Goal: Task Accomplishment & Management: Manage account settings

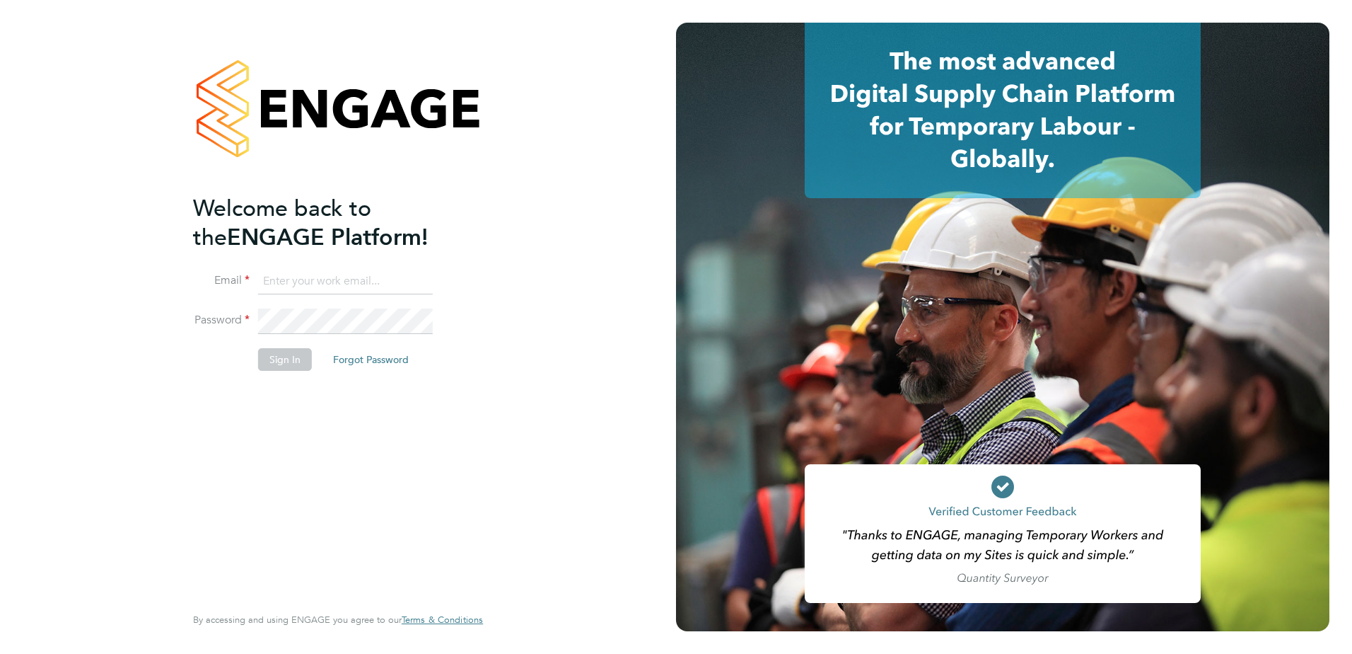
click at [318, 280] on input at bounding box center [345, 281] width 175 height 25
type input "Samantha.Bolshaw@vistry.co.uk"
click at [314, 304] on li "Email Samantha.Bolshaw@vistry.co.uk" at bounding box center [331, 289] width 276 height 40
click at [301, 360] on button "Sign In" at bounding box center [285, 359] width 54 height 23
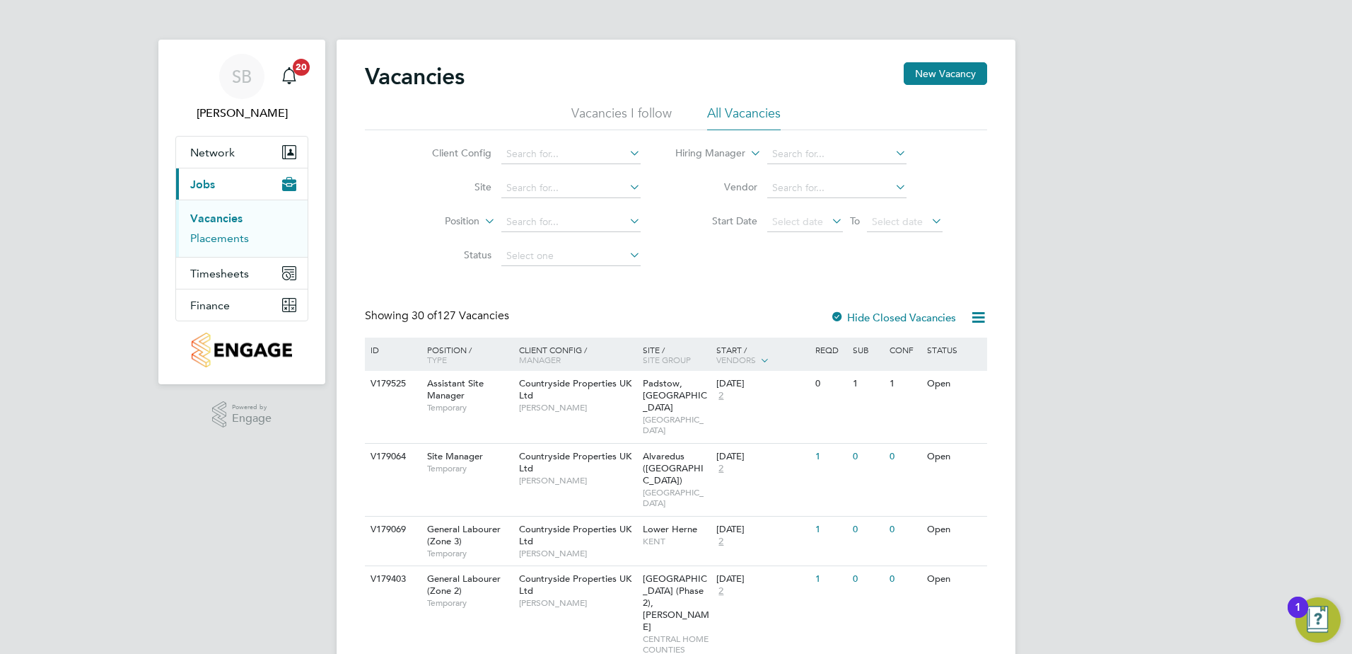
drag, startPoint x: 233, startPoint y: 239, endPoint x: 245, endPoint y: 240, distance: 12.0
click at [233, 240] on link "Placements" at bounding box center [219, 237] width 59 height 13
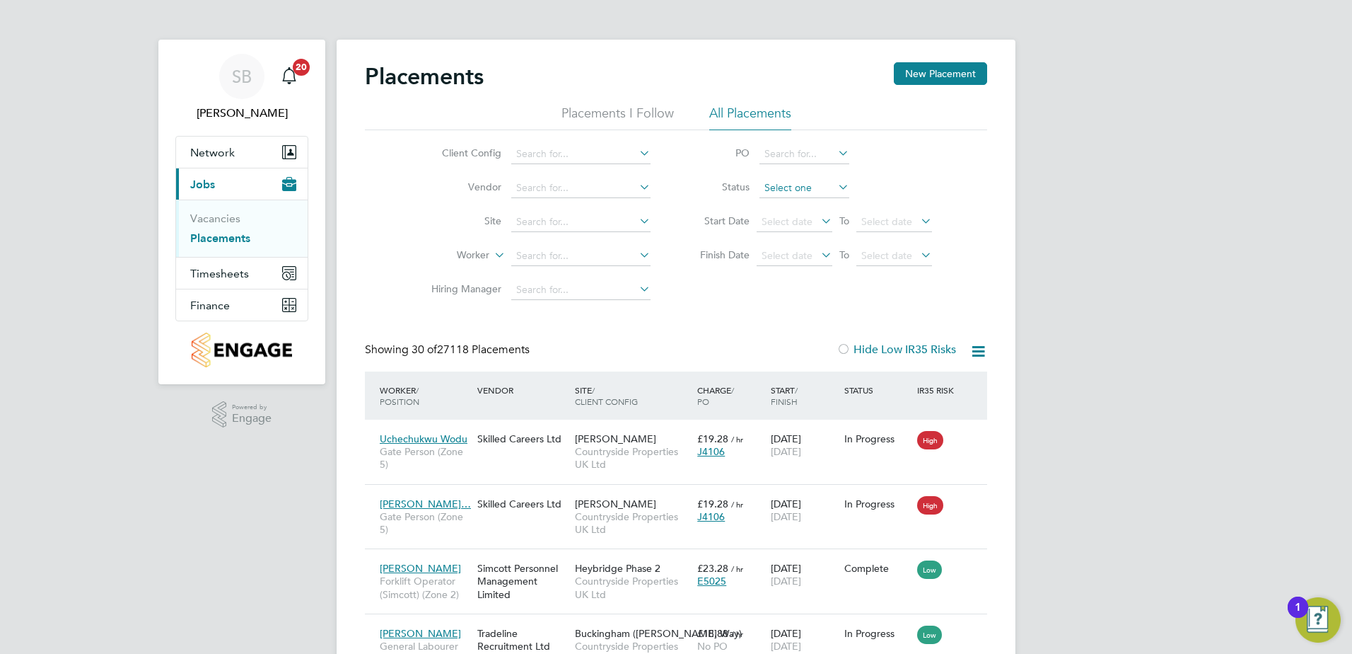
click at [776, 191] on input at bounding box center [805, 188] width 90 height 20
click at [768, 207] on li "Active" at bounding box center [804, 207] width 91 height 18
type input "Active"
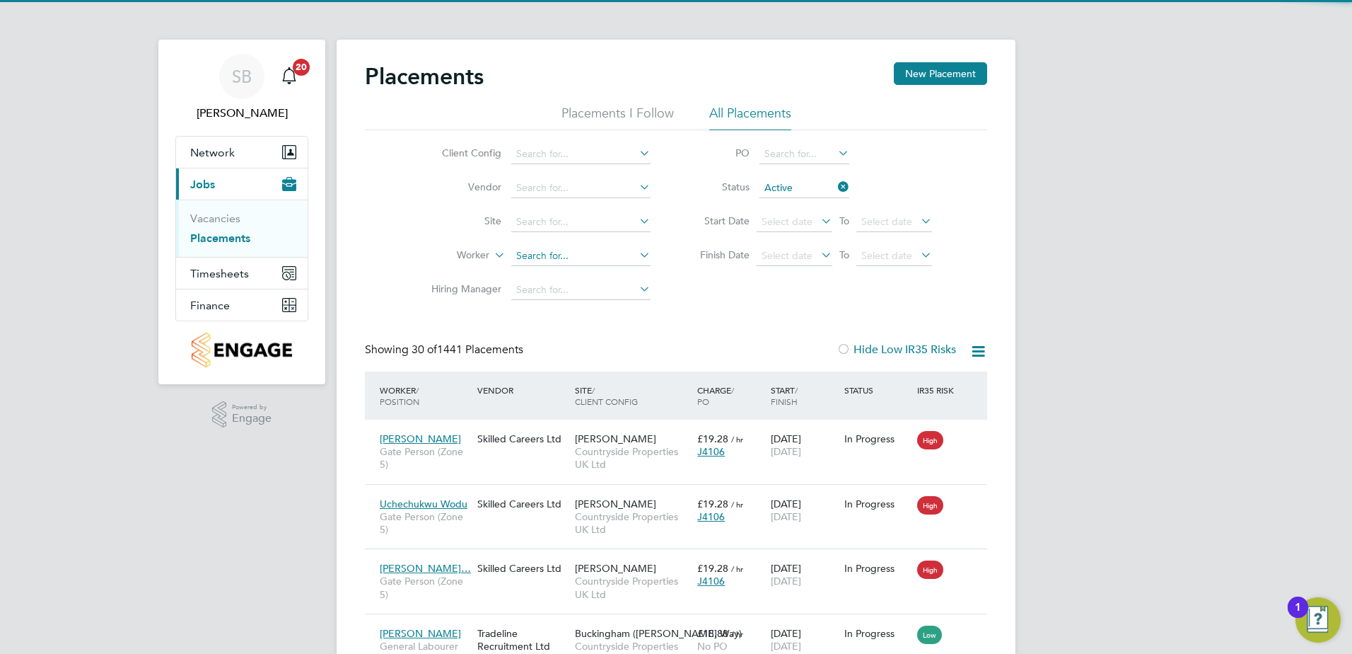
click at [531, 259] on input at bounding box center [580, 256] width 139 height 20
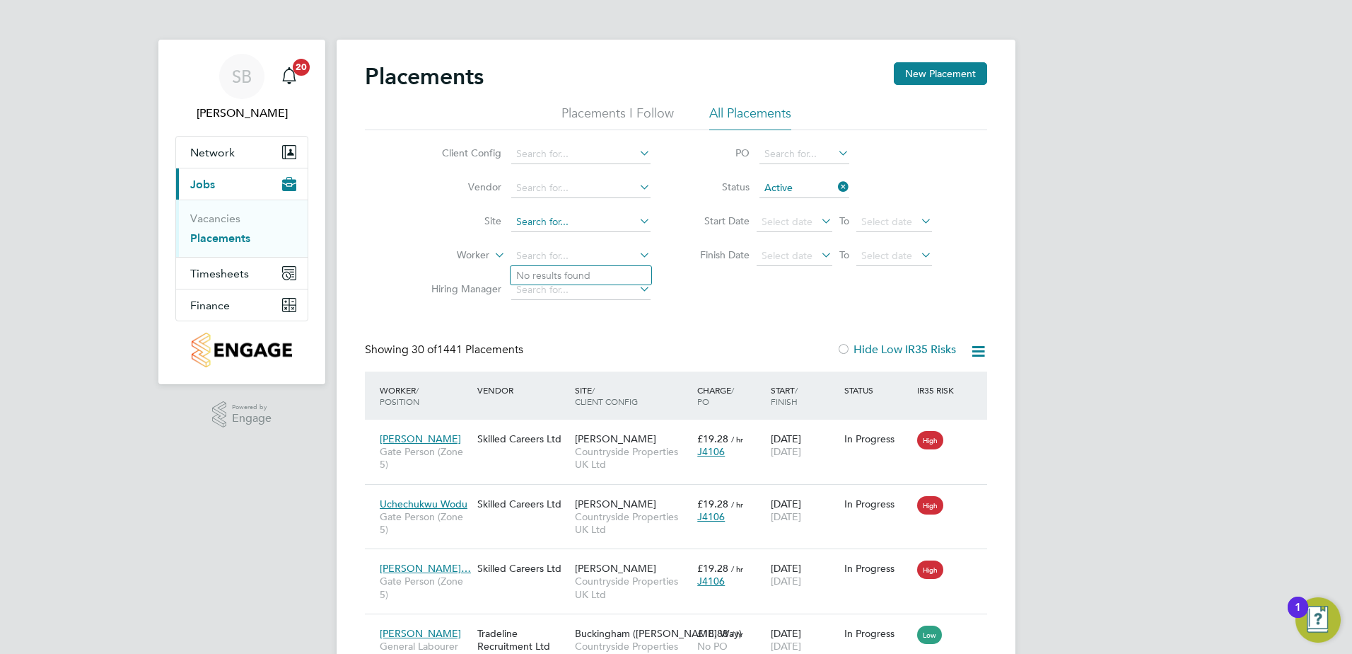
click at [578, 220] on input at bounding box center [580, 222] width 139 height 20
click at [521, 226] on input at bounding box center [580, 222] width 139 height 20
click at [532, 238] on li "Poverty Lane ( Mag hull)" at bounding box center [581, 241] width 141 height 19
type input "Poverty Lane (Maghull)"
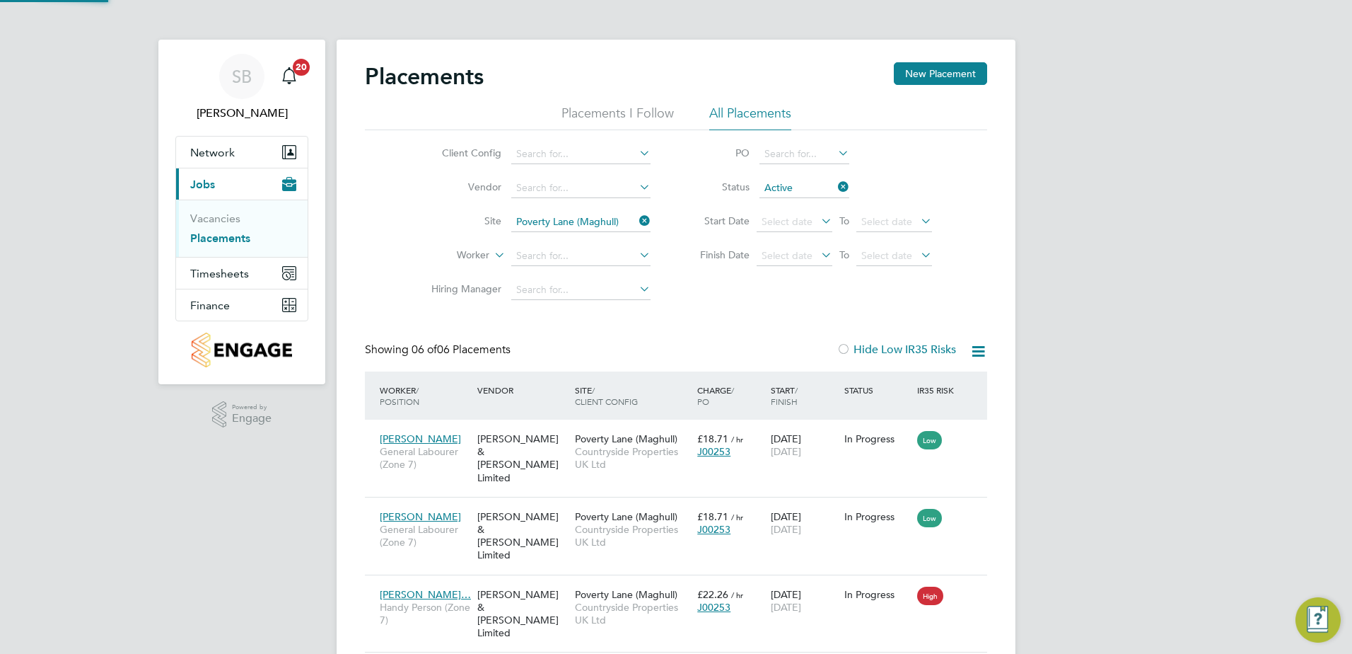
scroll to position [53, 123]
click at [976, 354] on icon at bounding box center [979, 351] width 18 height 18
click at [909, 378] on li "Download Placements Report" at bounding box center [909, 385] width 151 height 20
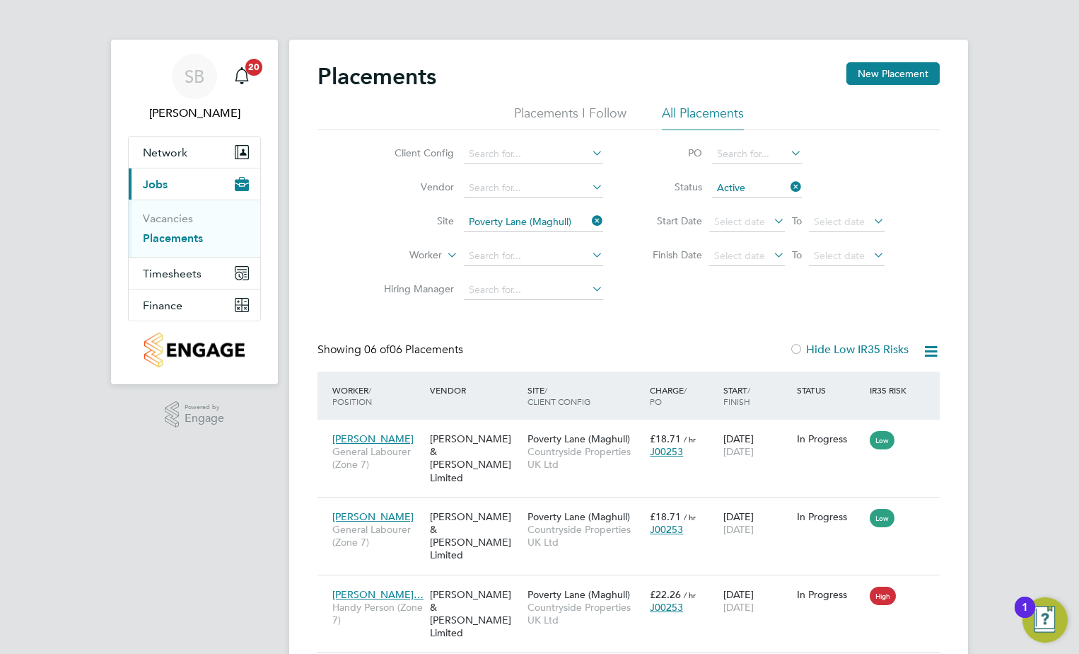
drag, startPoint x: 598, startPoint y: 220, endPoint x: 535, endPoint y: 232, distance: 63.4
click at [589, 220] on icon at bounding box center [589, 221] width 0 height 20
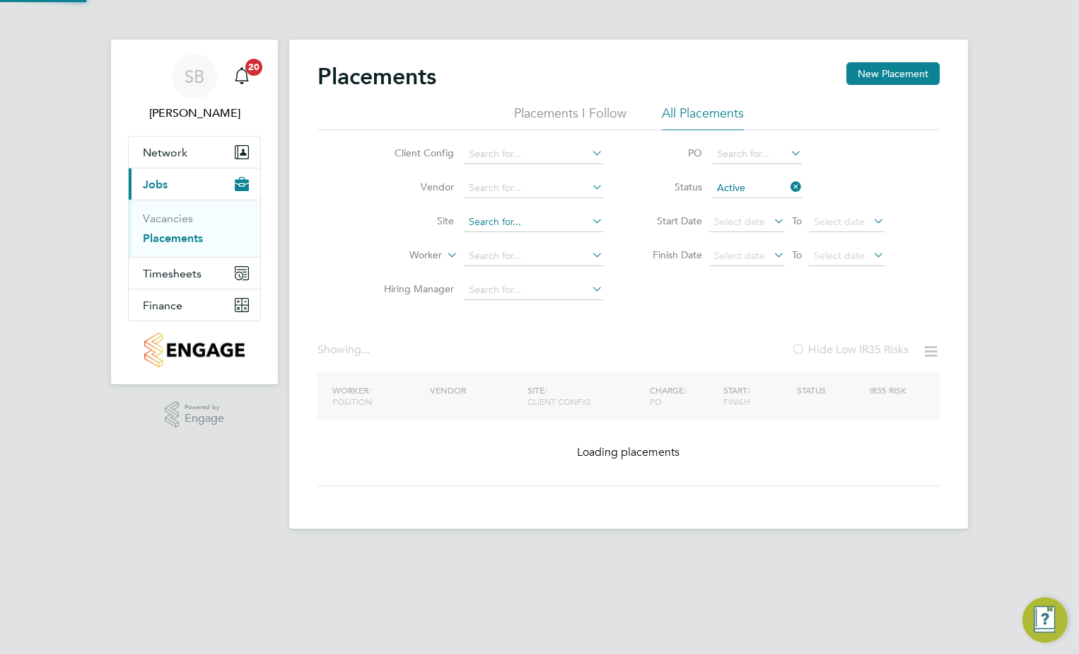
click at [531, 225] on input at bounding box center [533, 222] width 139 height 20
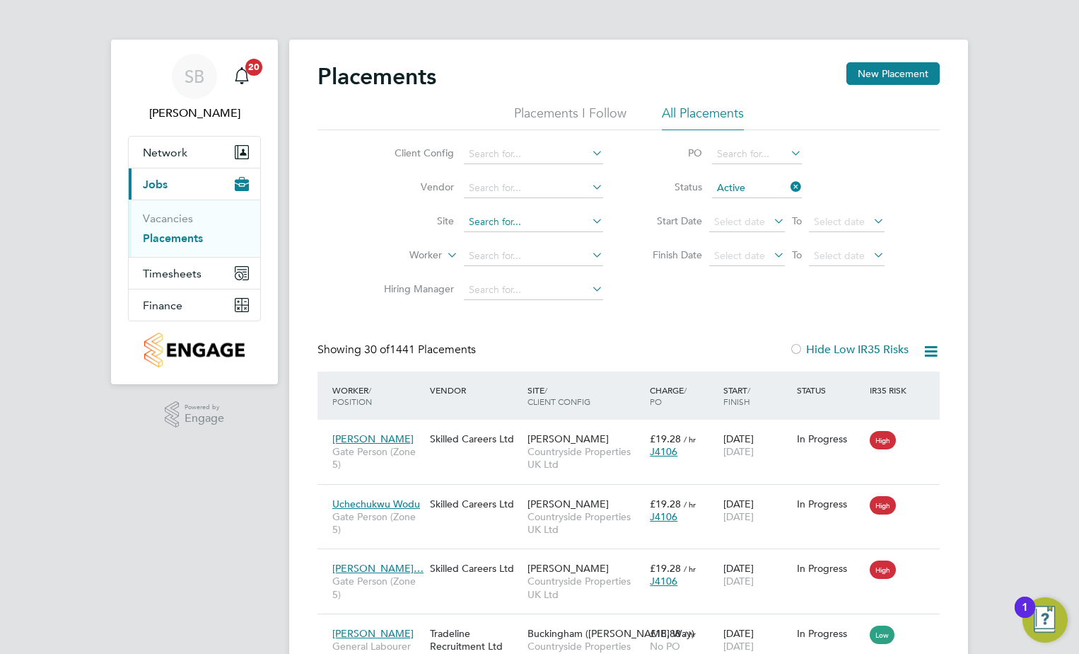
click at [494, 215] on input at bounding box center [533, 222] width 139 height 20
click at [525, 247] on li "Beaumont Green" at bounding box center [715, 241] width 504 height 18
type input "Beaumont Green"
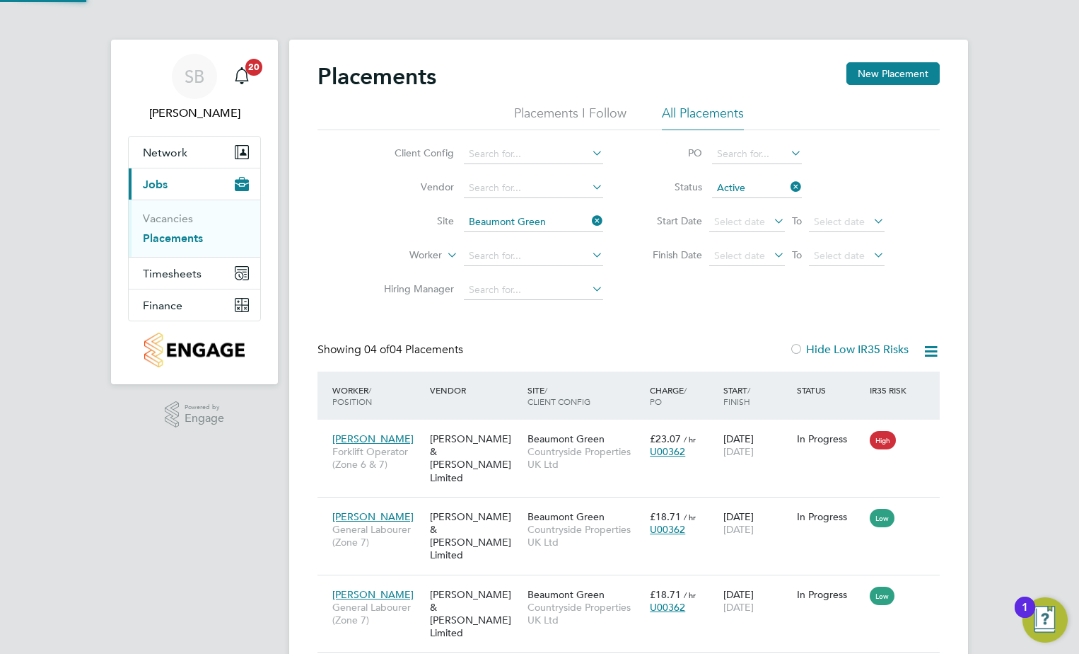
scroll to position [53, 123]
click at [931, 347] on icon at bounding box center [931, 351] width 18 height 18
click at [866, 379] on li "Download Placements Report" at bounding box center [862, 385] width 151 height 20
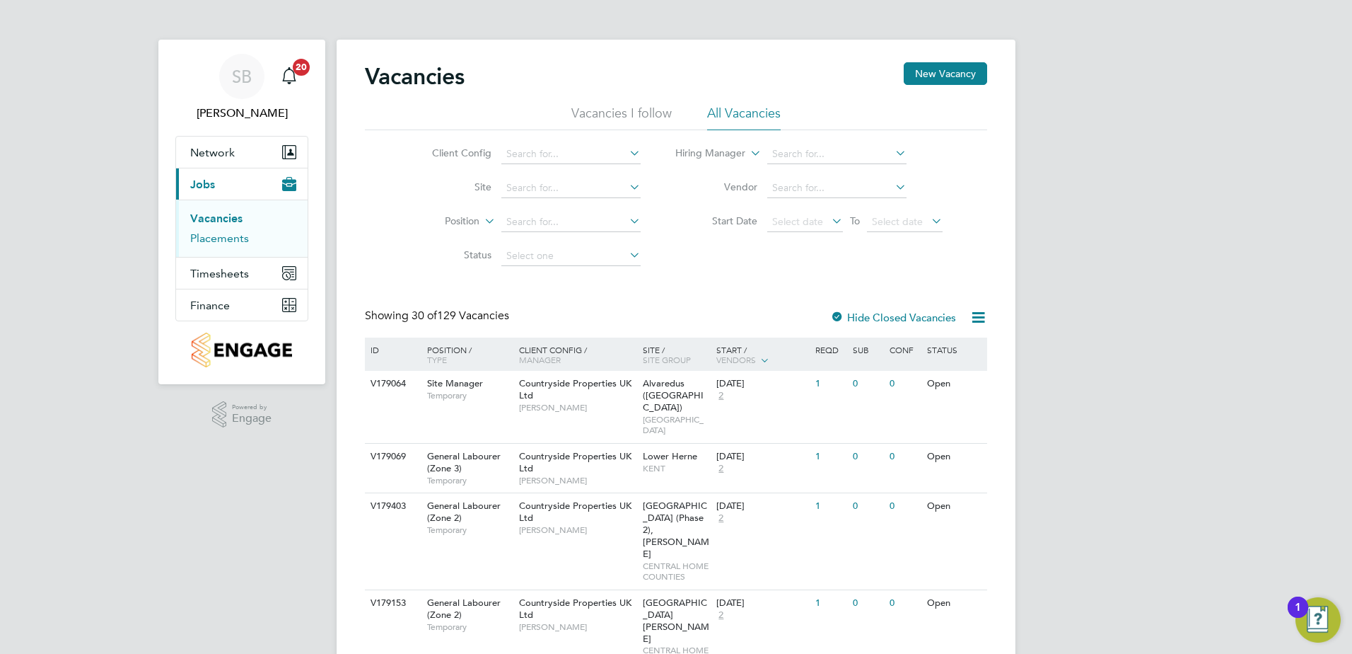
click at [209, 241] on link "Placements" at bounding box center [219, 237] width 59 height 13
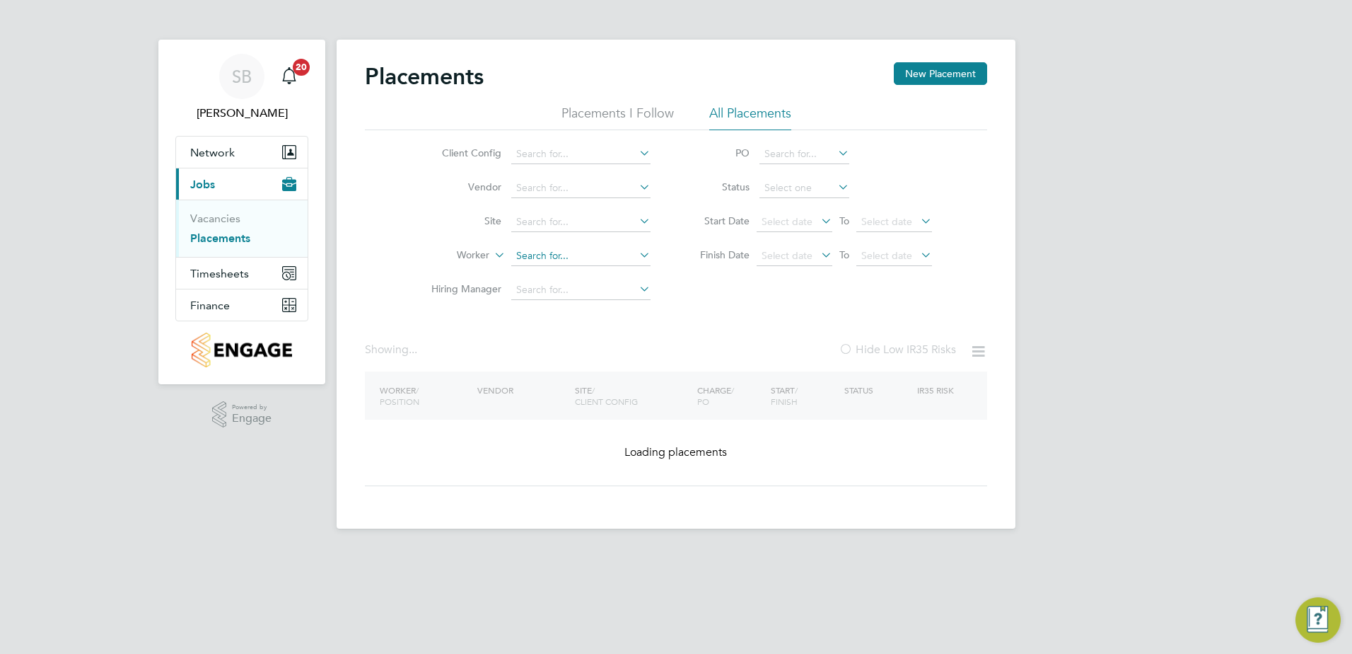
click at [523, 254] on input at bounding box center [580, 256] width 139 height 20
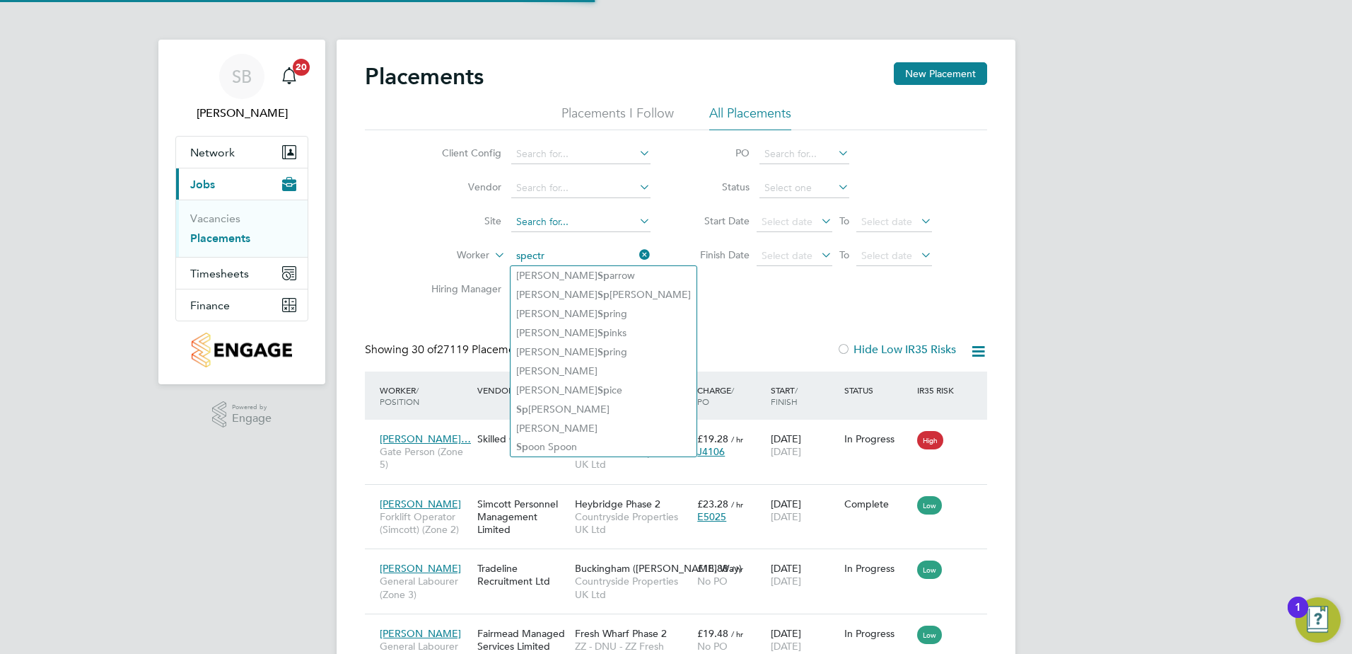
type input "spectr"
click at [548, 221] on input at bounding box center [580, 222] width 139 height 20
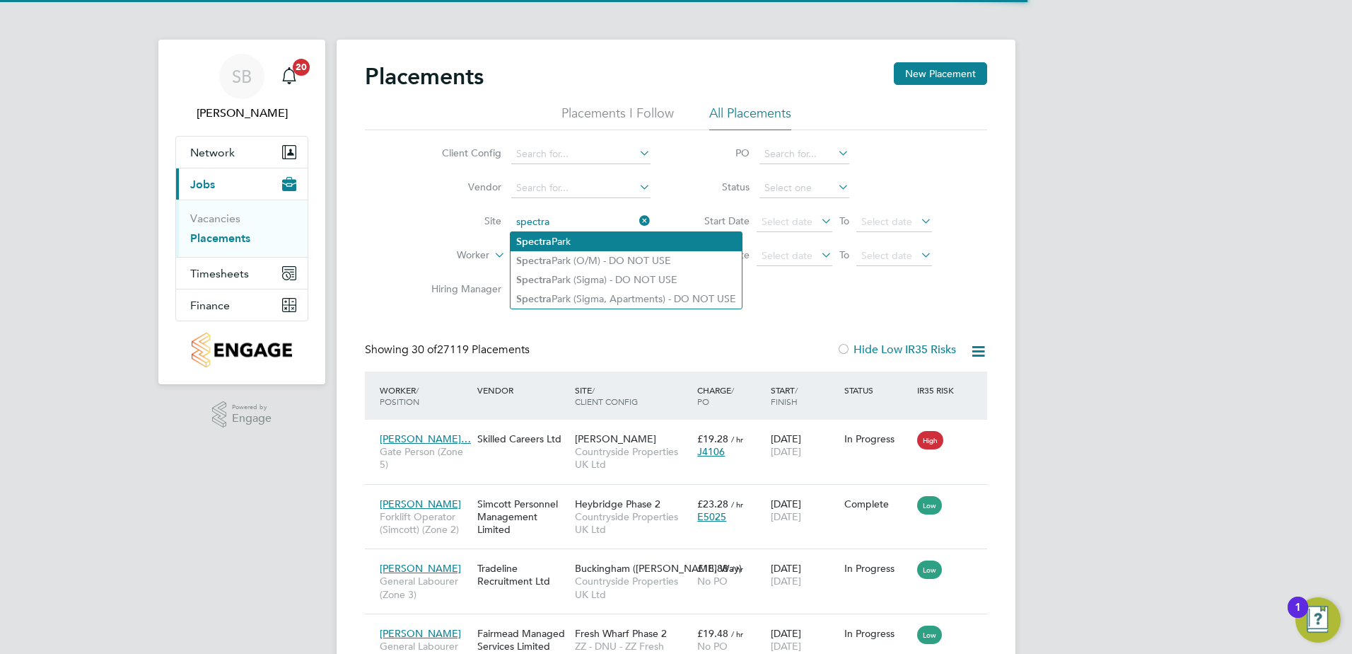
click at [546, 233] on li "Spectra Park" at bounding box center [626, 241] width 231 height 19
type input "[GEOGRAPHIC_DATA]"
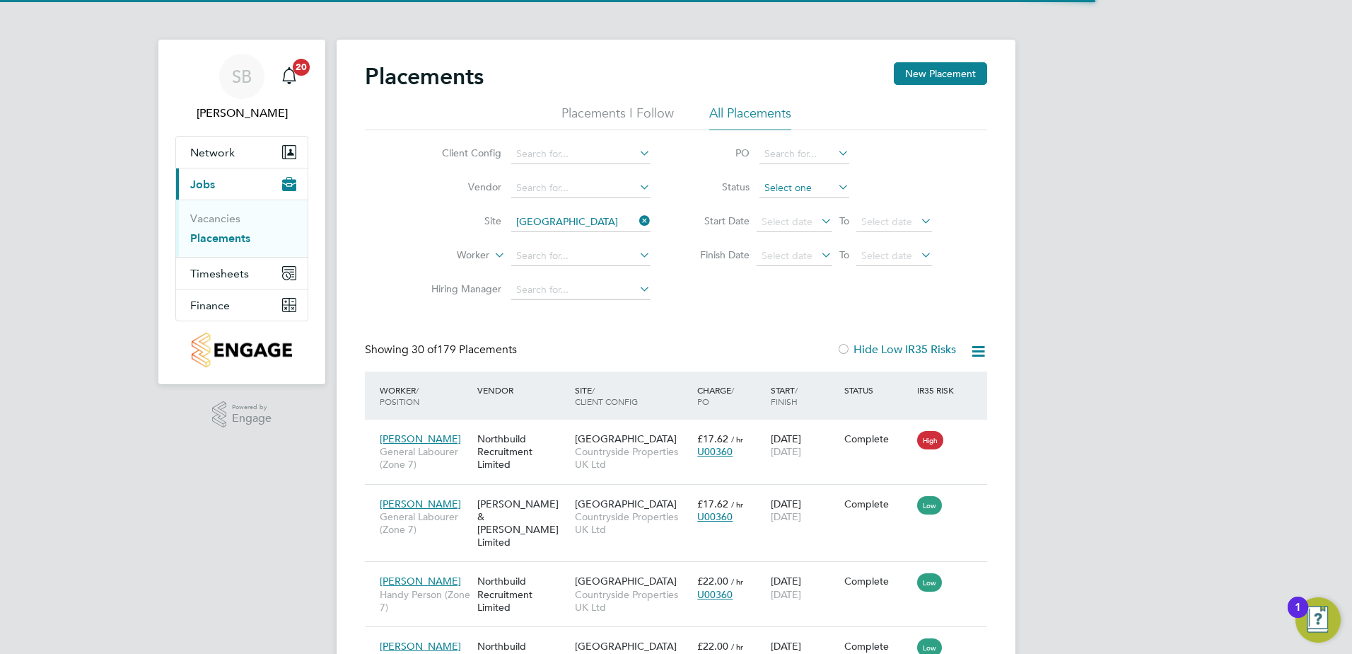
click at [782, 193] on input at bounding box center [805, 188] width 90 height 20
click at [782, 204] on li "Active" at bounding box center [804, 206] width 91 height 18
type input "Active"
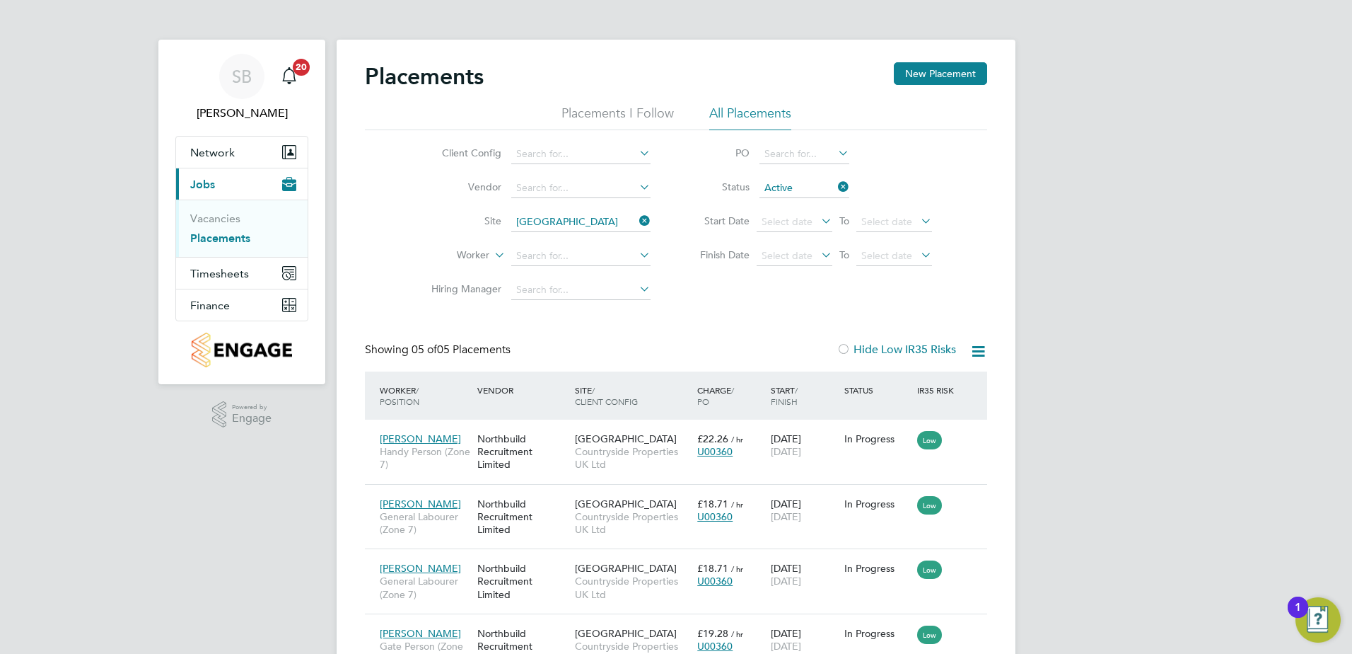
click at [975, 349] on icon at bounding box center [979, 351] width 18 height 18
click at [898, 381] on li "Download Placements Report" at bounding box center [909, 385] width 151 height 20
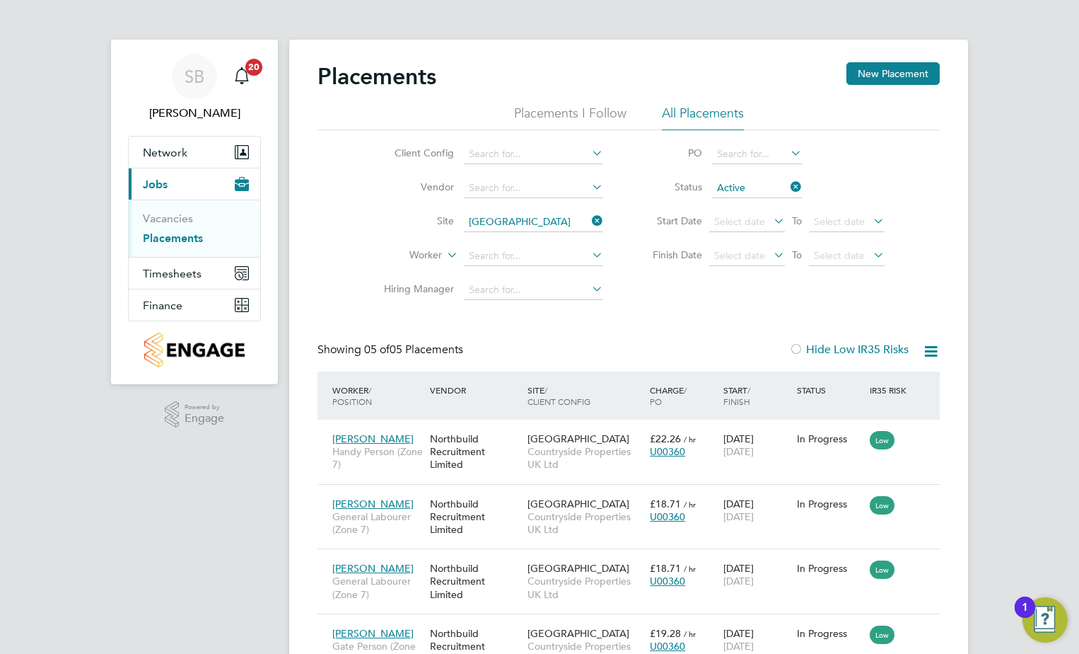
drag, startPoint x: 596, startPoint y: 220, endPoint x: 540, endPoint y: 220, distance: 55.9
click at [589, 220] on icon at bounding box center [589, 221] width 0 height 20
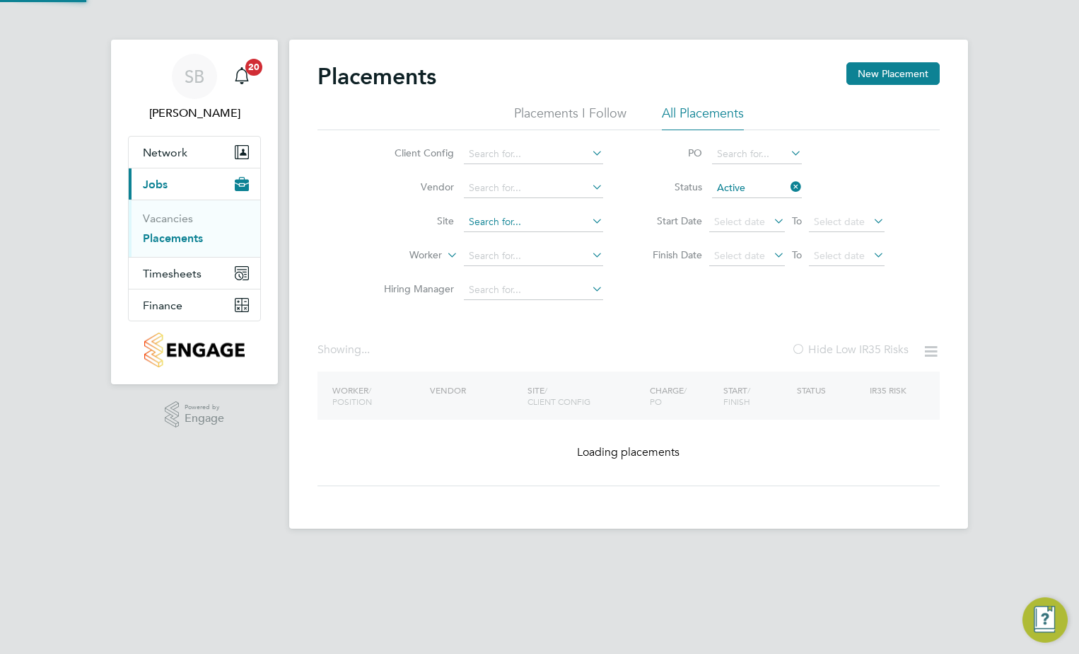
click at [522, 229] on input at bounding box center [533, 222] width 139 height 20
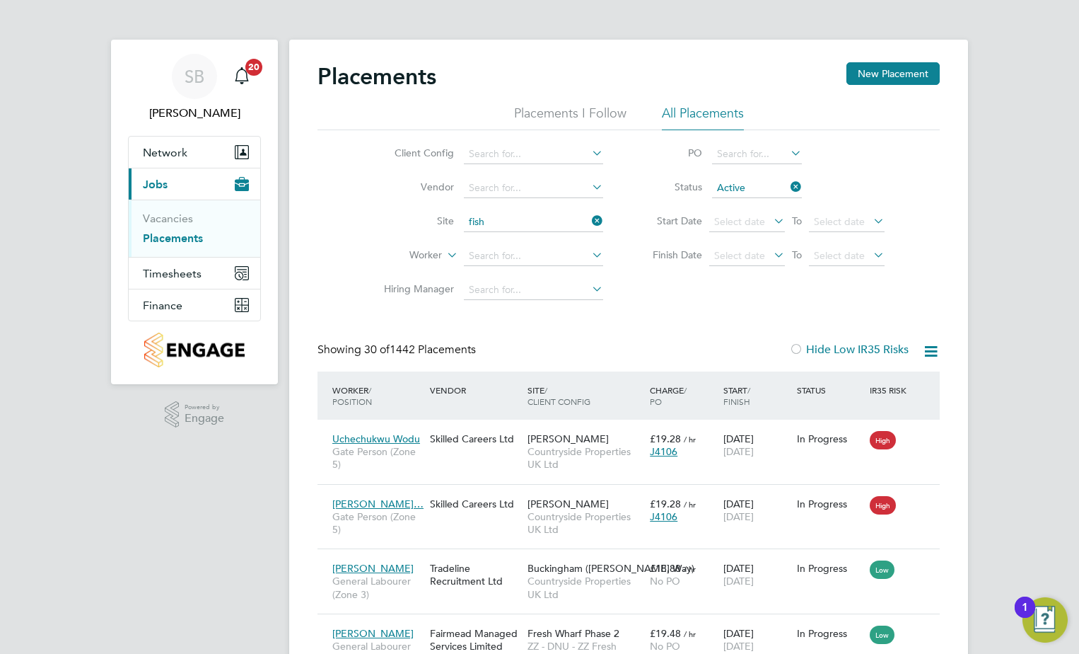
click at [535, 388] on li "Fish moor 3 (H/A)" at bounding box center [544, 394] width 162 height 19
type input "Fishmoor 3 (H/A)"
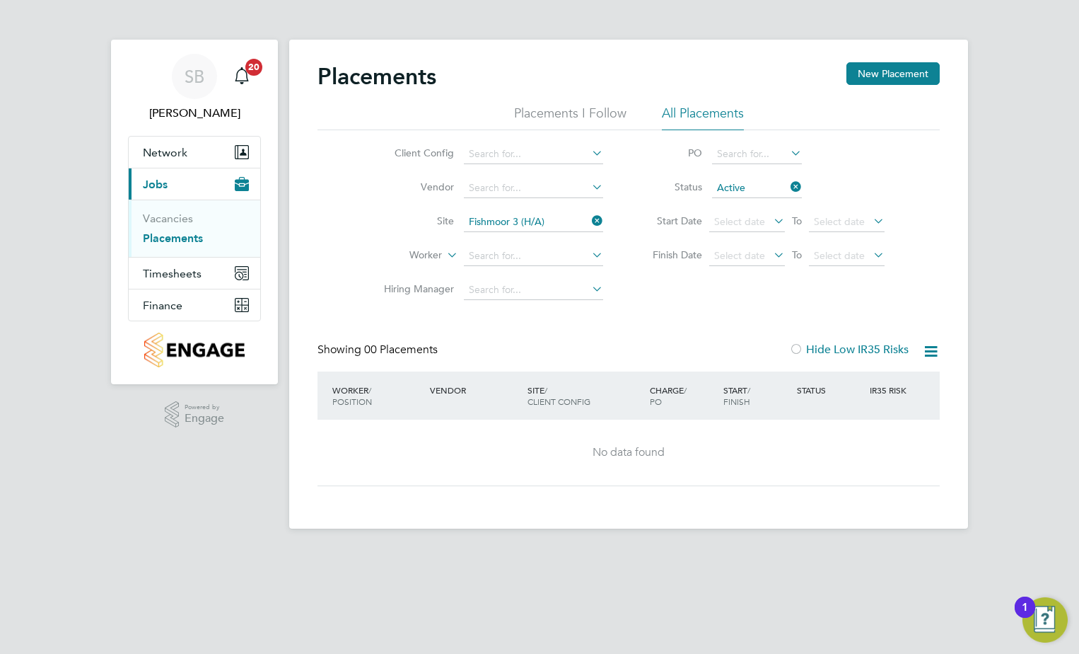
click at [589, 223] on icon at bounding box center [589, 221] width 0 height 20
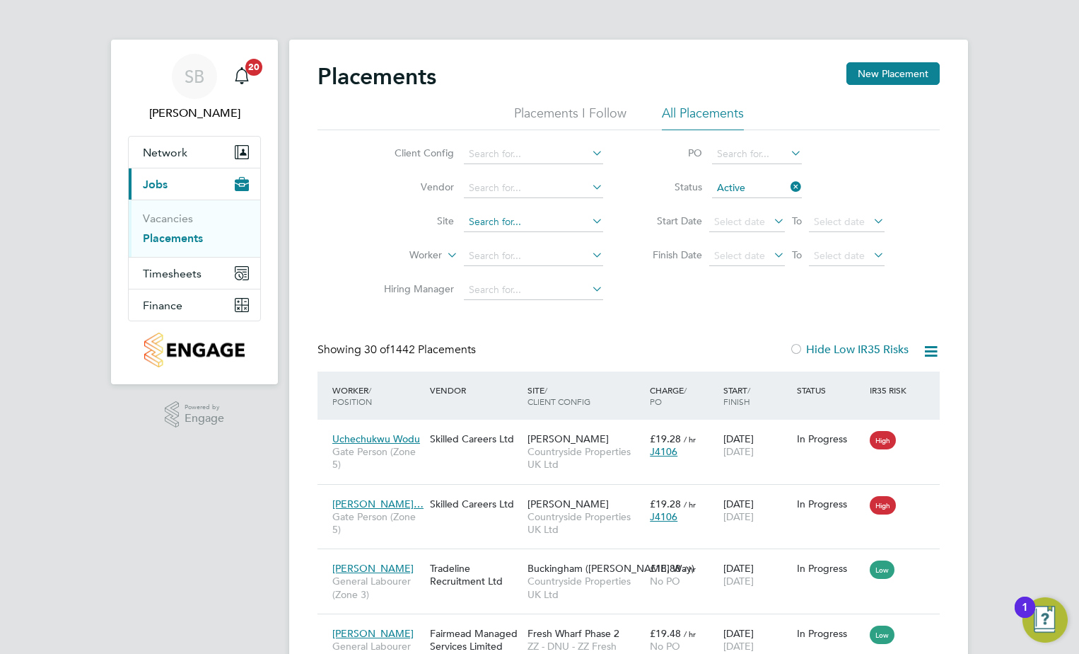
click at [494, 221] on input at bounding box center [533, 222] width 139 height 20
click at [519, 352] on li "Fishmoo r 2 (Sigma)" at bounding box center [544, 356] width 163 height 19
type input "Fishmoor 2 (Sigma)"
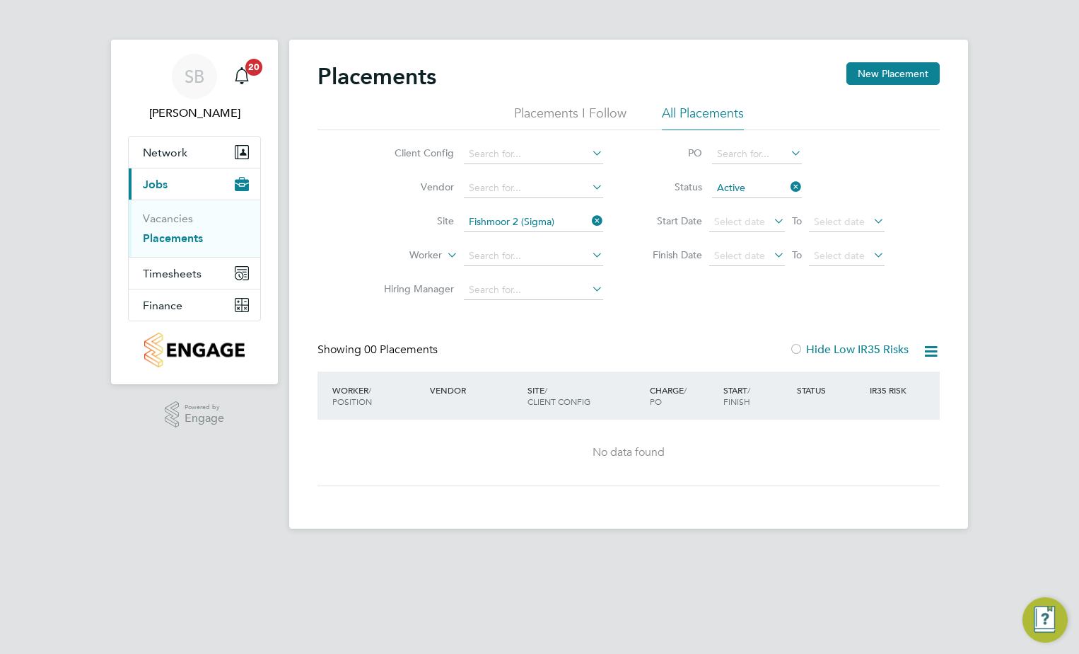
click at [589, 216] on icon at bounding box center [589, 221] width 0 height 20
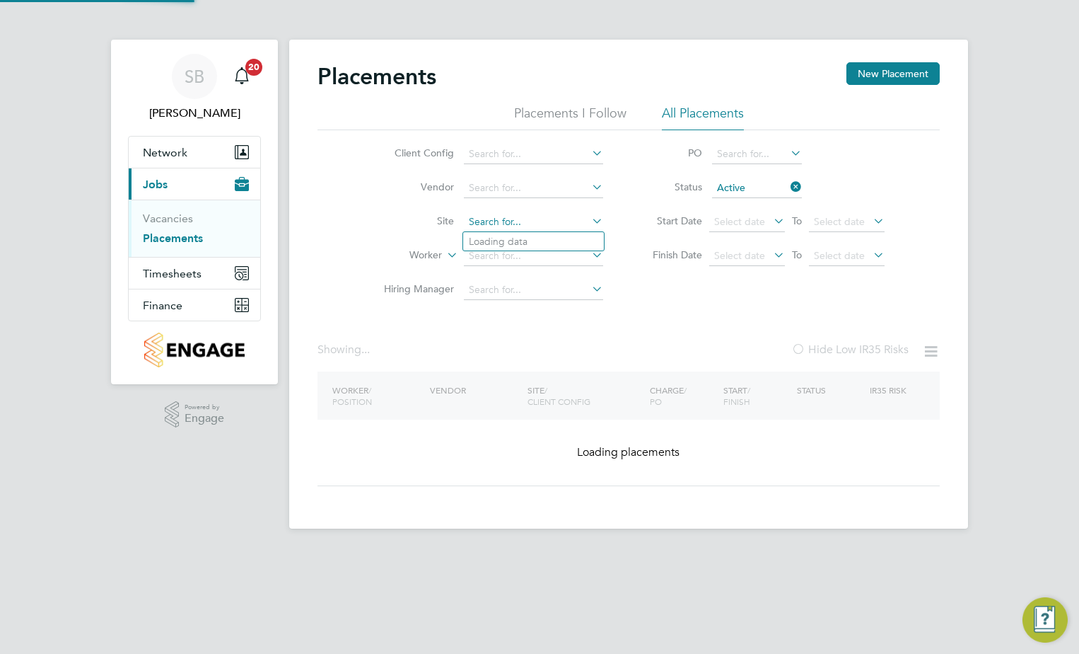
click at [545, 219] on input at bounding box center [533, 222] width 139 height 20
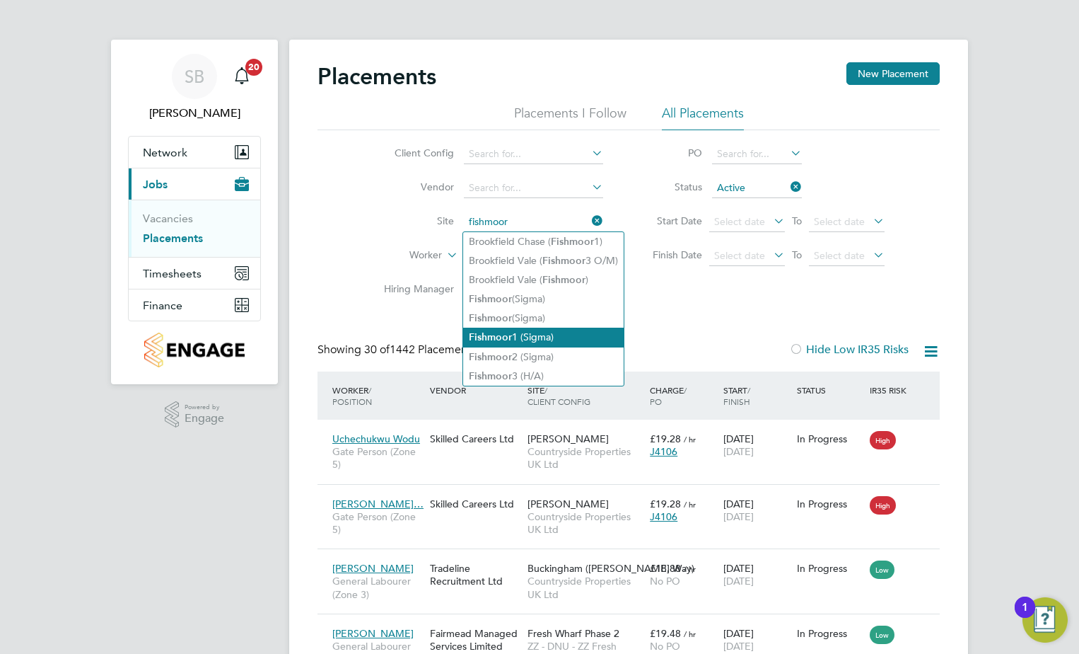
click at [522, 328] on li "Fishmoor 1 (Sigma)" at bounding box center [543, 337] width 161 height 19
type input "Fishmoor 1 (Sigma)"
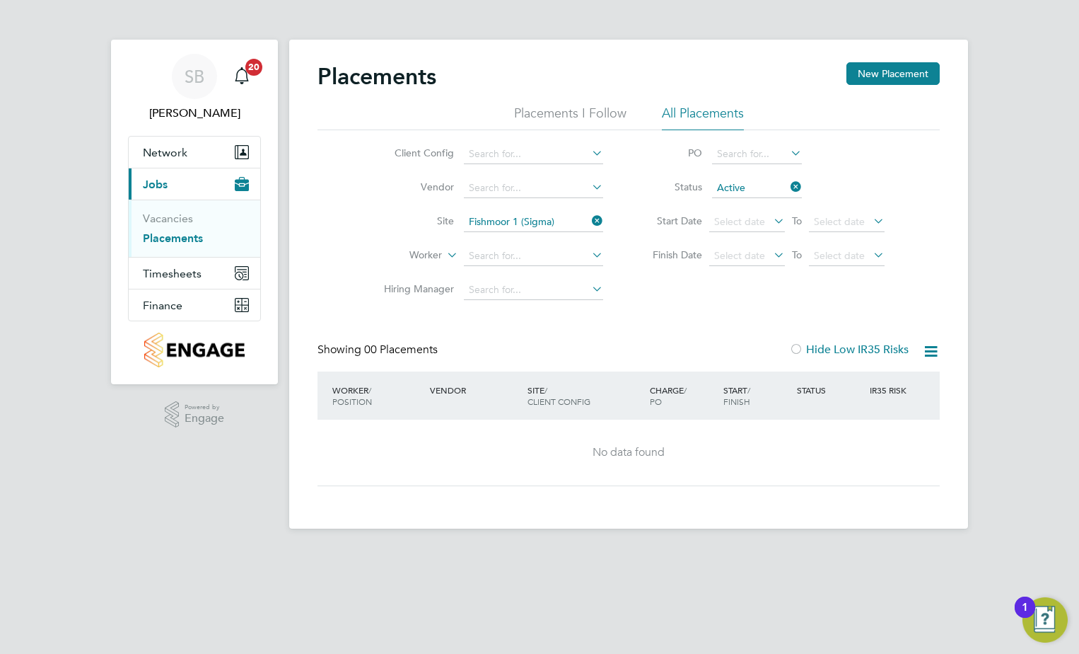
click at [589, 219] on icon at bounding box center [589, 221] width 0 height 20
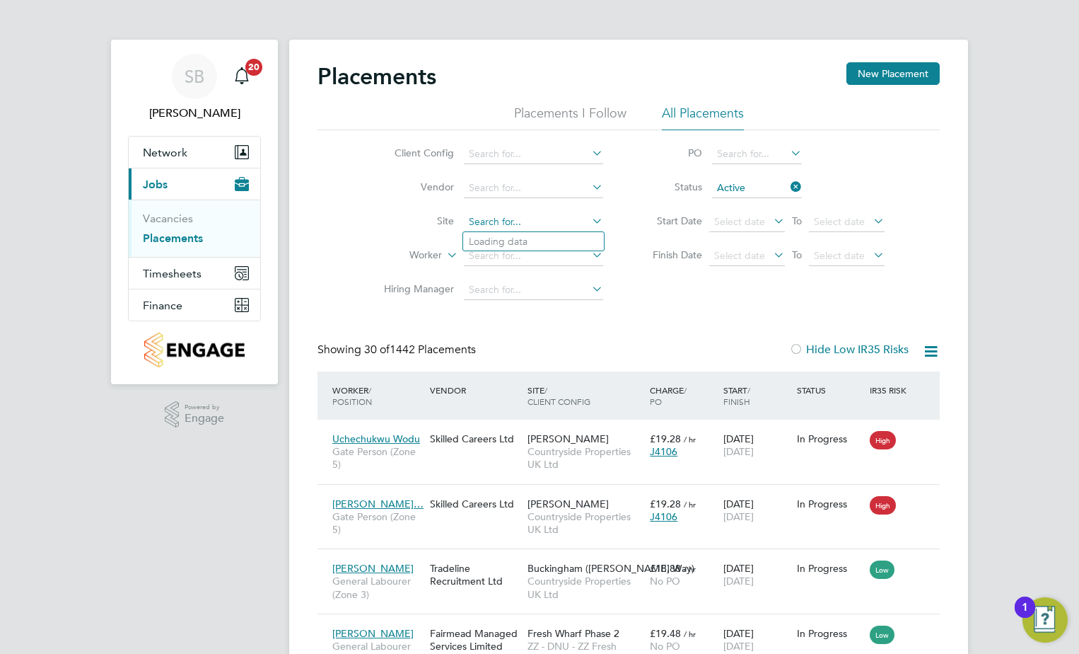
click at [510, 228] on input at bounding box center [533, 222] width 139 height 20
click at [506, 279] on li "Brookfield Vale ( Fishmoor )" at bounding box center [543, 279] width 161 height 19
type input "Brookfield Vale (Fishmoor)"
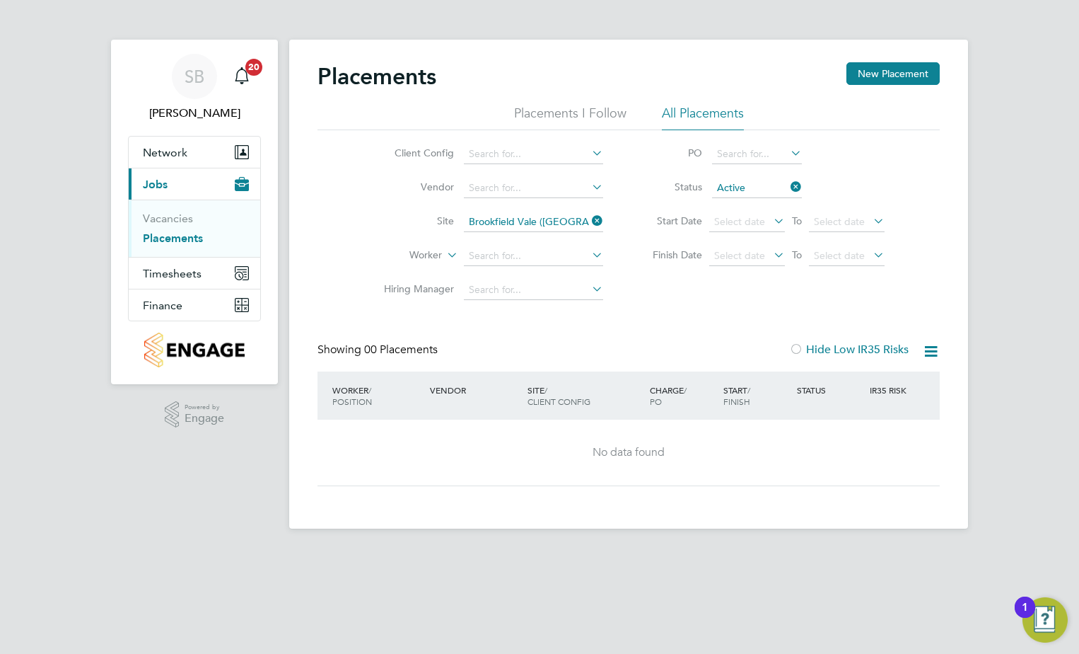
click at [589, 219] on icon at bounding box center [589, 221] width 0 height 20
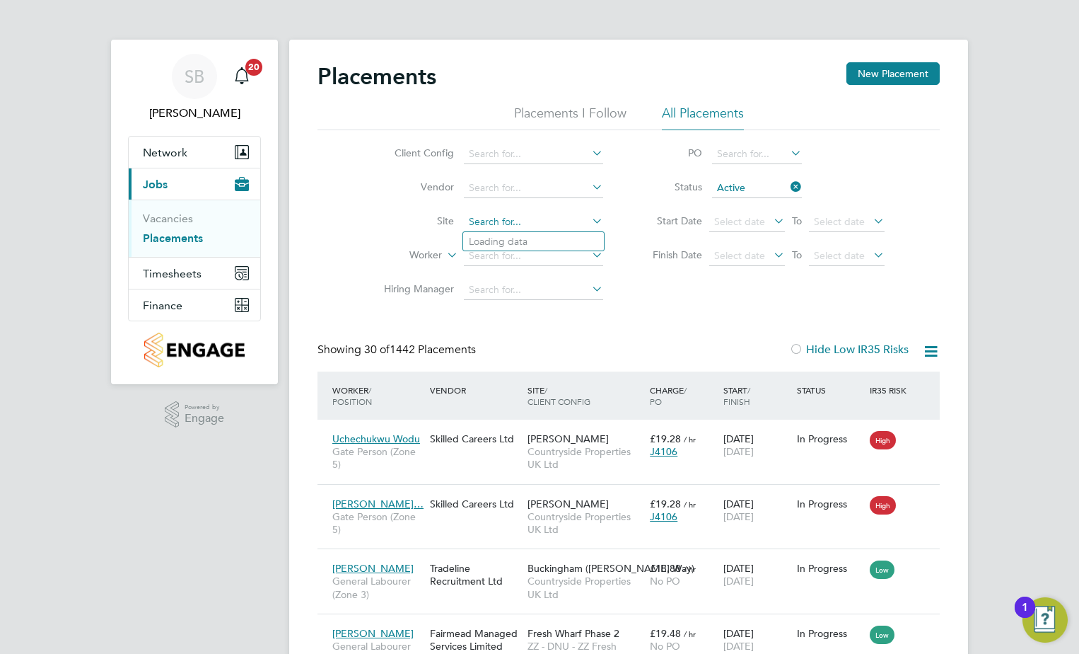
click at [497, 219] on input at bounding box center [533, 222] width 139 height 20
click at [502, 261] on li "Brookfield Vale ( Fishmoor 3 O/M)" at bounding box center [543, 260] width 161 height 19
type input "Brookfield Vale (Fishmoor 3 O/M)"
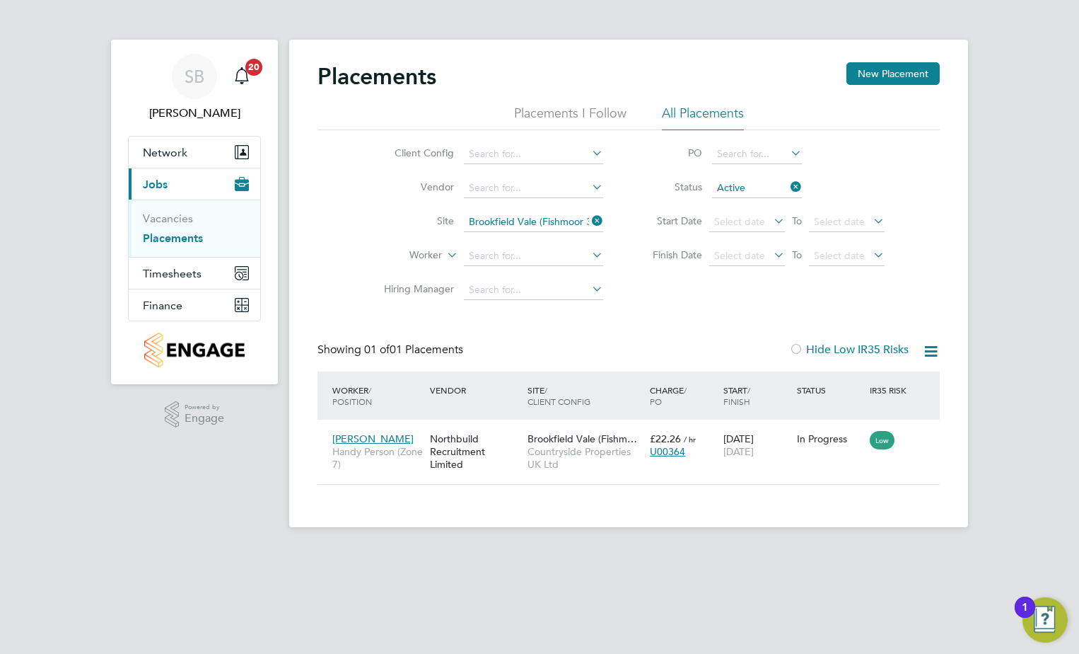
click at [936, 349] on icon at bounding box center [931, 351] width 18 height 18
click at [812, 384] on li "Download Placements Report" at bounding box center [862, 385] width 151 height 20
drag, startPoint x: 597, startPoint y: 221, endPoint x: 581, endPoint y: 231, distance: 18.4
click at [589, 221] on icon at bounding box center [589, 221] width 0 height 20
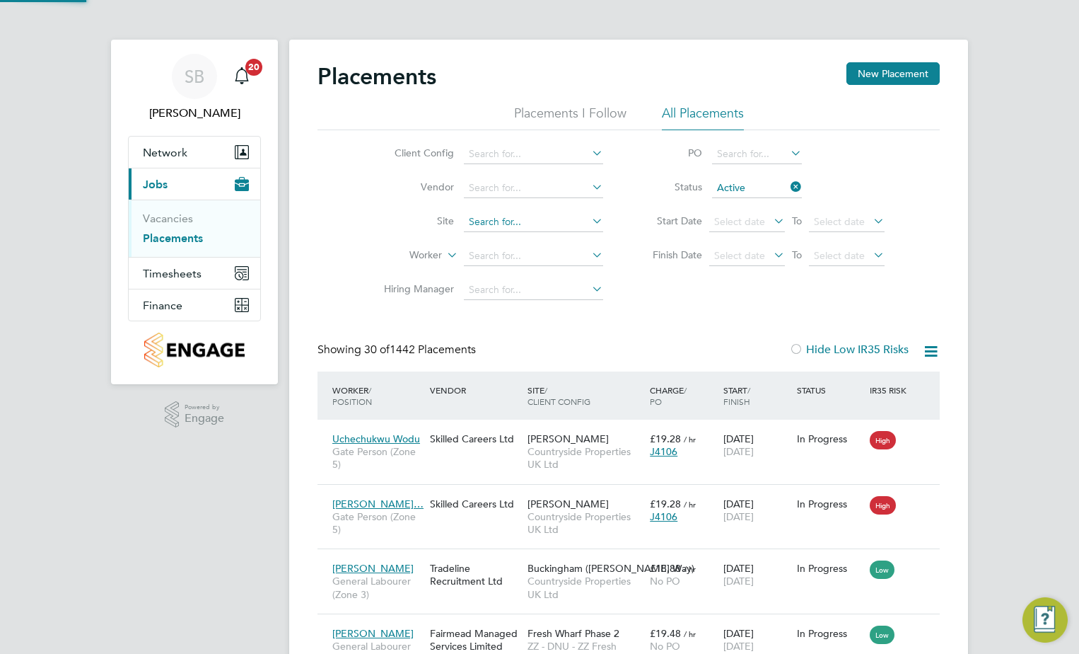
click at [502, 228] on input at bounding box center [533, 222] width 139 height 20
type input "b"
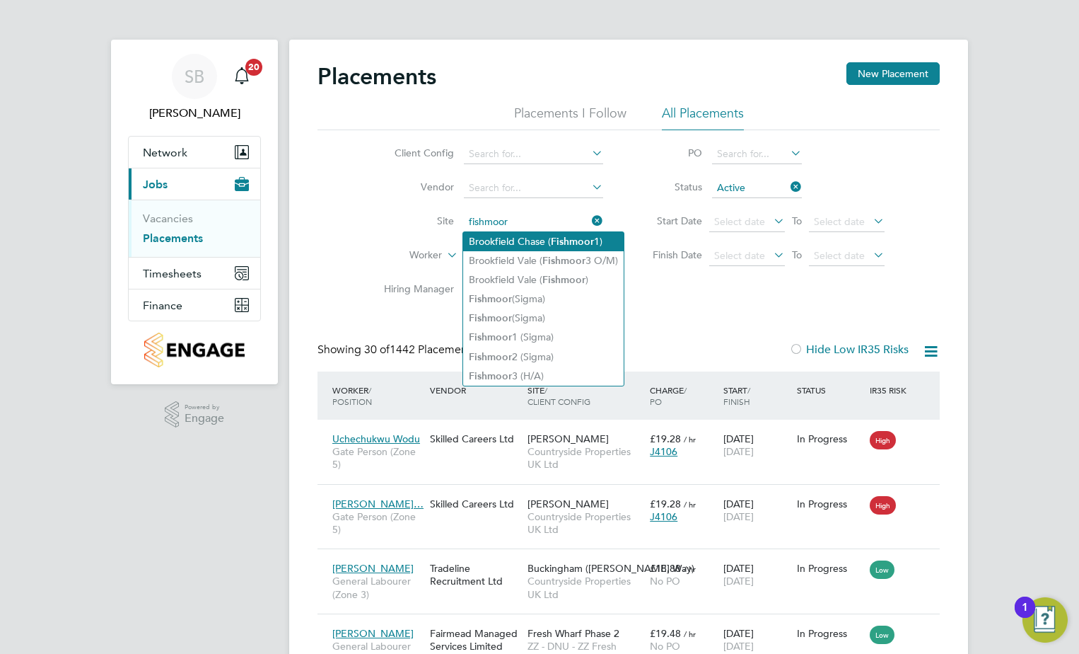
click at [557, 245] on b "Fishmoor" at bounding box center [572, 242] width 43 height 12
type input "Brookfield Chase (Fishmoor 1)"
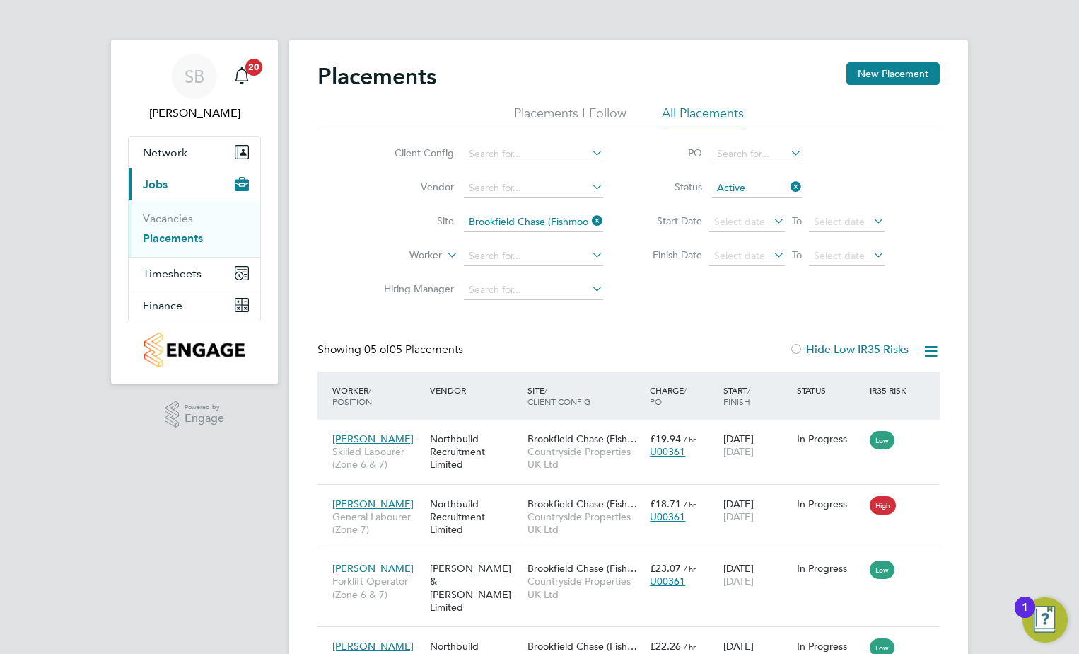
click at [927, 344] on icon at bounding box center [931, 351] width 18 height 18
click at [877, 379] on li "Download Placements Report" at bounding box center [862, 385] width 151 height 20
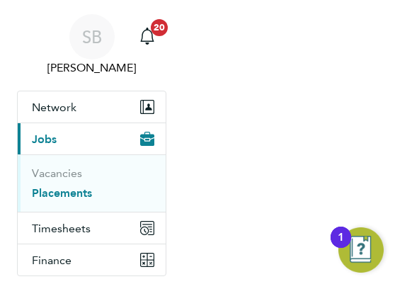
scroll to position [53, 95]
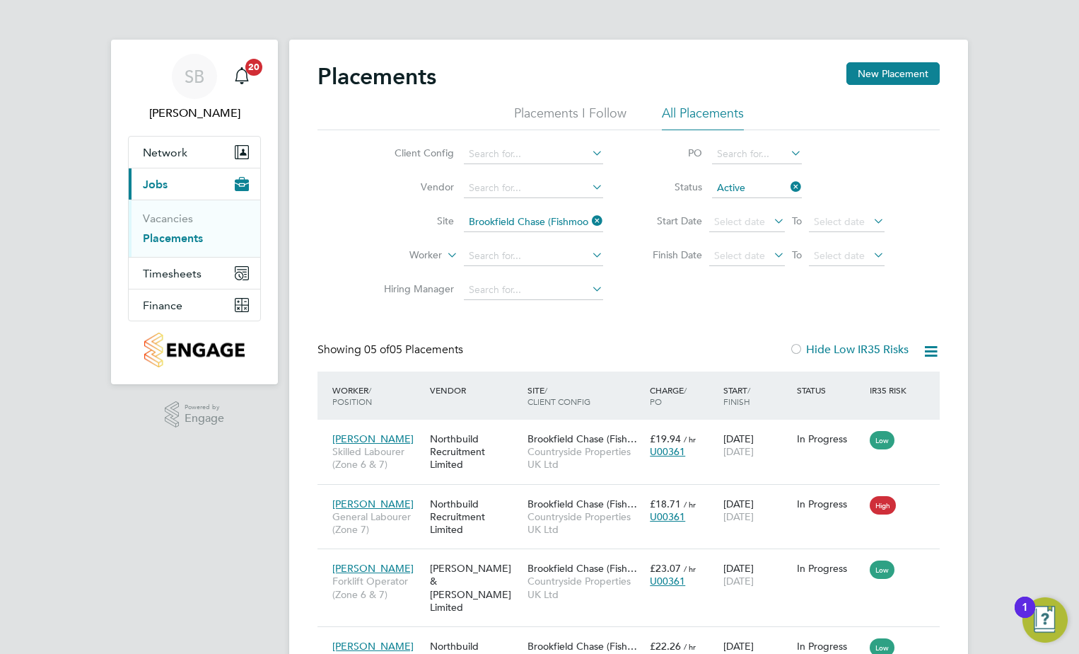
click at [606, 218] on li "Site Brookfield Chase (Fishmoor 1)" at bounding box center [488, 222] width 266 height 34
click at [589, 220] on icon at bounding box center [589, 221] width 0 height 20
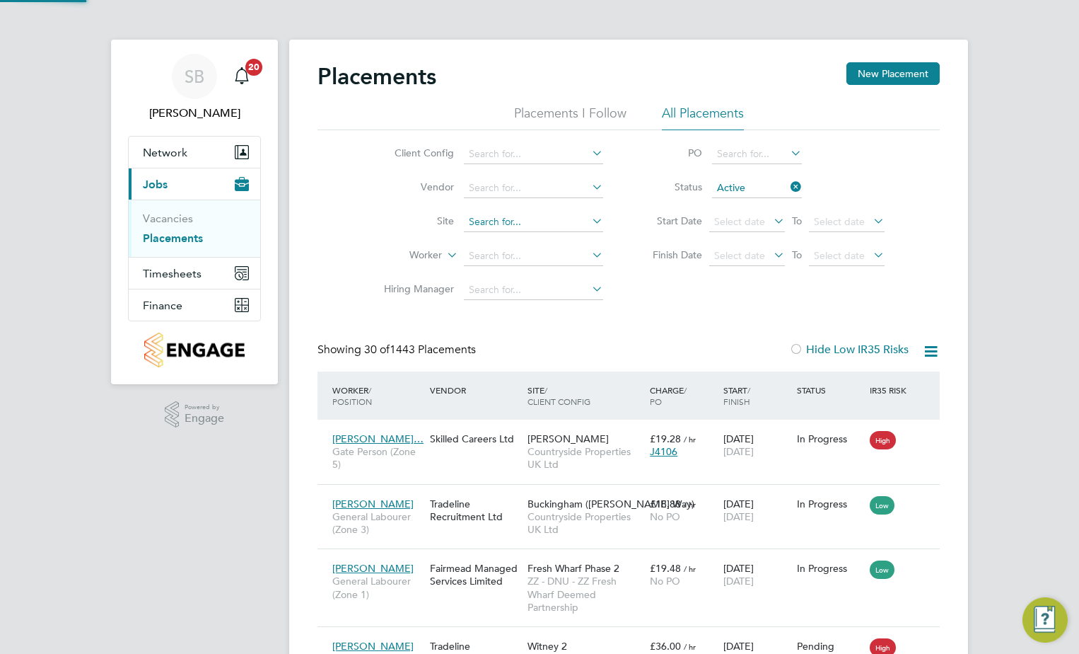
click at [524, 226] on input at bounding box center [533, 222] width 139 height 20
click at [485, 237] on b "Holden" at bounding box center [486, 242] width 34 height 12
type input "Holden Ford"
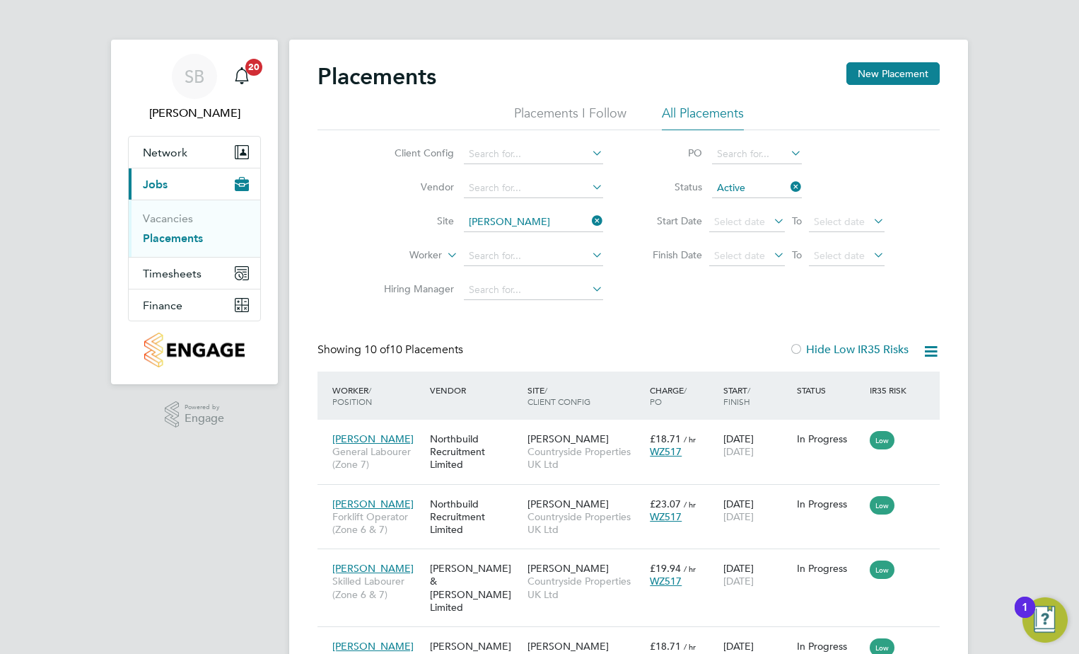
click at [925, 352] on icon at bounding box center [931, 351] width 18 height 18
click at [896, 376] on li "Download Placements Report" at bounding box center [862, 385] width 151 height 20
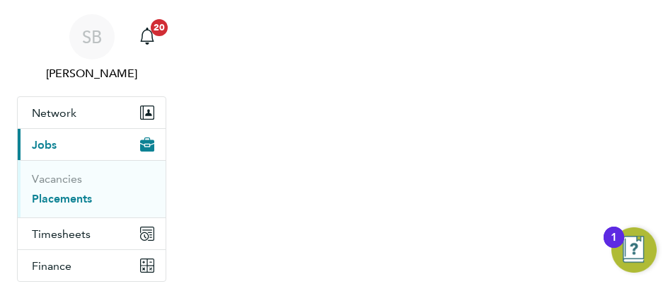
scroll to position [53, 95]
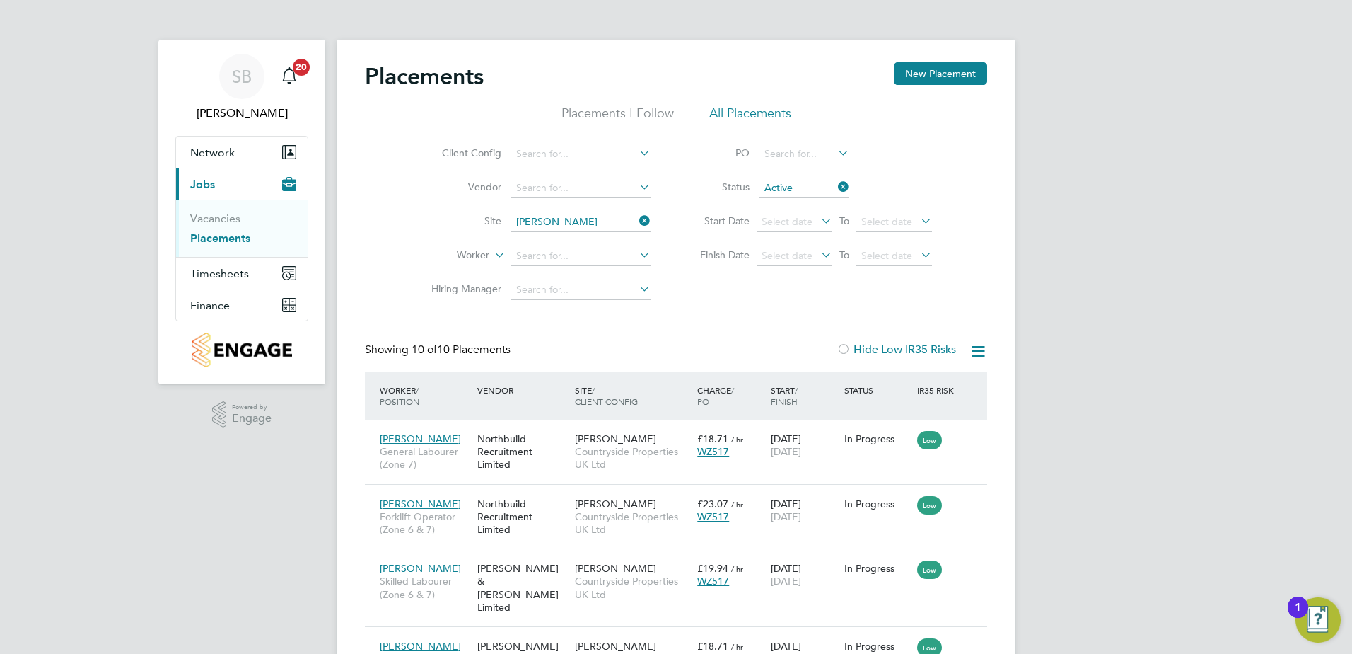
click at [637, 224] on icon at bounding box center [637, 221] width 0 height 20
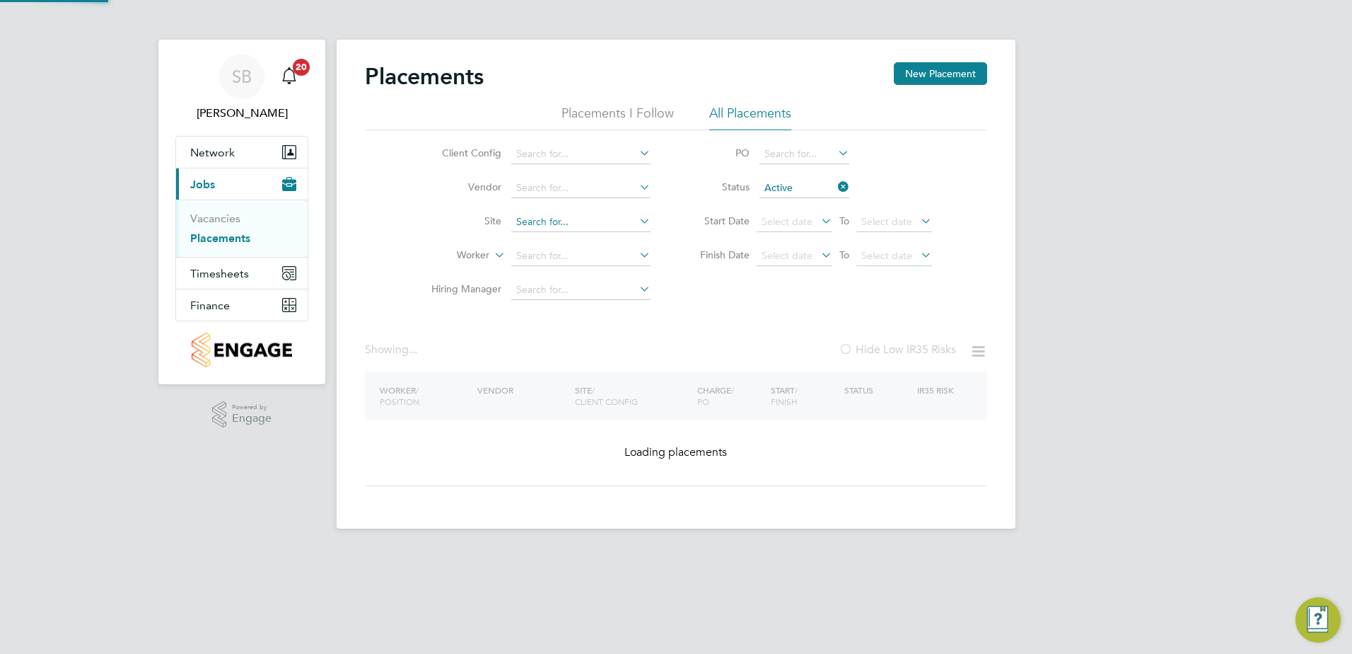
click at [601, 222] on input at bounding box center [580, 222] width 139 height 20
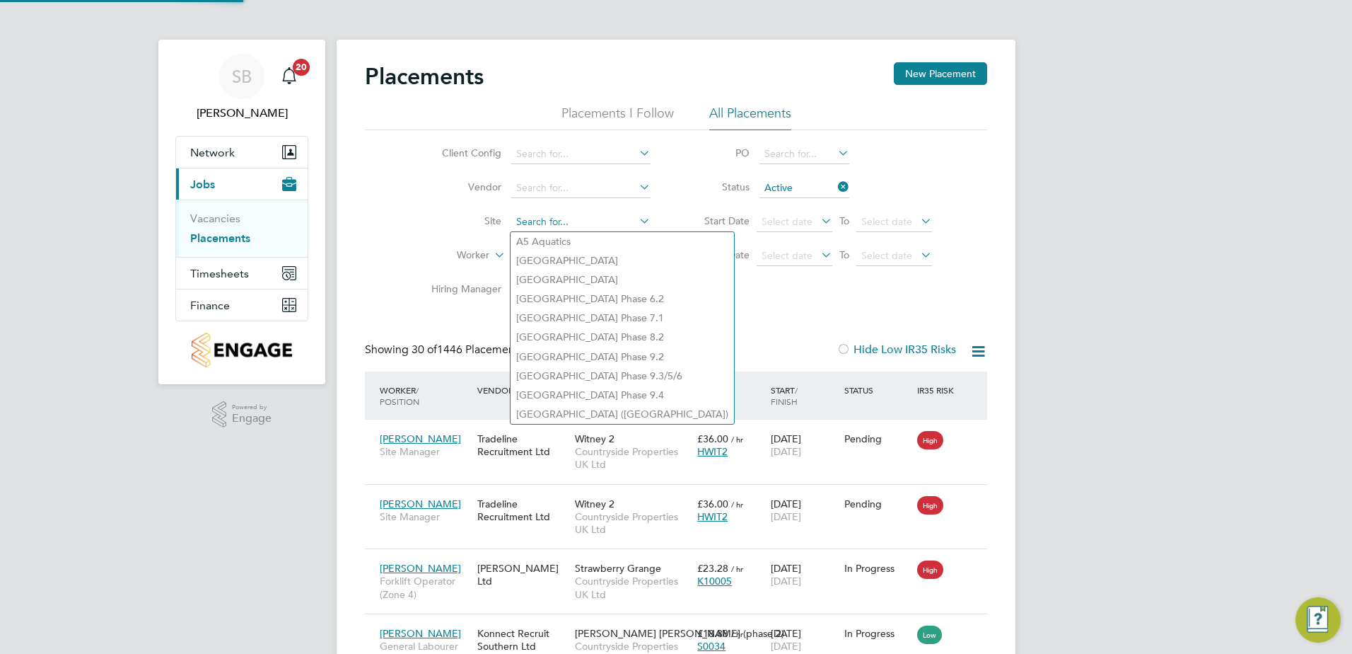
scroll to position [53, 98]
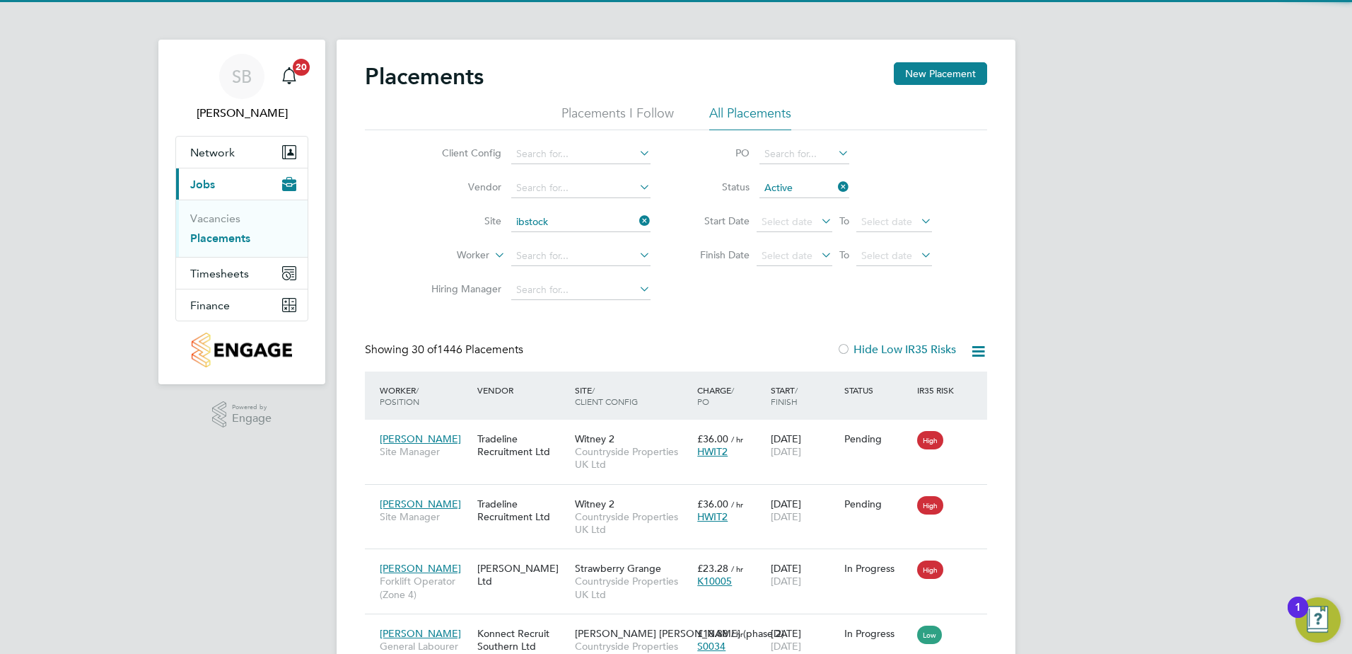
click at [573, 235] on li "Ibstock" at bounding box center [581, 241] width 141 height 19
type input "Ibstock"
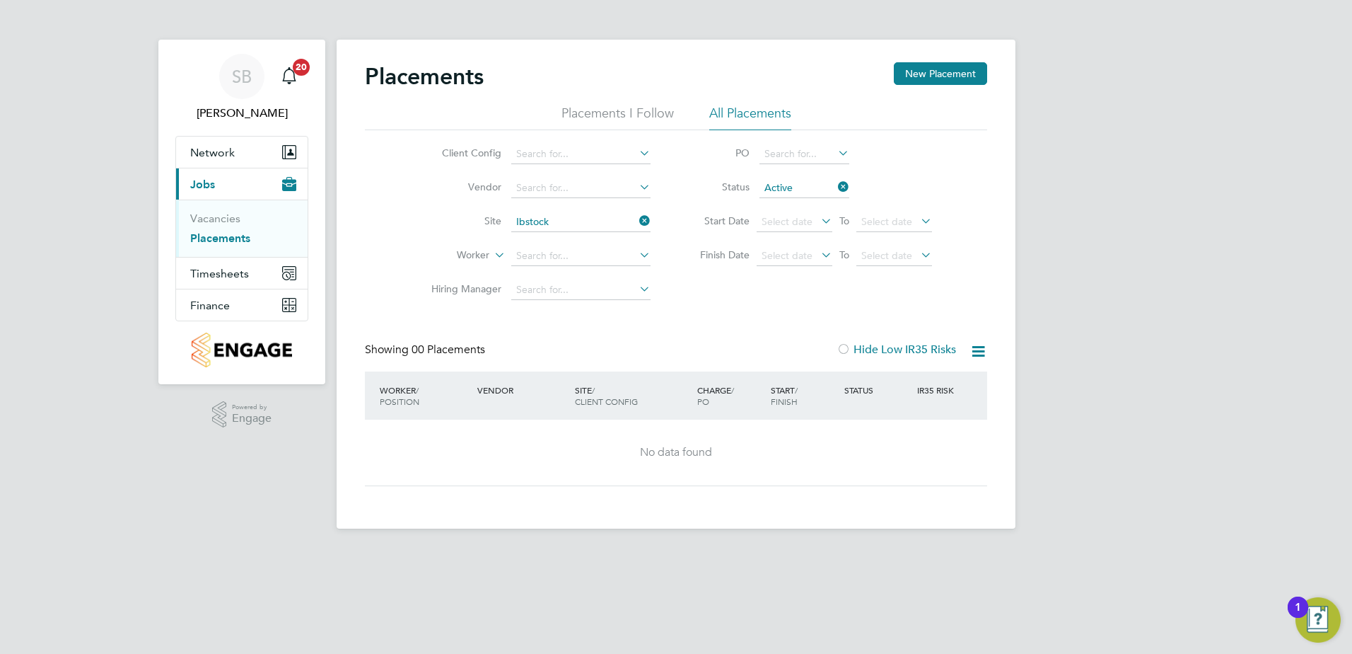
click at [637, 219] on icon at bounding box center [637, 221] width 0 height 20
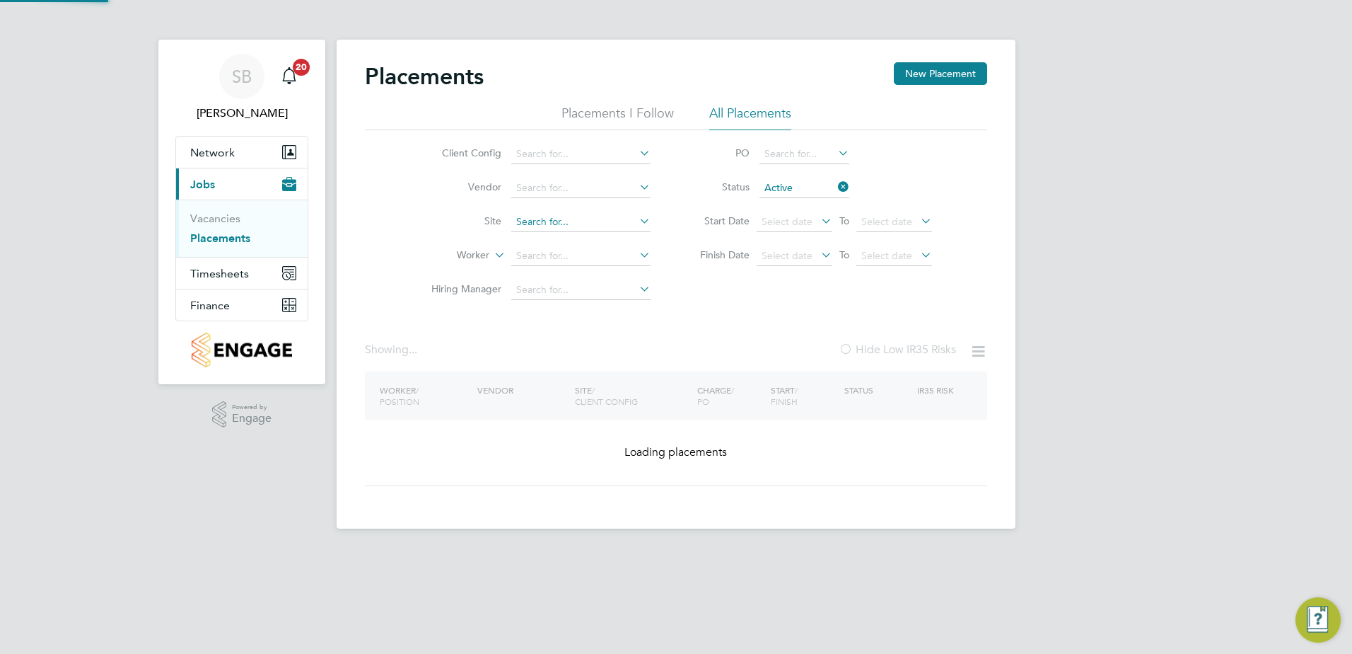
click at [578, 220] on input at bounding box center [580, 222] width 139 height 20
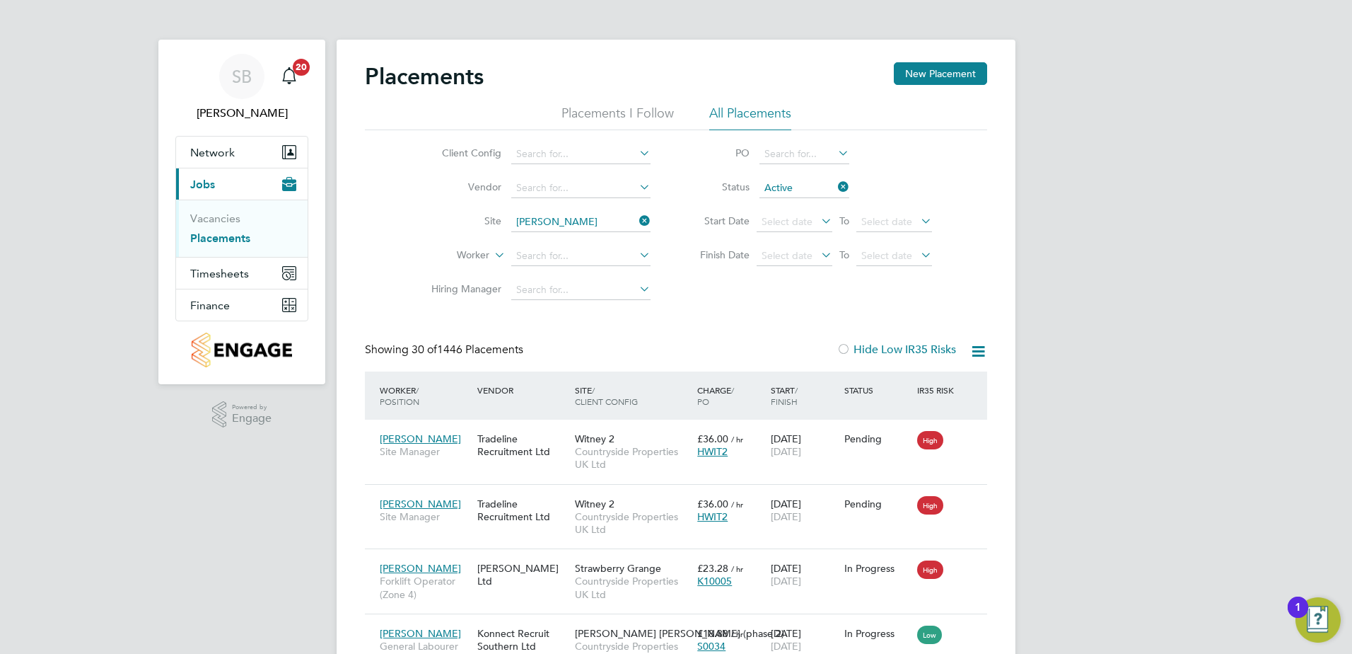
click at [545, 333] on li "Whall ey Old Road - Sunnybower Meadow" at bounding box center [670, 337] width 319 height 19
type input "Whalley Old Road - Sunnybower Meadow"
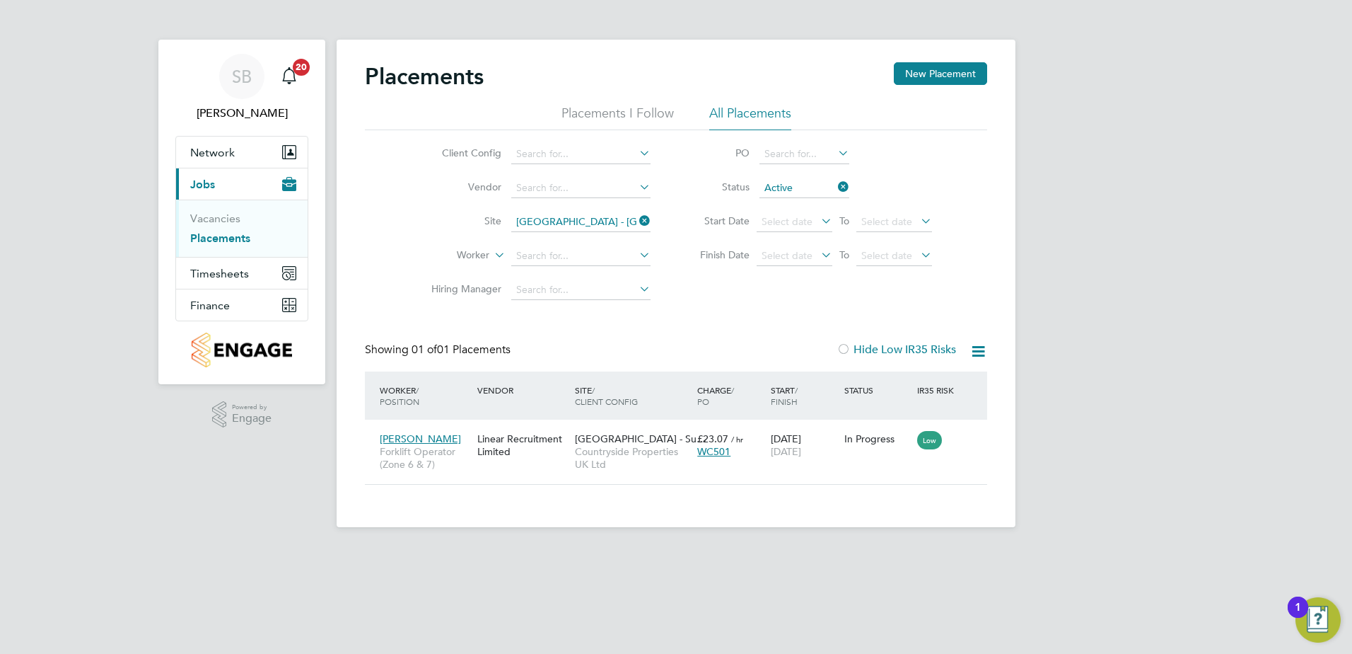
drag, startPoint x: 839, startPoint y: 183, endPoint x: 830, endPoint y: 190, distance: 11.0
click at [835, 183] on icon at bounding box center [835, 187] width 0 height 20
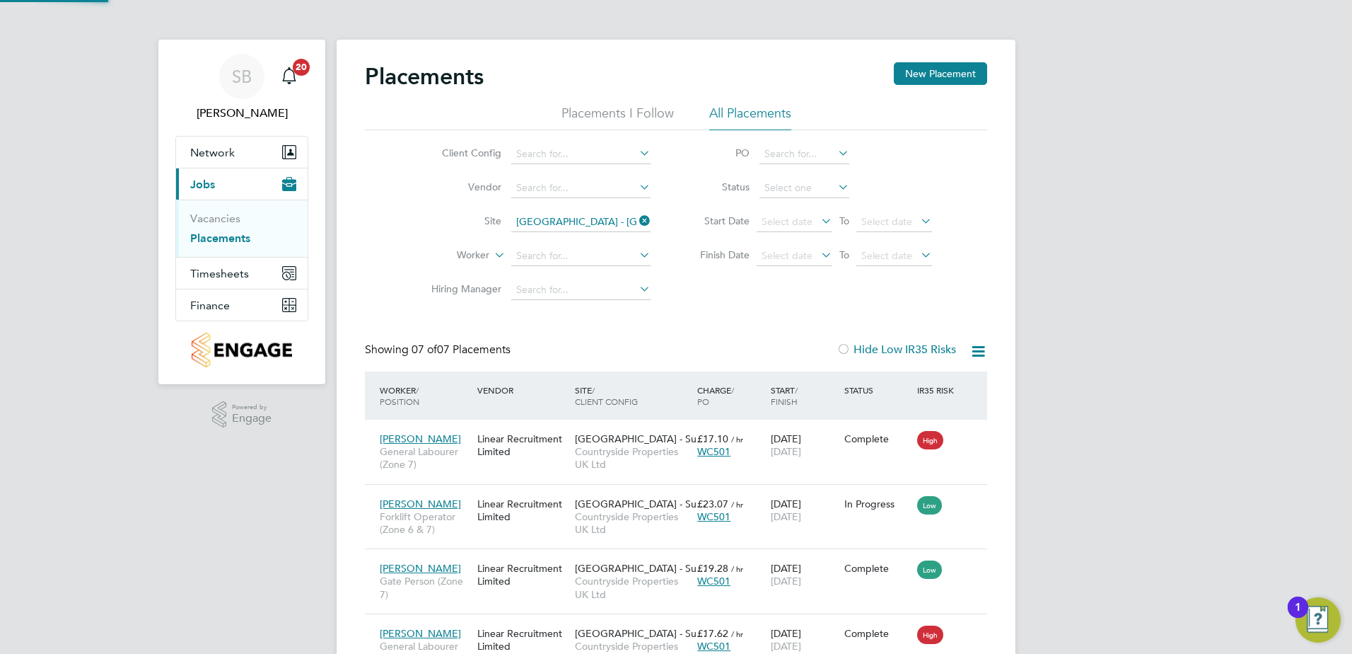
scroll to position [53, 123]
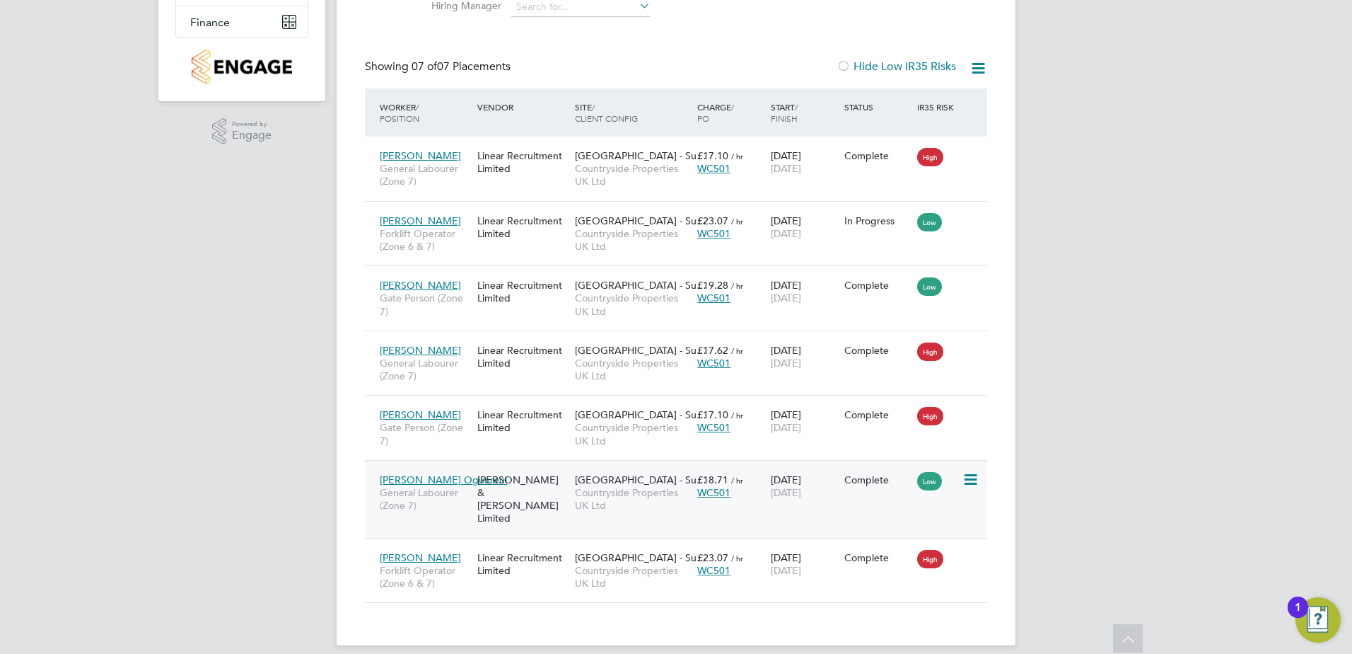
click at [871, 507] on div "Habeeb Ogunreni General Labourer (Zone 7) Fawkes & Reece Limited Whalley Old Ro…" at bounding box center [676, 499] width 622 height 78
click at [971, 486] on icon at bounding box center [970, 479] width 14 height 17
click at [731, 492] on div "WC501" at bounding box center [730, 492] width 66 height 13
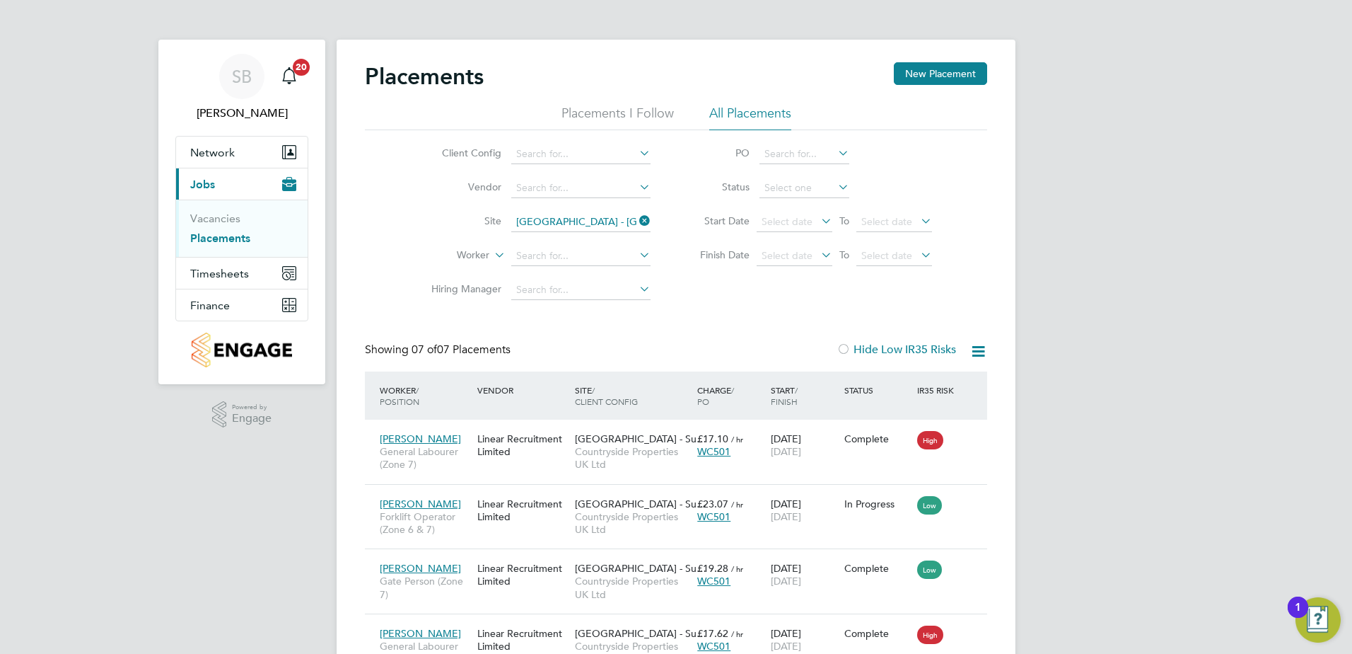
click at [637, 227] on icon at bounding box center [637, 221] width 0 height 20
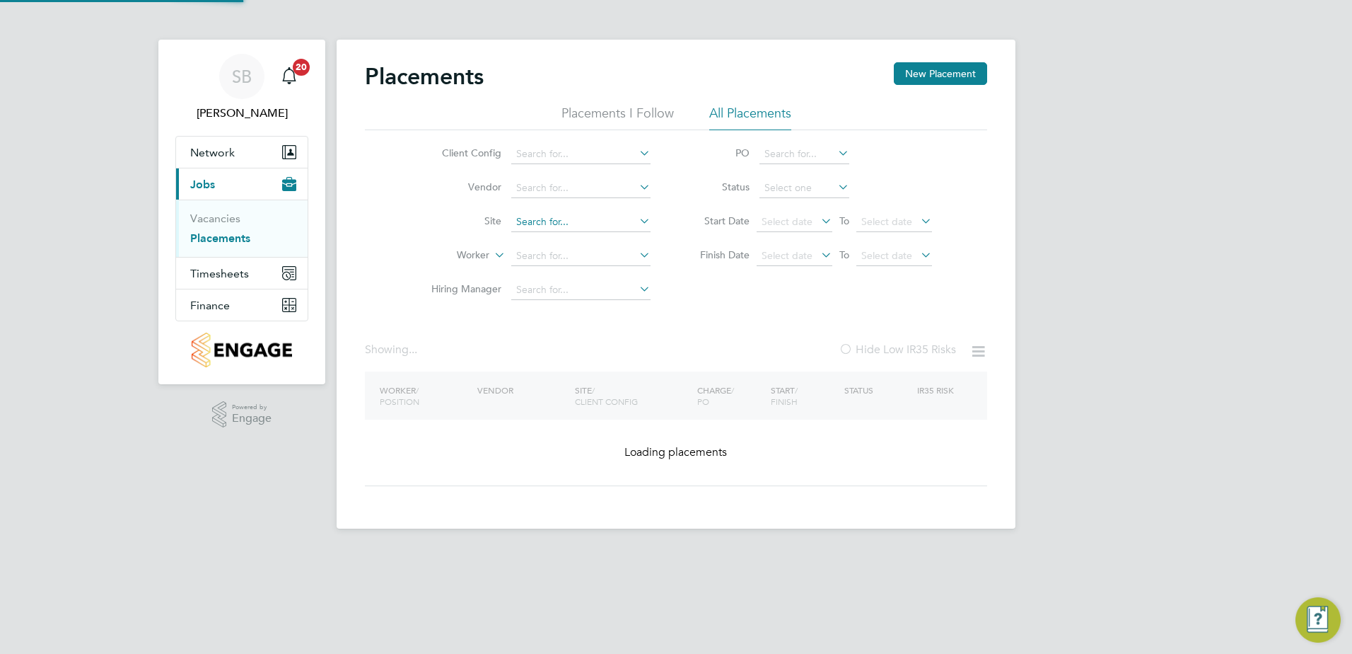
click at [579, 231] on div "Placements New Placement Placements I Follow All Placements Client Config Vendo…" at bounding box center [676, 284] width 679 height 489
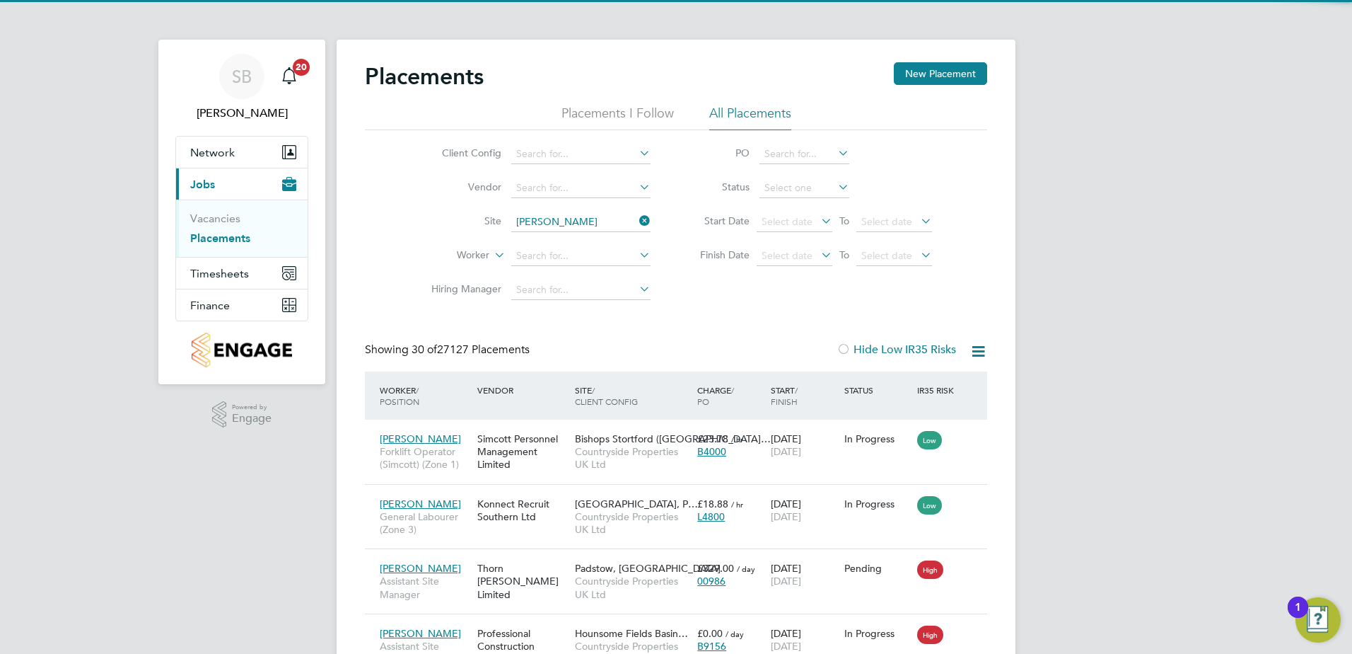
click at [561, 238] on li "Barden Lane (Burnley)" at bounding box center [589, 241] width 157 height 19
type input "Barden Lane (Burnley)"
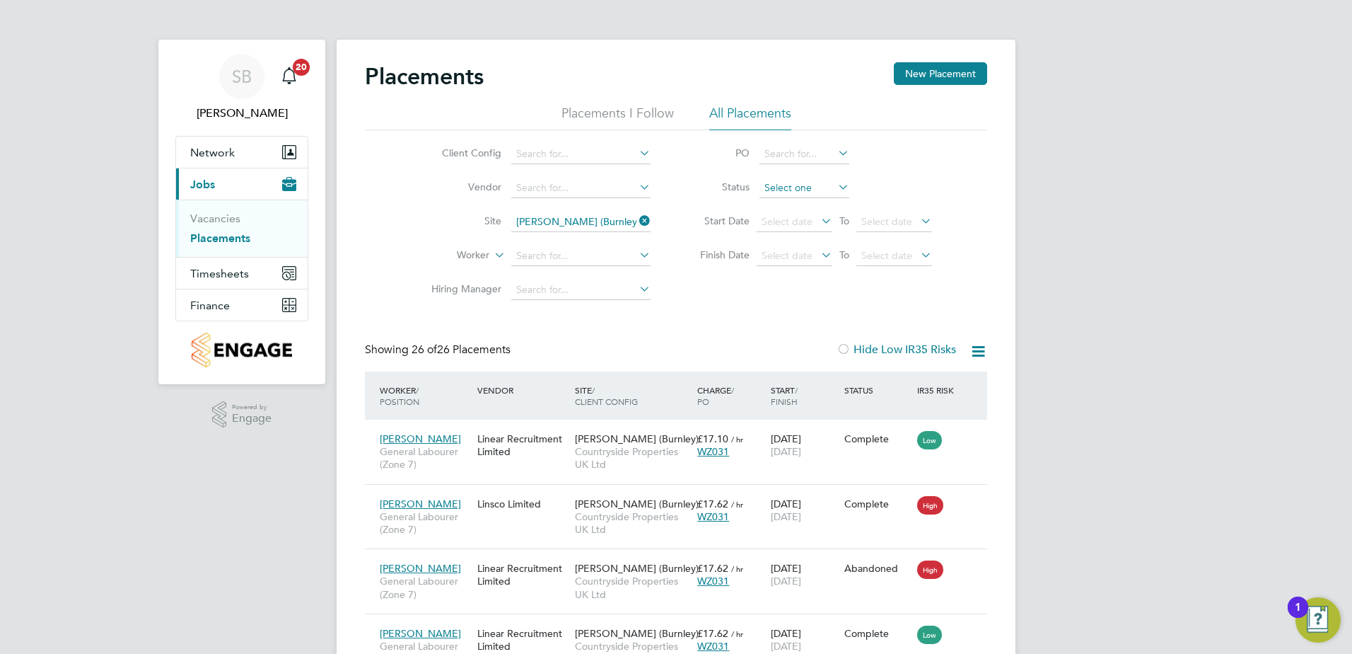
click at [798, 194] on input at bounding box center [805, 188] width 90 height 20
click at [793, 199] on li "Active" at bounding box center [804, 207] width 91 height 18
type input "Active"
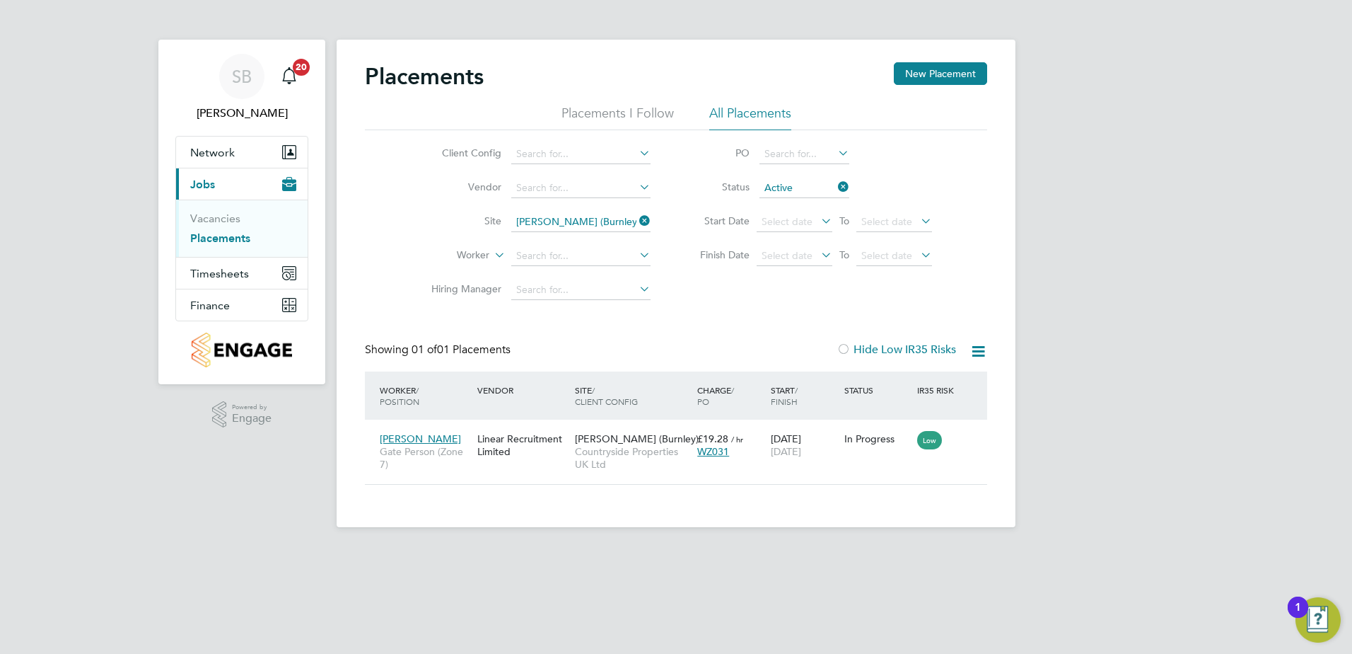
click at [987, 343] on icon at bounding box center [979, 351] width 18 height 18
click at [937, 378] on li "Download Placements Report" at bounding box center [909, 385] width 151 height 20
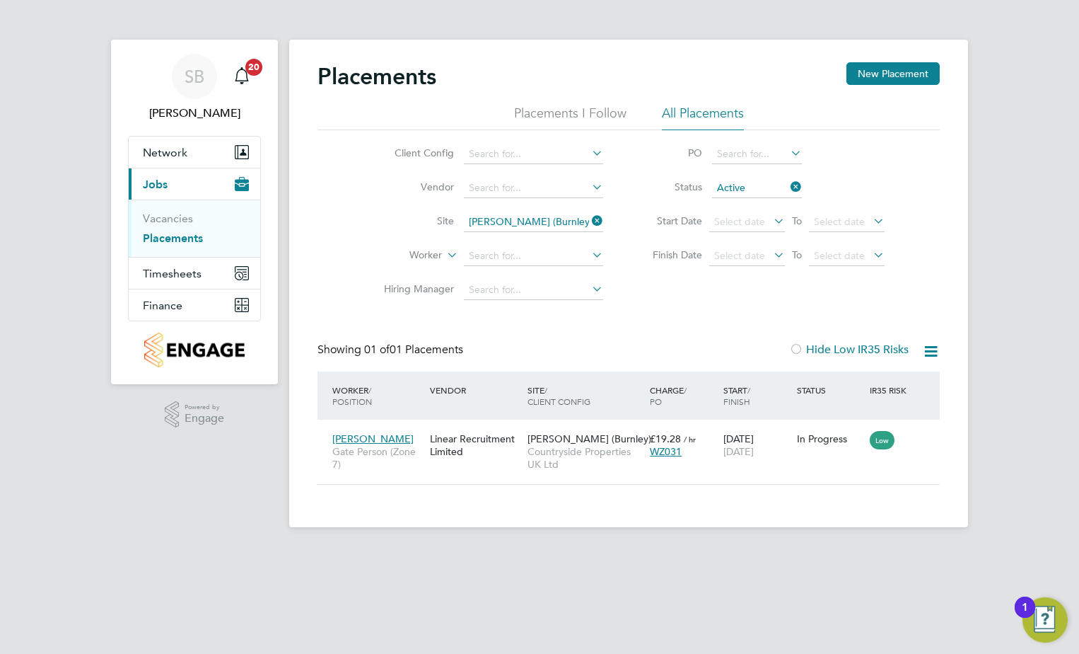
drag, startPoint x: 593, startPoint y: 216, endPoint x: 542, endPoint y: 224, distance: 51.5
click at [589, 216] on icon at bounding box center [589, 221] width 0 height 20
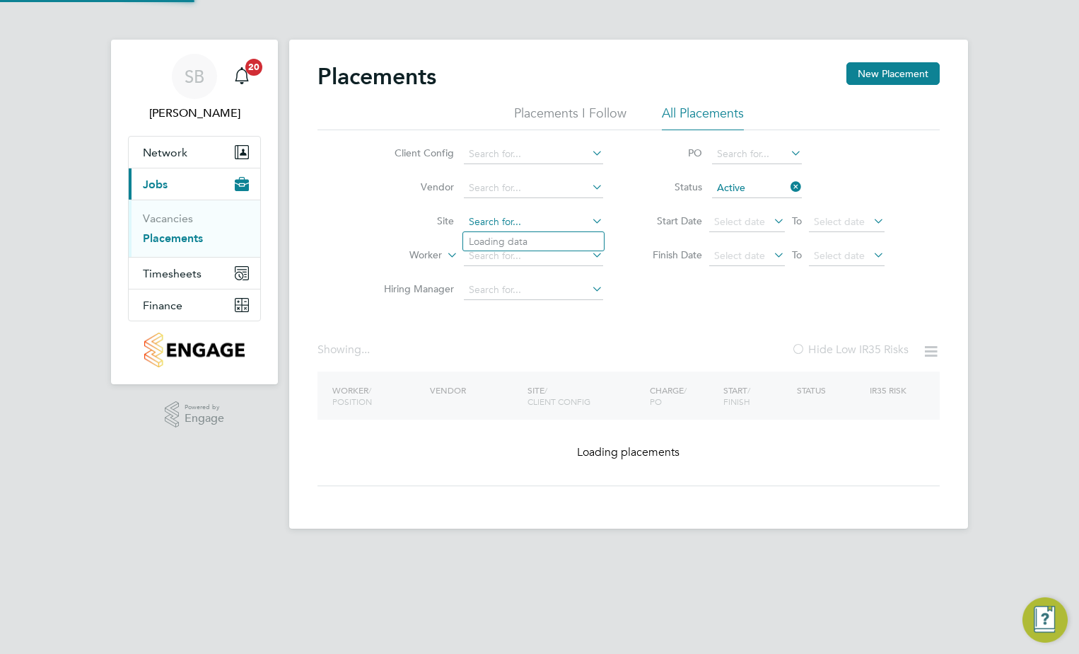
click at [538, 222] on input at bounding box center [533, 222] width 139 height 20
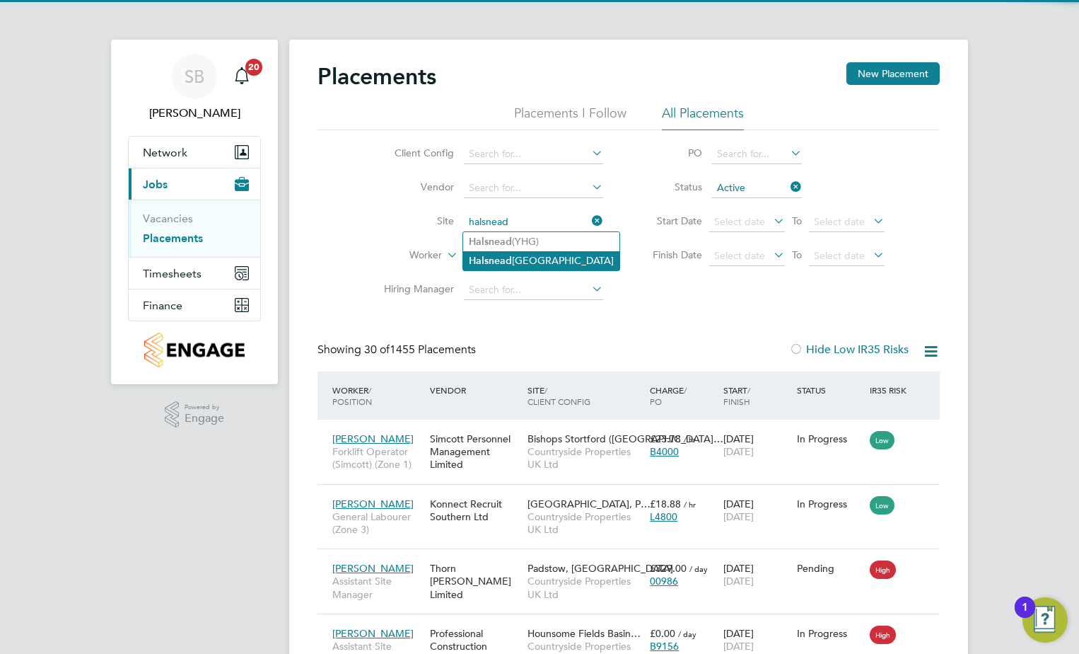
click at [547, 255] on li "Halsnead Garden Village" at bounding box center [541, 260] width 156 height 19
type input "Halsnead Garden Village"
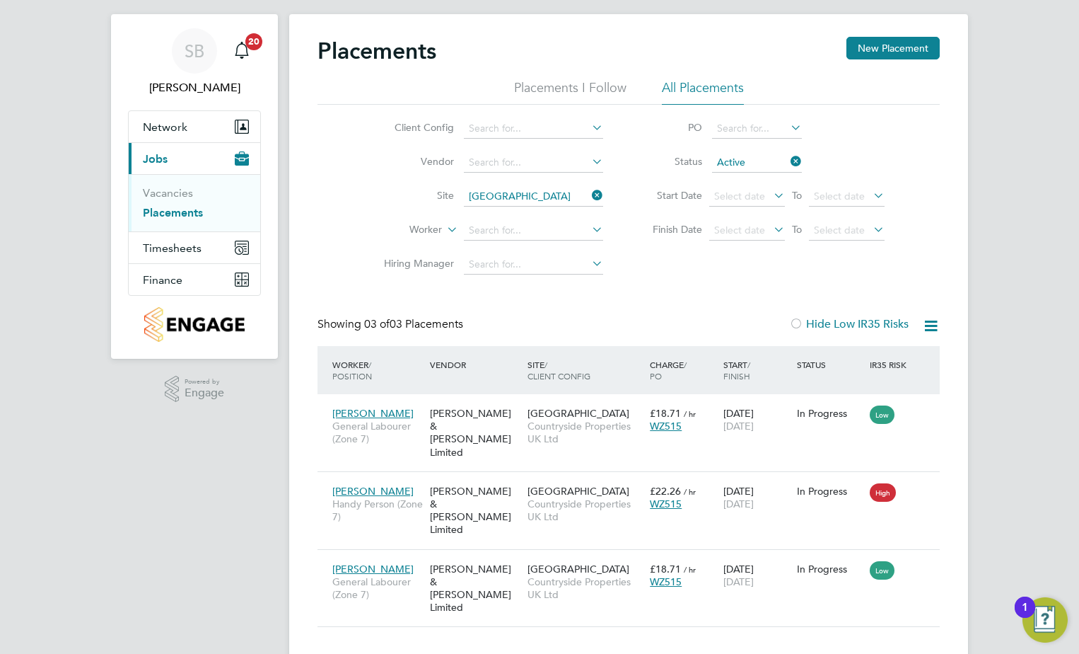
click at [788, 163] on icon at bounding box center [788, 161] width 0 height 20
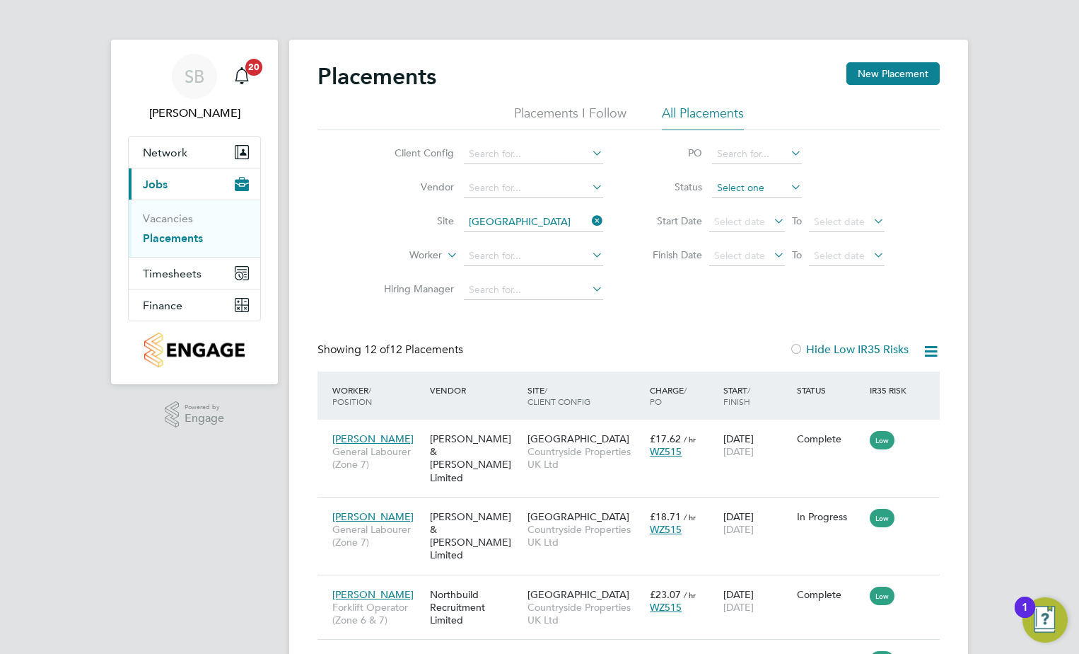
click at [765, 187] on input at bounding box center [757, 188] width 90 height 20
click at [759, 203] on li "Active" at bounding box center [757, 207] width 91 height 18
type input "Active"
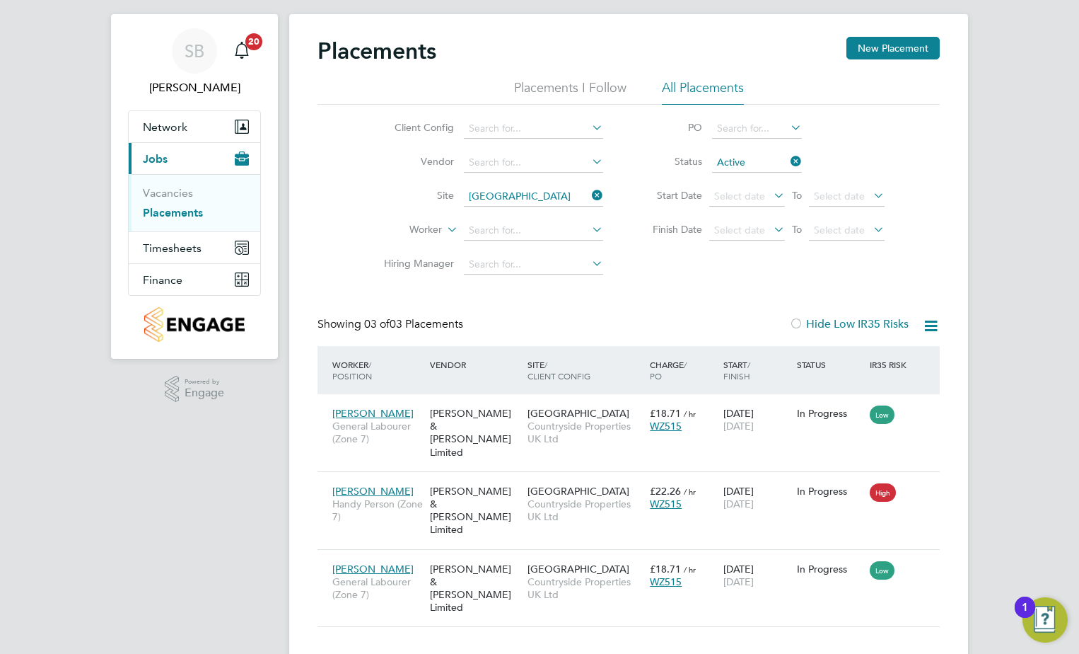
click at [931, 328] on icon at bounding box center [931, 326] width 18 height 18
click at [819, 355] on li "Download Placements Report" at bounding box center [862, 359] width 151 height 20
click at [589, 202] on icon at bounding box center [589, 195] width 0 height 20
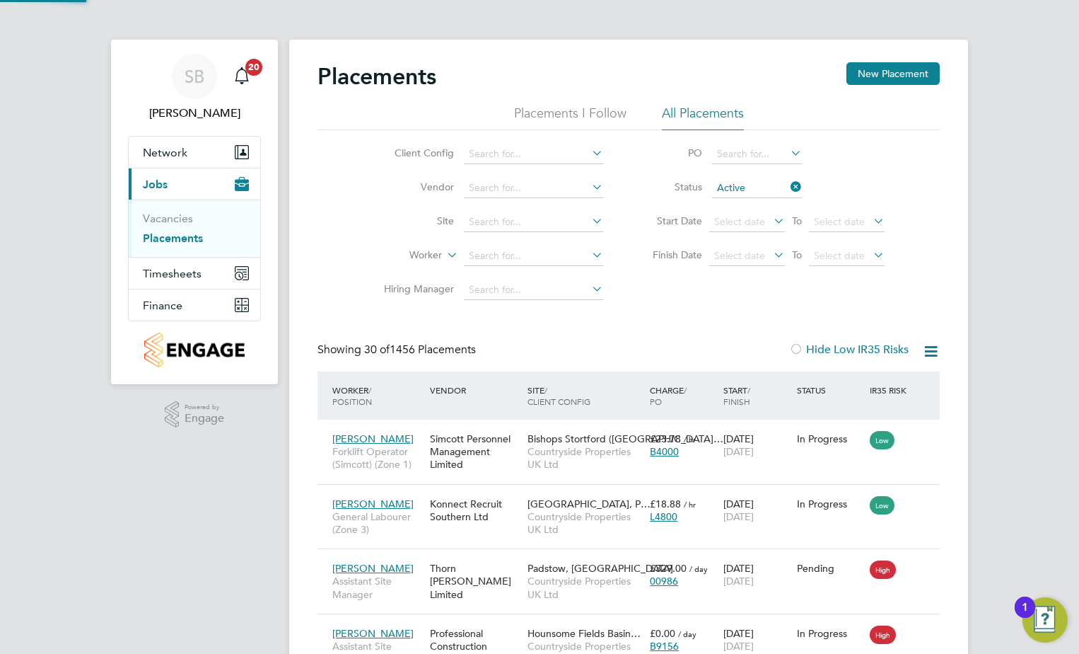
scroll to position [7, 7]
click at [464, 219] on input at bounding box center [533, 222] width 139 height 20
click at [523, 218] on input "moreton" at bounding box center [533, 222] width 139 height 20
type input "moreton"
click at [589, 222] on icon at bounding box center [589, 221] width 0 height 20
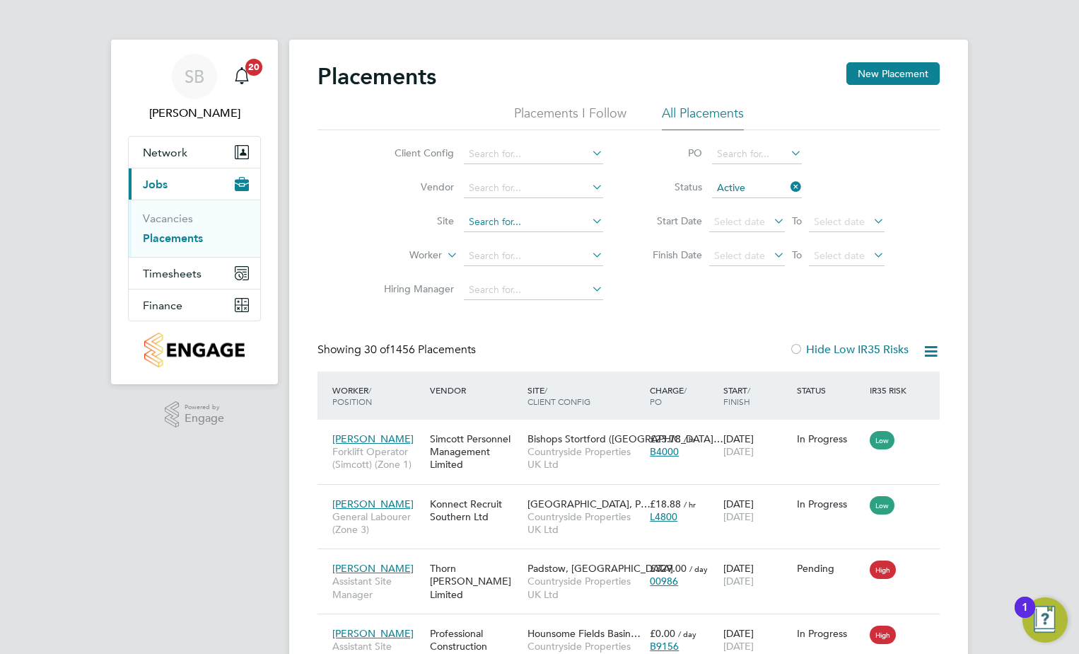
click at [528, 228] on input at bounding box center [533, 222] width 139 height 20
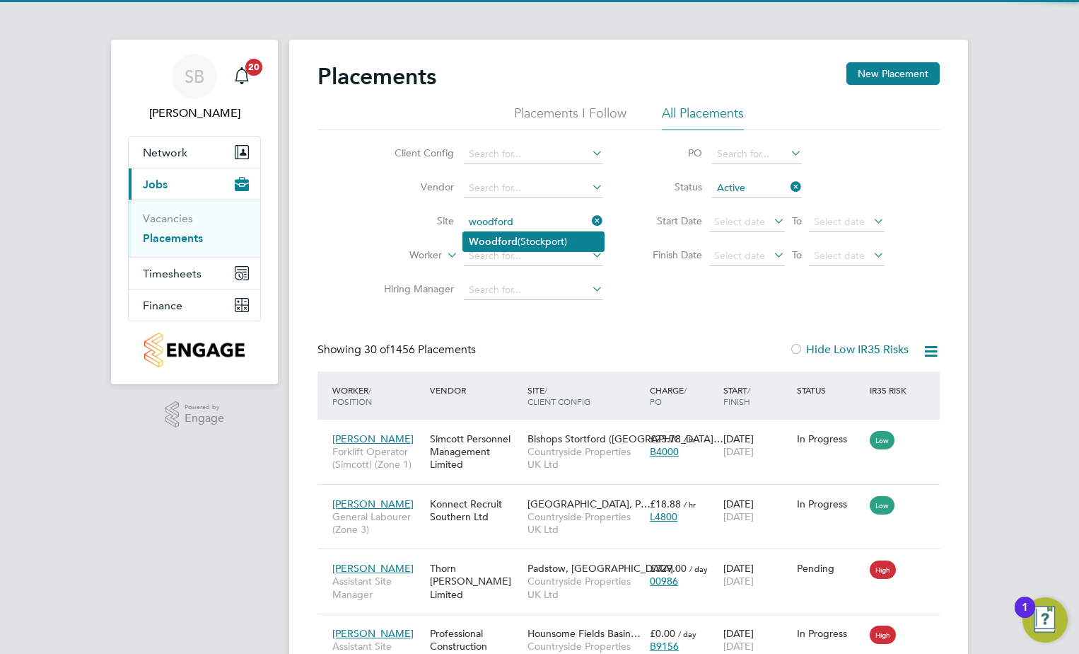
click at [529, 242] on li "Woodford (Stockport)" at bounding box center [533, 241] width 141 height 19
type input "Woodford (Stockport)"
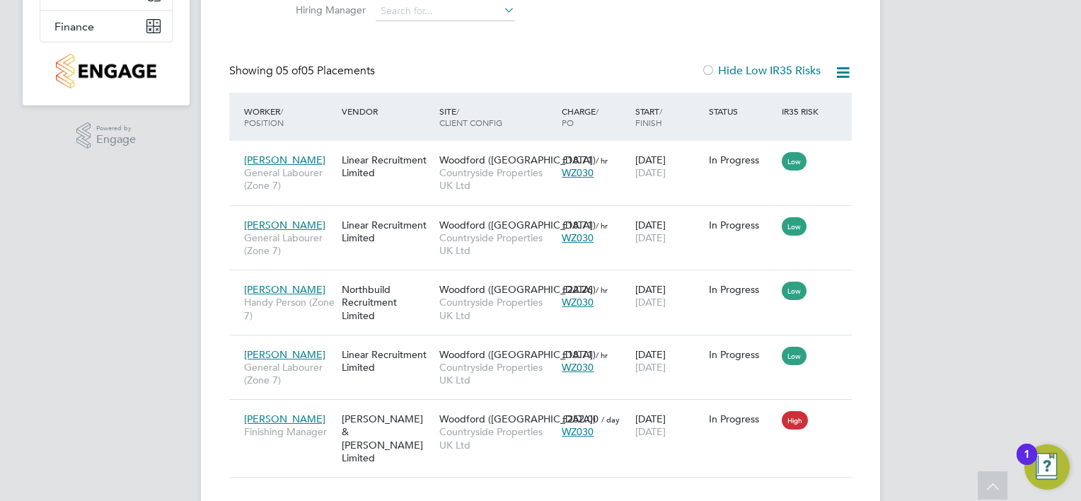
scroll to position [7, 6]
click at [843, 74] on icon at bounding box center [843, 73] width 18 height 18
click at [750, 105] on li "Download Placements Report" at bounding box center [773, 106] width 151 height 20
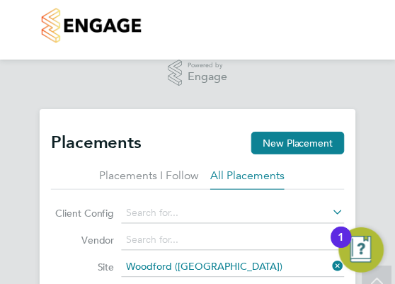
scroll to position [7, 7]
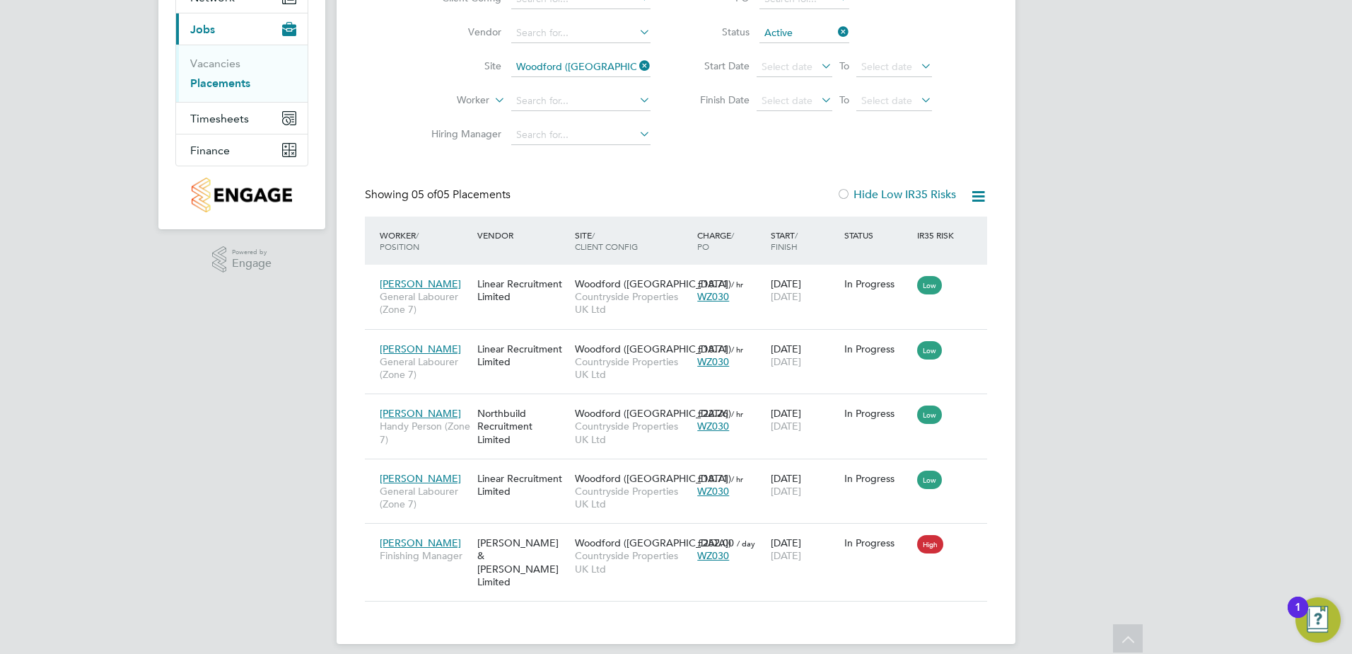
click at [637, 66] on icon at bounding box center [637, 66] width 0 height 20
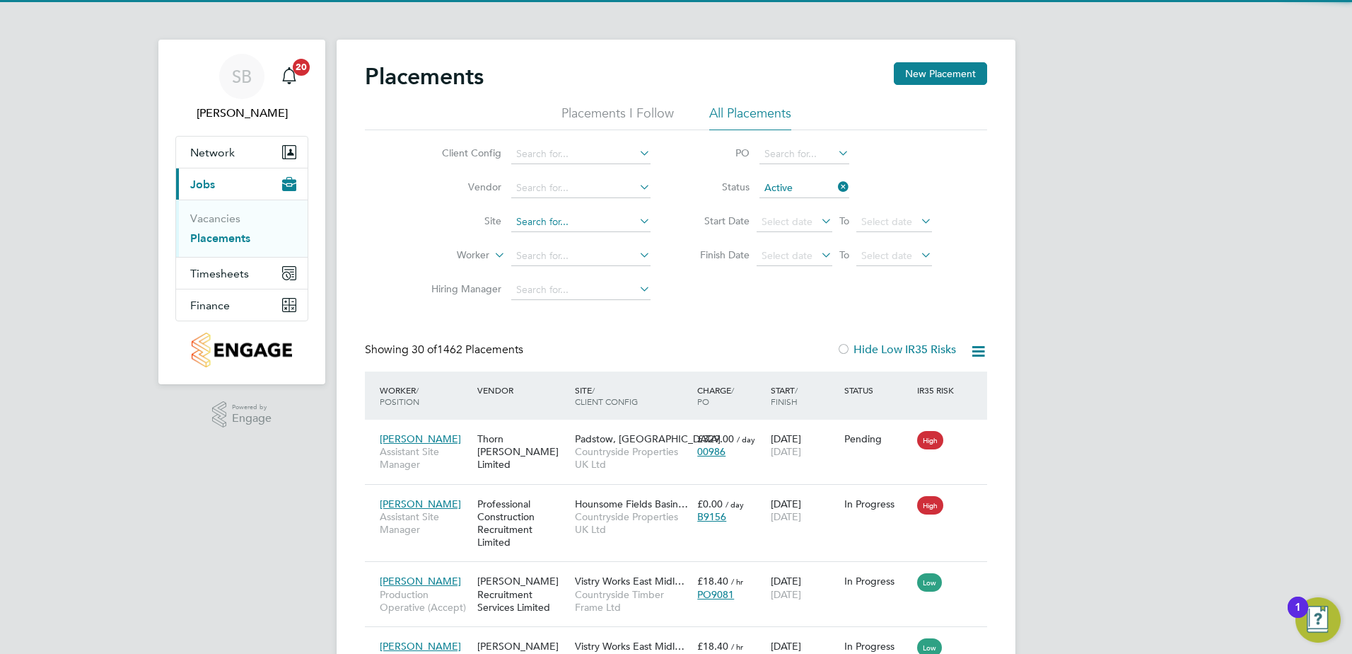
click at [533, 221] on input at bounding box center [580, 222] width 139 height 20
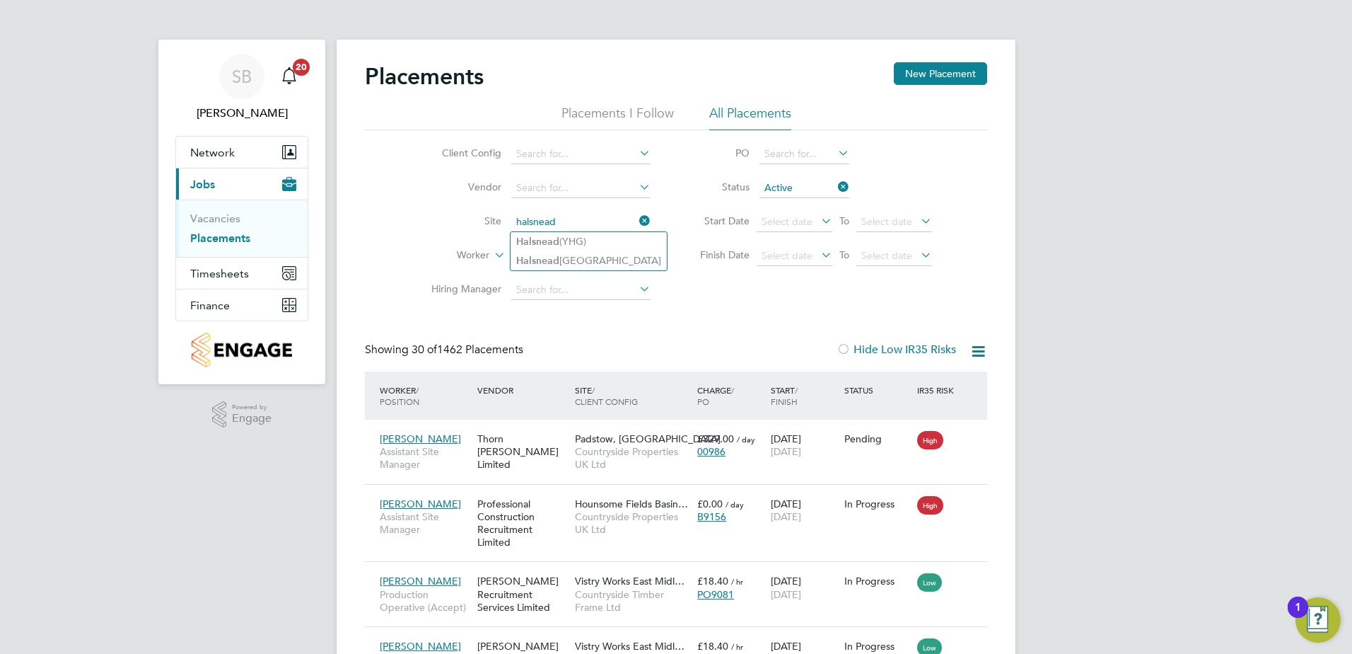
type input "halsnead"
click at [558, 219] on input at bounding box center [580, 222] width 139 height 20
click at [545, 242] on b "Halsnead" at bounding box center [537, 242] width 43 height 12
type input "Halsnead (YHG)"
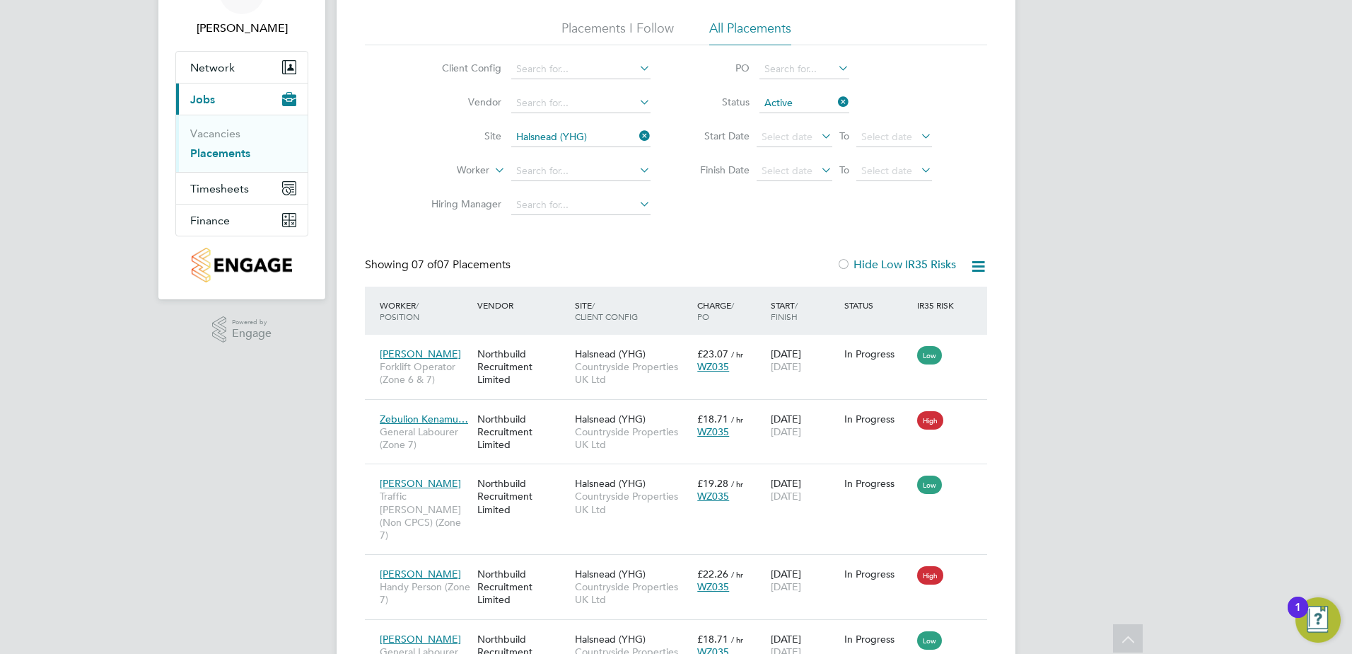
click at [835, 99] on icon at bounding box center [835, 102] width 0 height 20
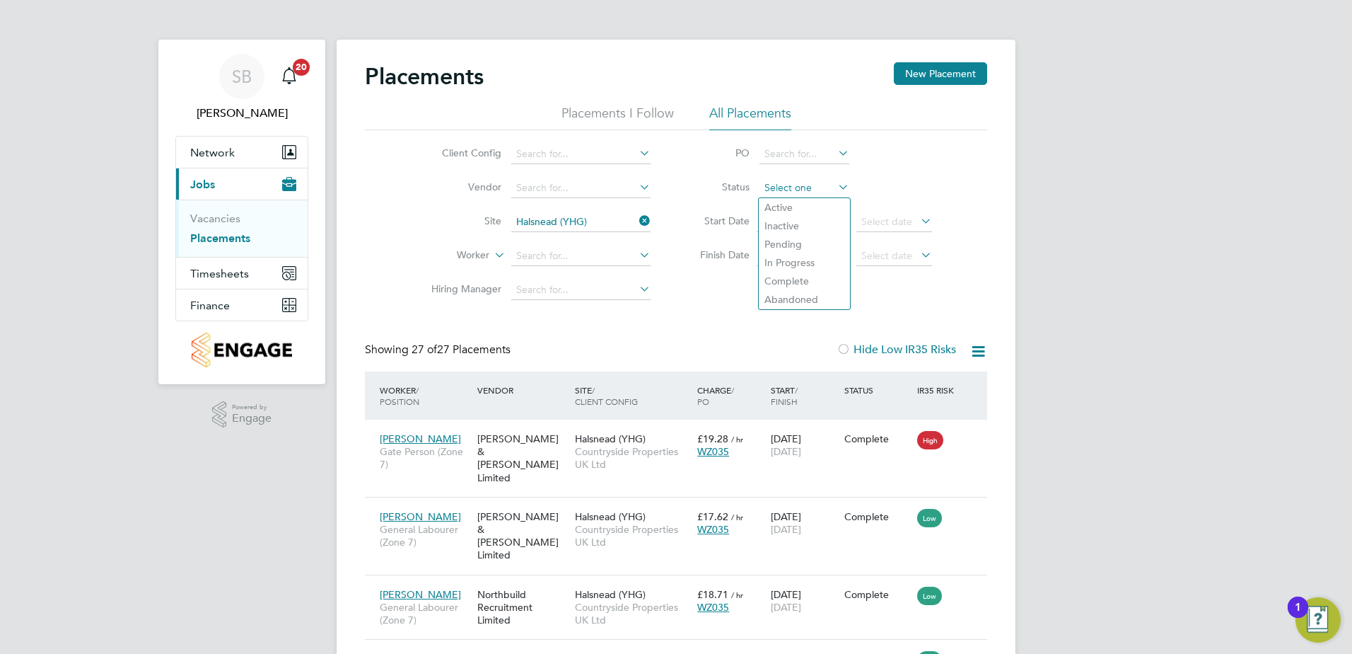
click at [770, 187] on input at bounding box center [805, 188] width 90 height 20
click at [770, 201] on li "Active" at bounding box center [804, 207] width 91 height 18
type input "Active"
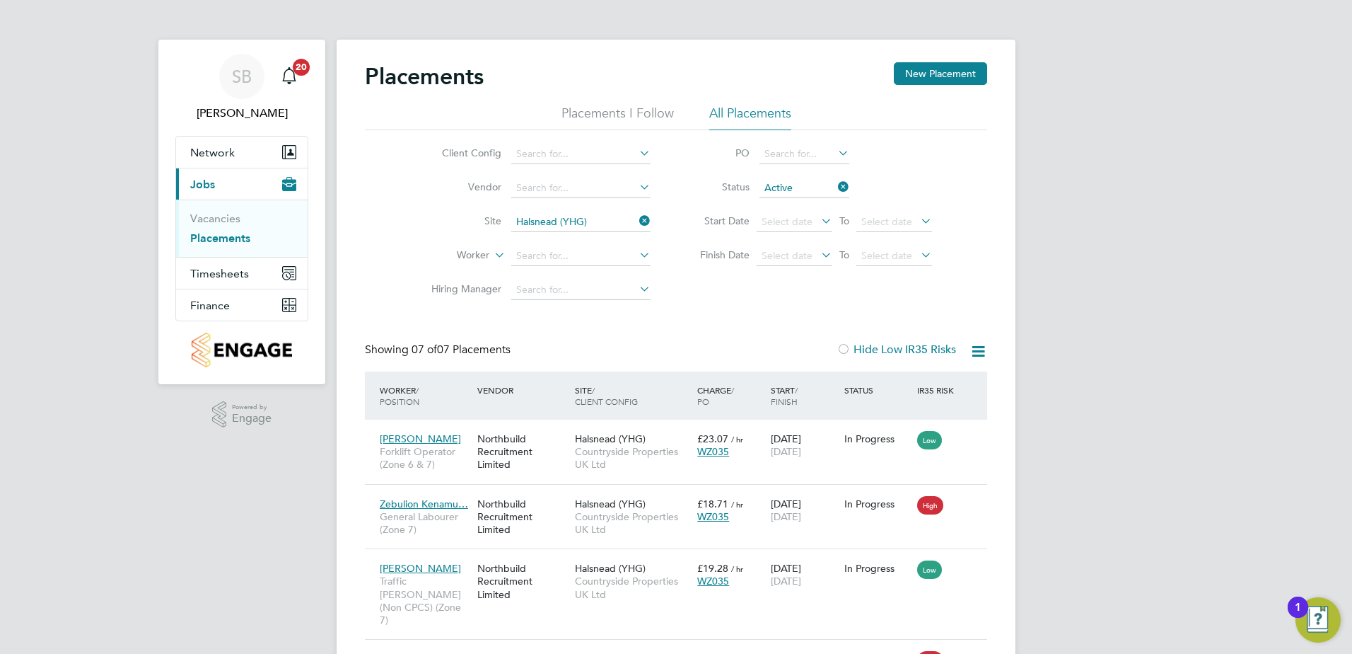
click at [973, 354] on icon at bounding box center [979, 351] width 18 height 18
click at [884, 383] on li "Download Placements Report" at bounding box center [909, 385] width 151 height 20
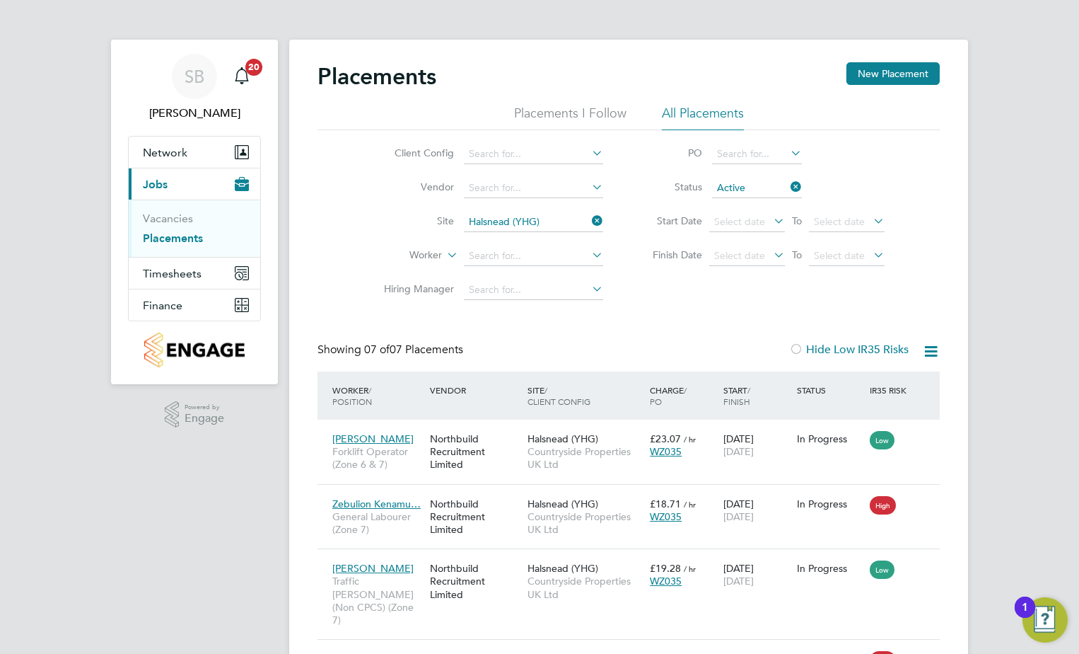
drag, startPoint x: 597, startPoint y: 226, endPoint x: 536, endPoint y: 224, distance: 60.9
click at [589, 226] on icon at bounding box center [589, 221] width 0 height 20
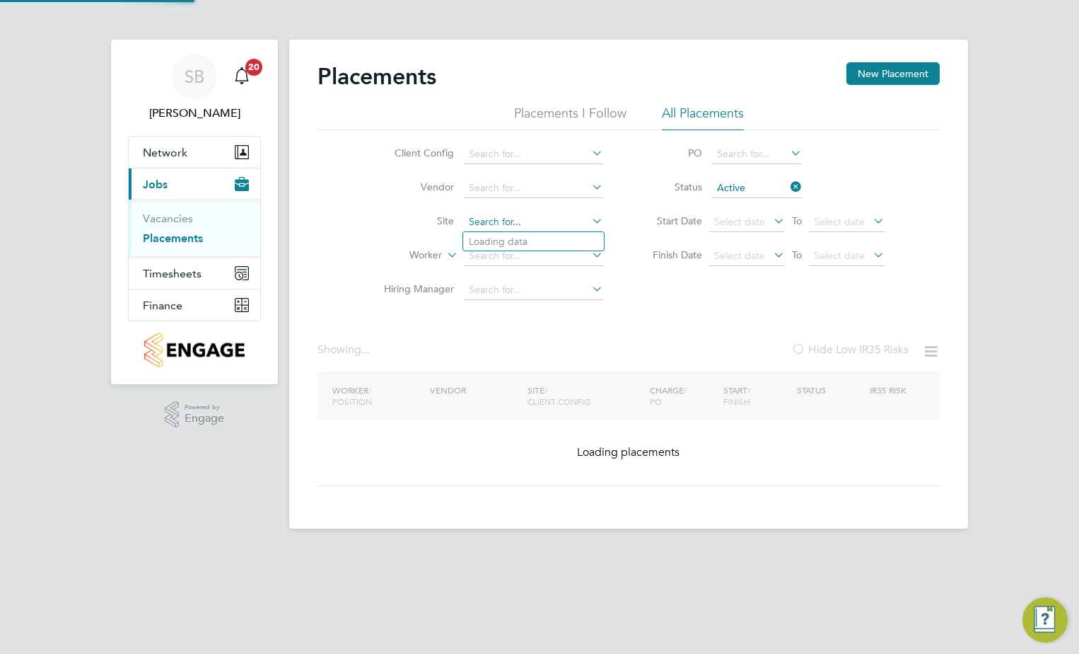
click at [536, 224] on input at bounding box center [533, 222] width 139 height 20
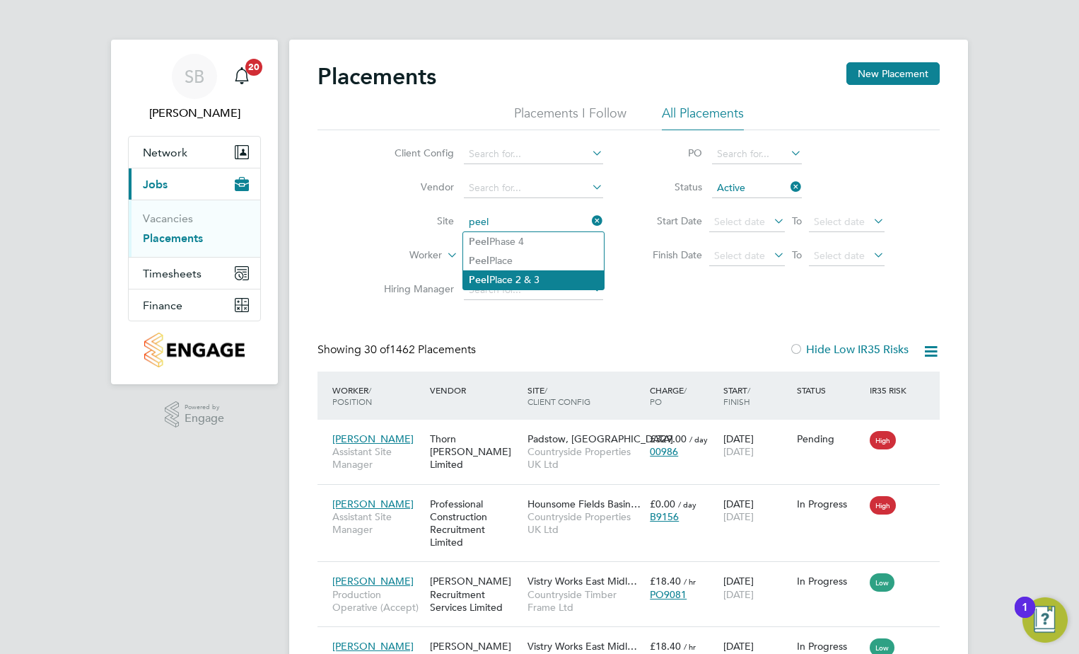
click at [510, 270] on li "Peel Place 2 & 3" at bounding box center [533, 279] width 141 height 19
type input "Peel Place 2 & 3"
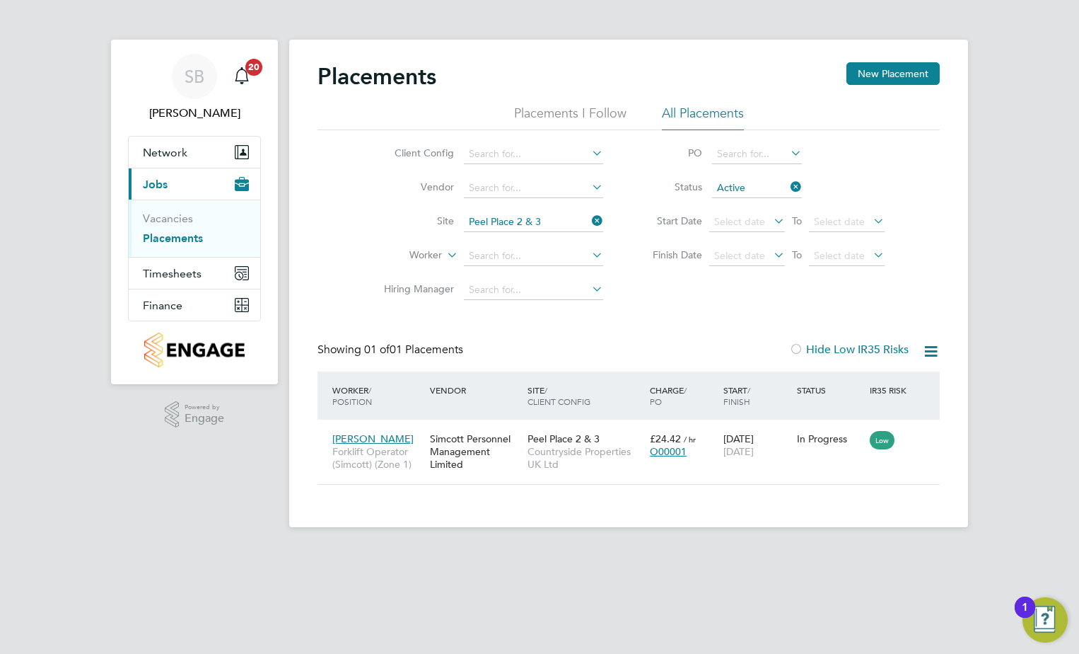
click at [589, 217] on icon at bounding box center [589, 221] width 0 height 20
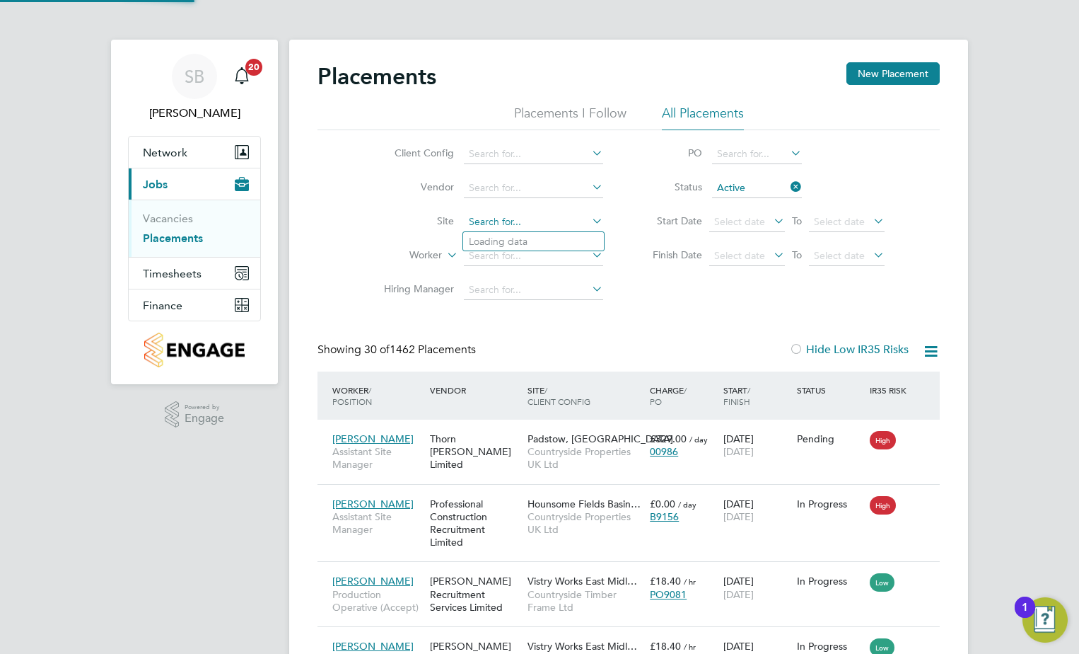
click at [514, 220] on input at bounding box center [533, 222] width 139 height 20
click at [496, 261] on li "Peel Place" at bounding box center [533, 260] width 141 height 19
type input "Peel Place"
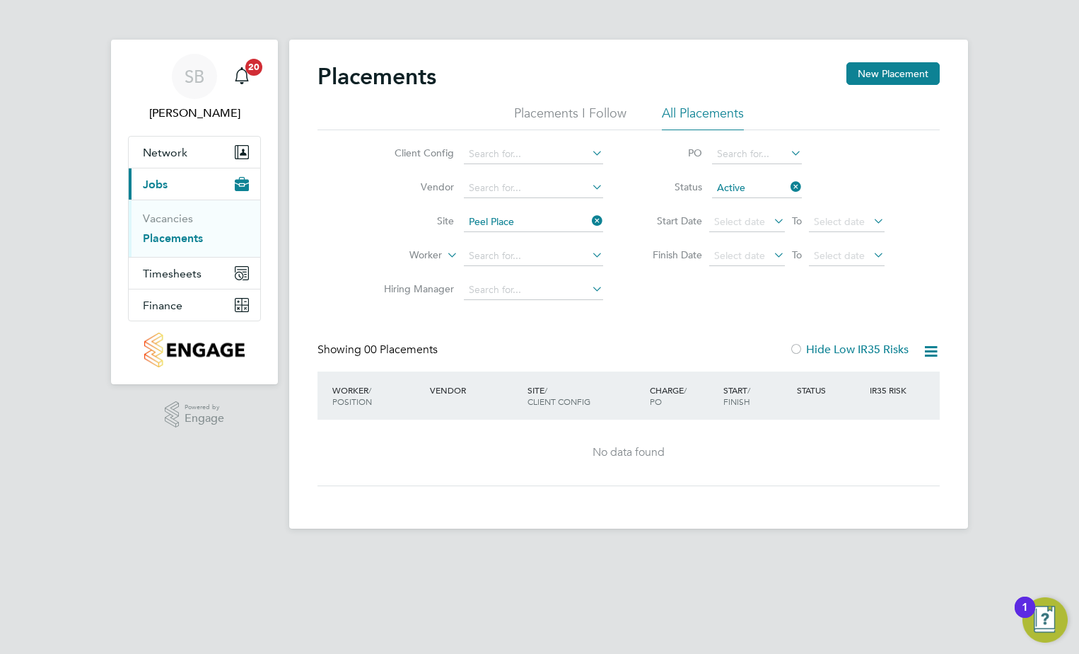
click at [589, 218] on icon at bounding box center [589, 221] width 0 height 20
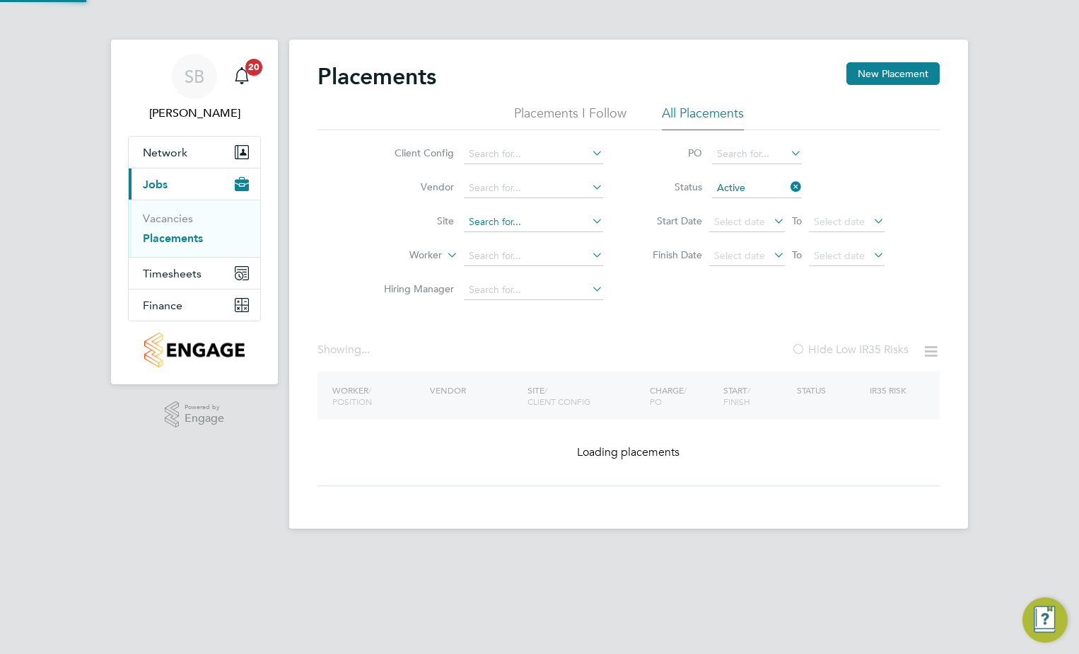
click at [502, 219] on input at bounding box center [533, 222] width 139 height 20
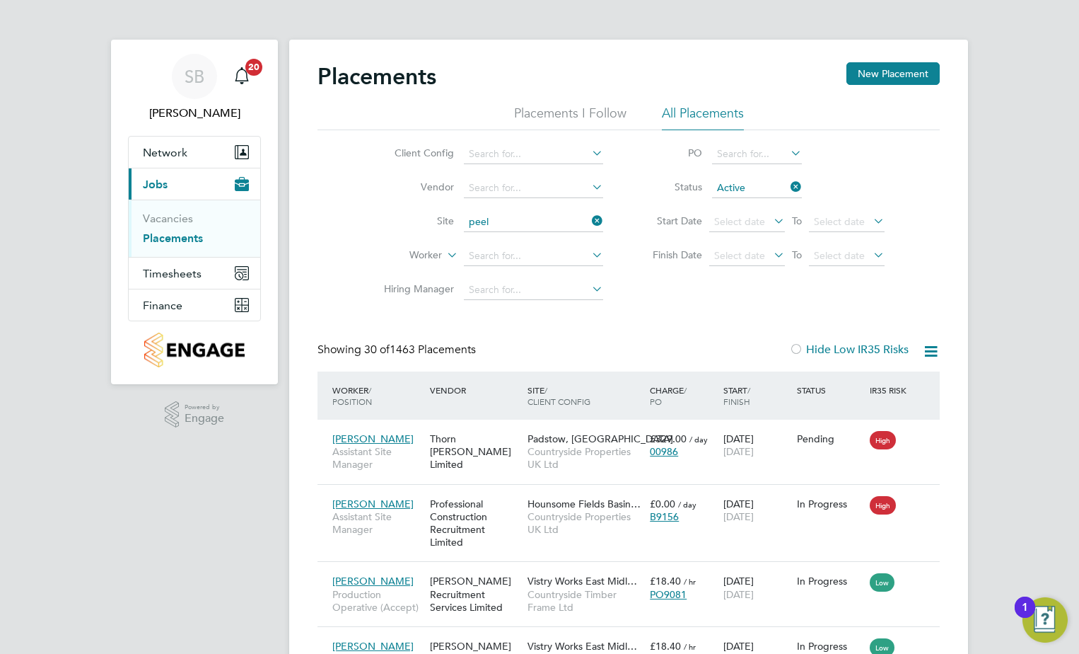
click at [502, 238] on li "Peel Phase 4" at bounding box center [533, 241] width 141 height 19
type input "Peel Phase 4"
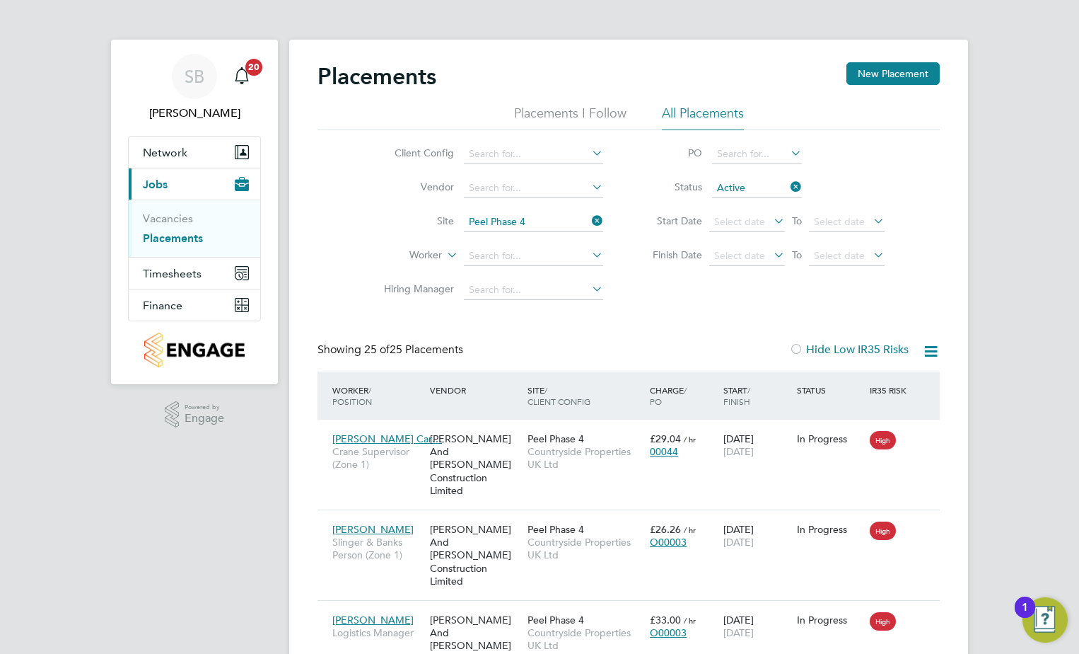
click at [589, 220] on icon at bounding box center [589, 221] width 0 height 20
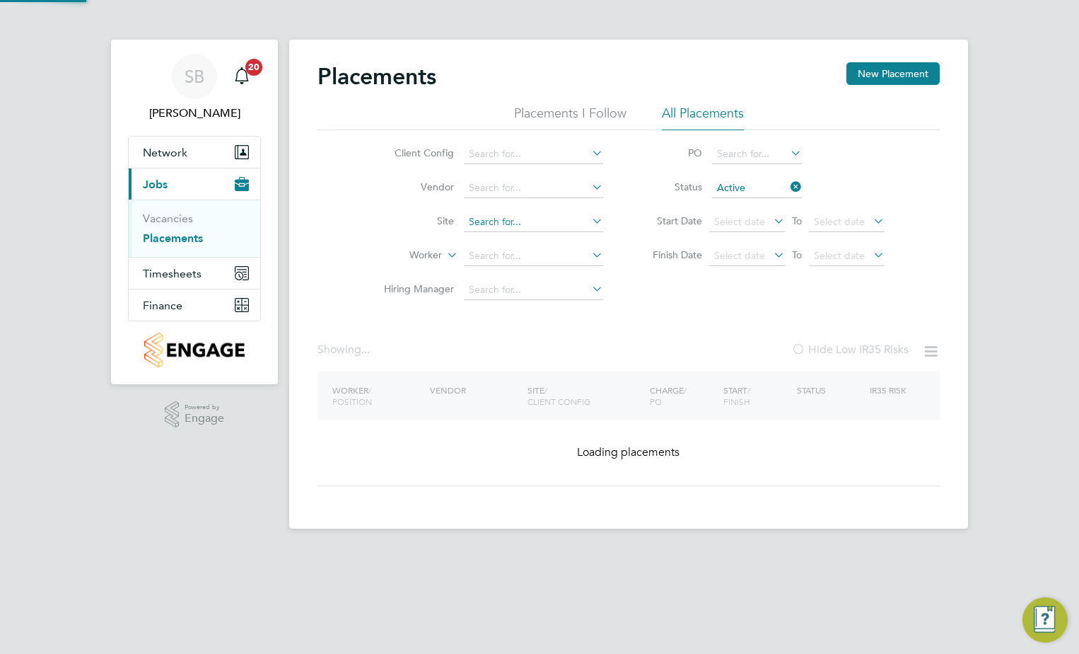
click at [519, 230] on input at bounding box center [533, 222] width 139 height 20
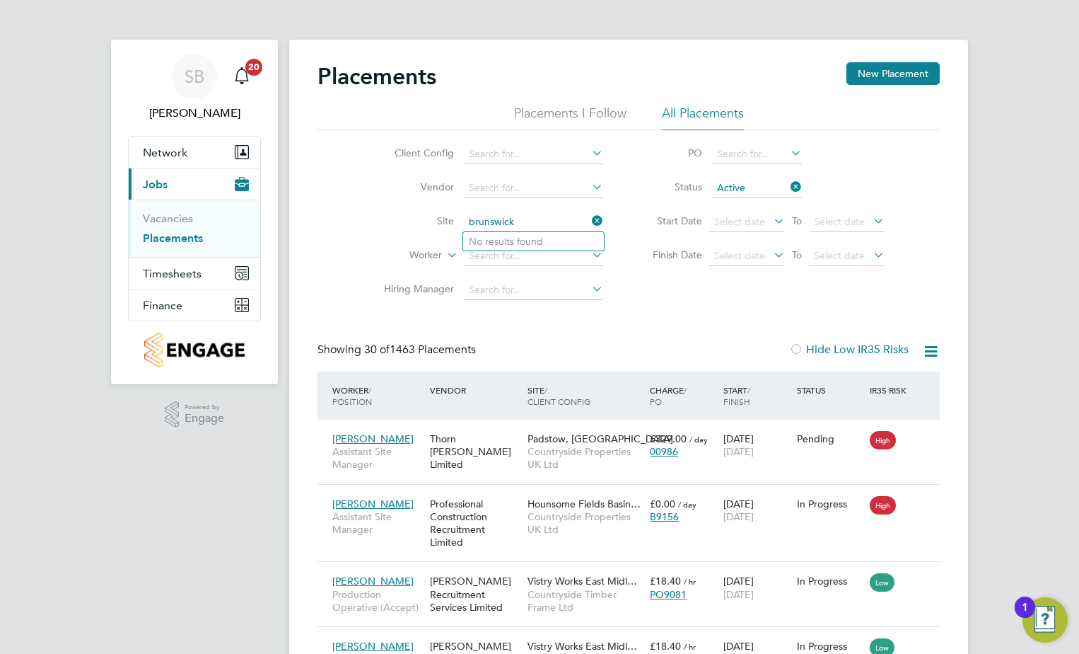
type input "brunswick"
click at [589, 226] on icon at bounding box center [589, 221] width 0 height 20
click at [477, 214] on input at bounding box center [533, 222] width 139 height 20
click at [551, 243] on li "Sandymoor Hatters Chase, Bovis" at bounding box center [547, 241] width 169 height 19
type input "Sandymoor Hatters Chase, Bovis"
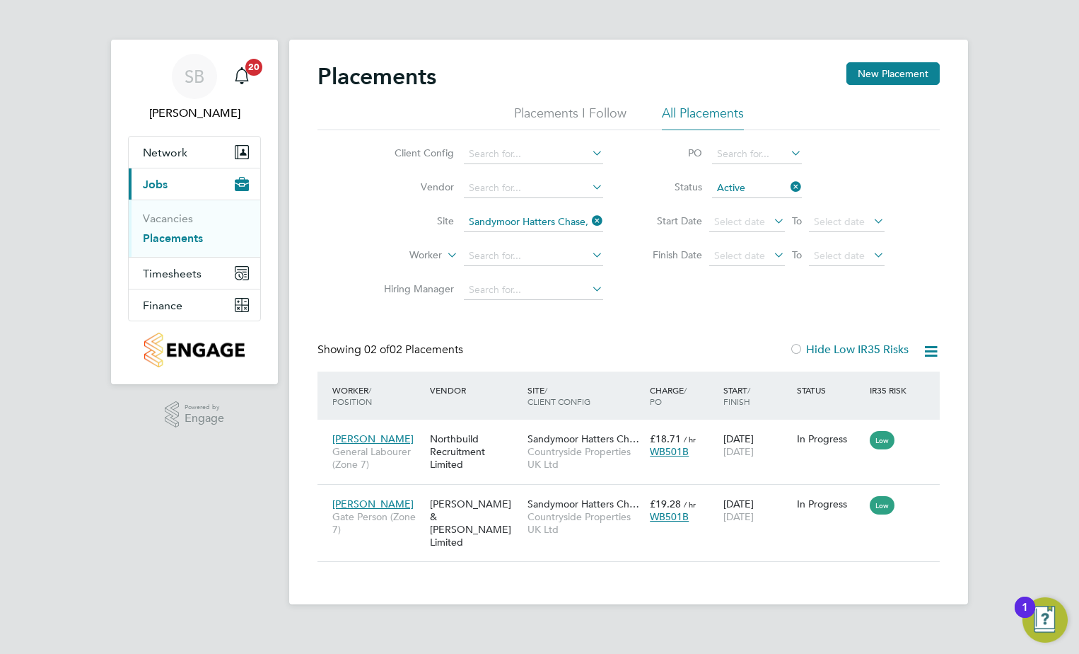
click at [788, 185] on icon at bounding box center [788, 187] width 0 height 20
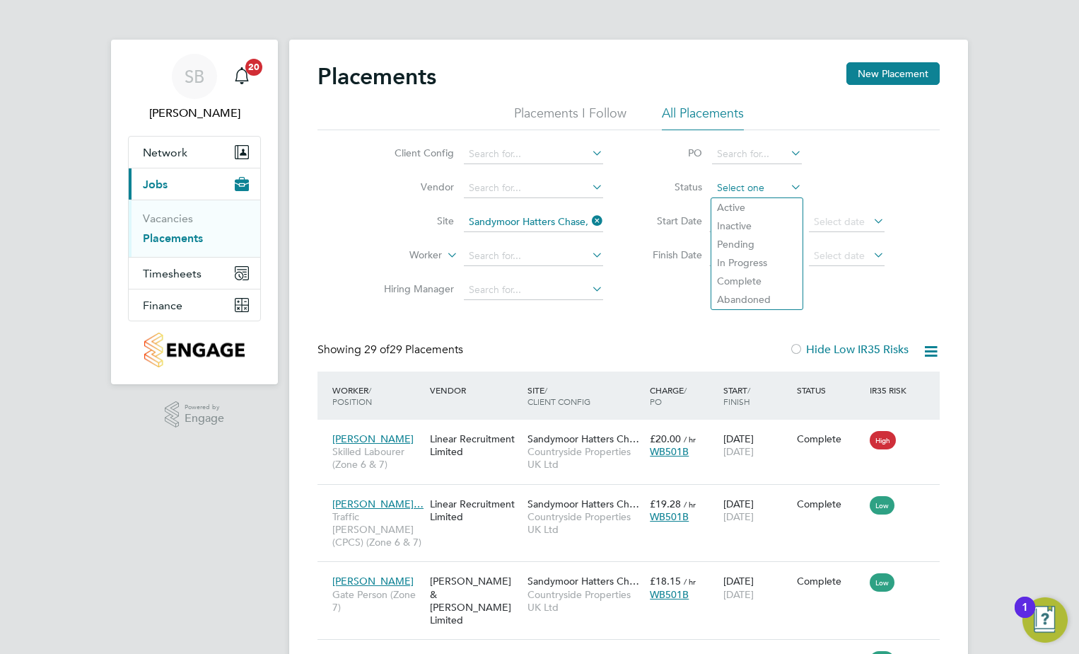
click at [761, 193] on input at bounding box center [757, 188] width 90 height 20
click at [746, 208] on li "Active" at bounding box center [757, 207] width 91 height 18
type input "Active"
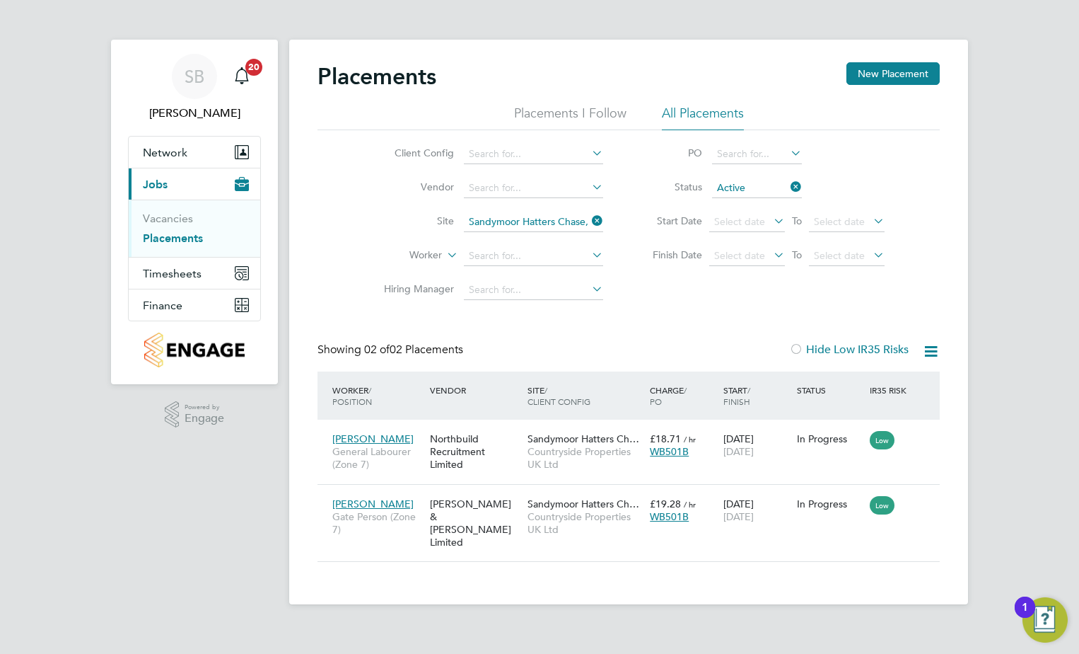
click at [589, 223] on icon at bounding box center [589, 221] width 0 height 20
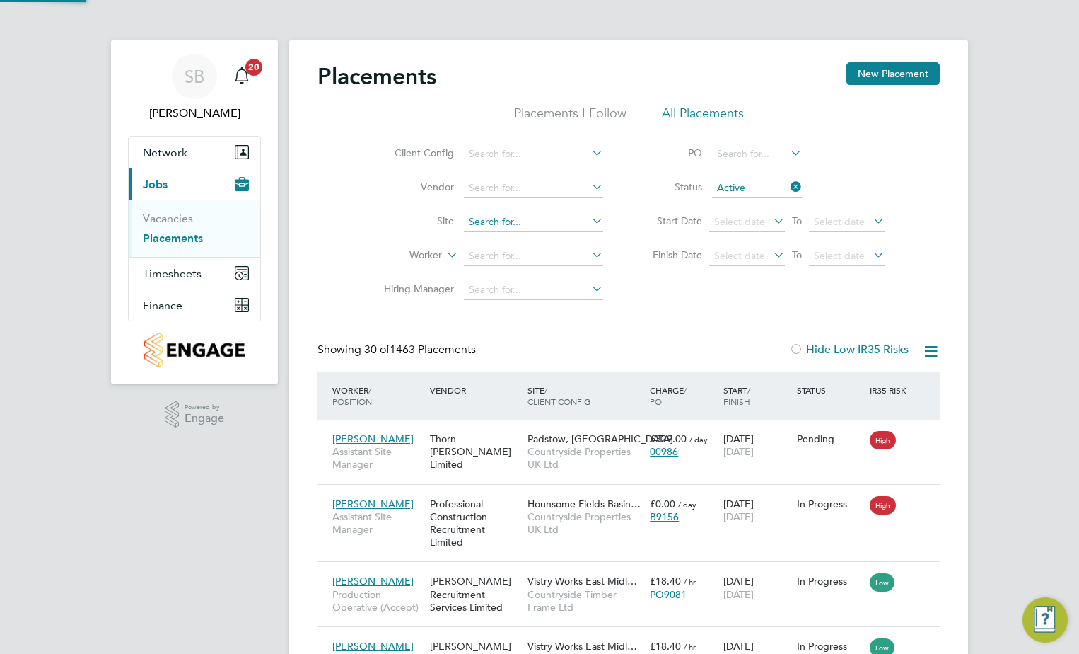
click at [540, 216] on input at bounding box center [533, 222] width 139 height 20
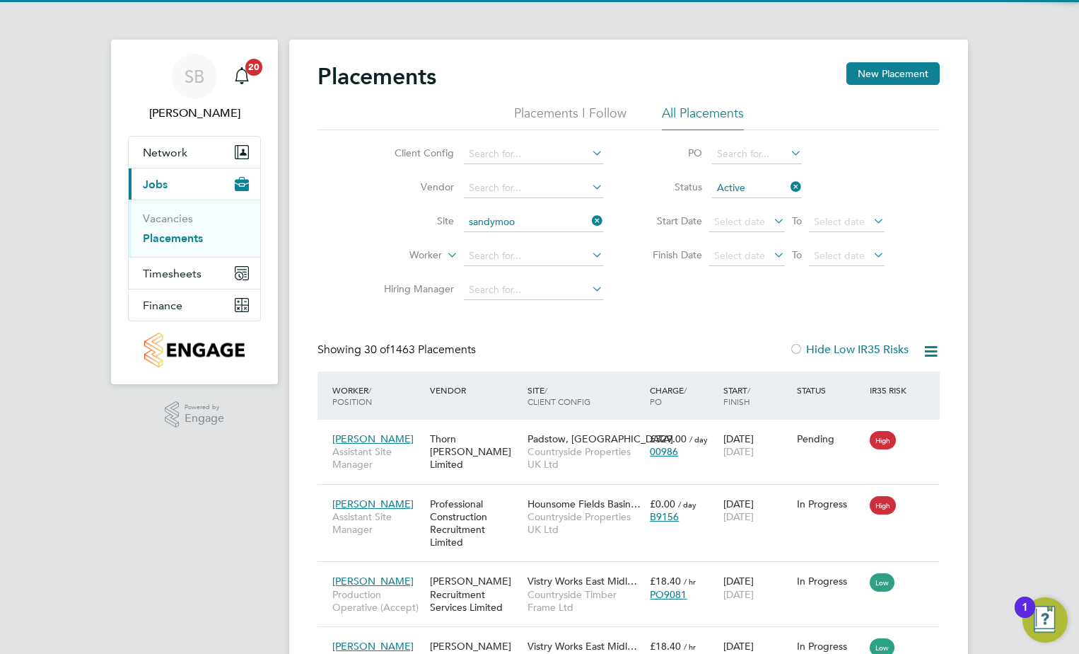
click at [531, 244] on li "Sandymoo r Hatters Chase, Bovis" at bounding box center [542, 241] width 159 height 19
type input "Sandymoor Hatters Chase, Bovis"
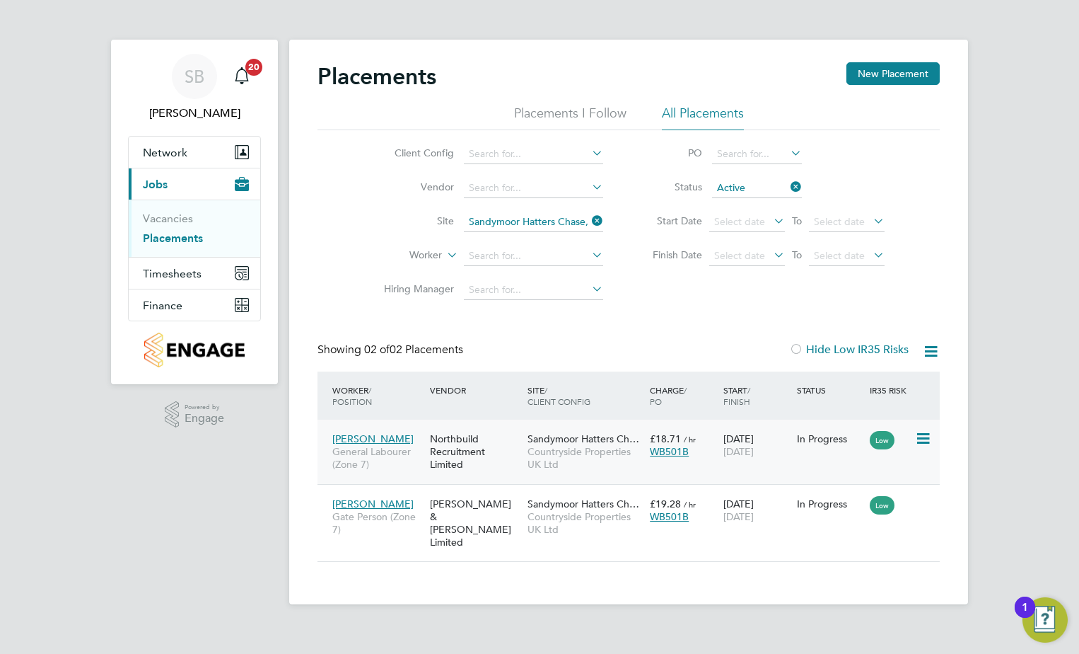
click at [559, 453] on span "Countryside Properties UK Ltd" at bounding box center [585, 457] width 115 height 25
click at [591, 440] on span "Sandymoor Hatters Ch…" at bounding box center [584, 438] width 112 height 13
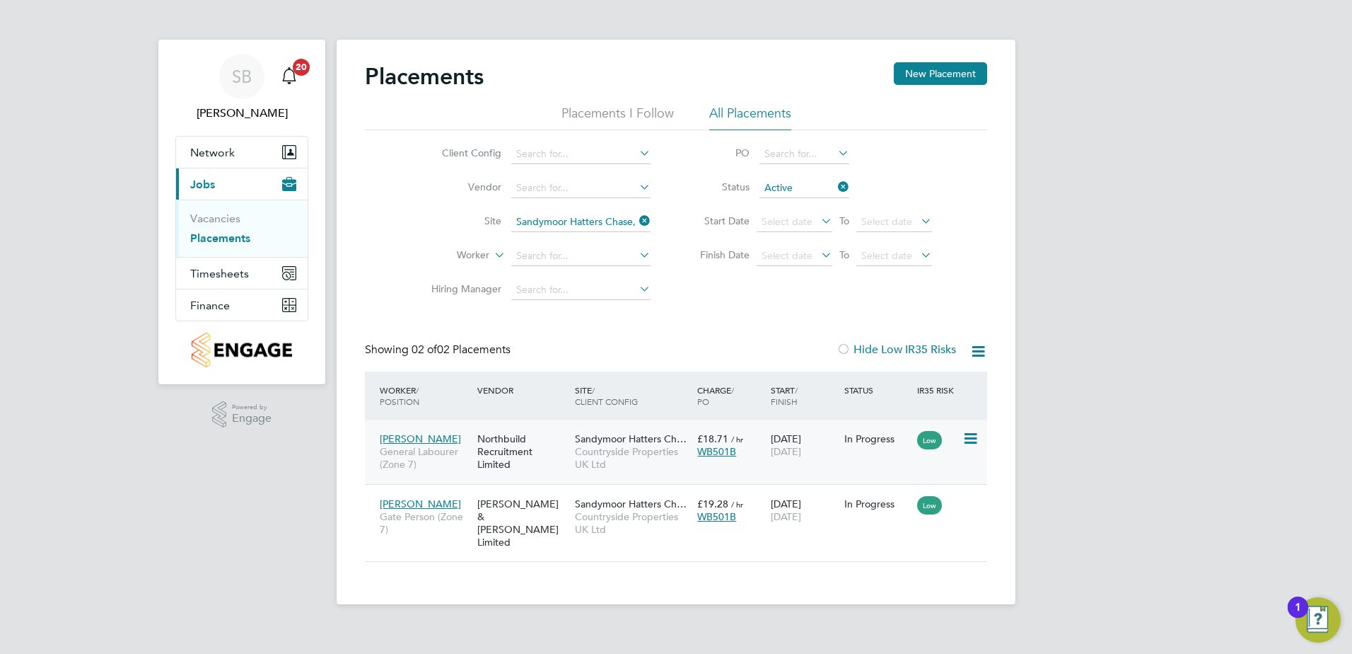
click at [514, 460] on div "Northbuild Recruitment Limited" at bounding box center [523, 451] width 98 height 53
click at [489, 39] on app-barbie "Placements New Placement Placements I Follow All Placements Client Config Vendo…" at bounding box center [676, 302] width 679 height 604
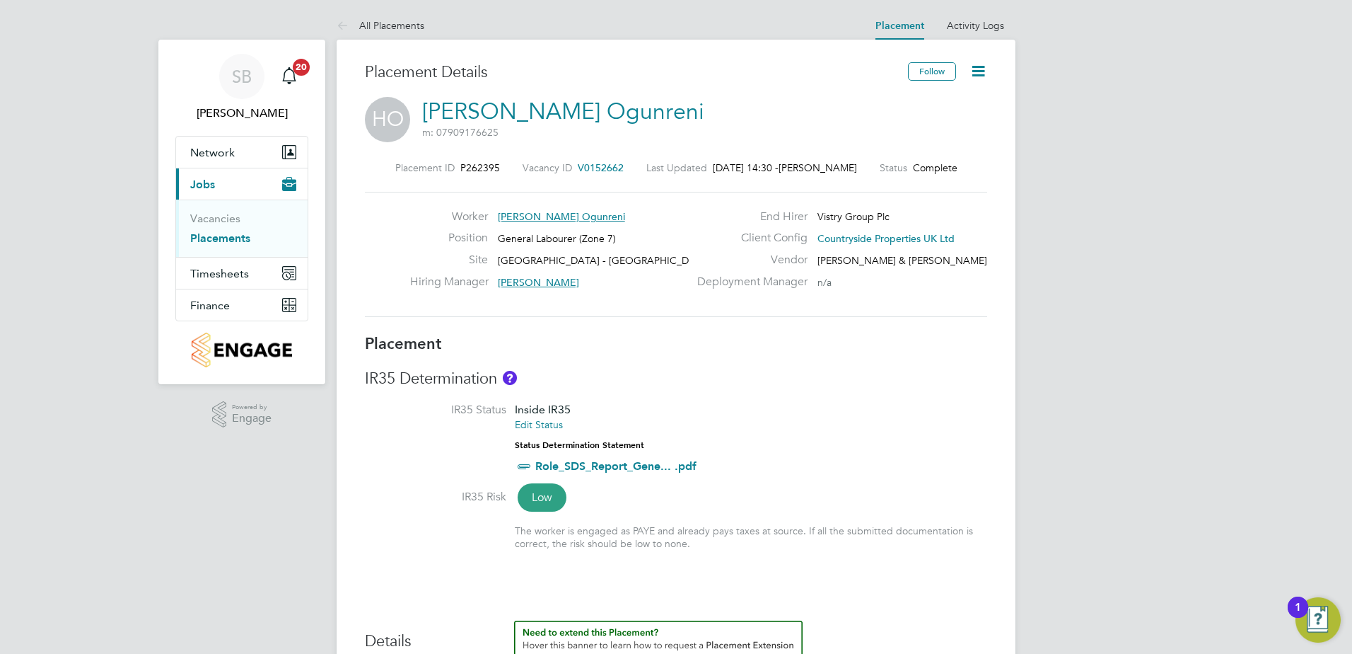
click at [972, 69] on icon at bounding box center [979, 71] width 18 height 18
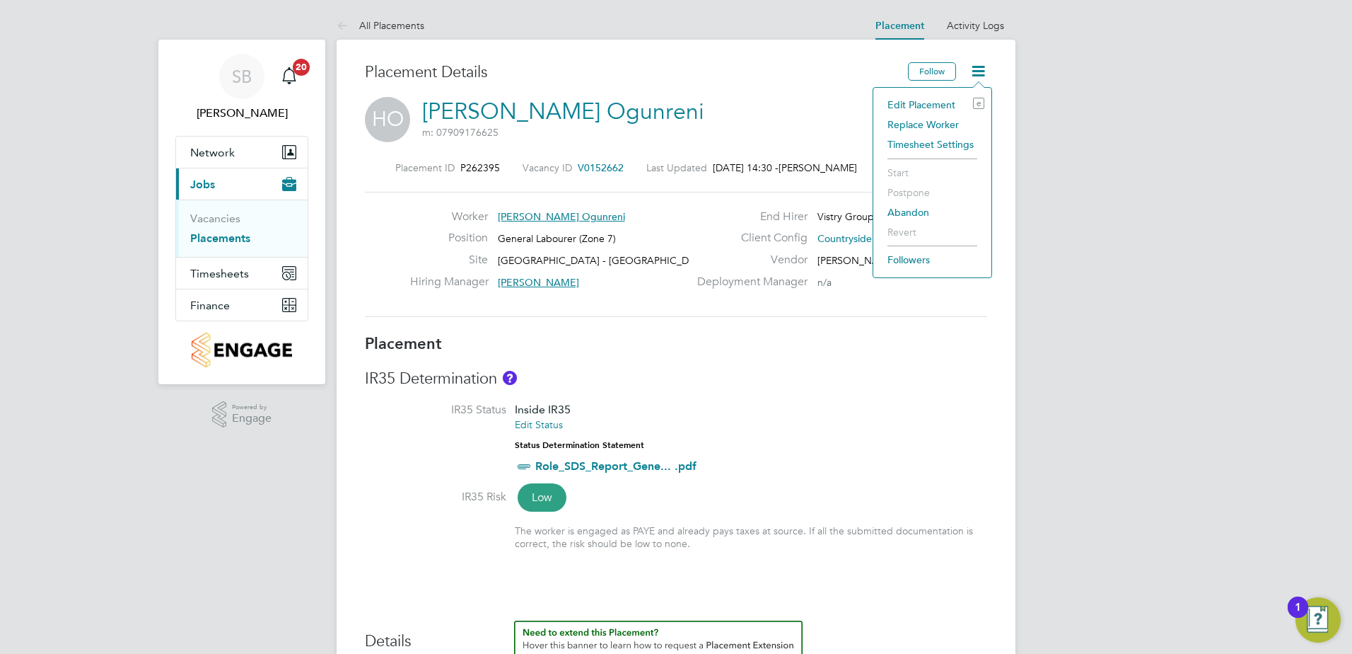
click at [927, 105] on li "Edit Placement e" at bounding box center [933, 105] width 104 height 20
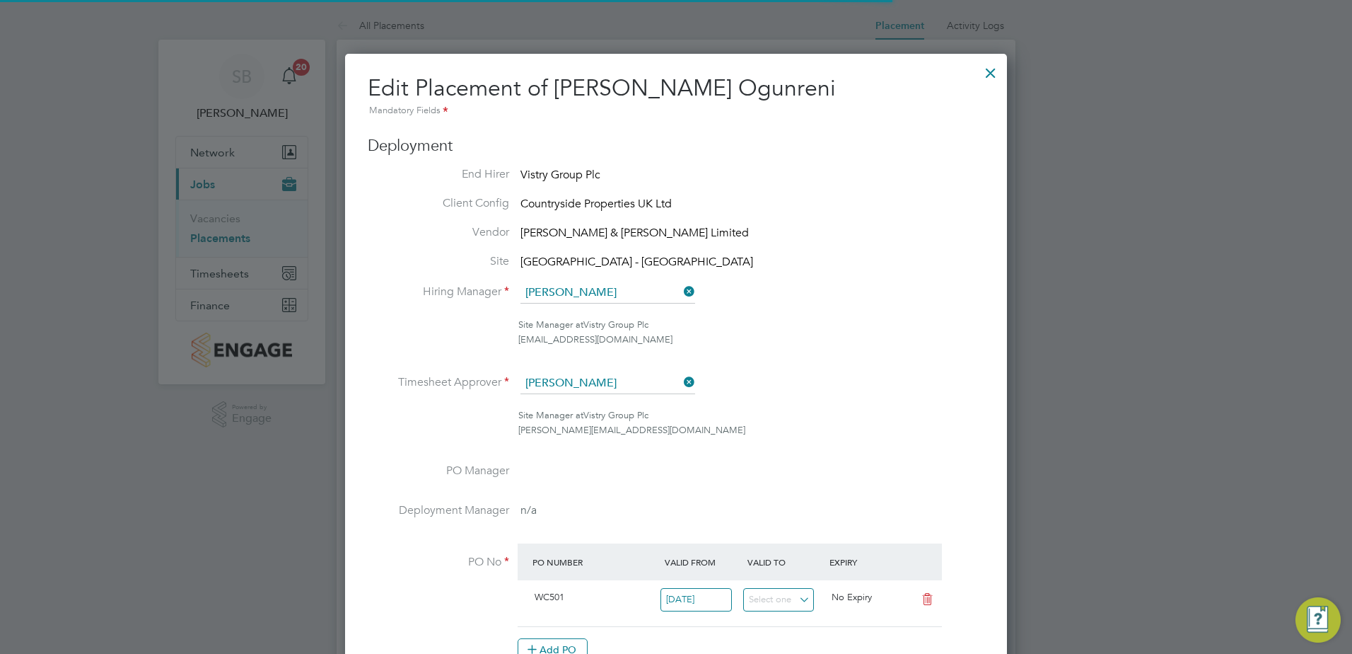
scroll to position [7, 7]
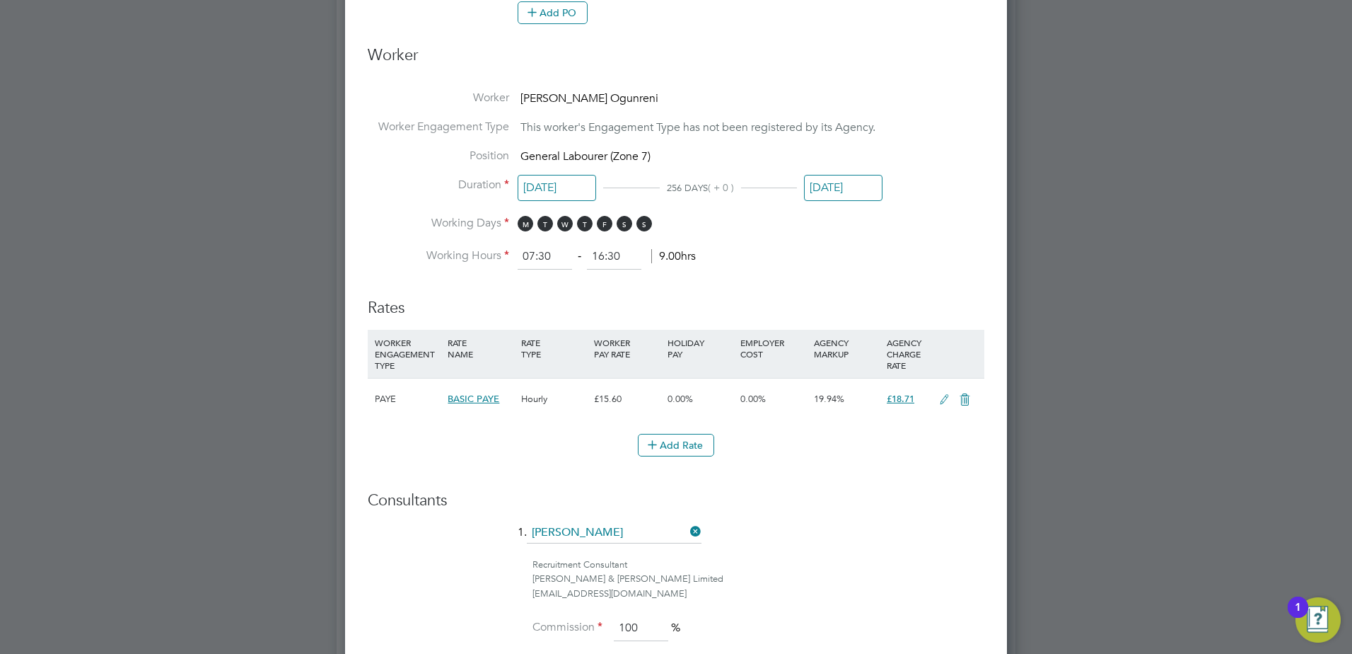
click at [832, 186] on input "[DATE]" at bounding box center [843, 188] width 79 height 26
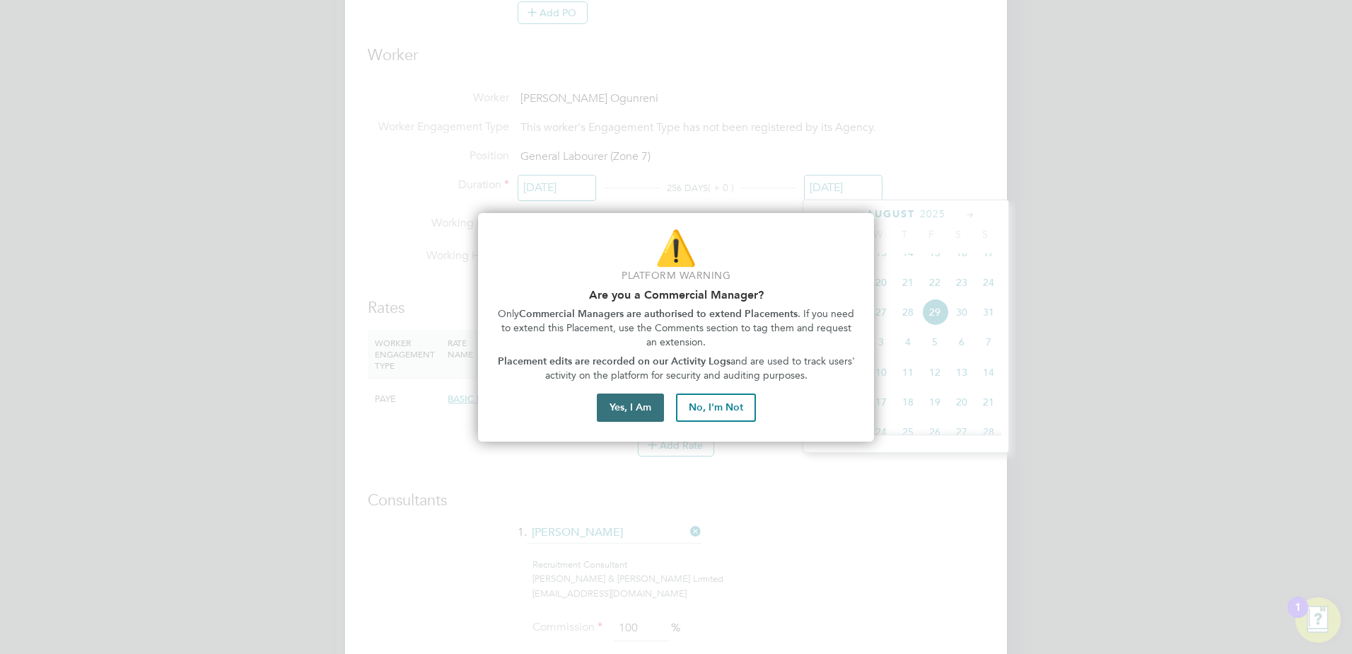
click at [637, 402] on button "Yes, I Am" at bounding box center [630, 407] width 67 height 28
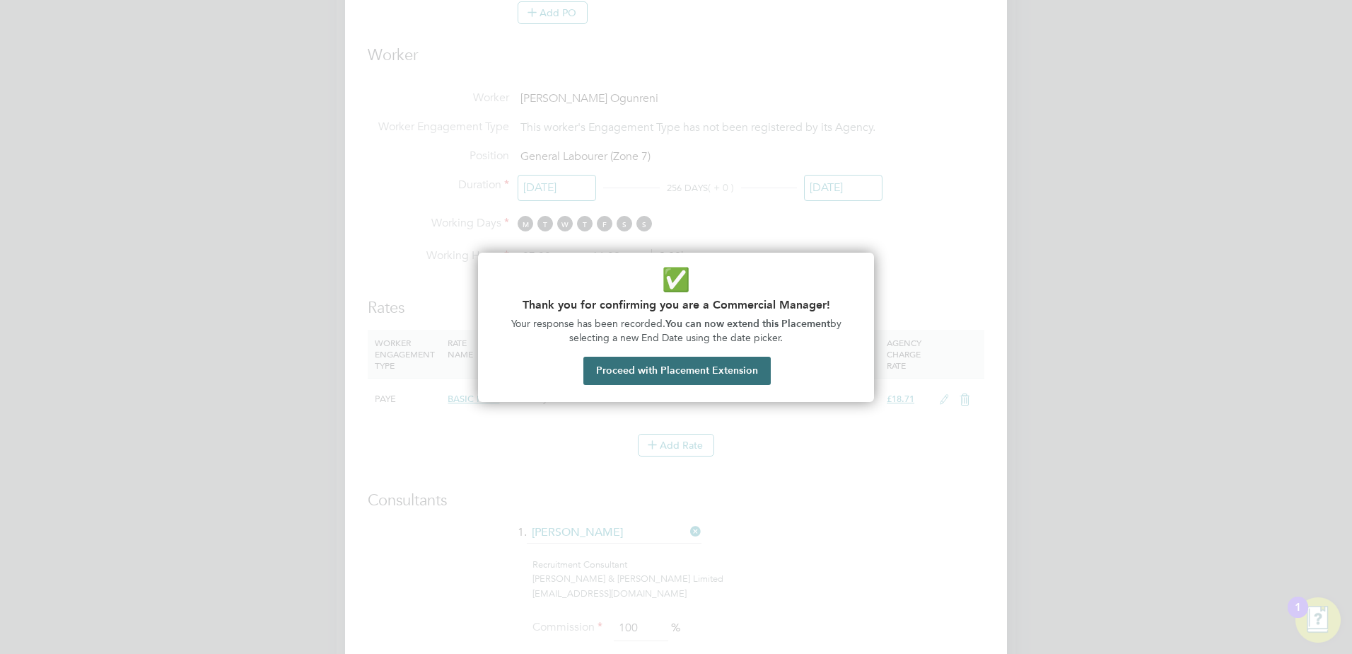
click at [678, 373] on button "Proceed with Placement Extension" at bounding box center [677, 371] width 187 height 28
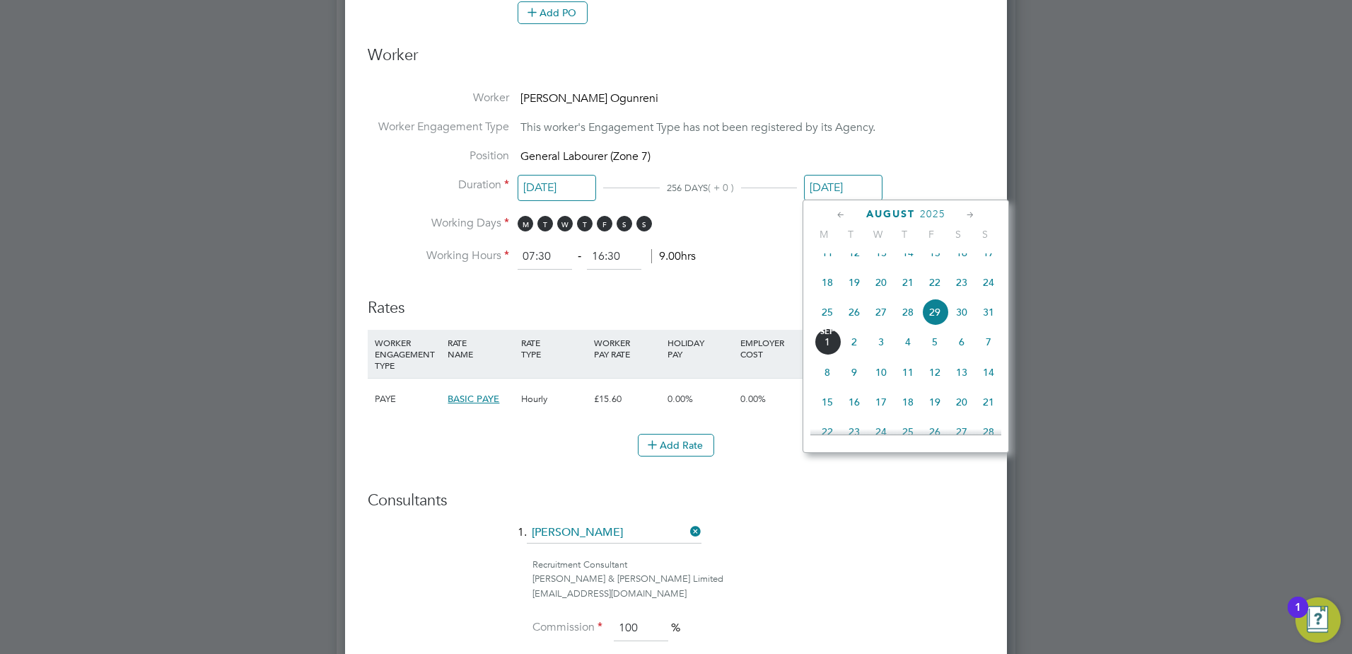
click at [929, 414] on span "19" at bounding box center [935, 401] width 27 height 27
type input "[DATE]"
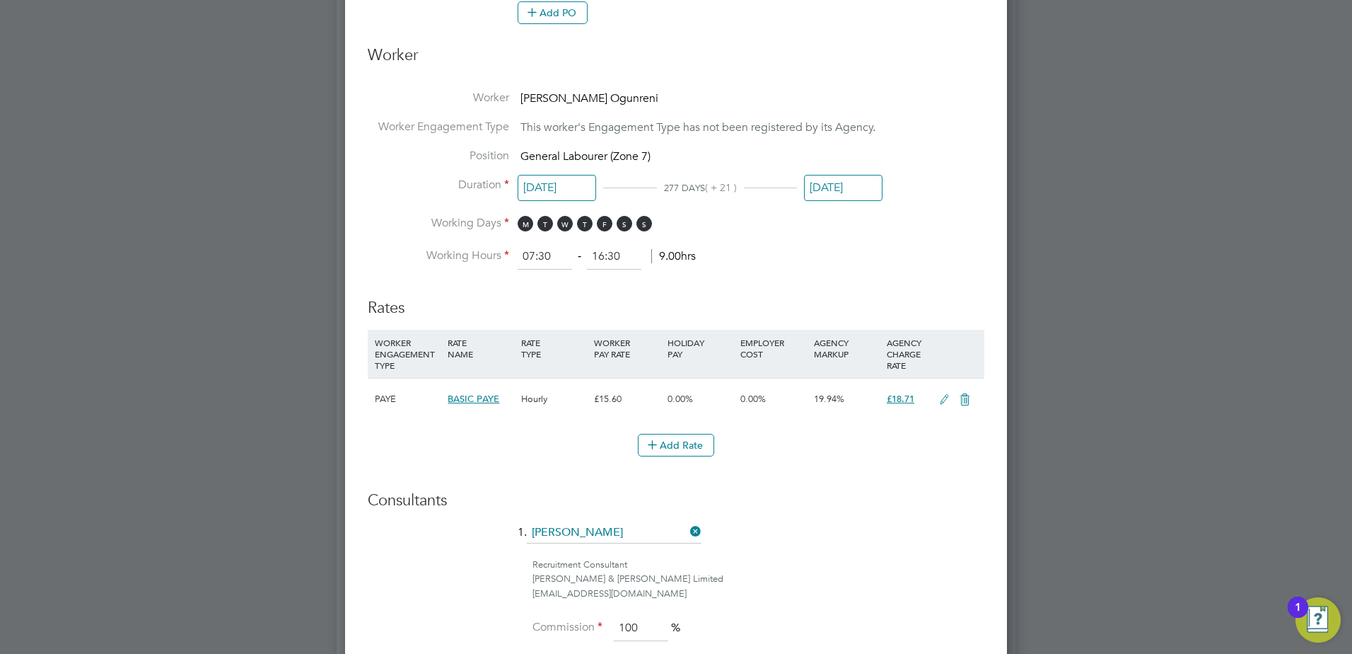
click at [771, 237] on li "Working Days M T W T F S S" at bounding box center [676, 230] width 617 height 29
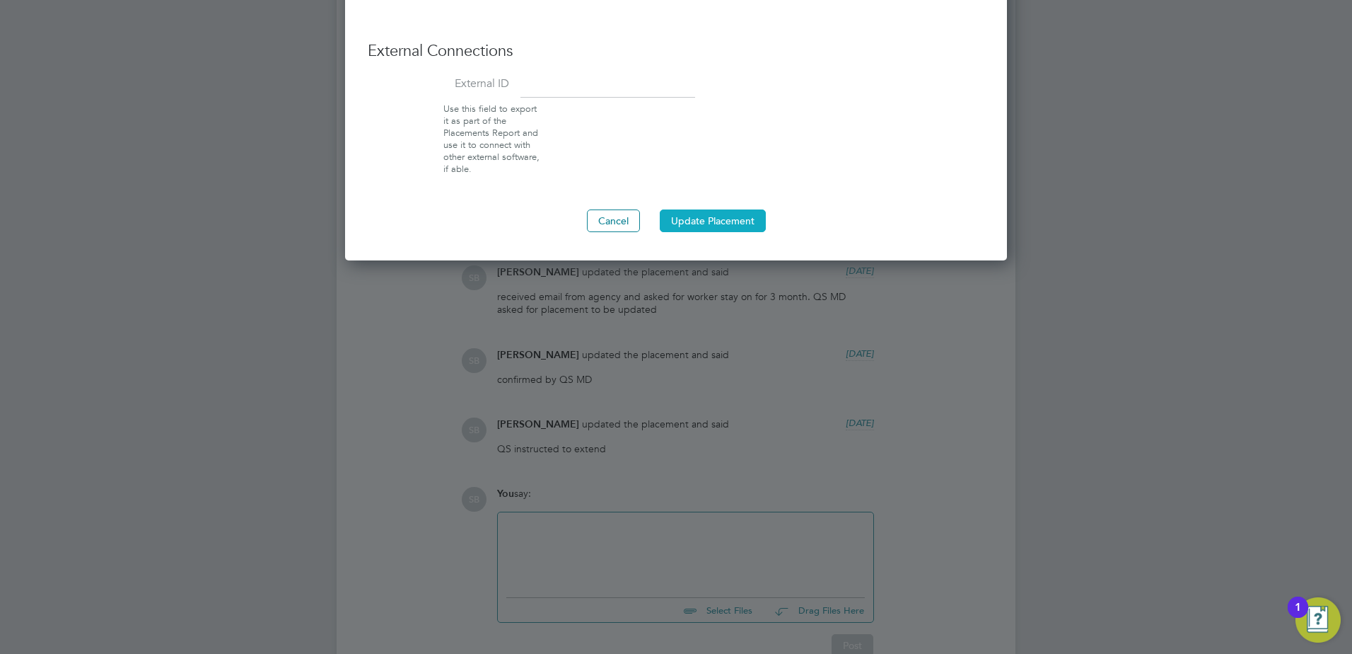
click at [729, 220] on button "Update Placement" at bounding box center [713, 220] width 106 height 23
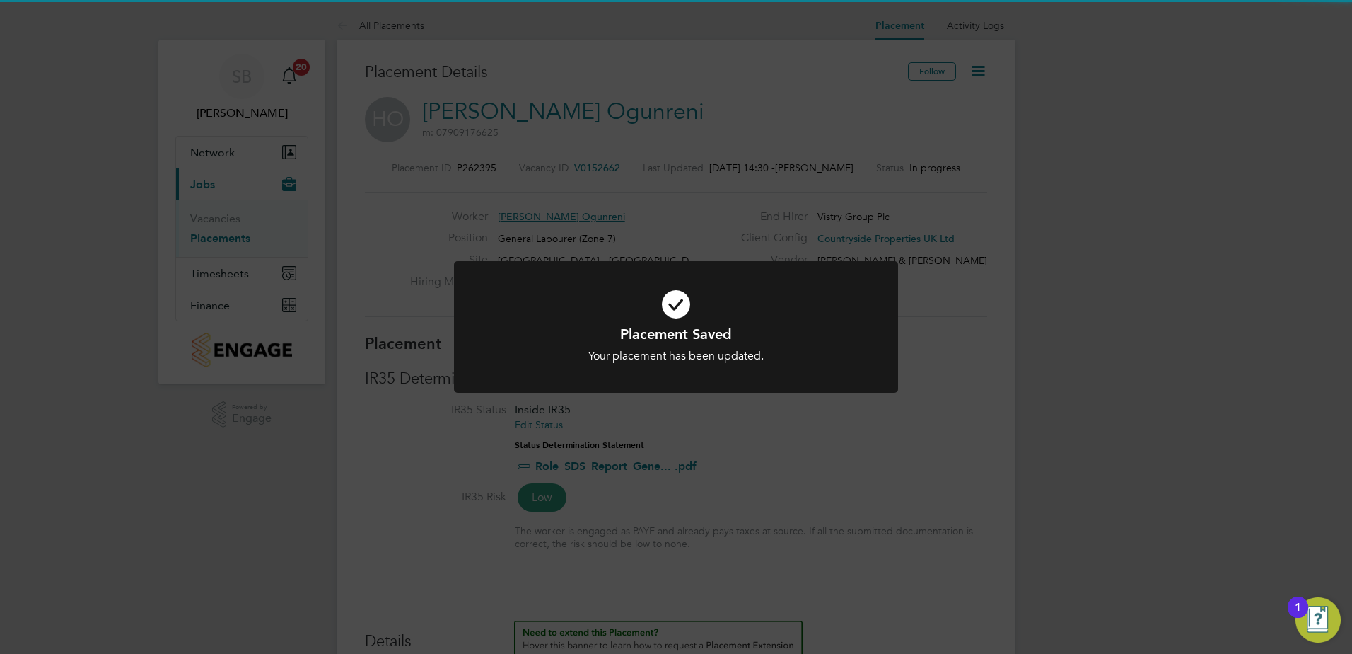
click at [734, 200] on div "Placement Saved Your placement has been updated. Cancel Okay" at bounding box center [676, 327] width 1352 height 654
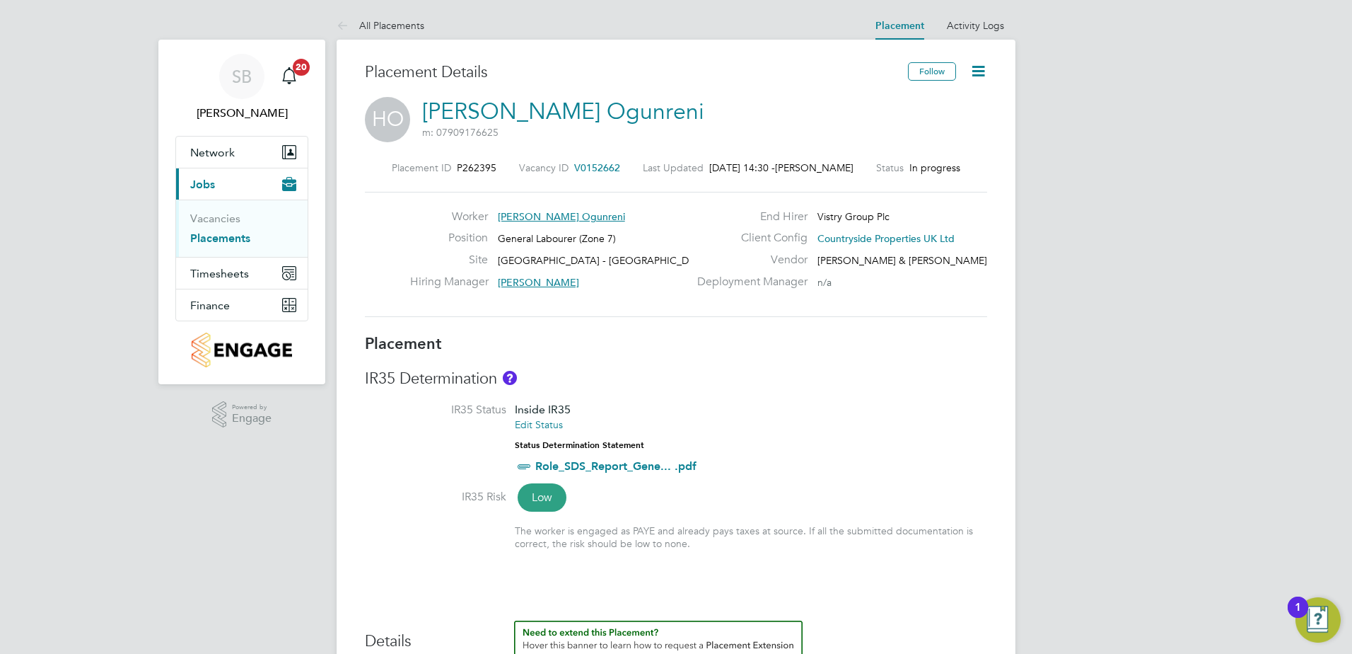
click at [214, 239] on link "Placements" at bounding box center [220, 237] width 60 height 13
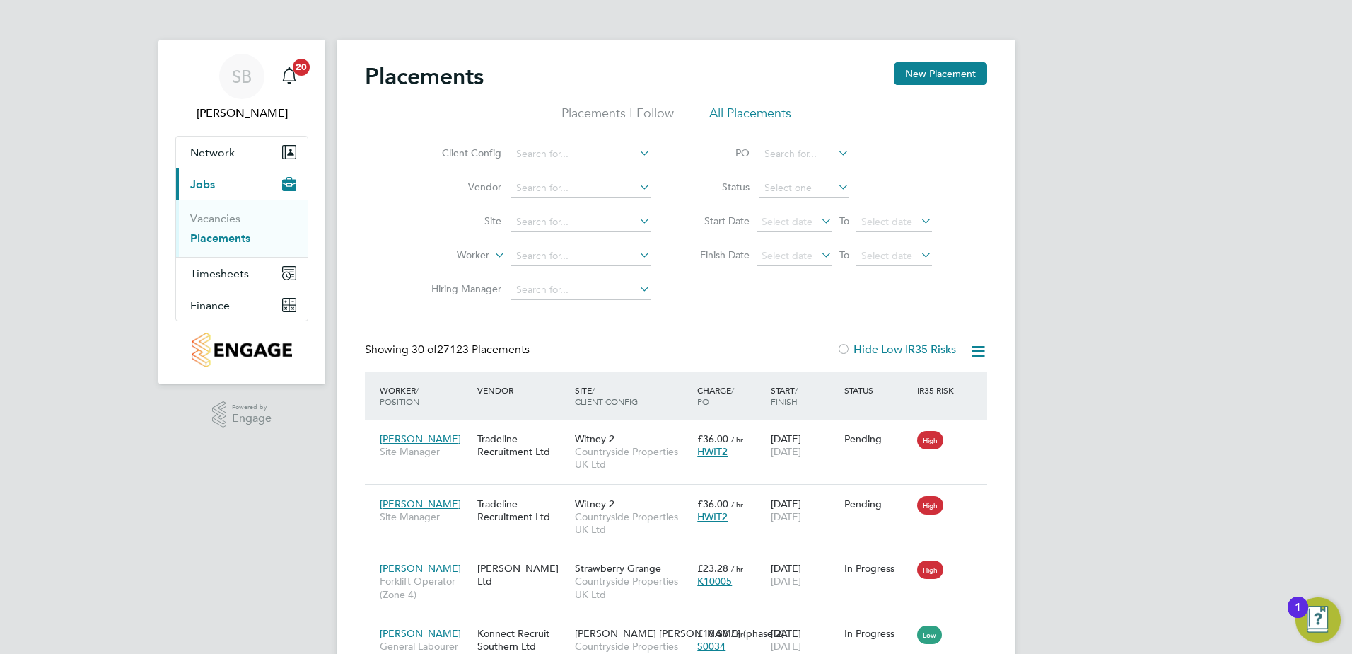
drag, startPoint x: 208, startPoint y: 245, endPoint x: 211, endPoint y: 238, distance: 7.6
click at [208, 245] on ul "Vacancies Placements" at bounding box center [242, 227] width 132 height 57
click at [211, 238] on link "Placements" at bounding box center [220, 237] width 60 height 13
click at [553, 229] on input at bounding box center [580, 222] width 139 height 20
click at [562, 246] on li "Halsnea d (YHG)" at bounding box center [590, 240] width 159 height 19
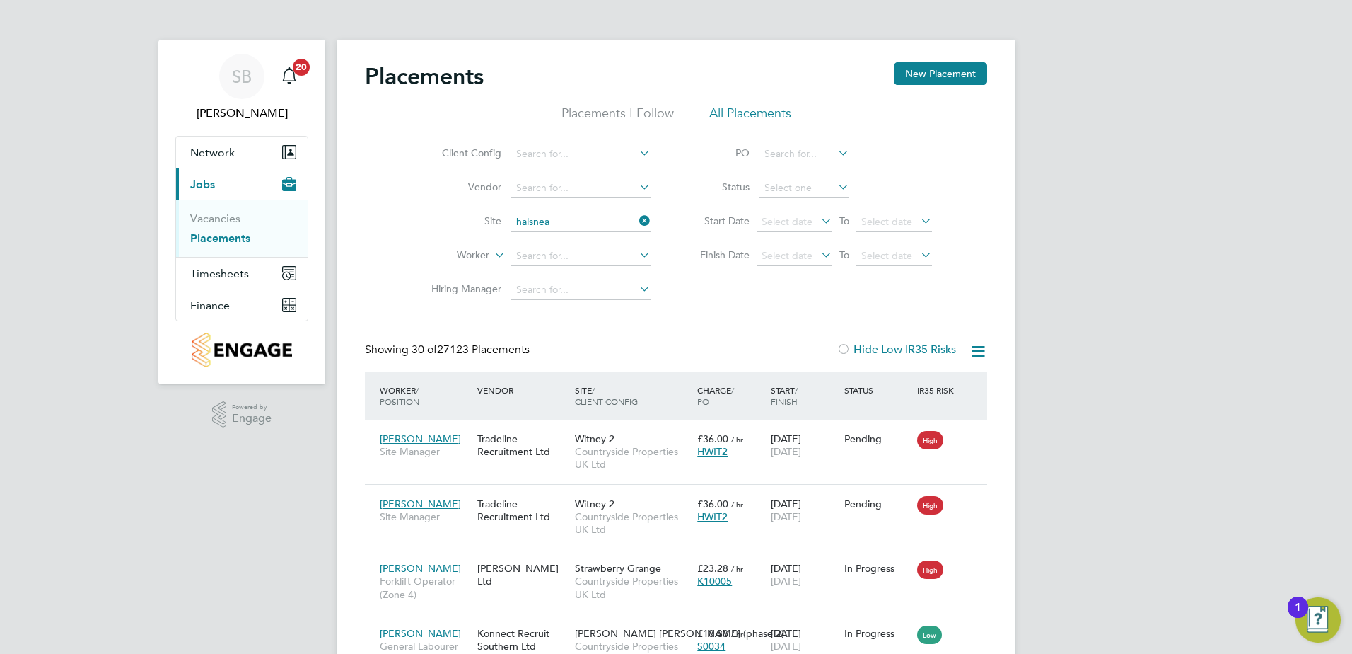
type input "Halsnead (YHG)"
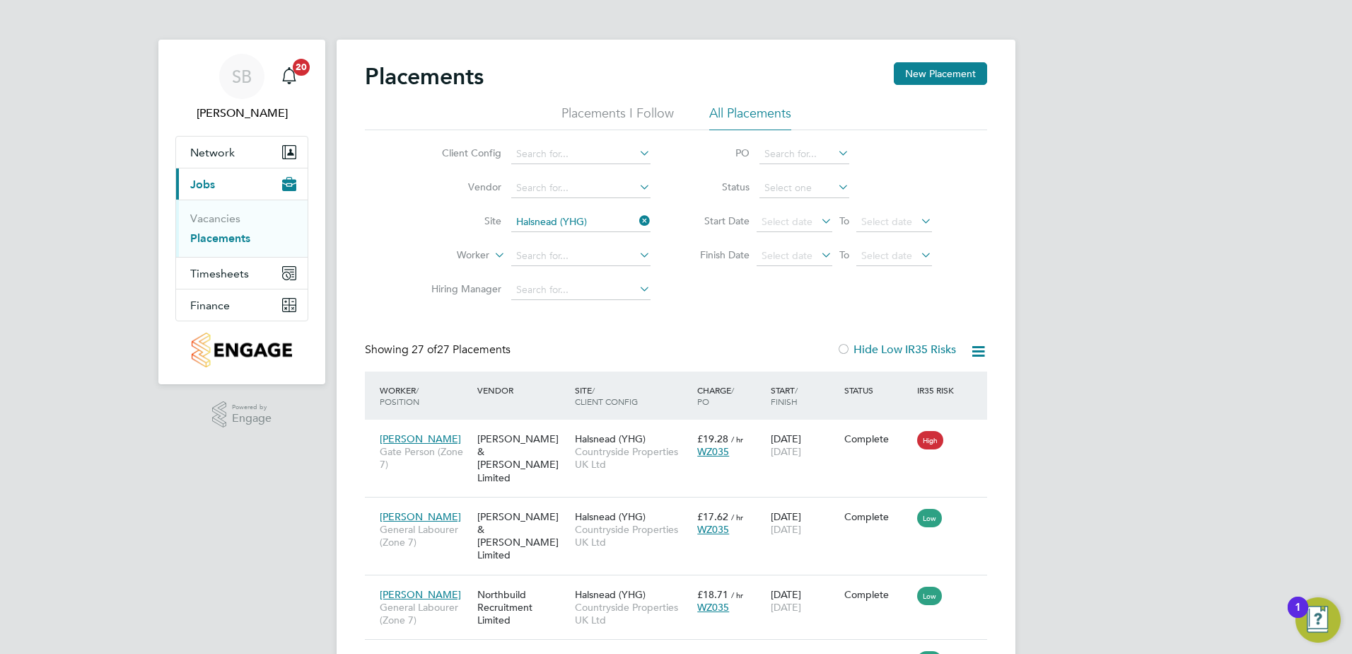
click at [637, 214] on icon at bounding box center [637, 221] width 0 height 20
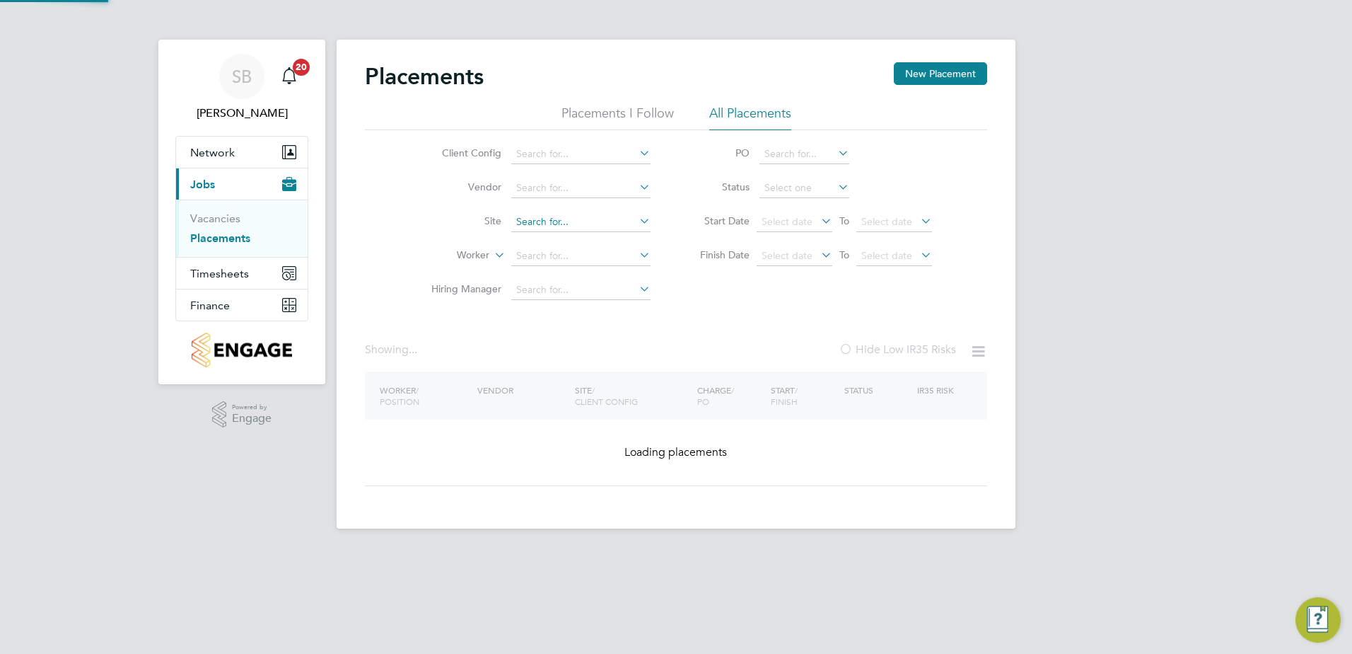
click at [574, 224] on input at bounding box center [580, 222] width 139 height 20
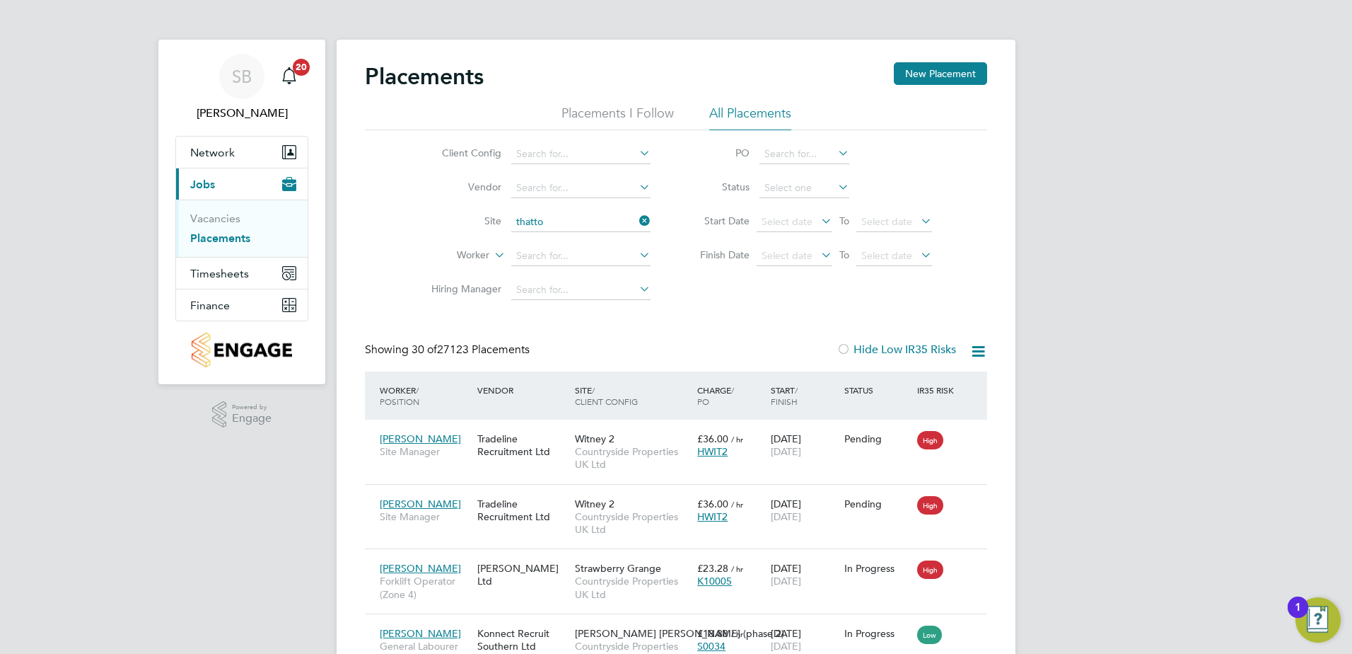
click at [569, 246] on li "[GEOGRAPHIC_DATA]" at bounding box center [583, 241] width 144 height 19
type input "[GEOGRAPHIC_DATA]"
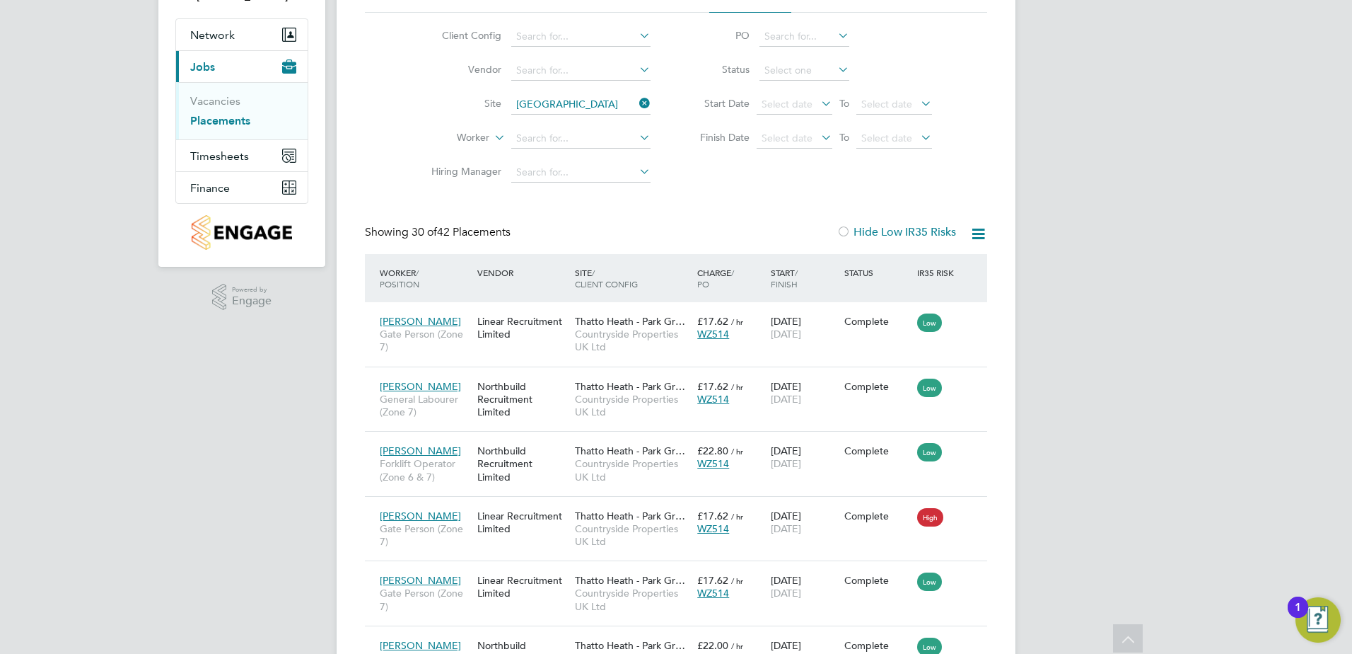
click at [637, 100] on icon at bounding box center [637, 103] width 0 height 20
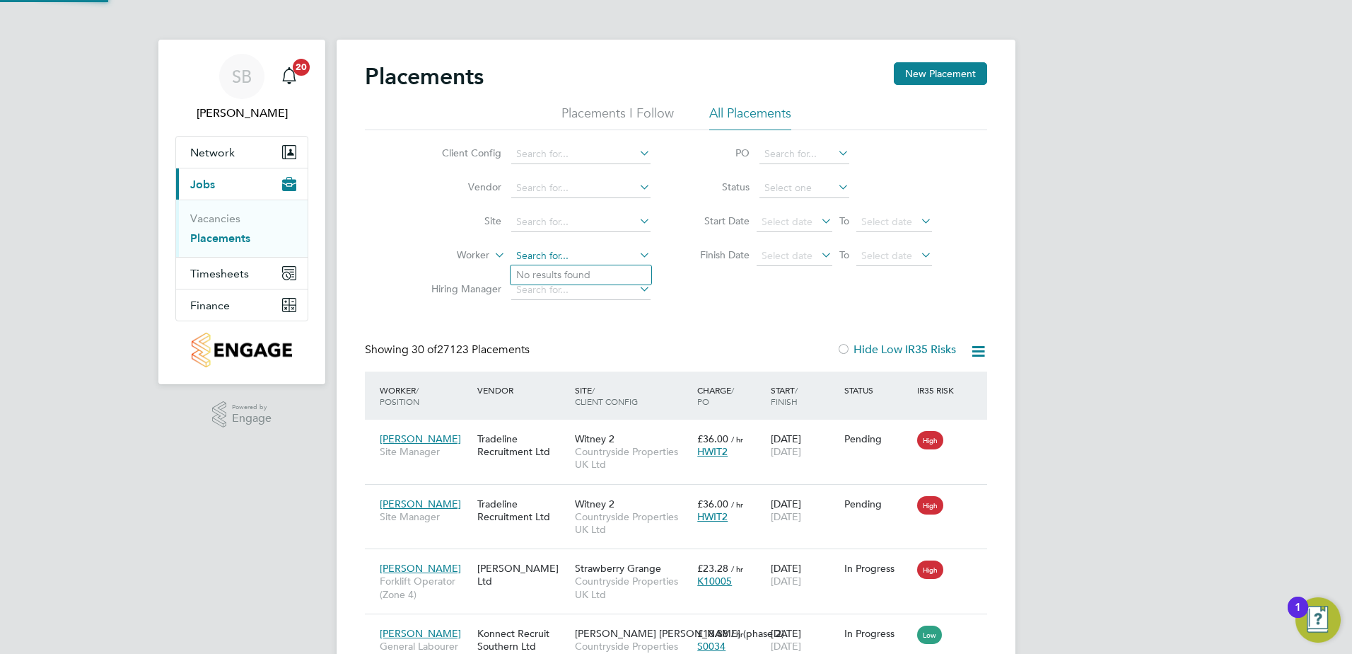
click at [536, 247] on input at bounding box center [580, 256] width 139 height 20
click at [601, 274] on b "Gray" at bounding box center [612, 275] width 22 height 12
type input "[PERSON_NAME]"
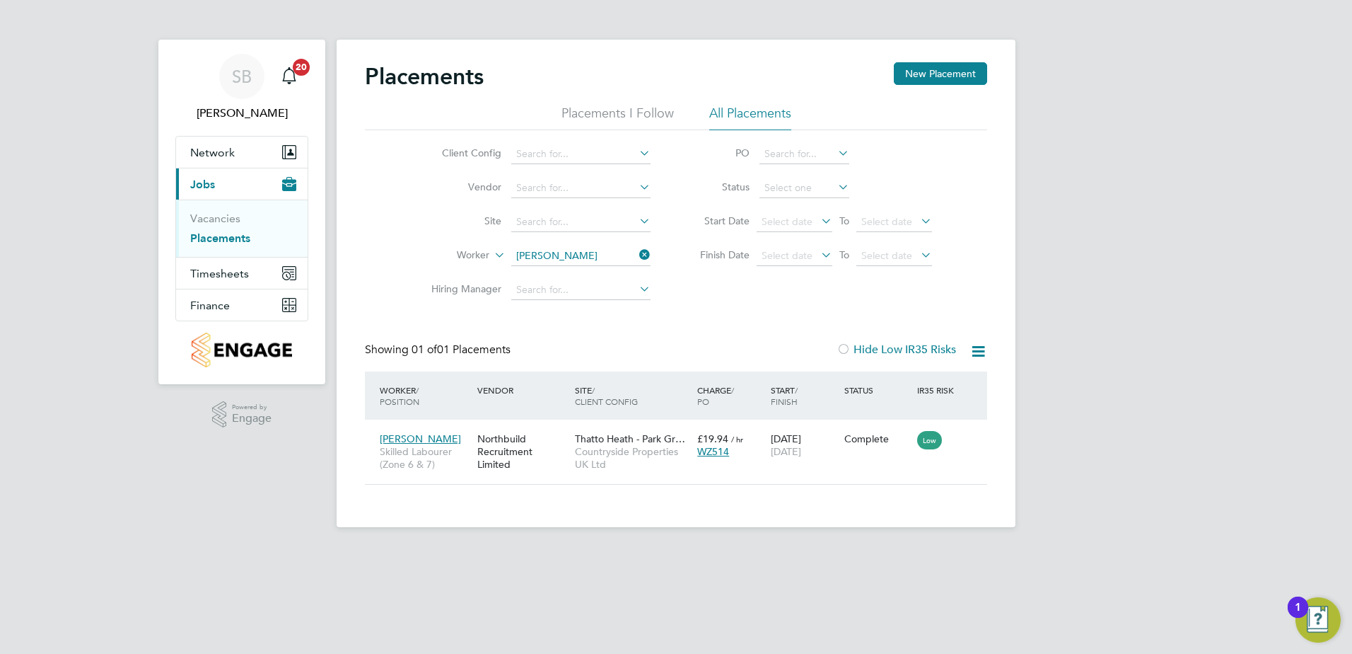
drag, startPoint x: 650, startPoint y: 254, endPoint x: 635, endPoint y: 254, distance: 14.9
click at [637, 254] on icon at bounding box center [637, 255] width 0 height 20
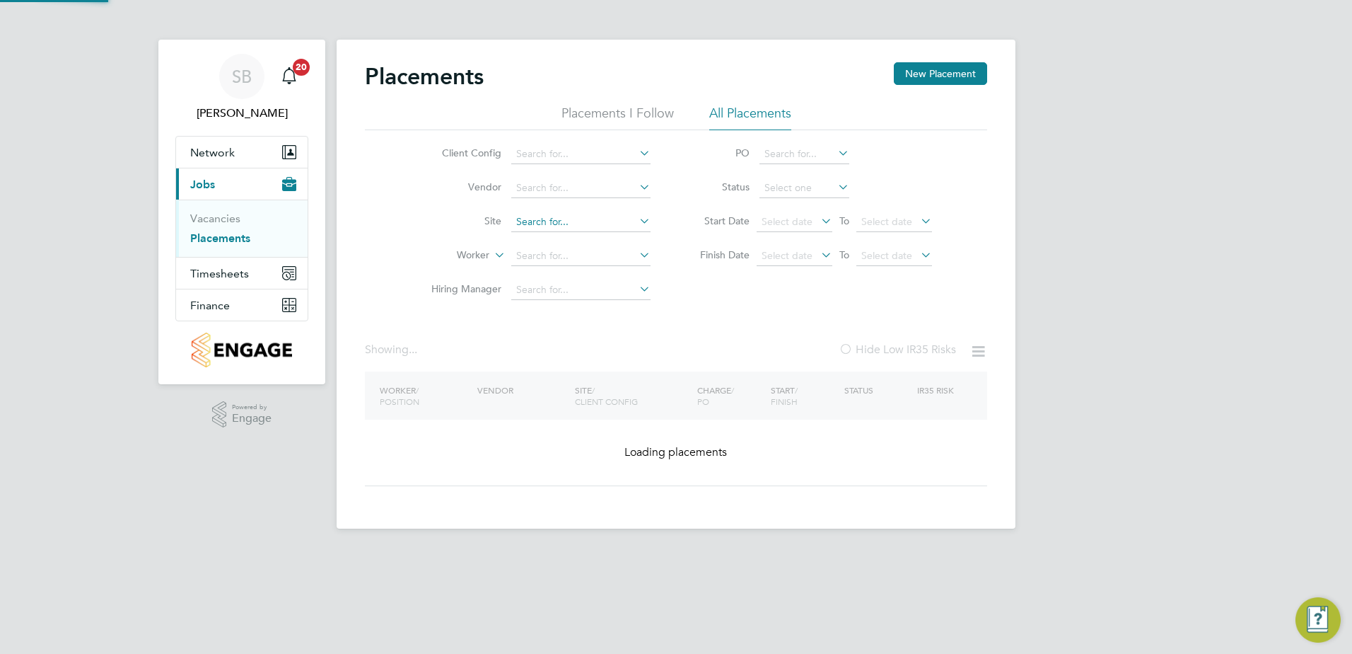
click at [583, 231] on input at bounding box center [580, 222] width 139 height 20
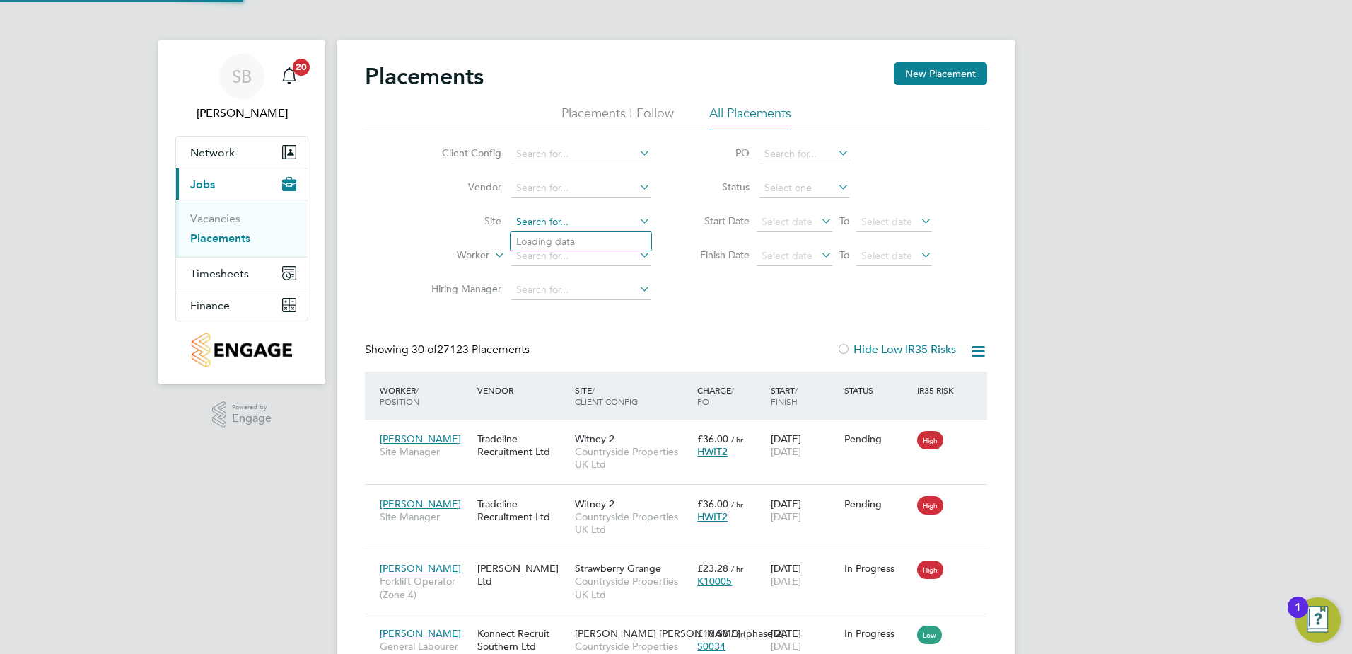
scroll to position [53, 123]
click at [590, 239] on li "Thatto Heath - Park Grange" at bounding box center [583, 241] width 144 height 19
type input "Thatto Heath - Park Grange"
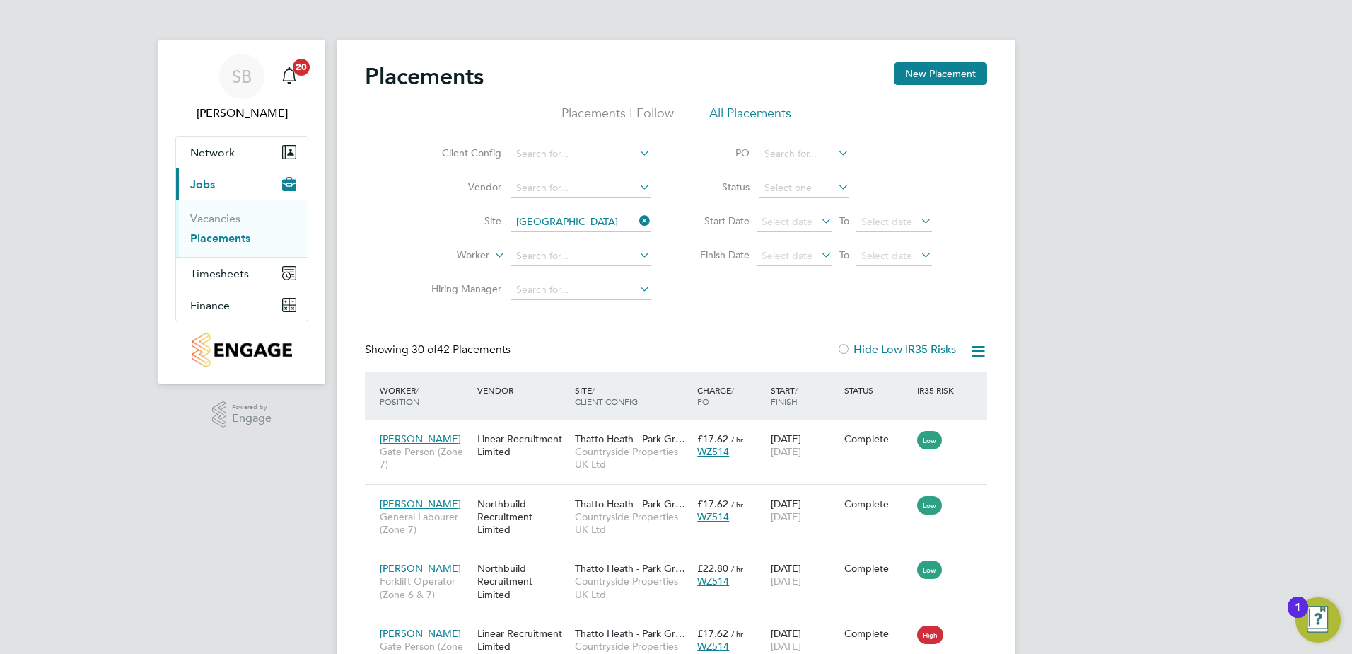
click at [974, 345] on icon at bounding box center [979, 351] width 18 height 18
click at [908, 378] on li "Download Placements Report" at bounding box center [909, 385] width 151 height 20
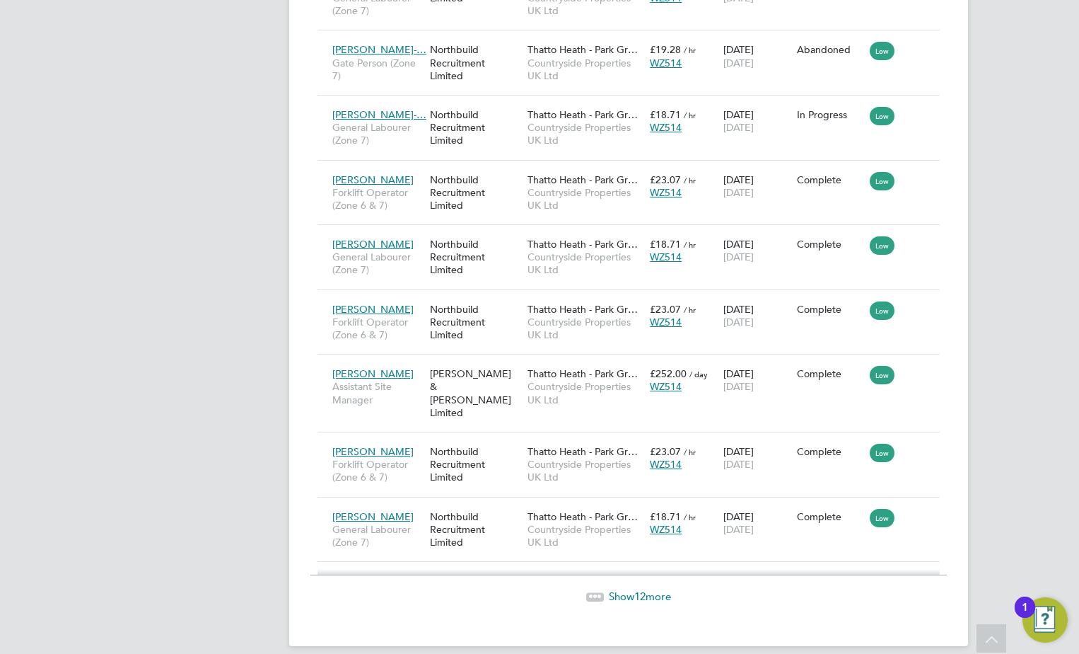
scroll to position [1815, 0]
click at [631, 588] on span "Show 12 more" at bounding box center [640, 594] width 62 height 13
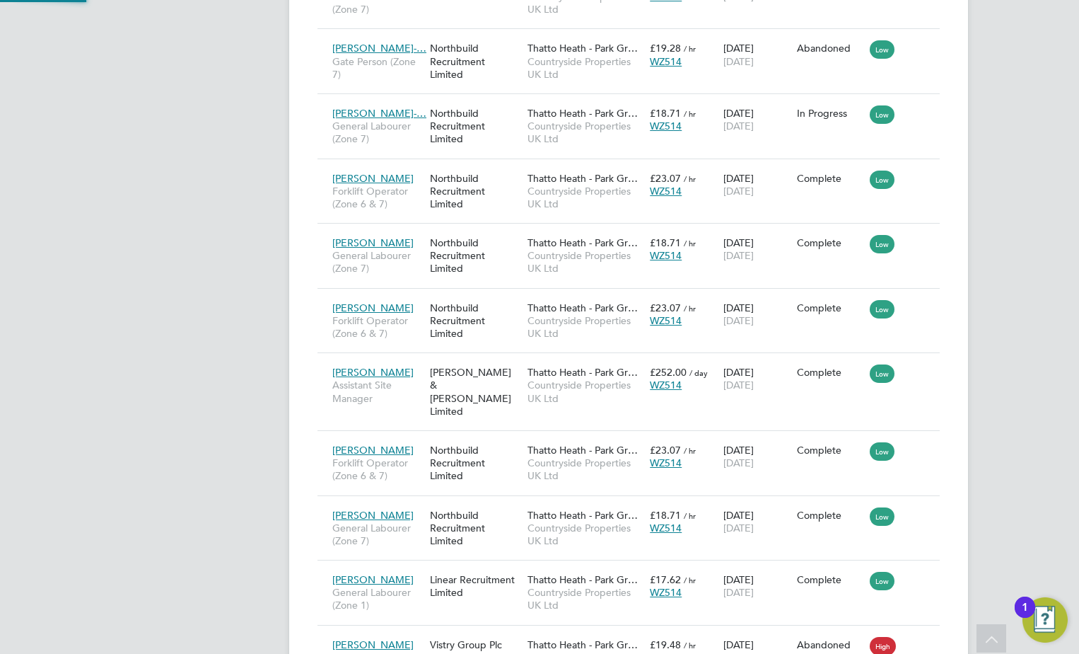
scroll to position [53, 123]
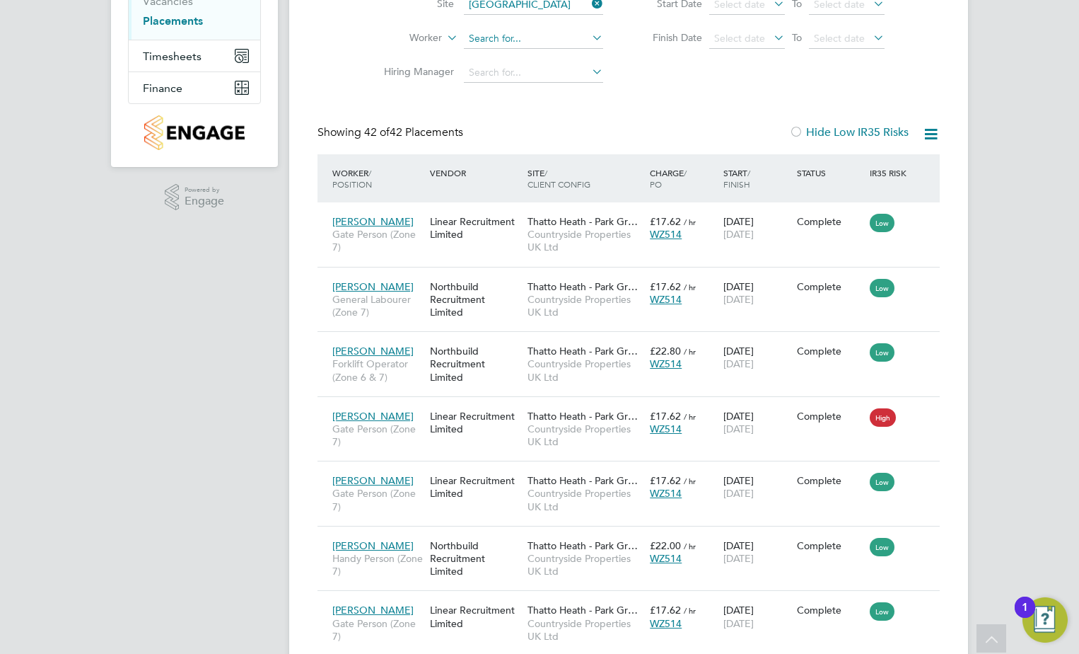
click at [502, 35] on input at bounding box center [533, 39] width 139 height 20
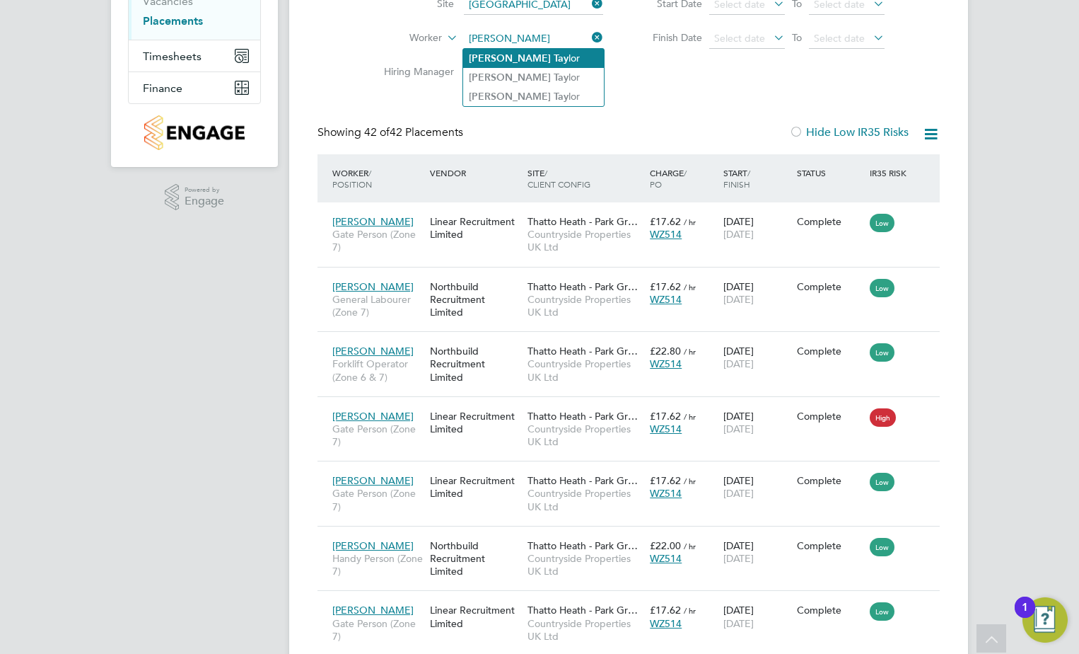
click at [472, 50] on li "Shaun Tay lor" at bounding box center [533, 58] width 141 height 19
type input "Shaun Taylor"
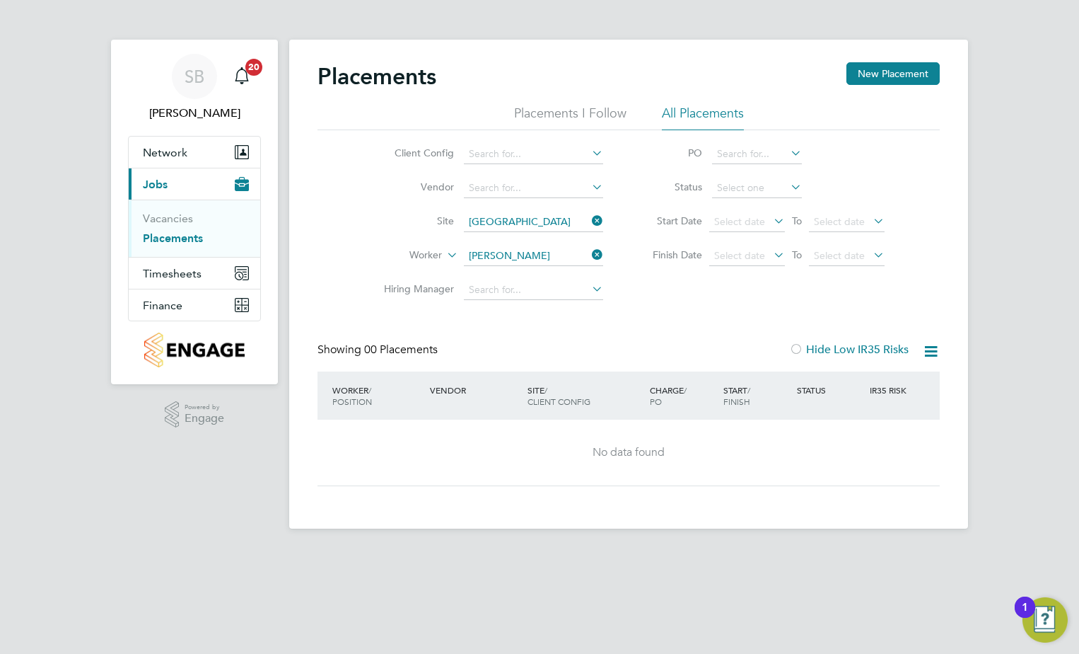
click at [589, 254] on icon at bounding box center [589, 255] width 0 height 20
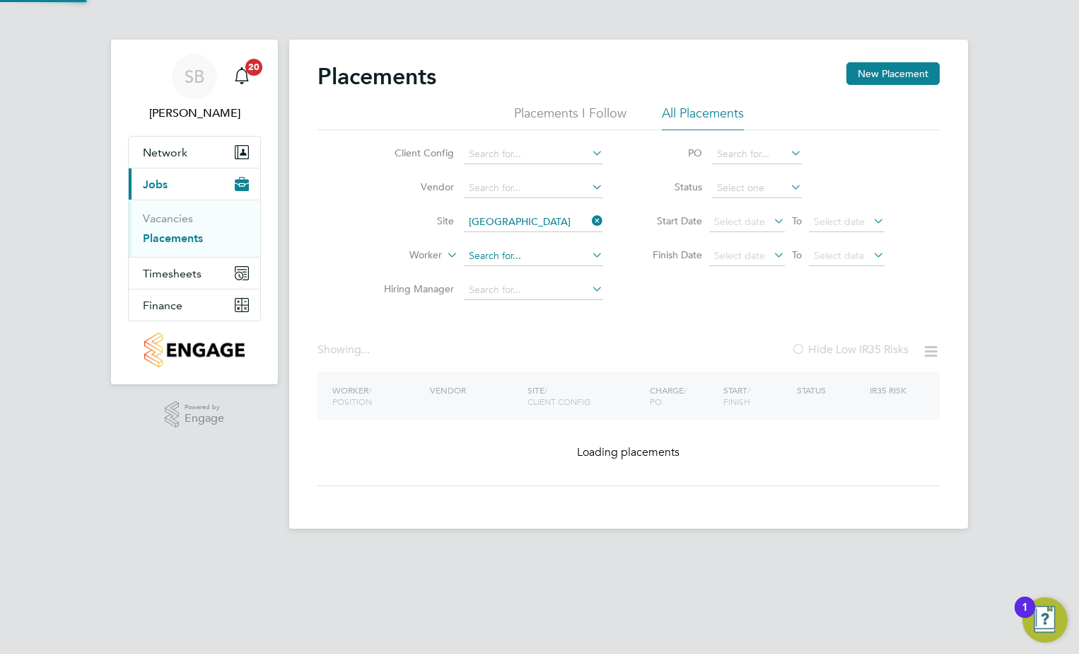
click at [496, 257] on input at bounding box center [533, 256] width 139 height 20
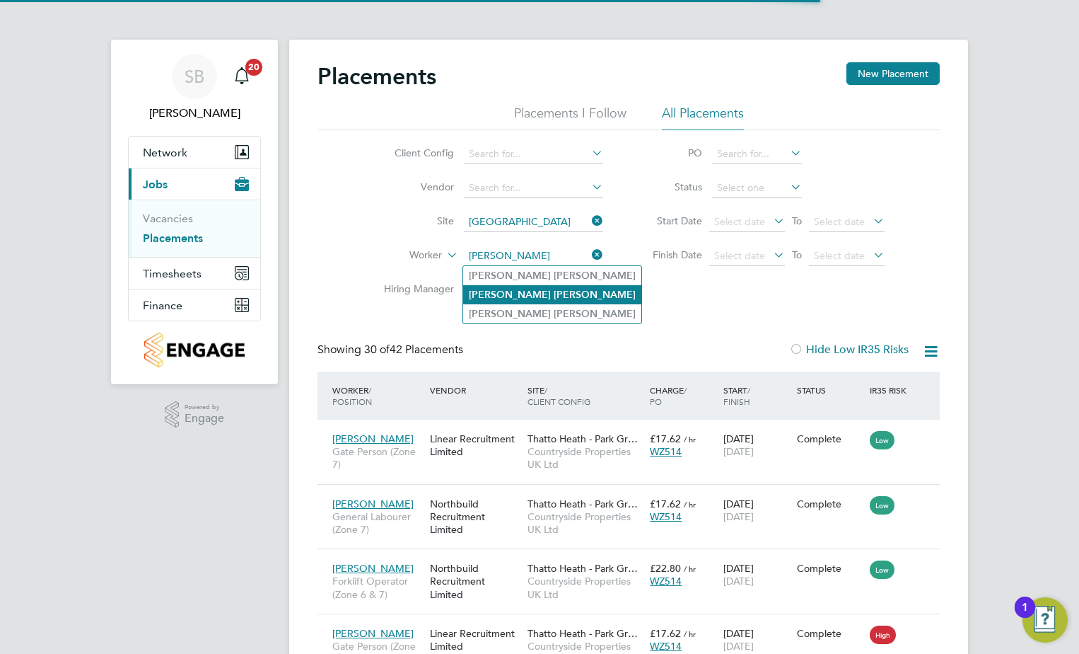
click at [554, 289] on b "Taylor" at bounding box center [595, 295] width 82 height 12
type input "Shaun Taylor"
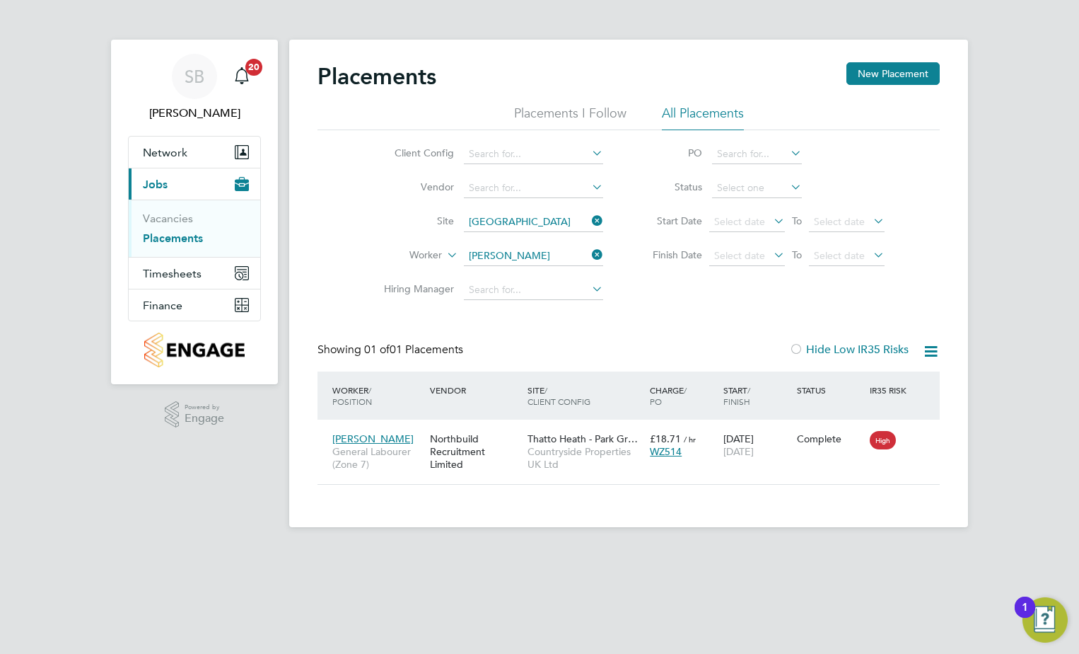
drag, startPoint x: 596, startPoint y: 254, endPoint x: 642, endPoint y: 265, distance: 48.0
click at [589, 254] on icon at bounding box center [589, 255] width 0 height 20
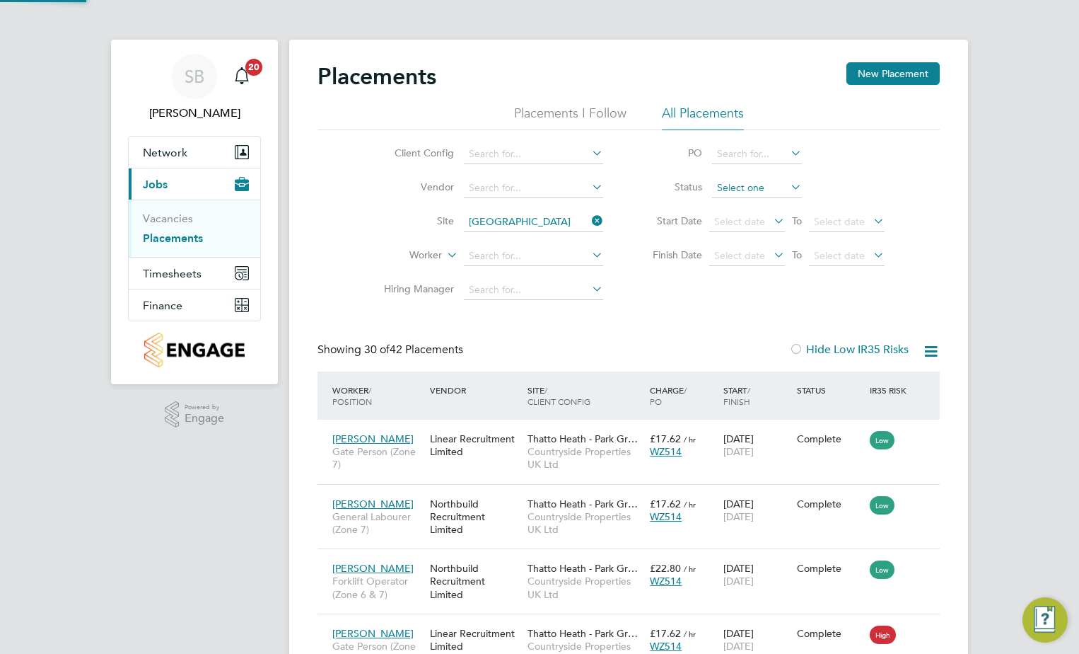
click at [763, 185] on input at bounding box center [757, 188] width 90 height 20
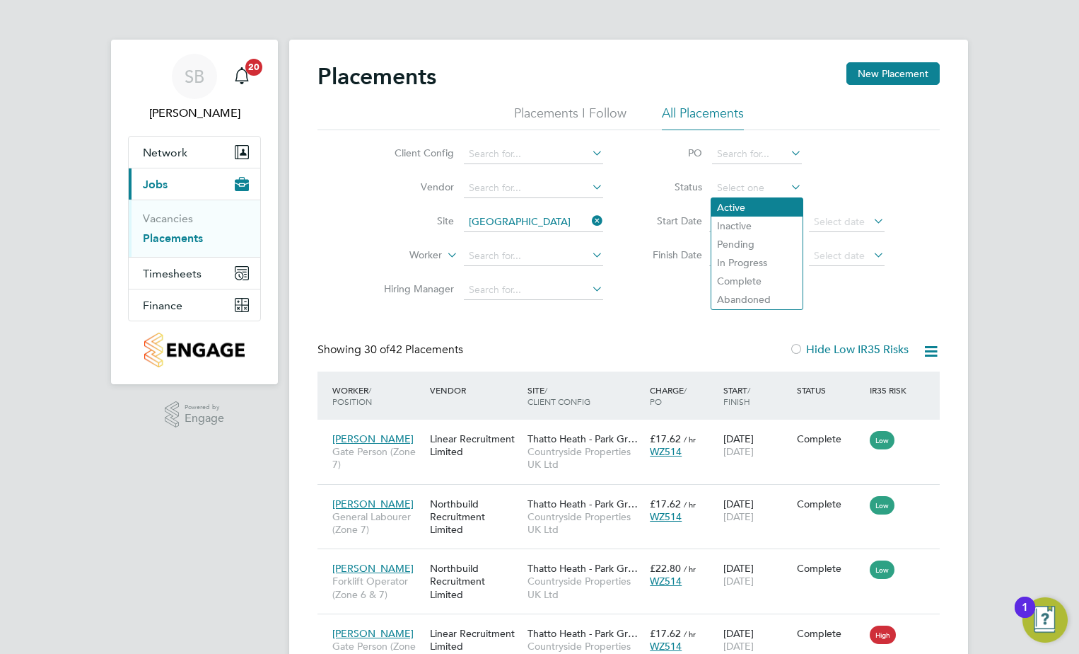
click at [752, 204] on li "Active" at bounding box center [757, 207] width 91 height 18
type input "Active"
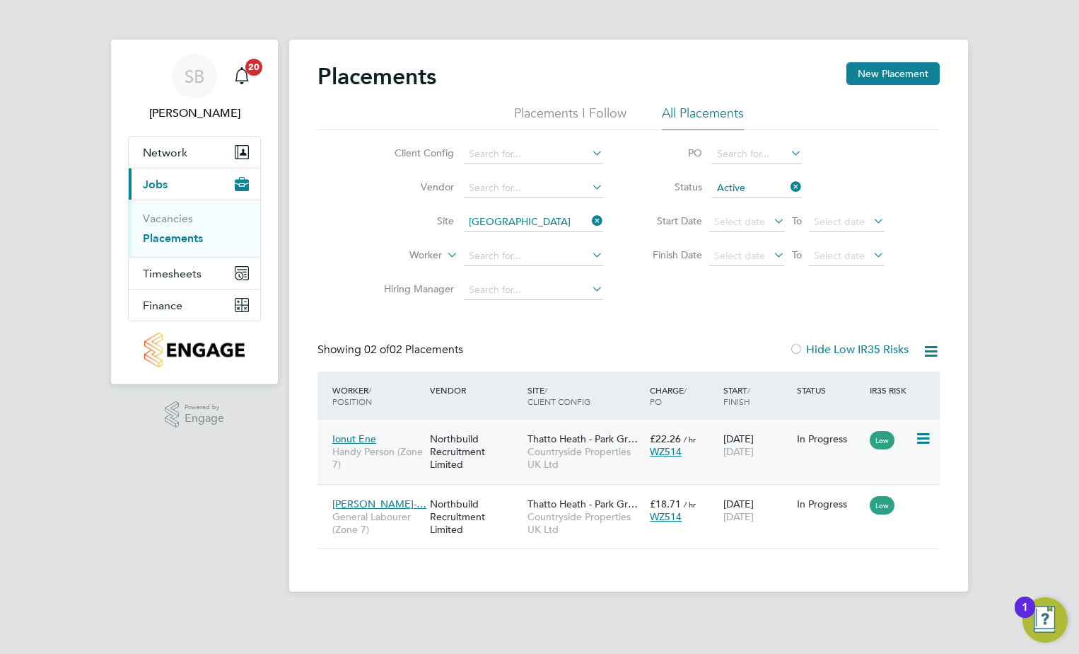
scroll to position [13, 66]
click at [521, 247] on input at bounding box center [533, 256] width 139 height 20
click at [544, 252] on input "lee gray" at bounding box center [533, 256] width 139 height 20
type input "lee gray"
click at [788, 182] on icon at bounding box center [788, 187] width 0 height 20
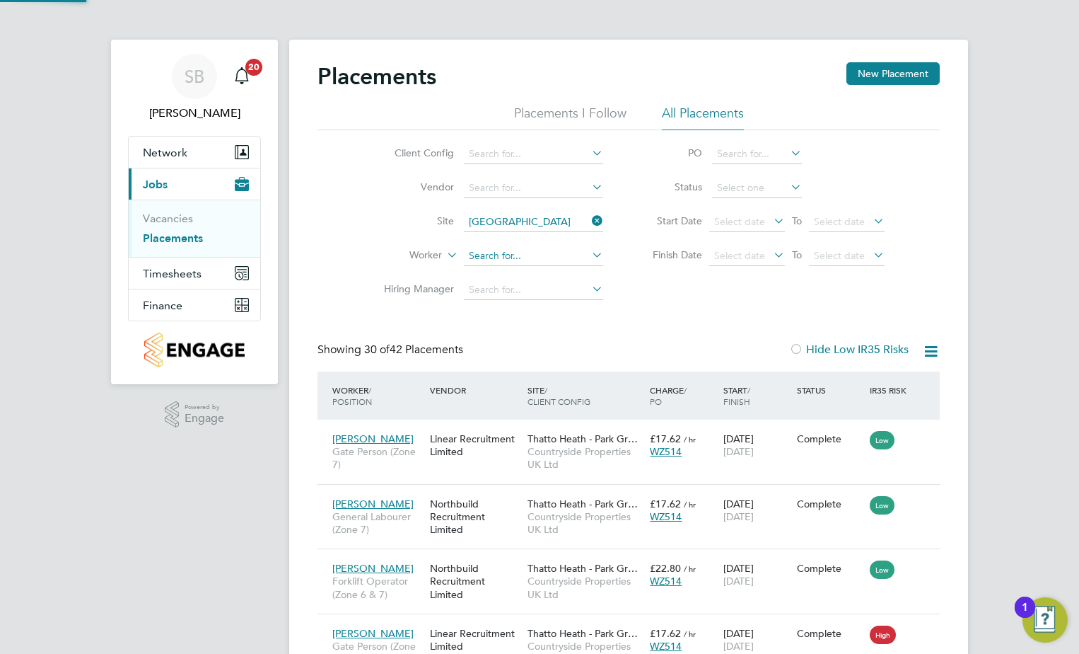
scroll to position [53, 123]
click at [489, 256] on input at bounding box center [533, 256] width 139 height 20
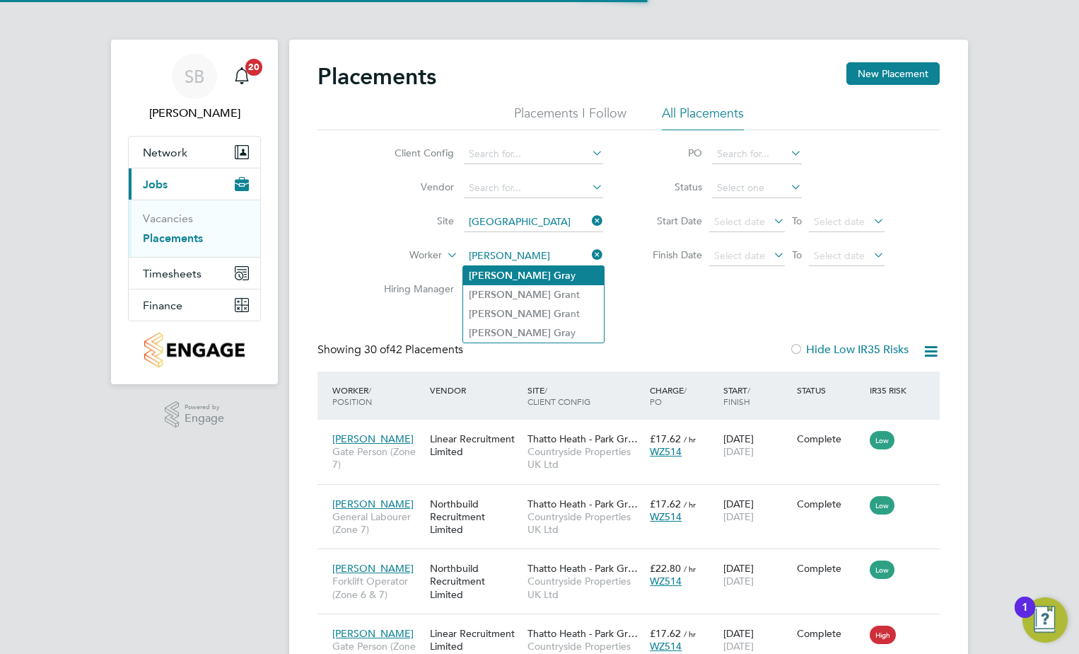
click at [509, 282] on li "Lee Gra y" at bounding box center [533, 275] width 141 height 19
type input "Lee Gray"
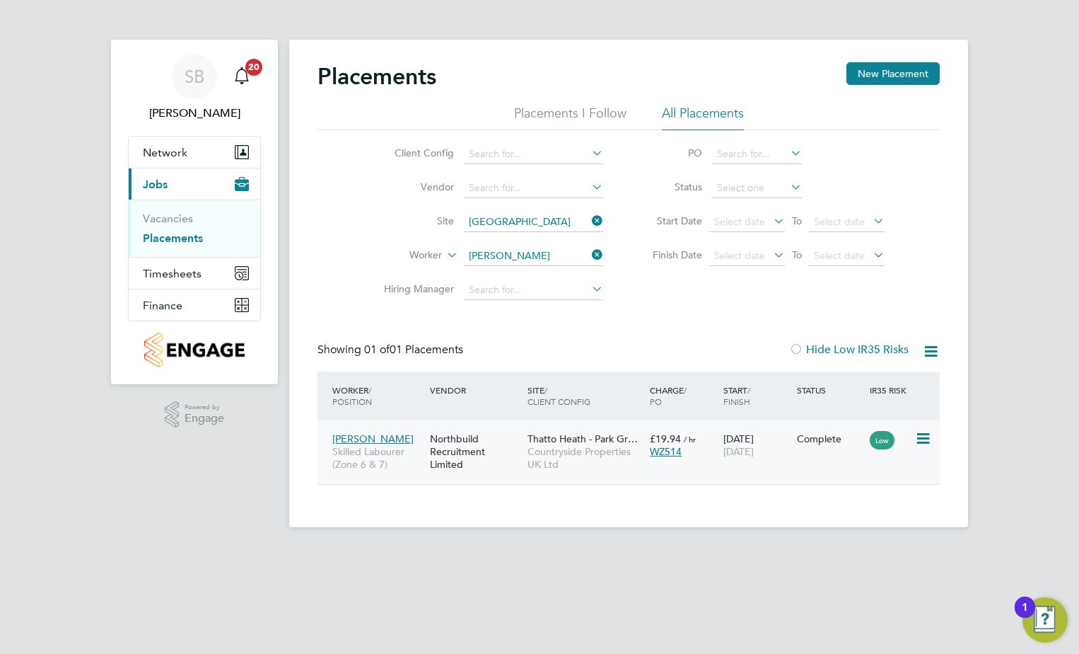
click at [569, 448] on span "Countryside Properties UK Ltd" at bounding box center [585, 457] width 115 height 25
click at [589, 228] on icon at bounding box center [589, 221] width 0 height 20
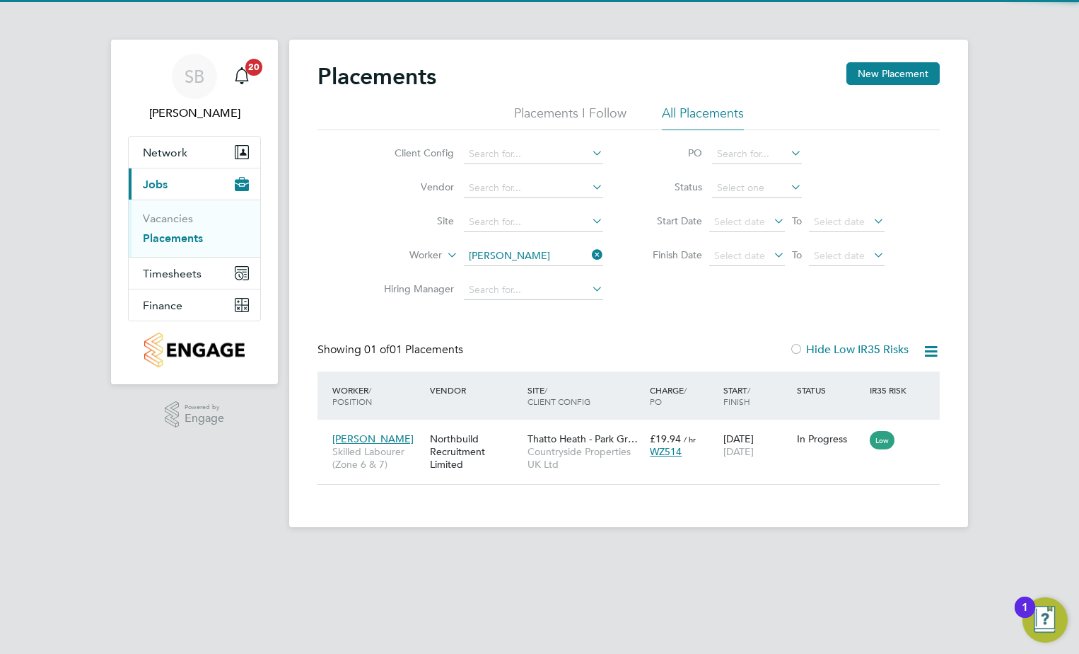
click at [589, 258] on icon at bounding box center [589, 255] width 0 height 20
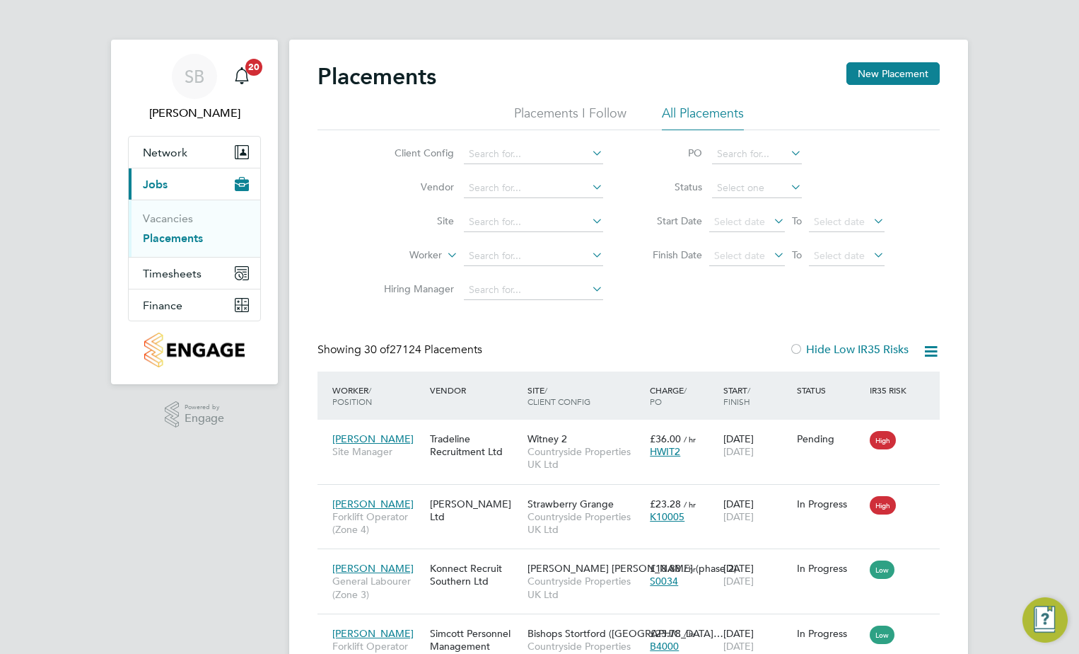
click at [145, 237] on link "Placements" at bounding box center [173, 237] width 60 height 13
click at [509, 224] on input at bounding box center [533, 222] width 139 height 20
click at [562, 242] on li "Thatto Heath - Park Grange" at bounding box center [535, 241] width 144 height 19
type input "Thatto Heath - Park Grange"
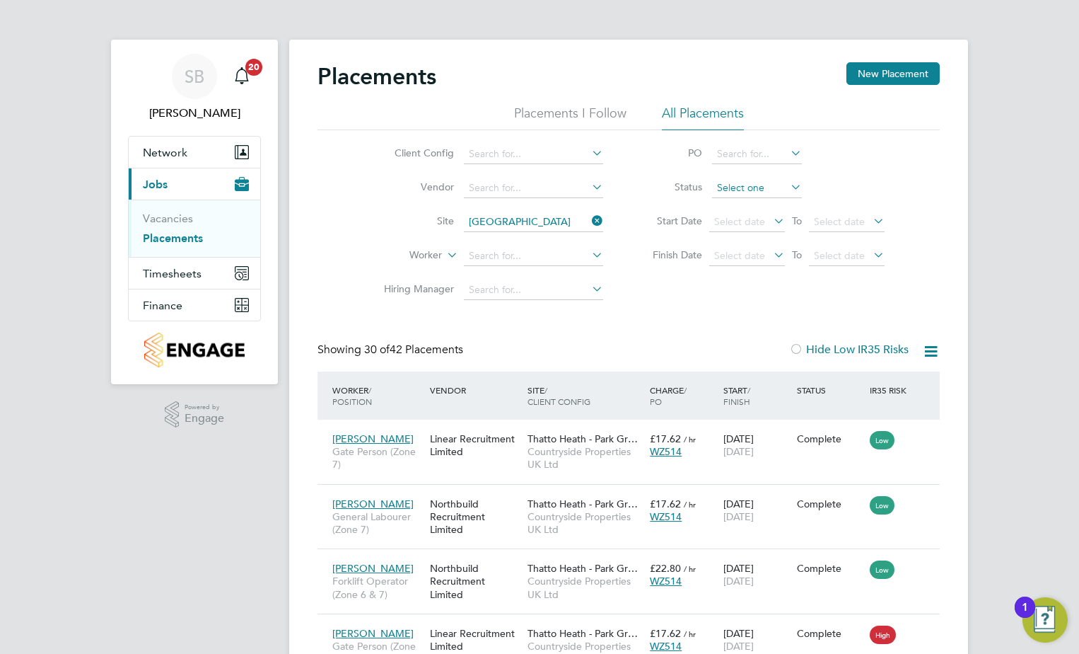
click at [760, 194] on input at bounding box center [757, 188] width 90 height 20
click at [755, 205] on li "Active" at bounding box center [757, 207] width 91 height 18
type input "Active"
click at [929, 356] on icon at bounding box center [931, 351] width 18 height 18
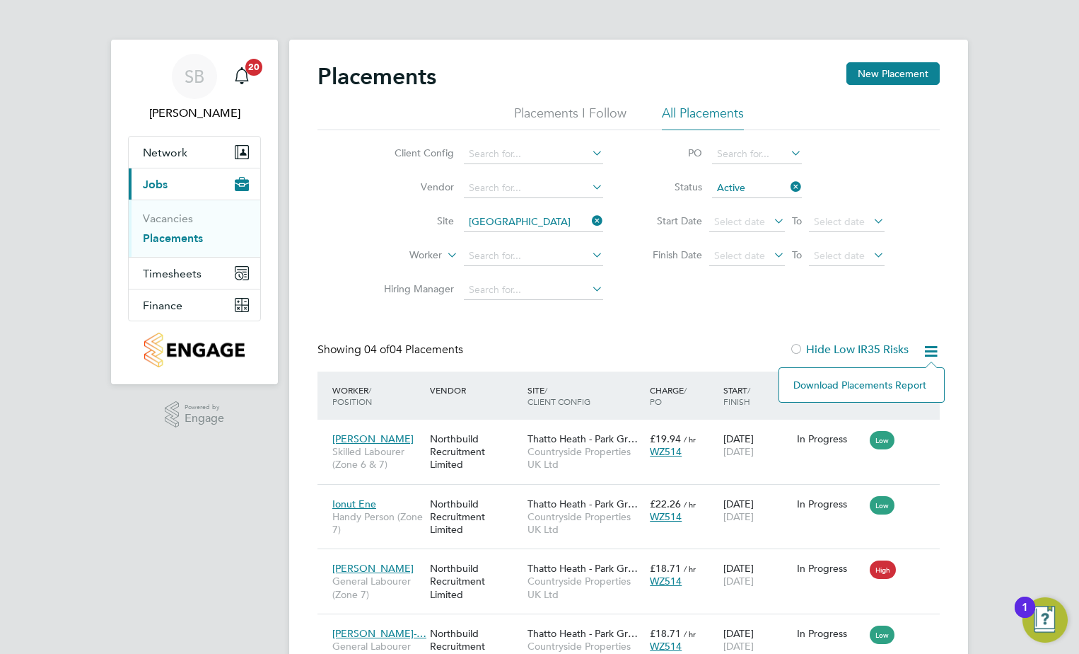
click at [859, 390] on li "Download Placements Report" at bounding box center [862, 385] width 151 height 20
click at [589, 218] on icon at bounding box center [589, 221] width 0 height 20
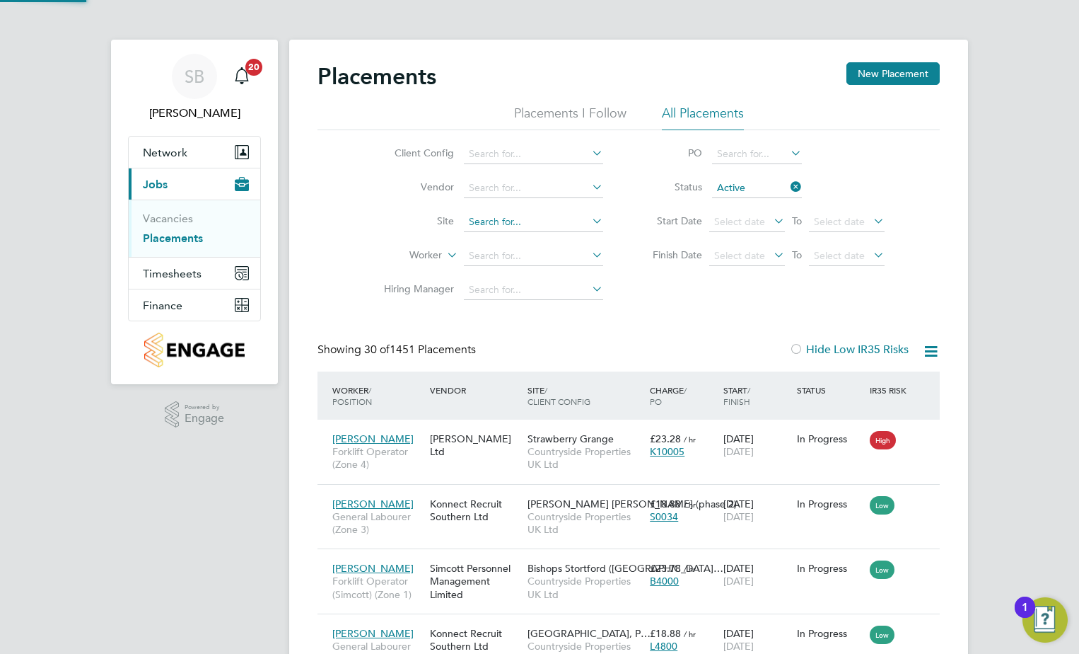
click at [536, 224] on input at bounding box center [533, 222] width 139 height 20
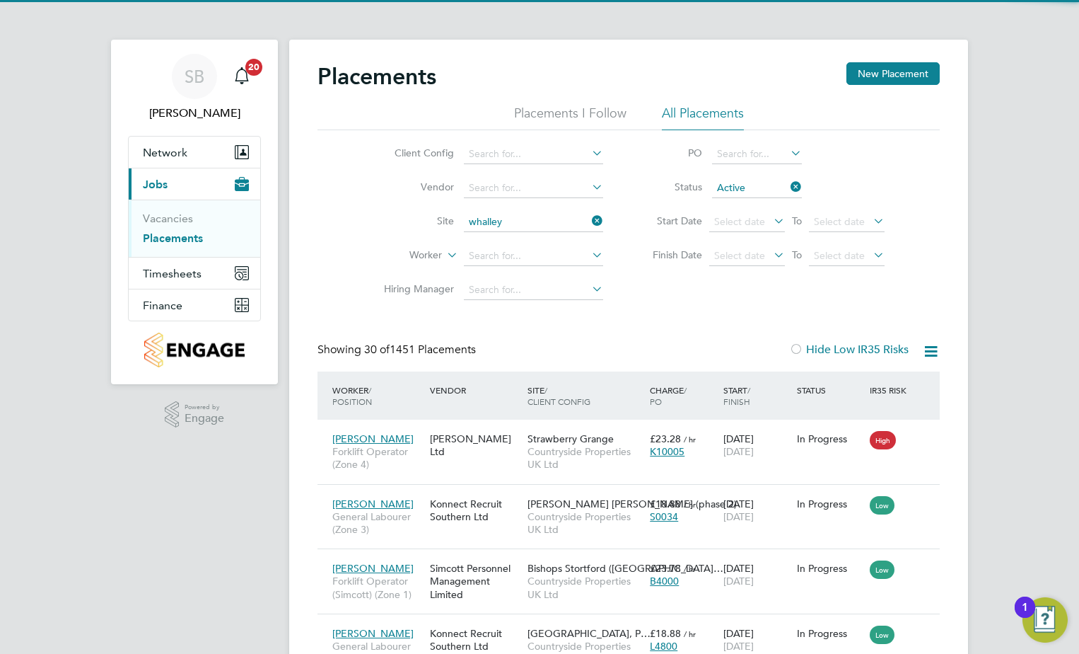
click at [536, 243] on li "Whalley Old Road - Sunnybower Meadow" at bounding box center [593, 241] width 261 height 19
type input "Whalley Old Road - Sunnybower Meadow"
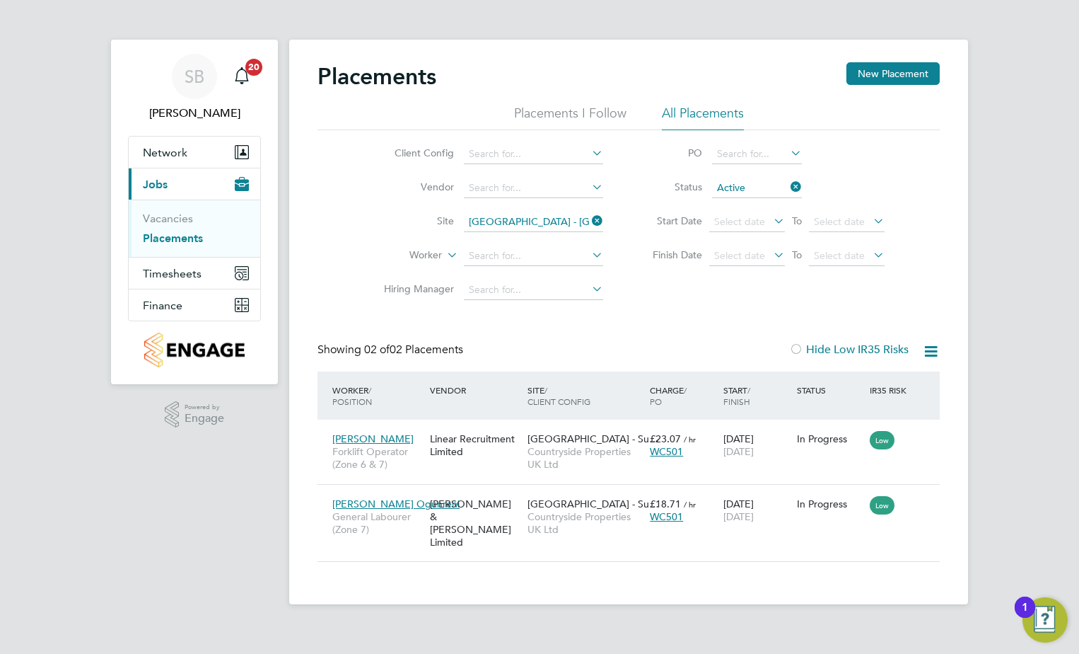
click at [935, 348] on icon at bounding box center [931, 351] width 18 height 18
click at [878, 383] on li "Download Placements Report" at bounding box center [862, 385] width 151 height 20
click at [589, 218] on icon at bounding box center [589, 221] width 0 height 20
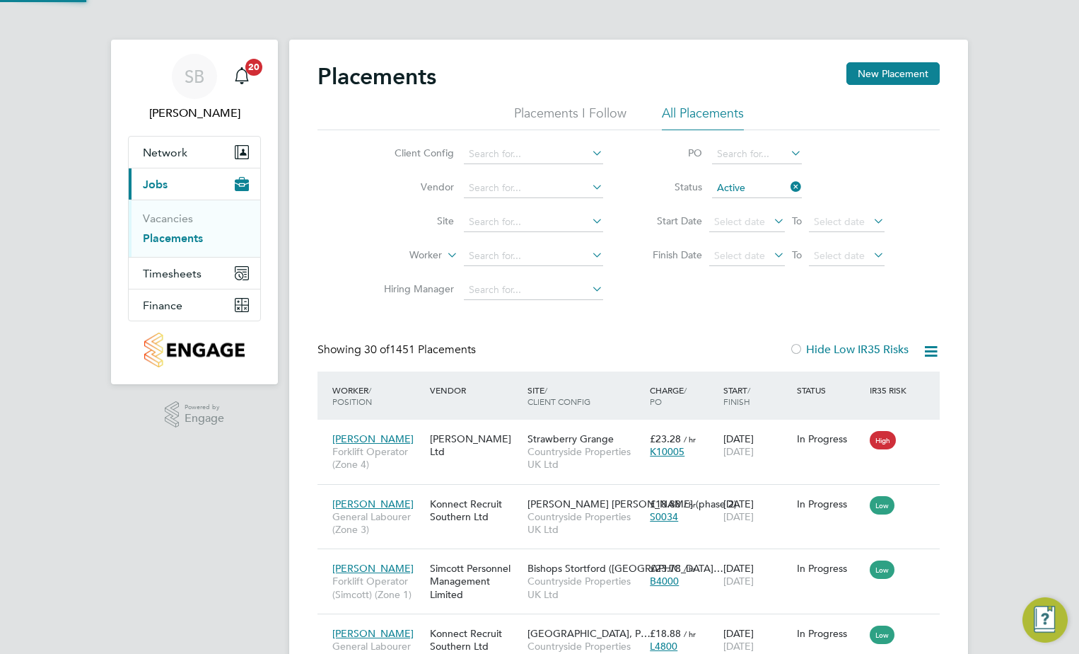
scroll to position [53, 123]
click at [504, 217] on input at bounding box center [533, 222] width 139 height 20
click at [509, 241] on li "Barden Lane (Burnley)" at bounding box center [541, 241] width 157 height 19
type input "Barden Lane (Burnley)"
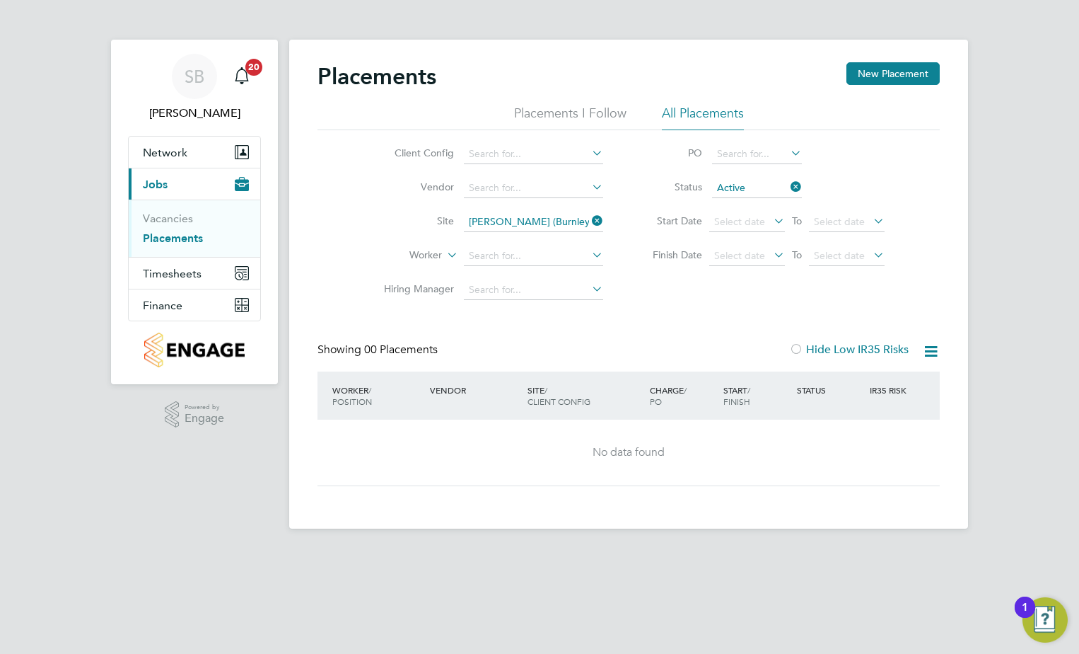
click at [788, 187] on icon at bounding box center [788, 187] width 0 height 20
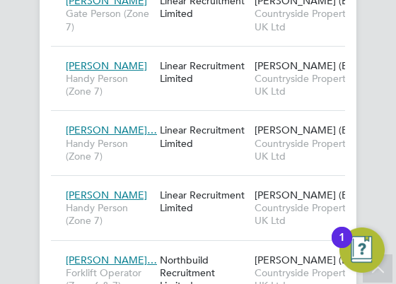
scroll to position [13, 64]
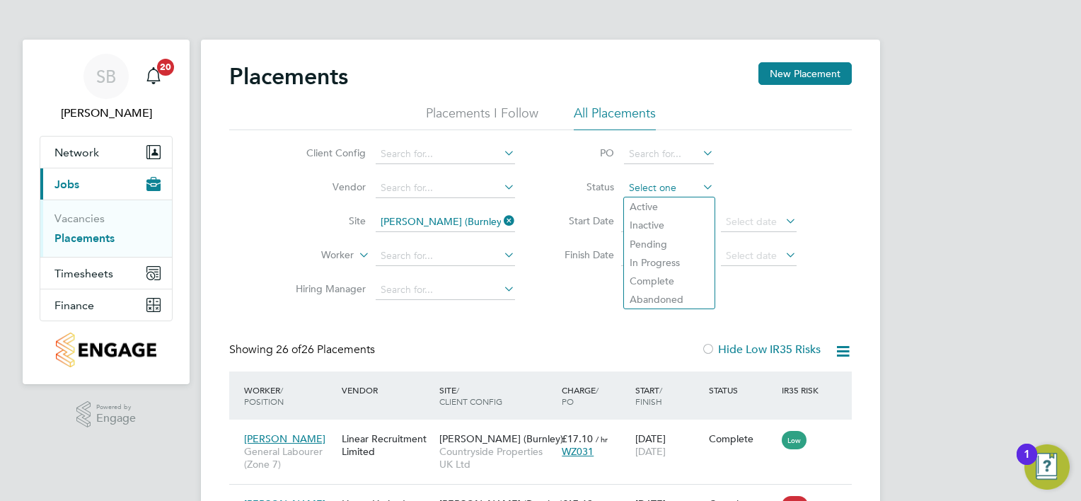
click at [637, 184] on input at bounding box center [669, 188] width 90 height 20
click at [640, 210] on li "Active" at bounding box center [669, 206] width 91 height 18
type input "Active"
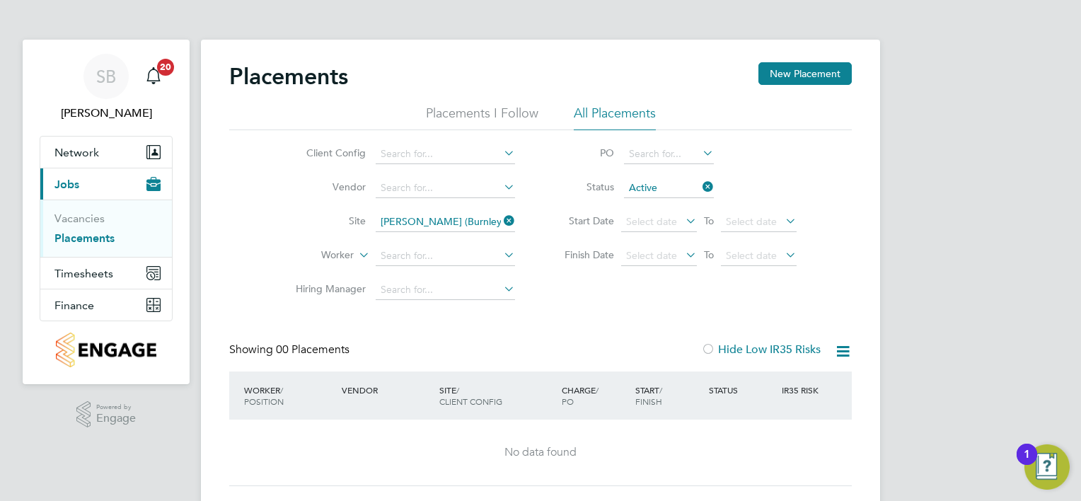
click at [700, 185] on icon at bounding box center [700, 187] width 0 height 20
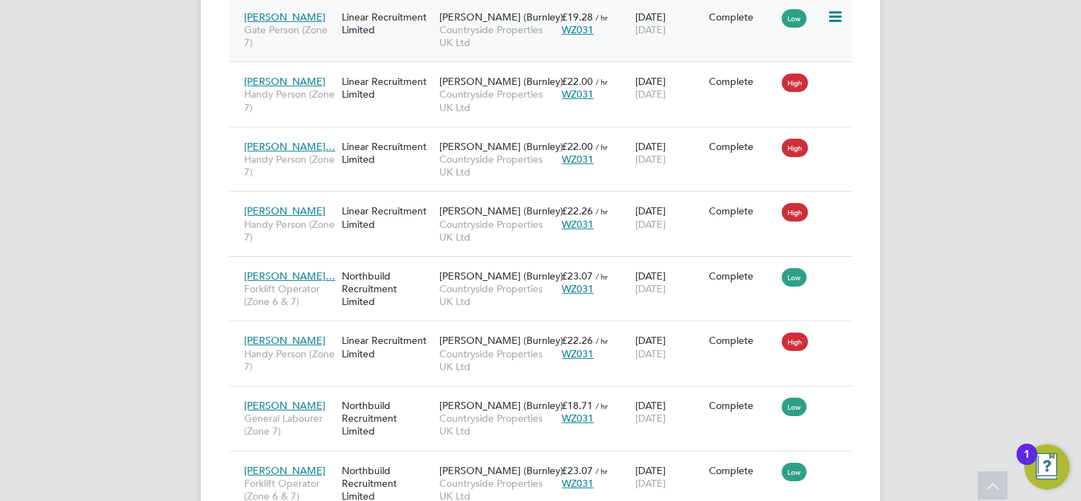
click at [525, 41] on span "Countryside Properties UK Ltd" at bounding box center [496, 35] width 115 height 25
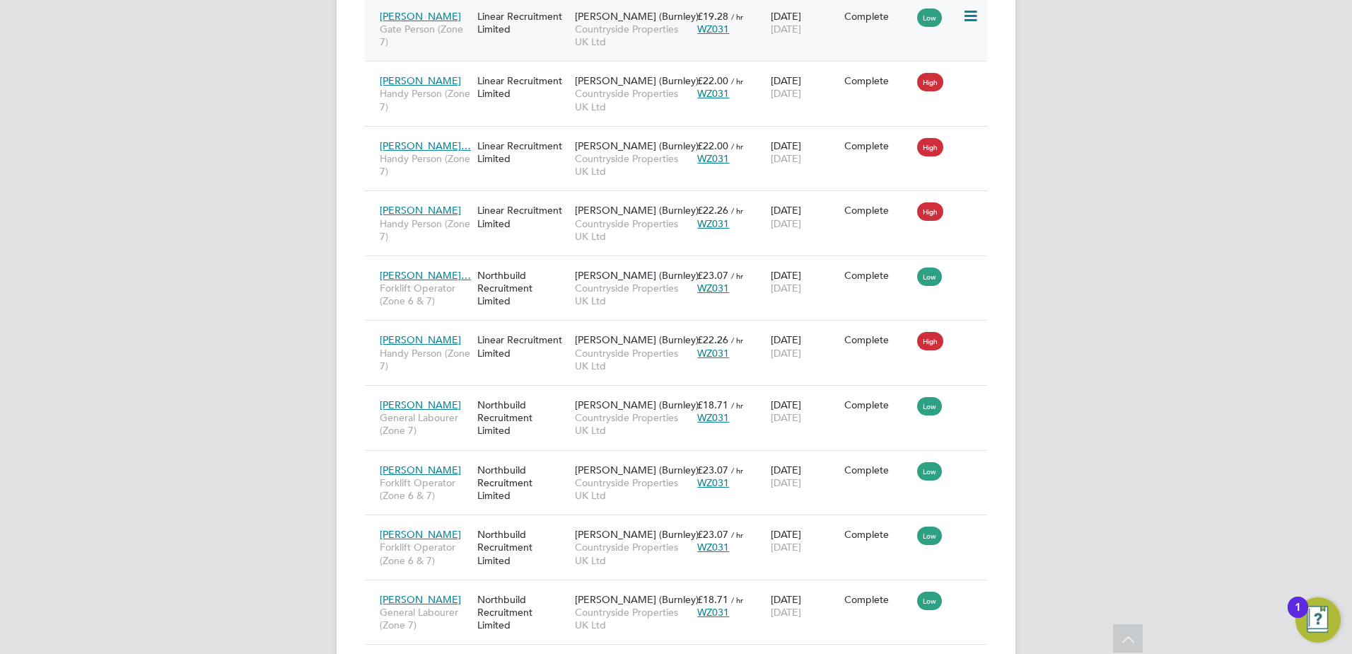
scroll to position [7, 7]
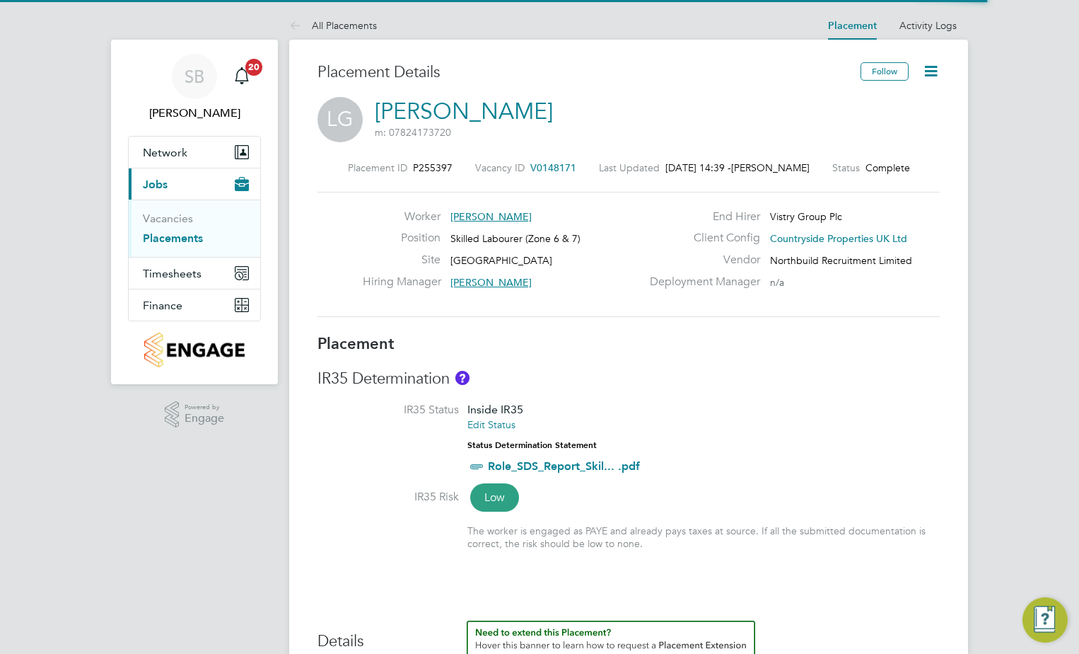
click at [937, 80] on icon at bounding box center [931, 71] width 18 height 18
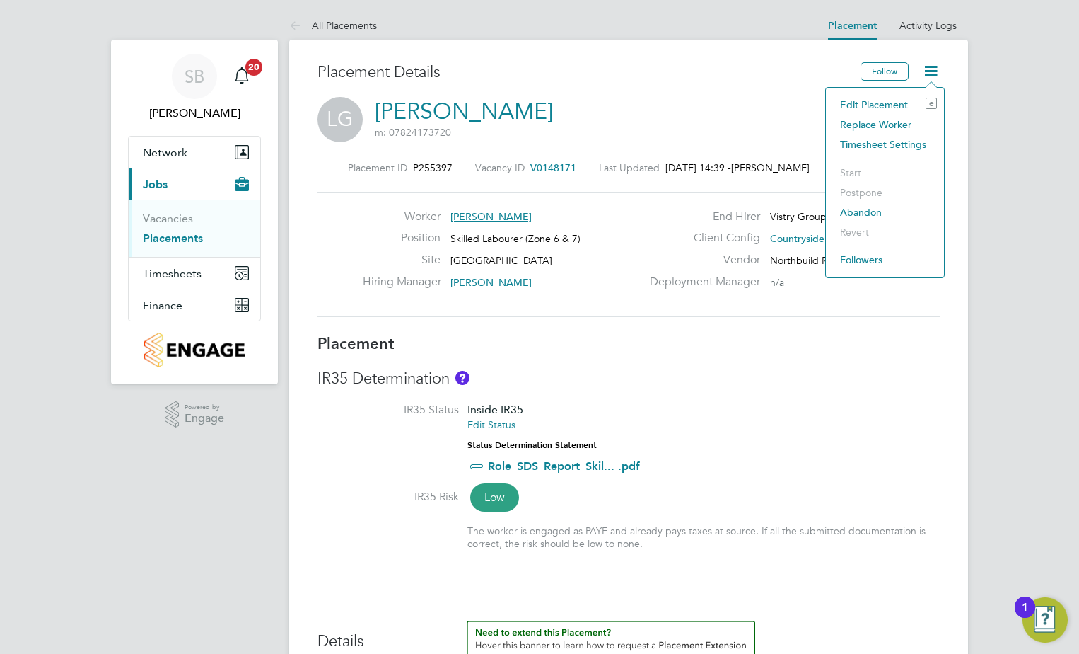
click at [875, 100] on li "Edit Placement e" at bounding box center [885, 105] width 104 height 20
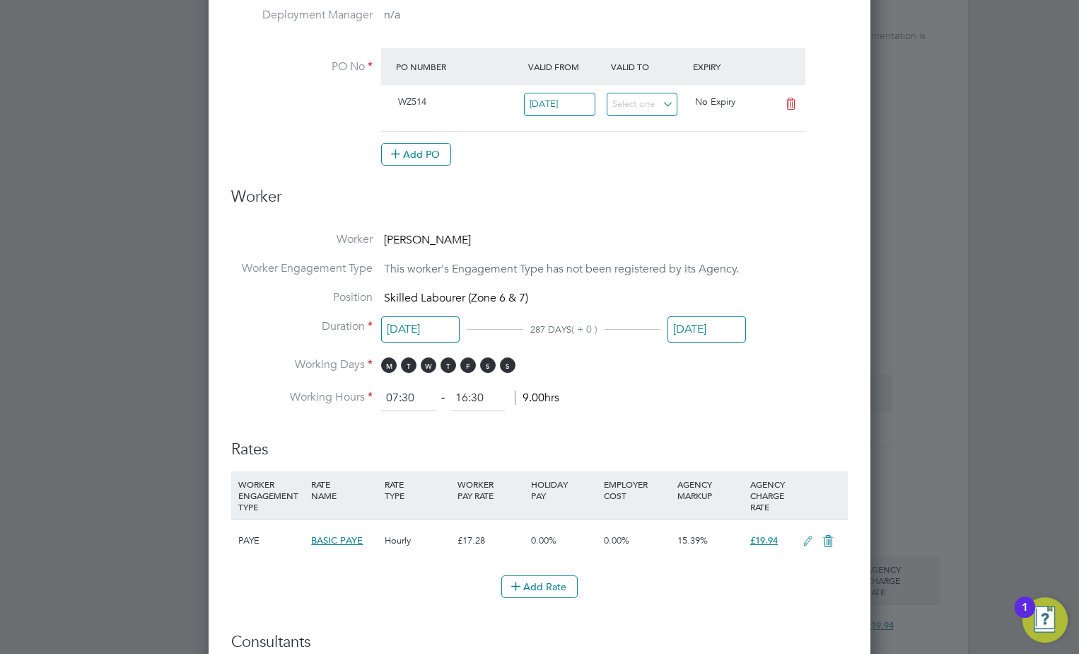
click at [697, 334] on input "[DATE]" at bounding box center [707, 329] width 79 height 26
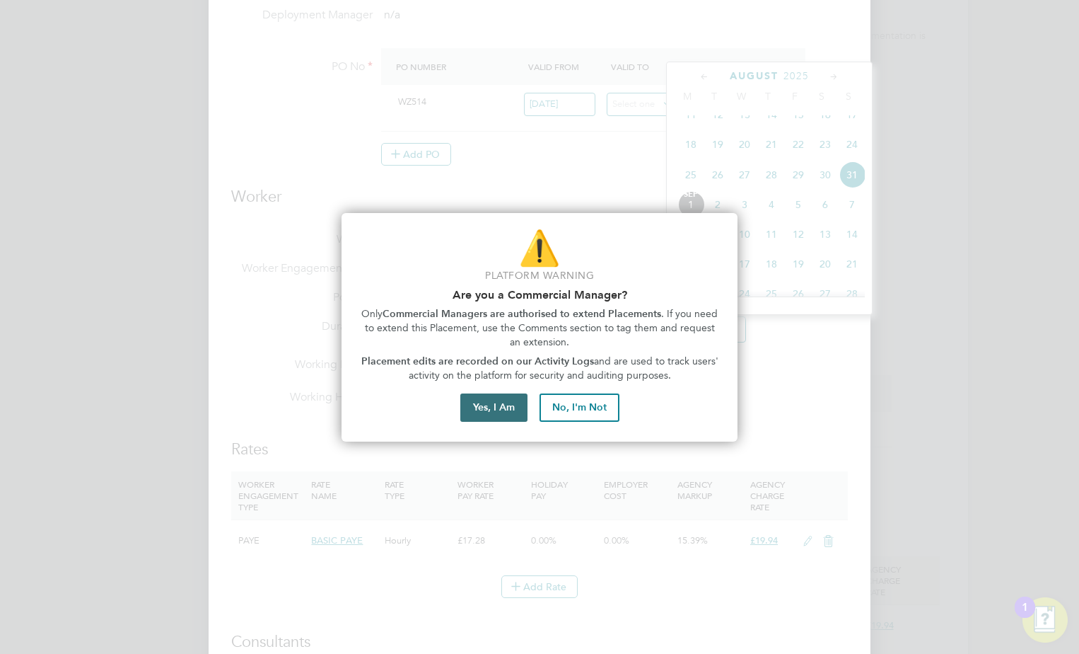
click at [492, 412] on button "Yes, I Am" at bounding box center [493, 407] width 67 height 28
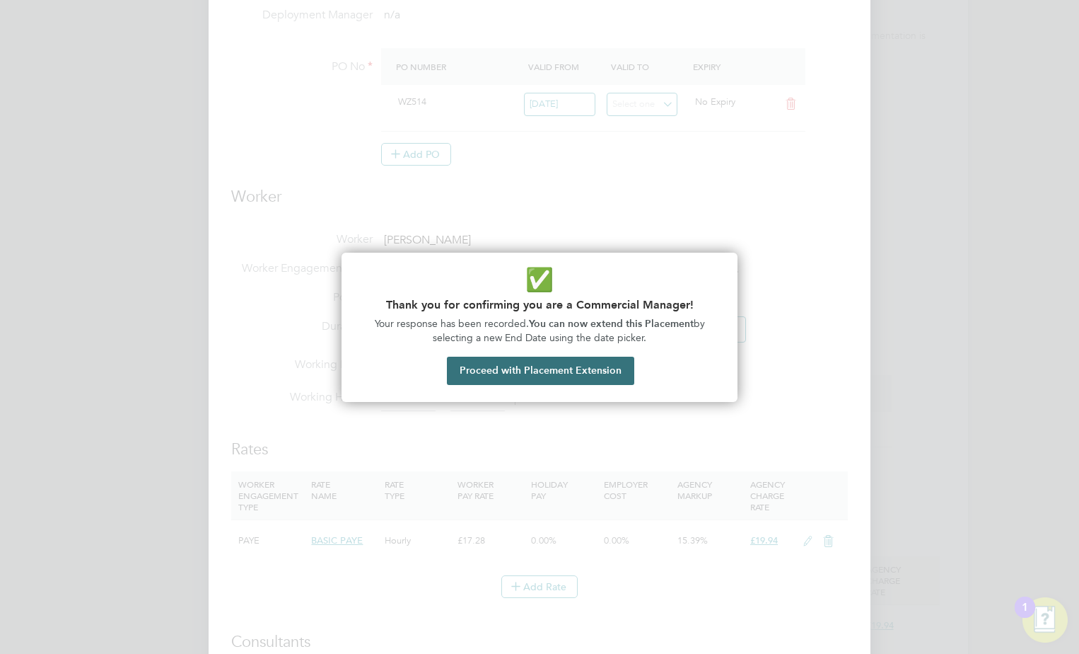
click at [557, 377] on button "Proceed with Placement Extension" at bounding box center [540, 371] width 187 height 28
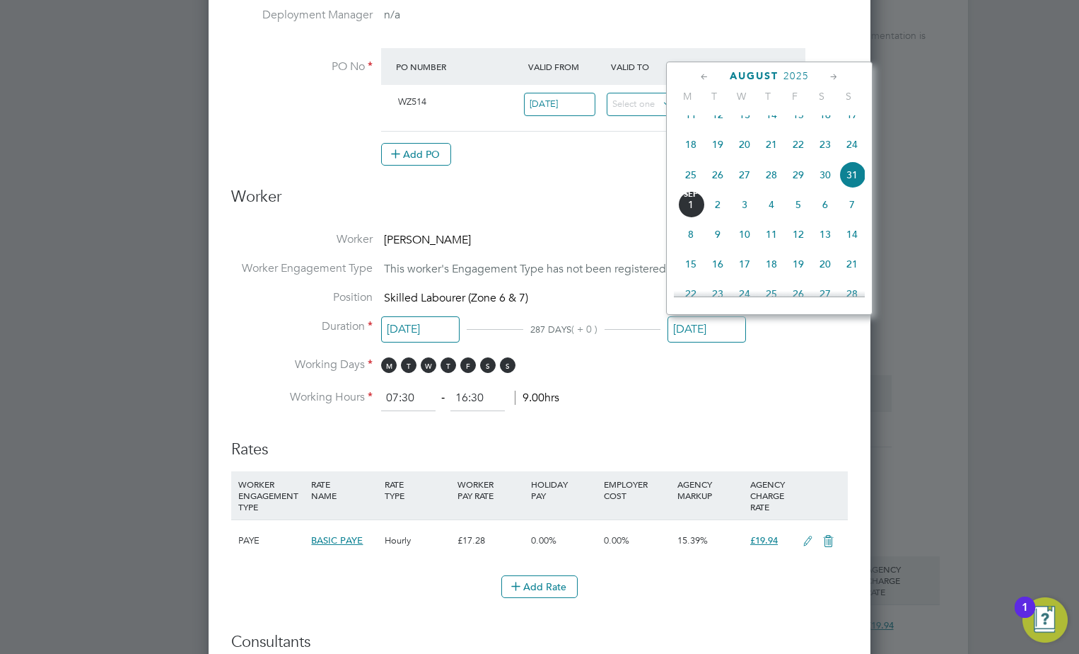
click at [830, 72] on icon at bounding box center [834, 77] width 13 height 16
click at [801, 216] on span "26" at bounding box center [798, 203] width 27 height 27
type input "[DATE]"
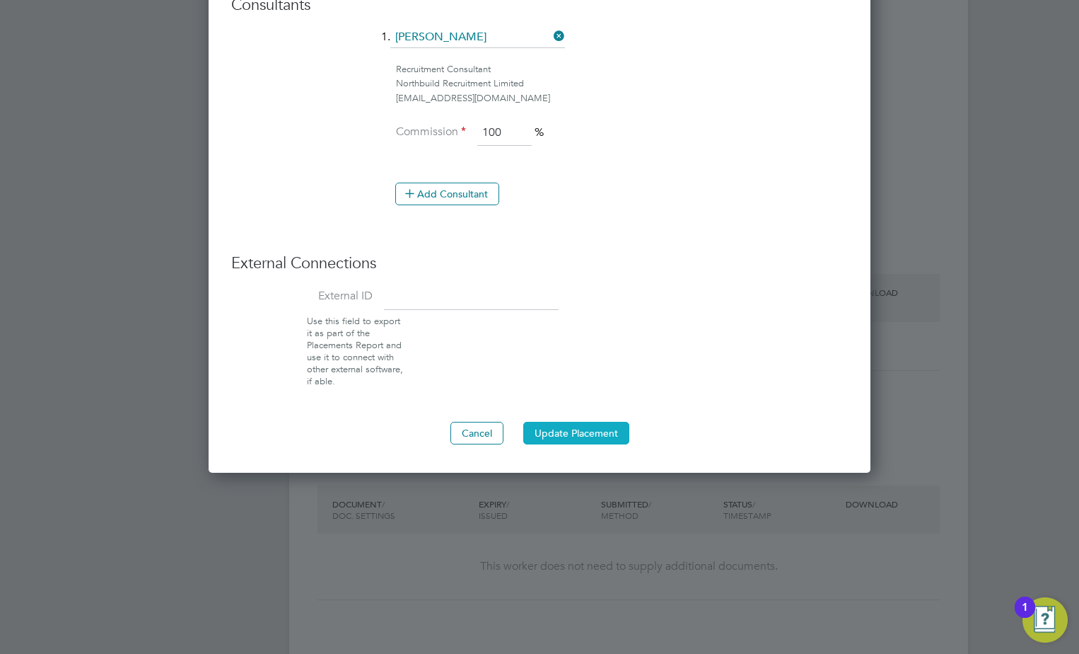
click at [594, 436] on button "Update Placement" at bounding box center [576, 433] width 106 height 23
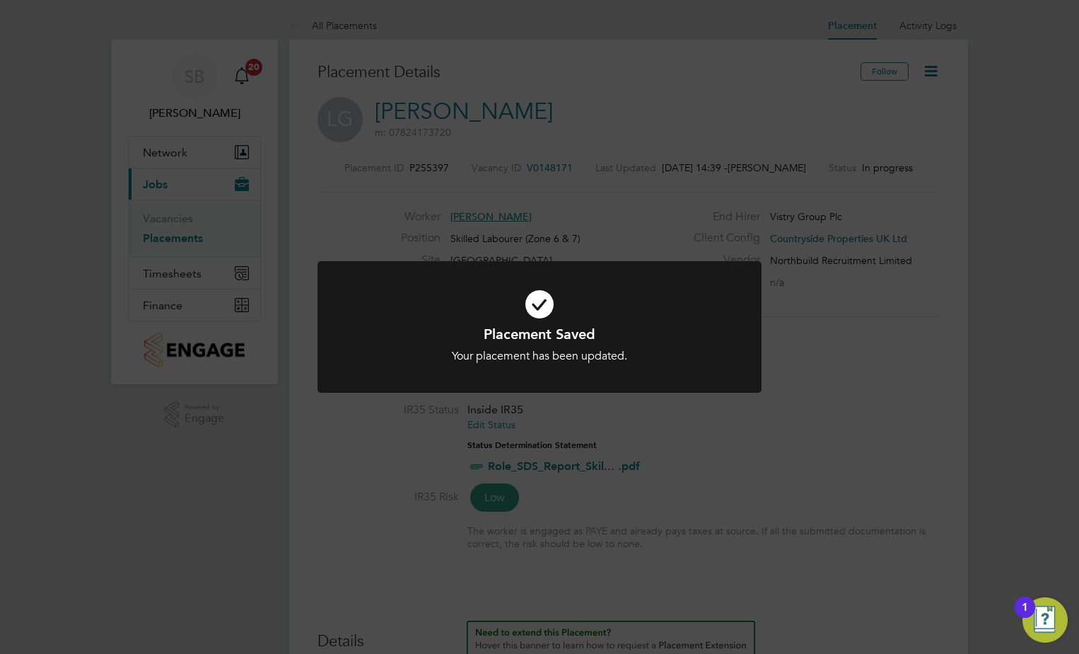
click at [772, 420] on div "Placement Saved Your placement has been updated. Cancel Okay" at bounding box center [539, 327] width 1079 height 654
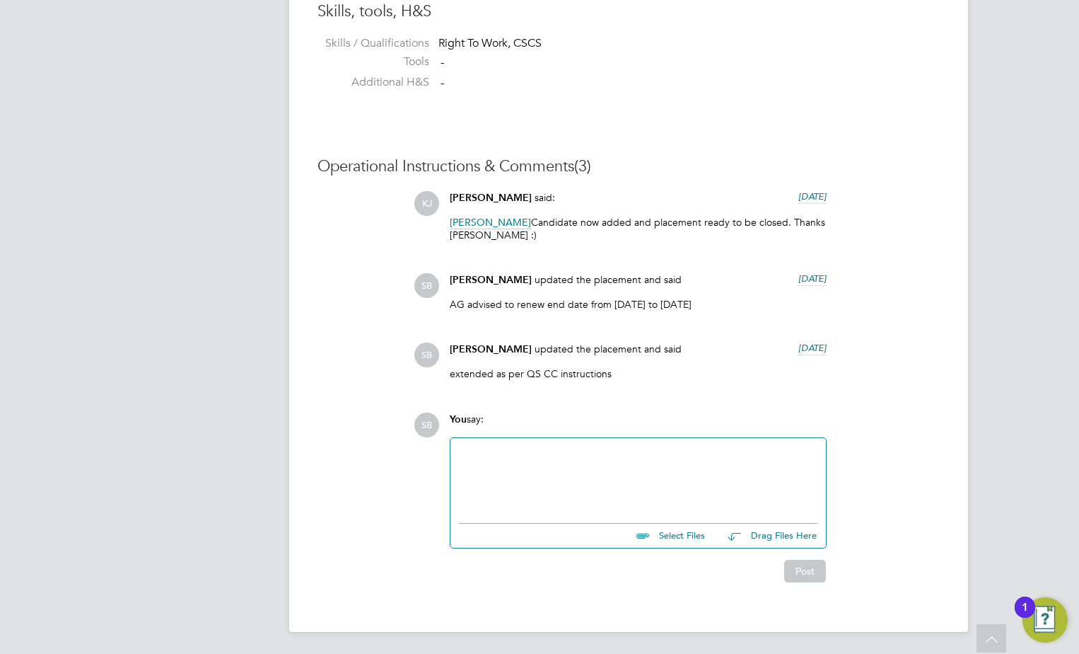
click at [560, 501] on div at bounding box center [638, 476] width 359 height 61
click at [822, 580] on button "Post" at bounding box center [805, 571] width 42 height 23
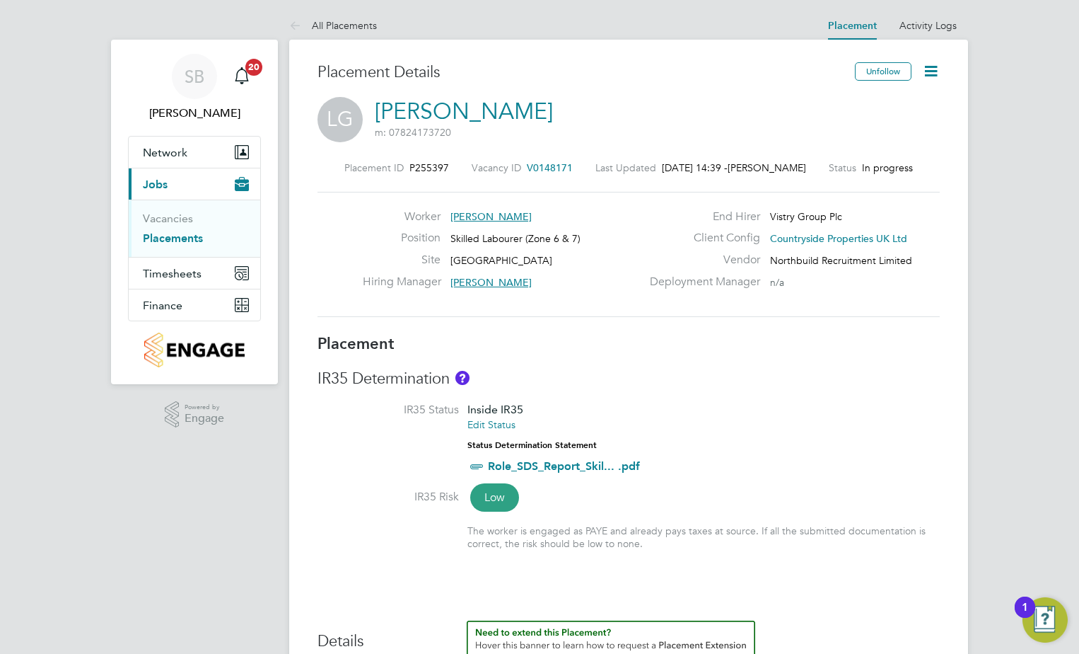
click at [185, 240] on link "Placements" at bounding box center [173, 237] width 60 height 13
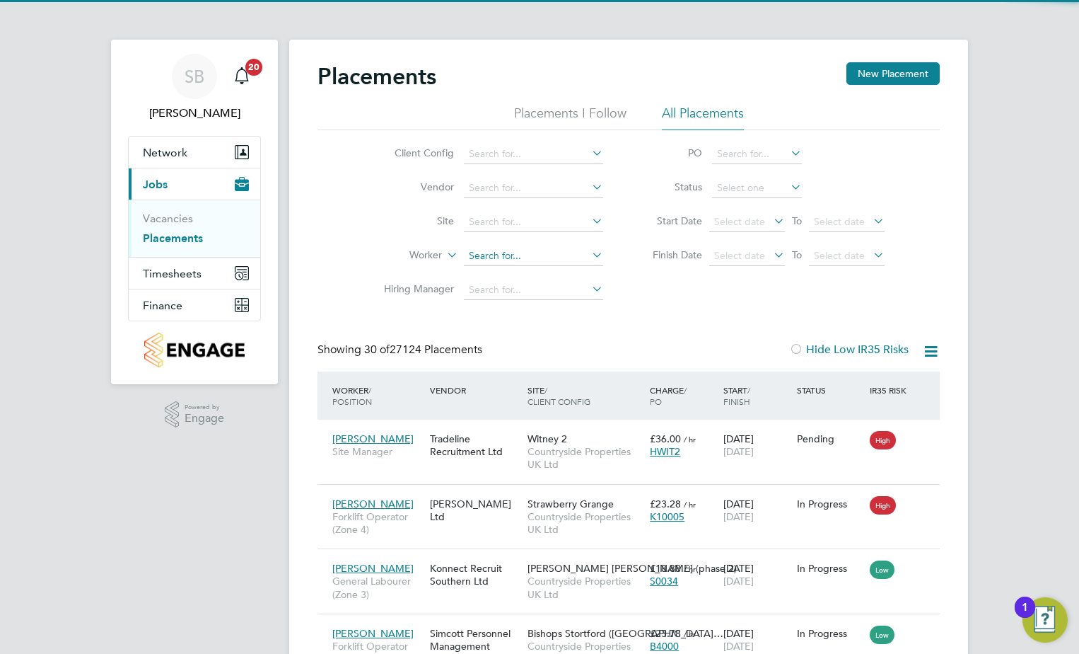
click at [471, 252] on input at bounding box center [533, 256] width 139 height 20
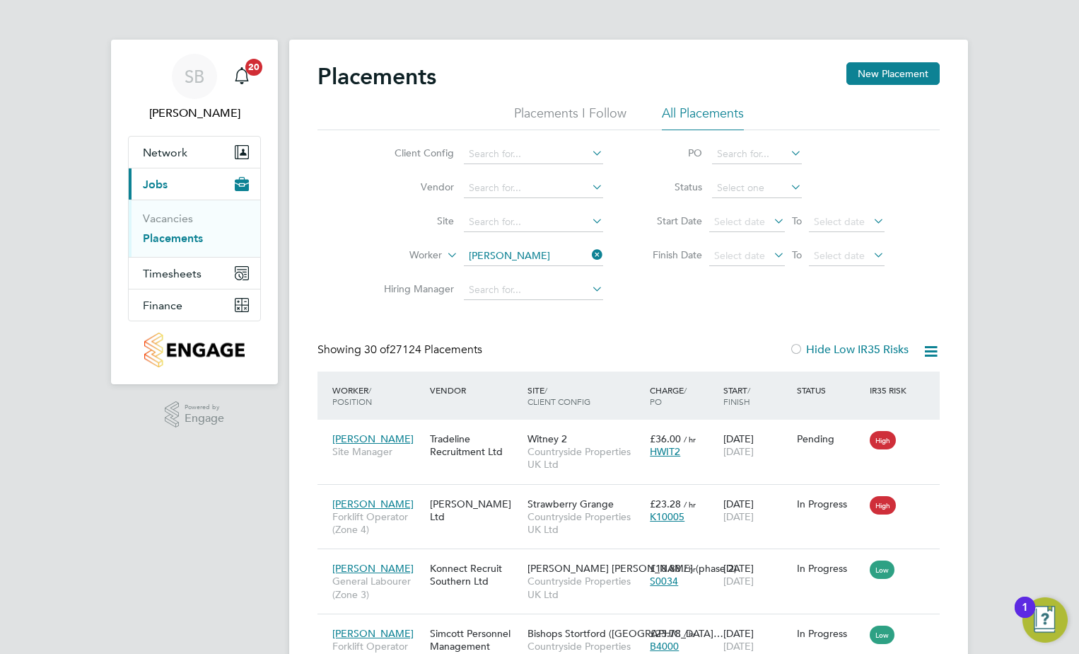
click at [554, 274] on b "[PERSON_NAME]" at bounding box center [595, 275] width 82 height 12
type input "[PERSON_NAME]"
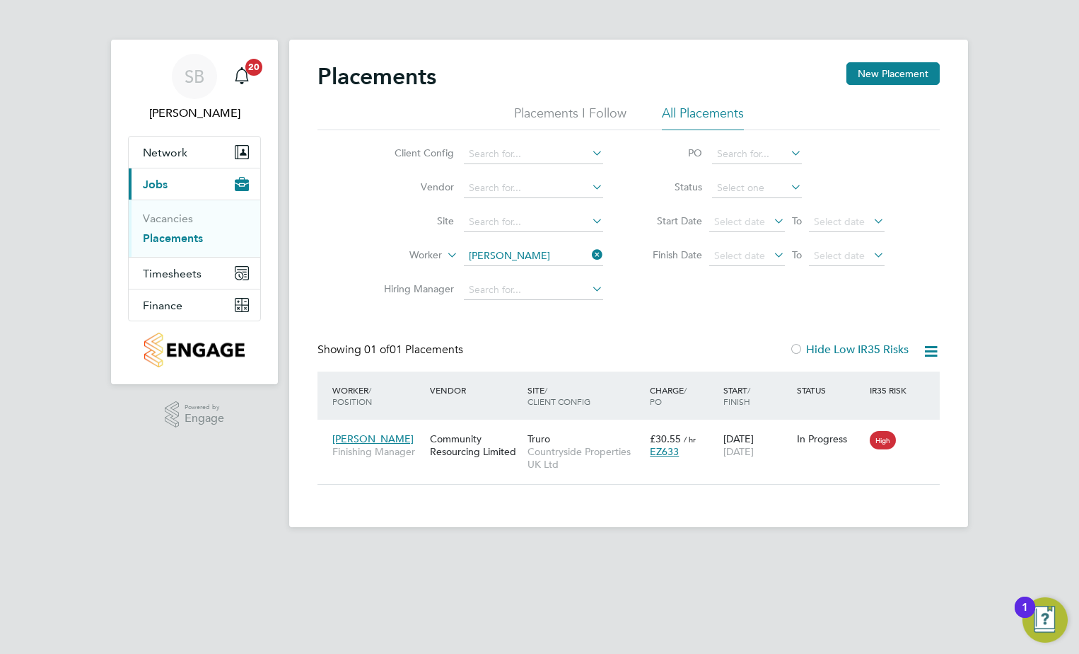
click at [589, 258] on icon at bounding box center [589, 255] width 0 height 20
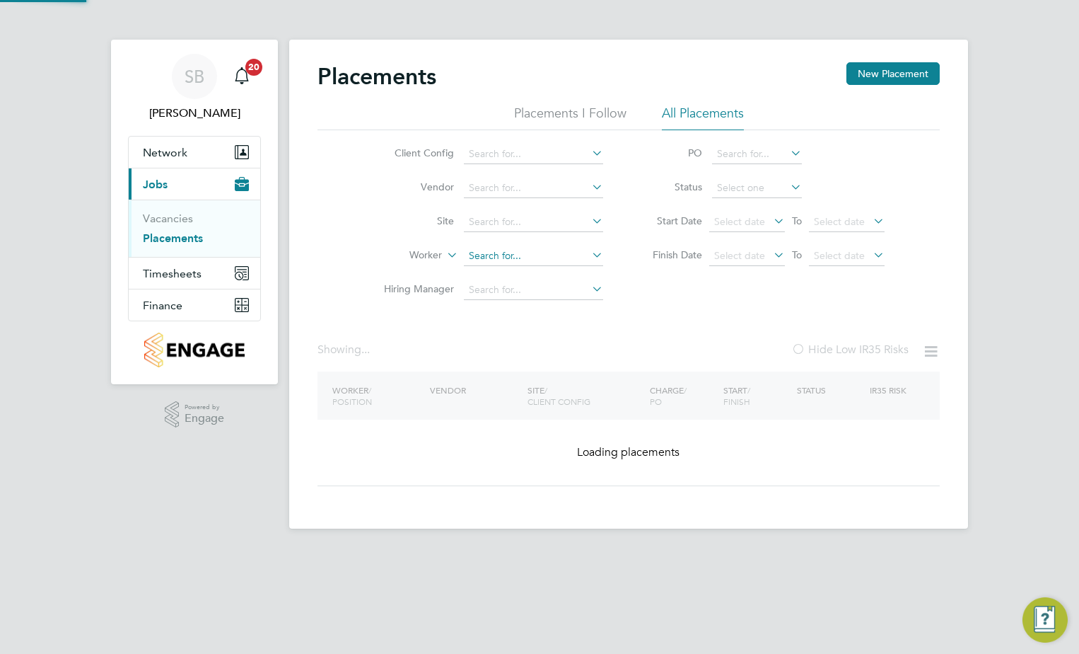
click at [505, 258] on input at bounding box center [533, 256] width 139 height 20
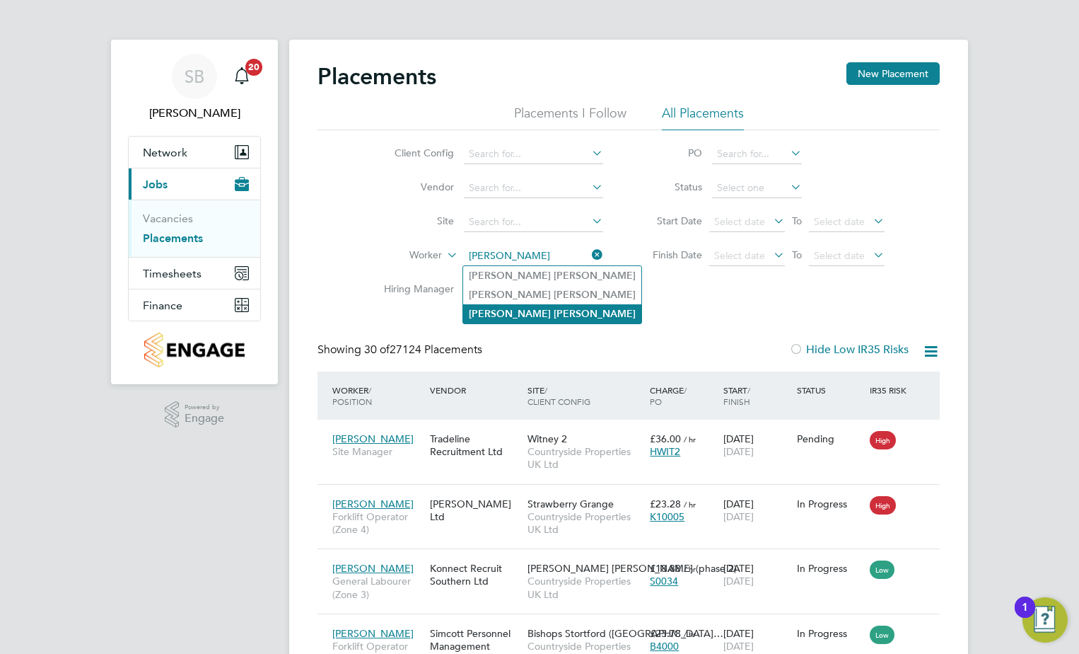
click at [554, 308] on b "[PERSON_NAME]" at bounding box center [595, 314] width 82 height 12
type input "[PERSON_NAME]"
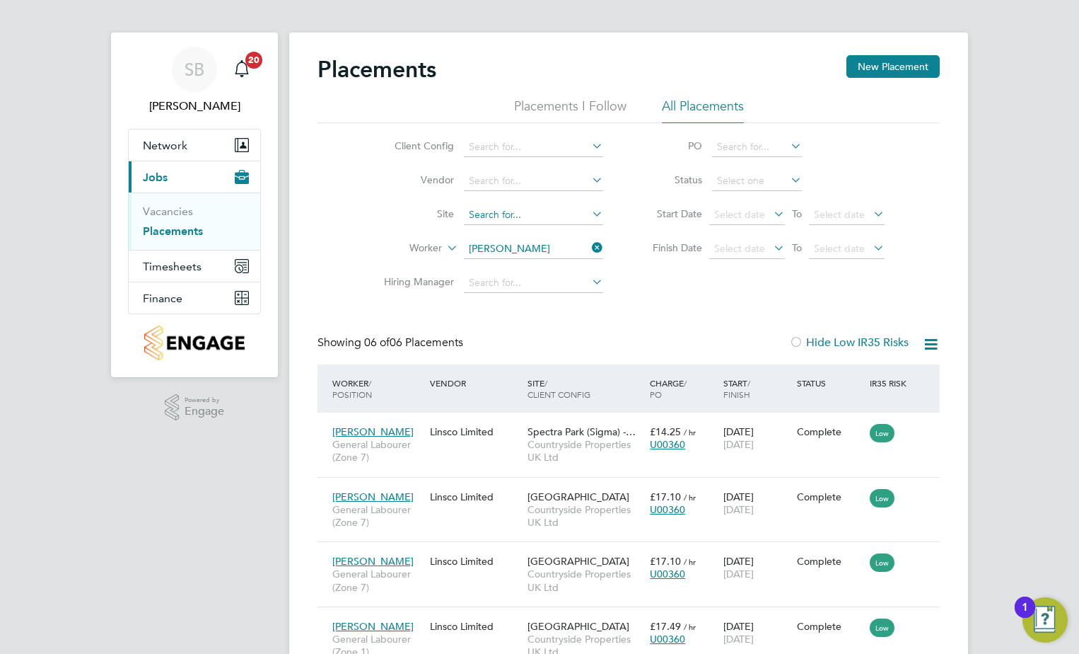
click at [494, 207] on input at bounding box center [533, 215] width 139 height 20
click at [502, 236] on li "[GEOGRAPHIC_DATA]" at bounding box center [535, 234] width 144 height 19
type input "[GEOGRAPHIC_DATA]"
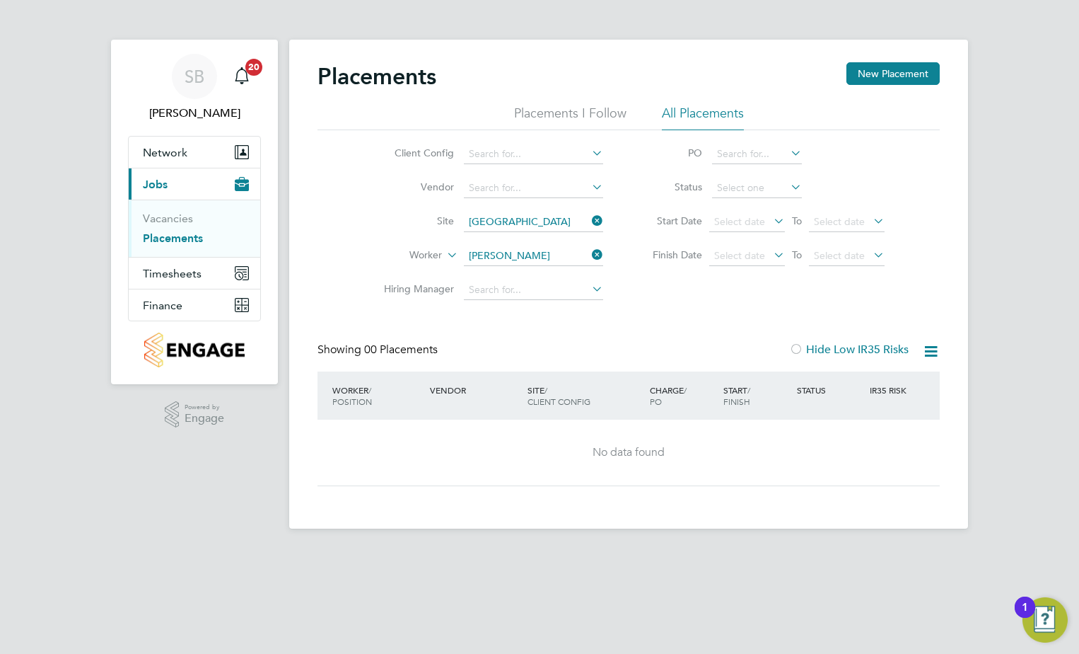
click at [589, 247] on icon at bounding box center [589, 255] width 0 height 20
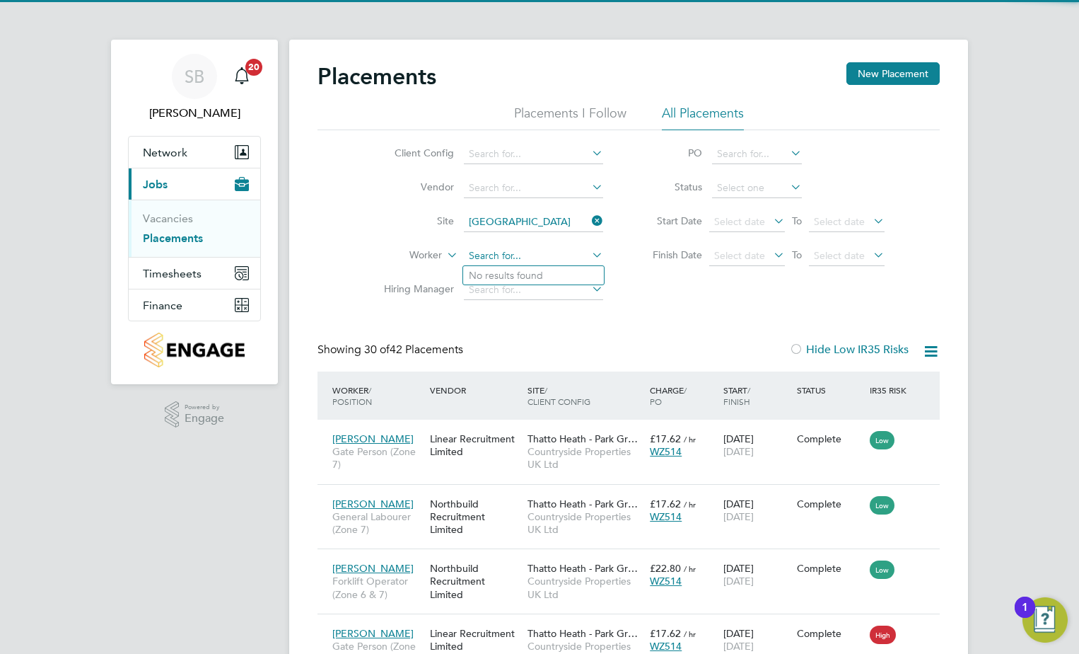
click at [514, 254] on input at bounding box center [533, 256] width 139 height 20
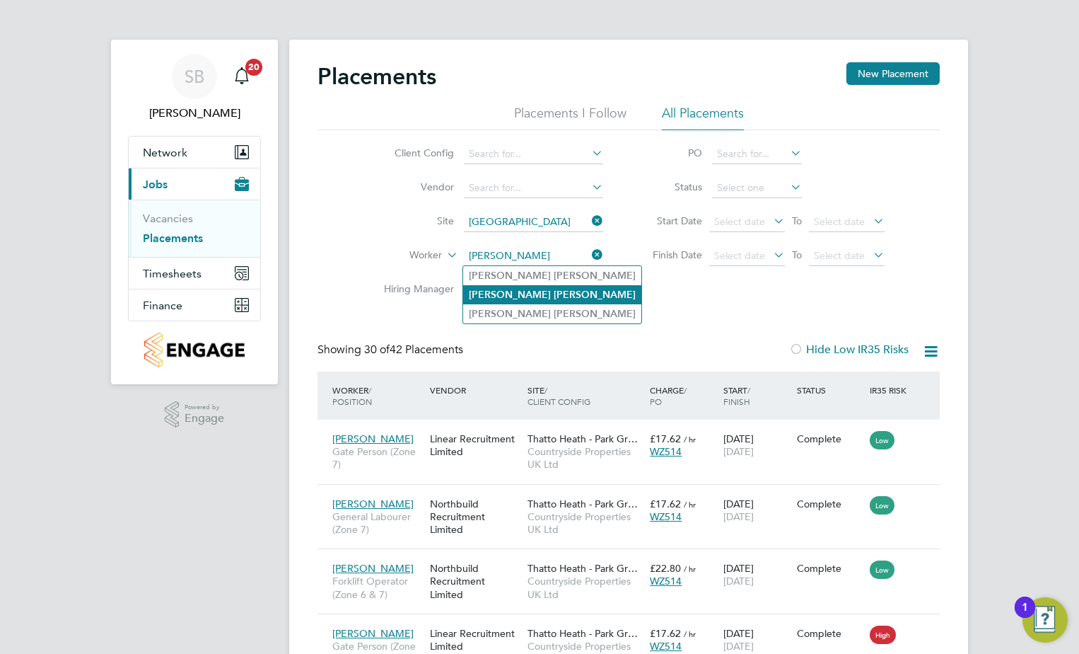
click at [554, 291] on b "[PERSON_NAME]" at bounding box center [595, 295] width 82 height 12
type input "[PERSON_NAME]"
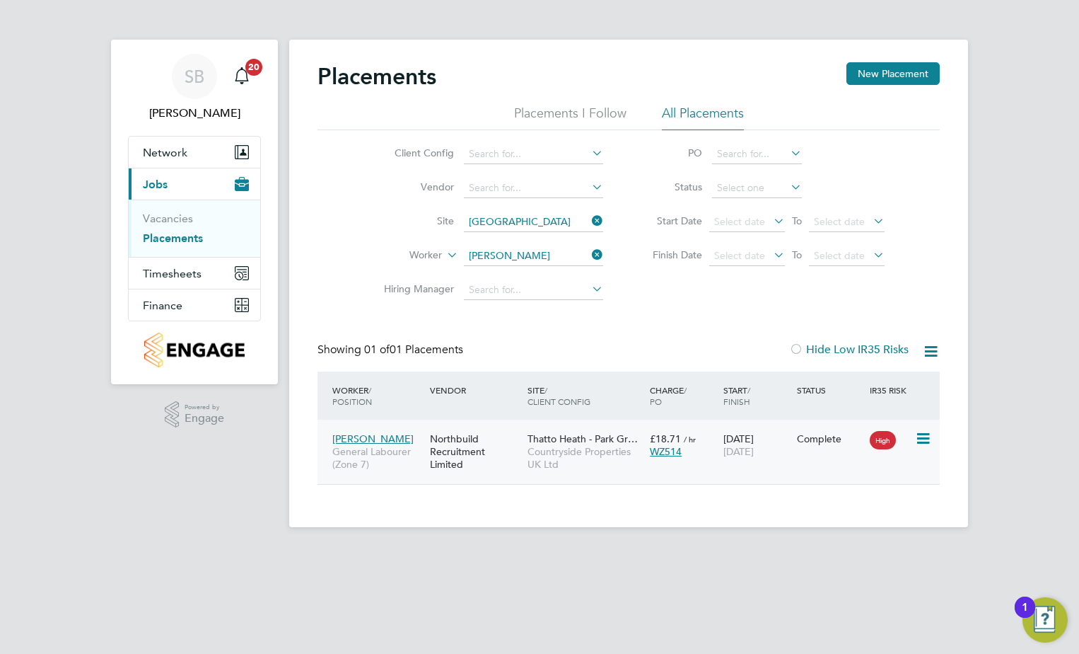
click at [574, 451] on span "Countryside Properties UK Ltd" at bounding box center [585, 457] width 115 height 25
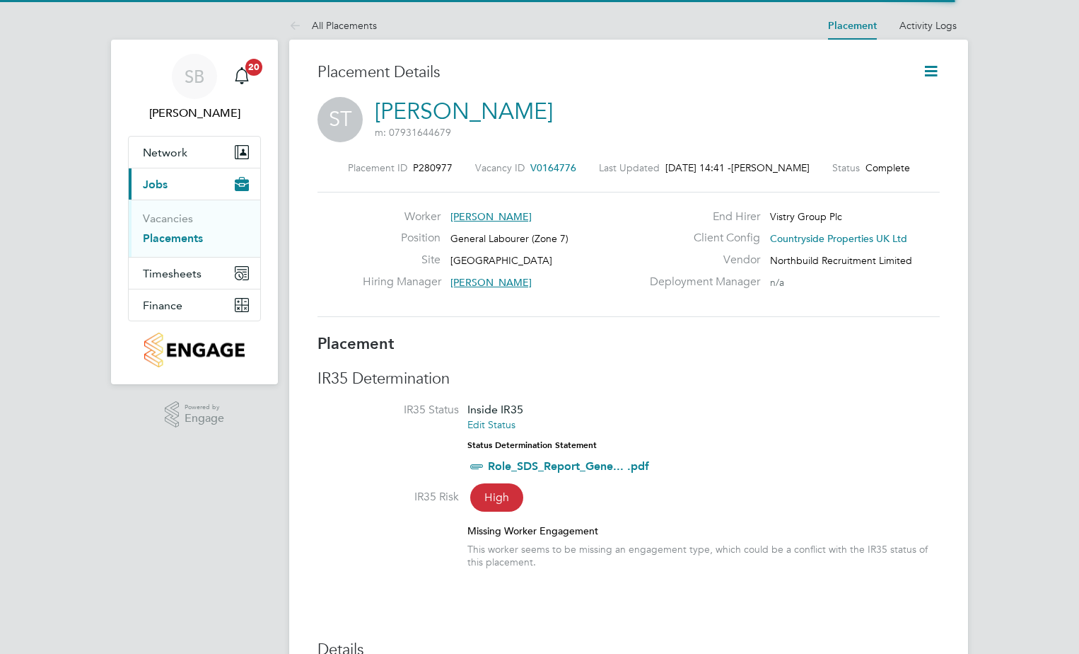
click at [934, 74] on icon at bounding box center [931, 71] width 18 height 18
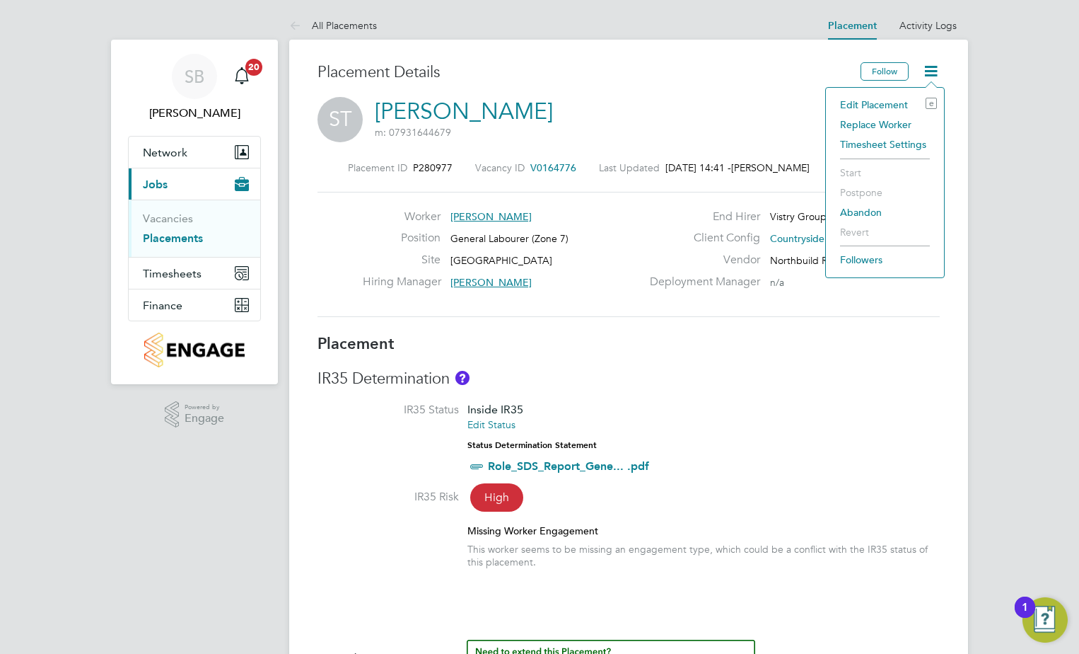
click at [874, 108] on li "Edit Placement e" at bounding box center [885, 105] width 104 height 20
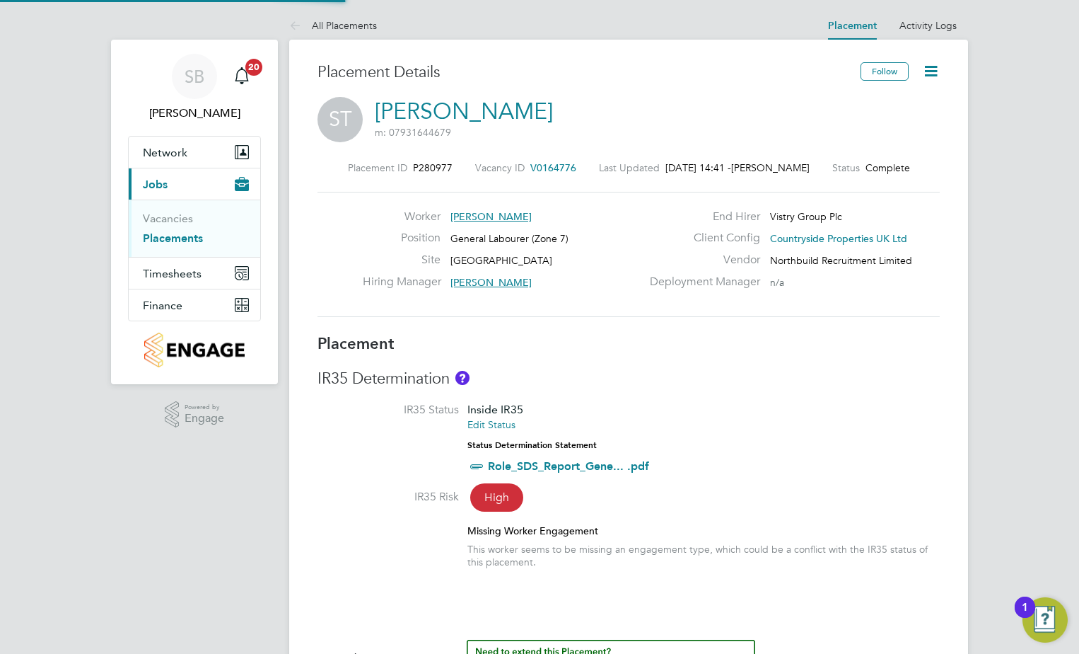
type input "Ian Walker"
type input "28 Mar 2025"
type input "[DATE]"
type input "07:30"
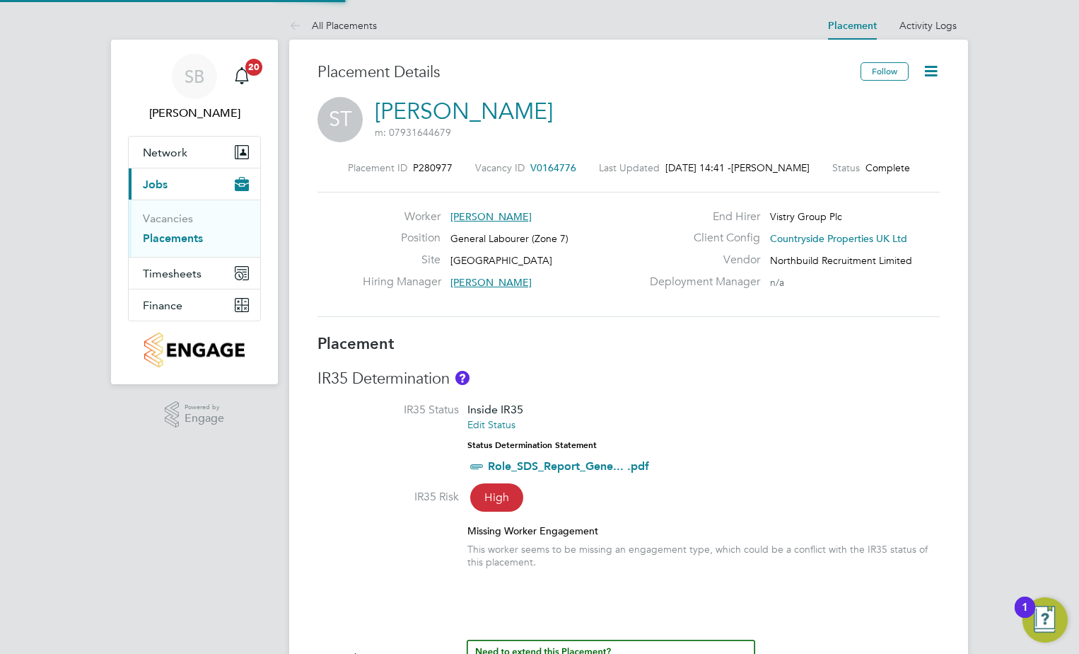
type input "16:30"
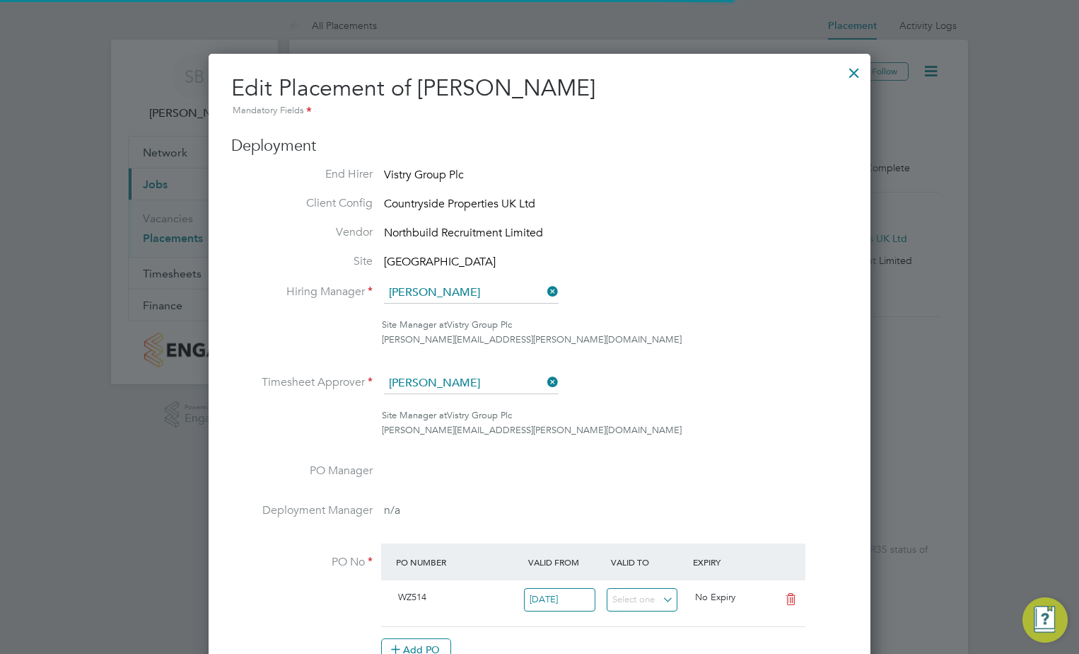
scroll to position [7, 7]
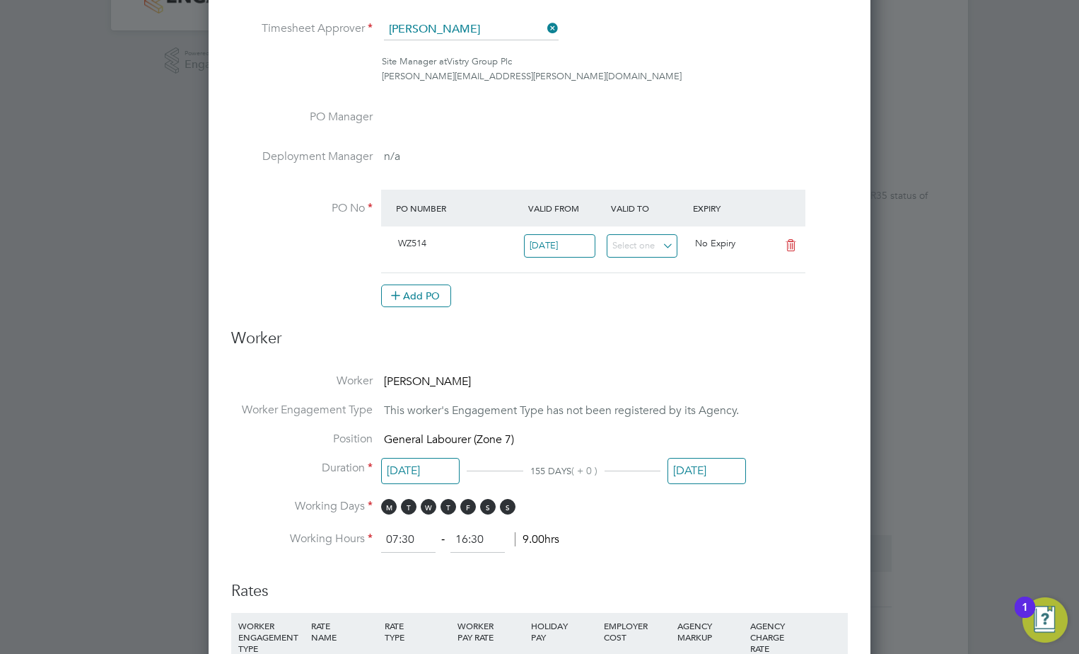
click at [712, 475] on input "[DATE]" at bounding box center [707, 471] width 79 height 26
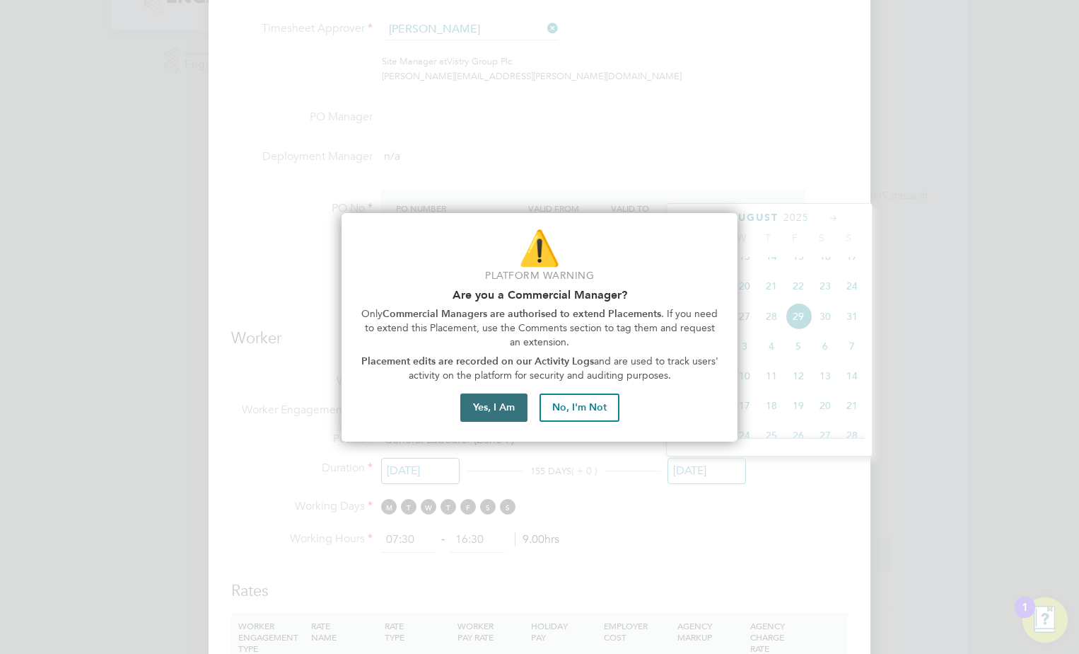
click at [482, 412] on button "Yes, I Am" at bounding box center [493, 407] width 67 height 28
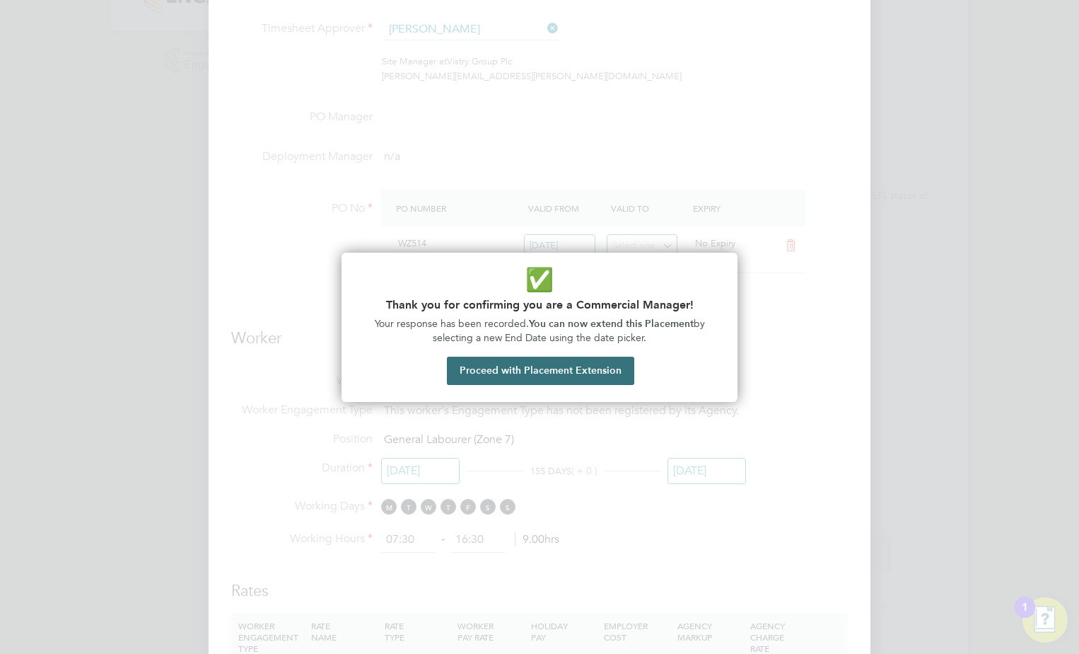
click at [514, 376] on button "Proceed with Placement Extension" at bounding box center [540, 371] width 187 height 28
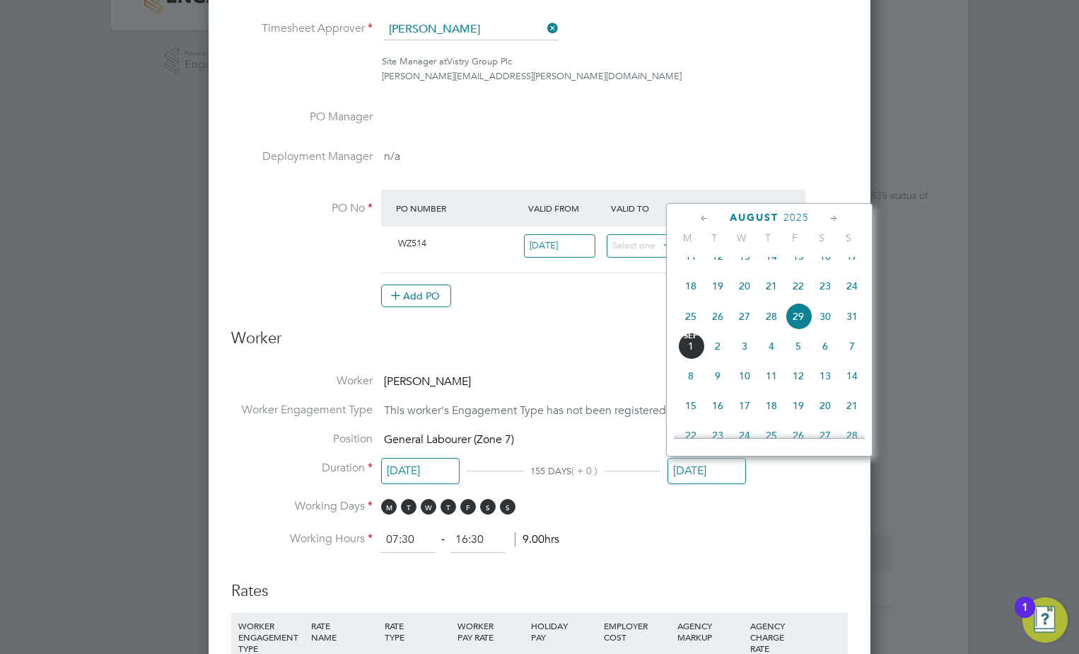
click at [833, 218] on icon at bounding box center [834, 219] width 13 height 16
click at [801, 358] on span "26" at bounding box center [798, 344] width 27 height 27
type input "[DATE]"
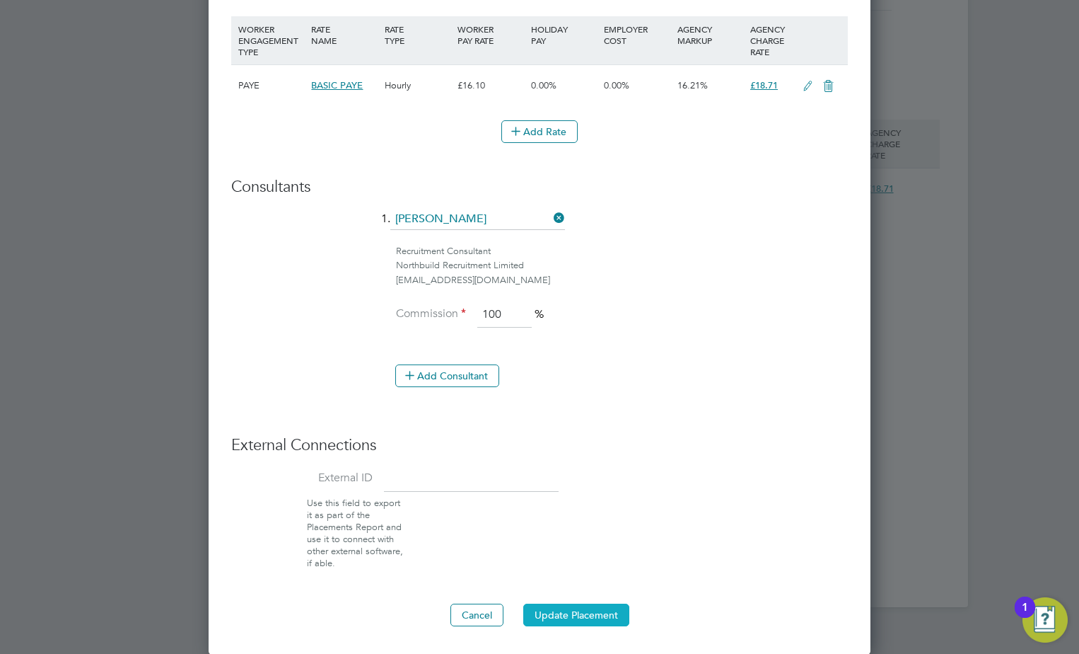
click at [582, 617] on button "Update Placement" at bounding box center [576, 614] width 106 height 23
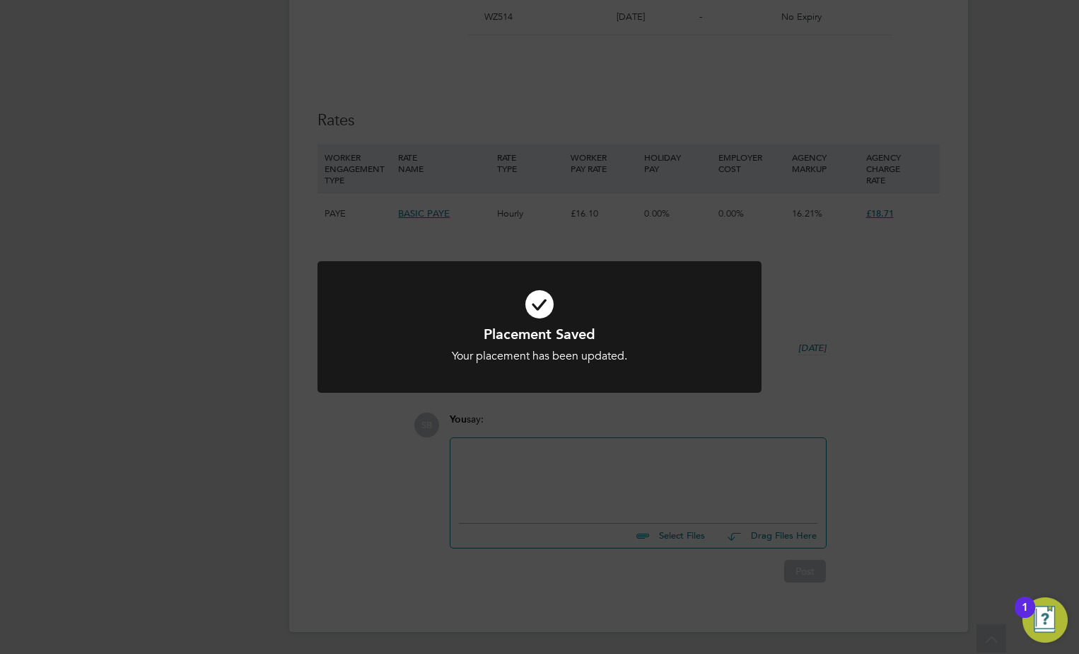
click at [581, 470] on div "Placement Saved Your placement has been updated. Cancel Okay" at bounding box center [539, 327] width 1079 height 654
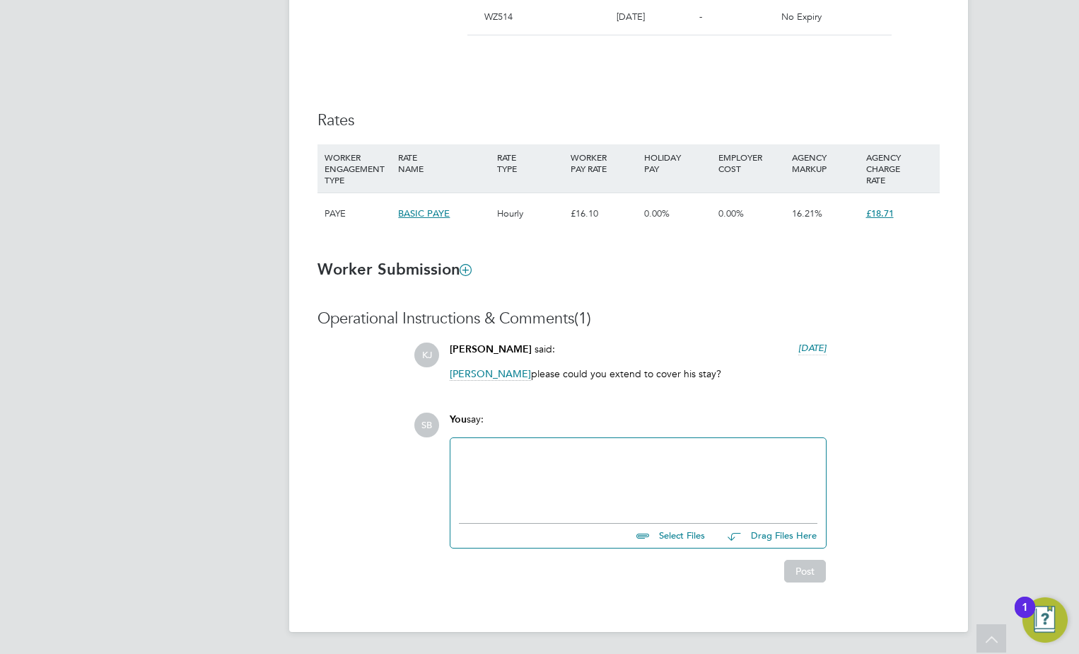
click at [581, 470] on div at bounding box center [638, 476] width 359 height 61
click at [790, 567] on button "Post" at bounding box center [805, 571] width 42 height 23
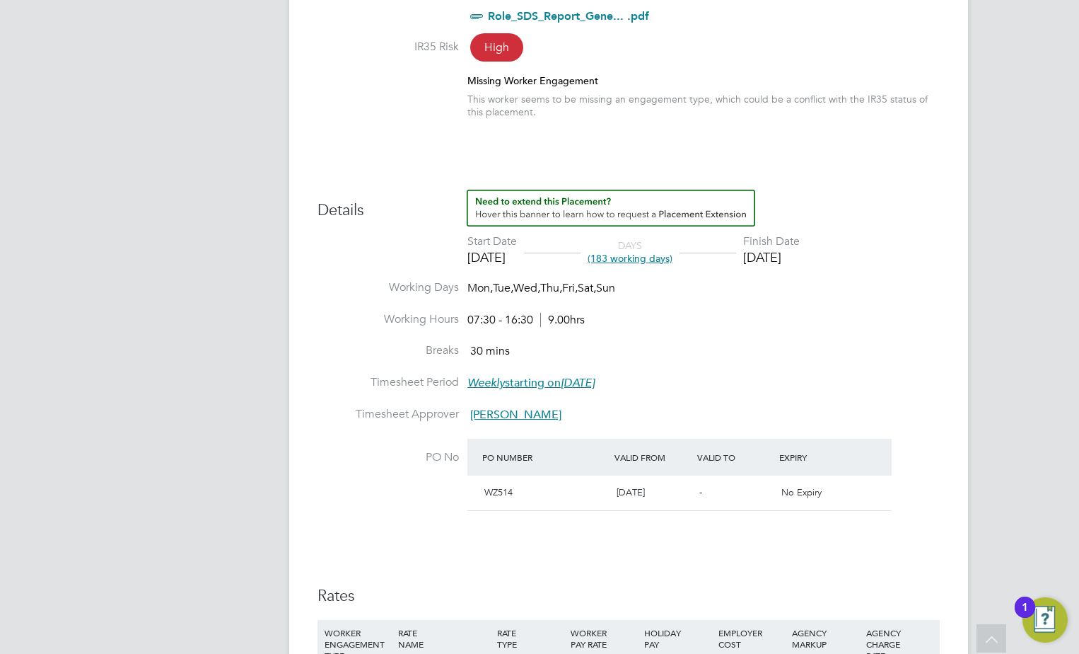
scroll to position [430, 0]
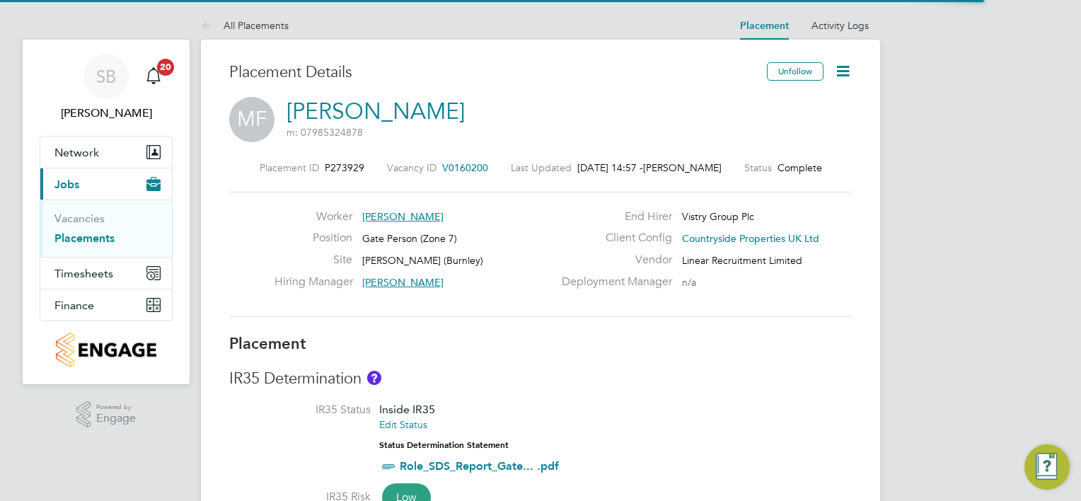
click at [841, 71] on icon at bounding box center [843, 71] width 18 height 18
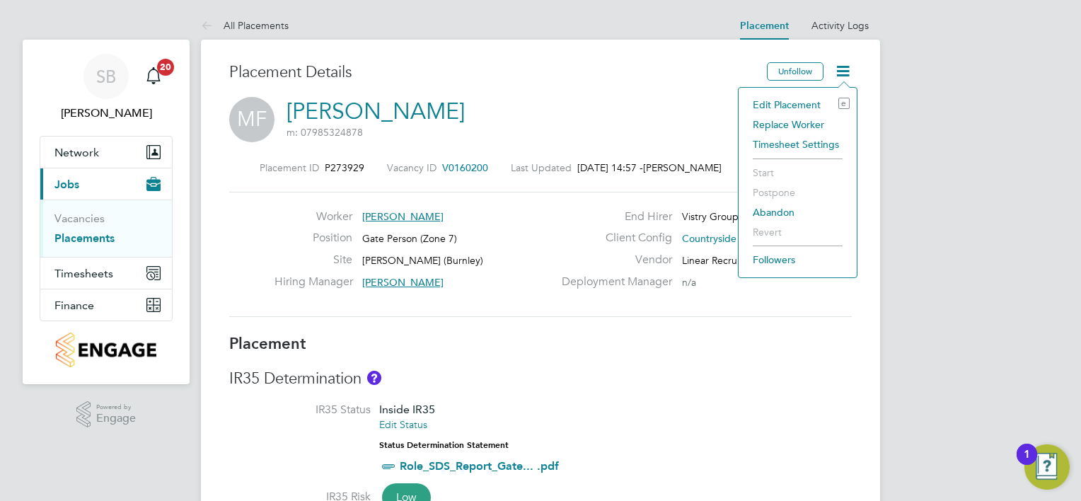
click at [804, 98] on li "Edit Placement e" at bounding box center [798, 105] width 104 height 20
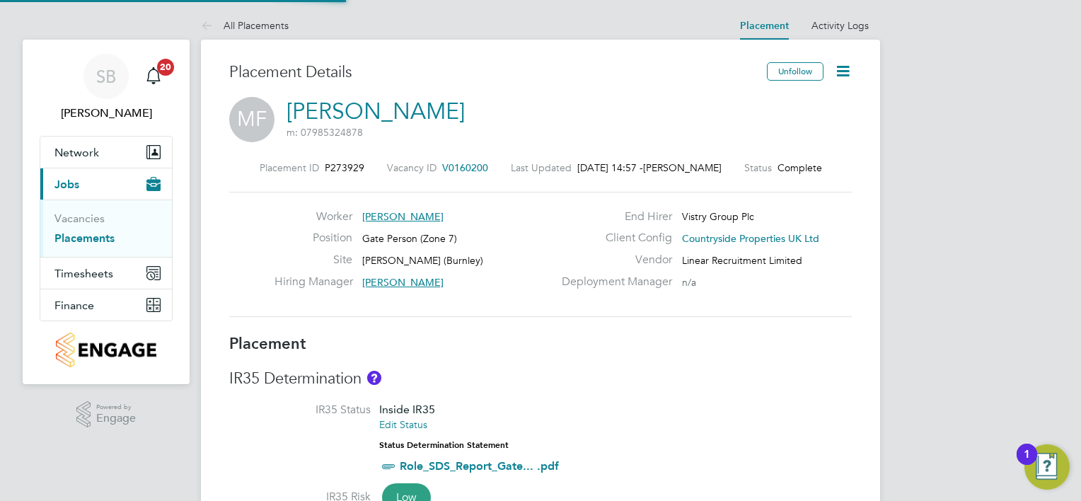
type input "[PERSON_NAME]"
type input "[DATE]"
type input "07:30"
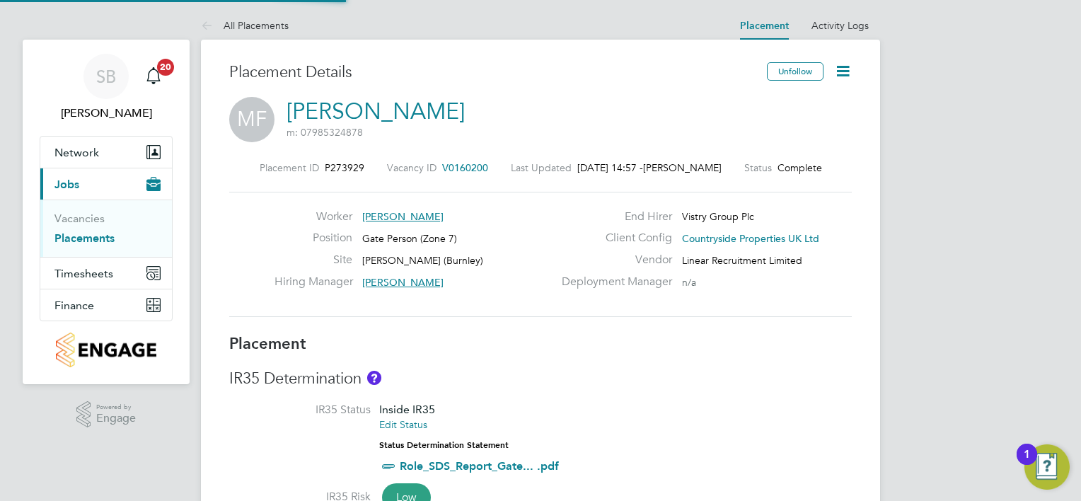
type input "16:30"
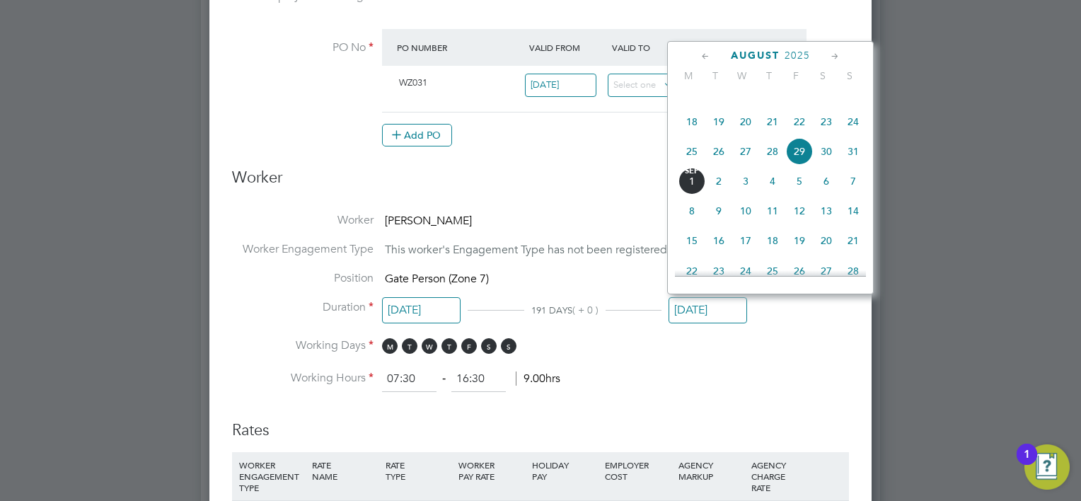
click at [711, 305] on input "[DATE]" at bounding box center [707, 310] width 79 height 26
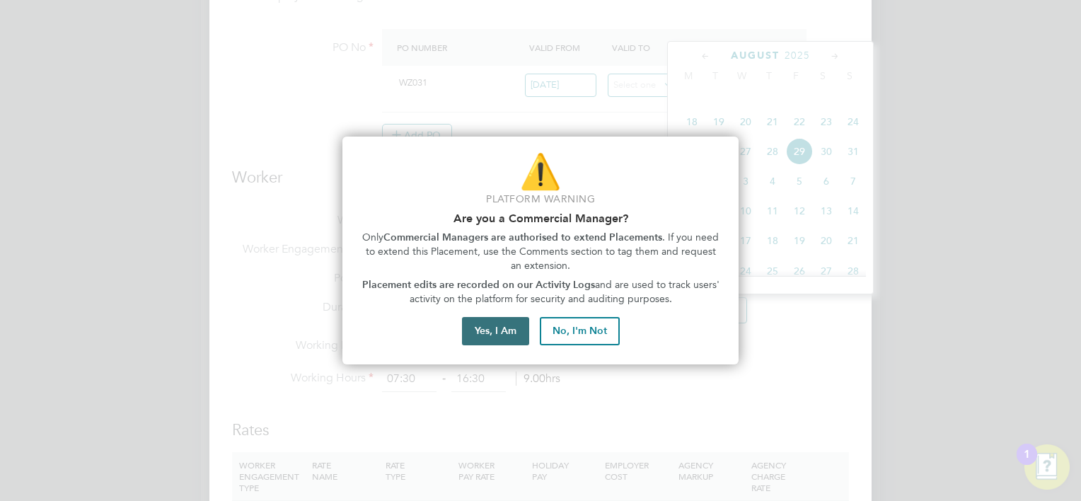
click at [477, 327] on button "Yes, I Am" at bounding box center [495, 331] width 67 height 28
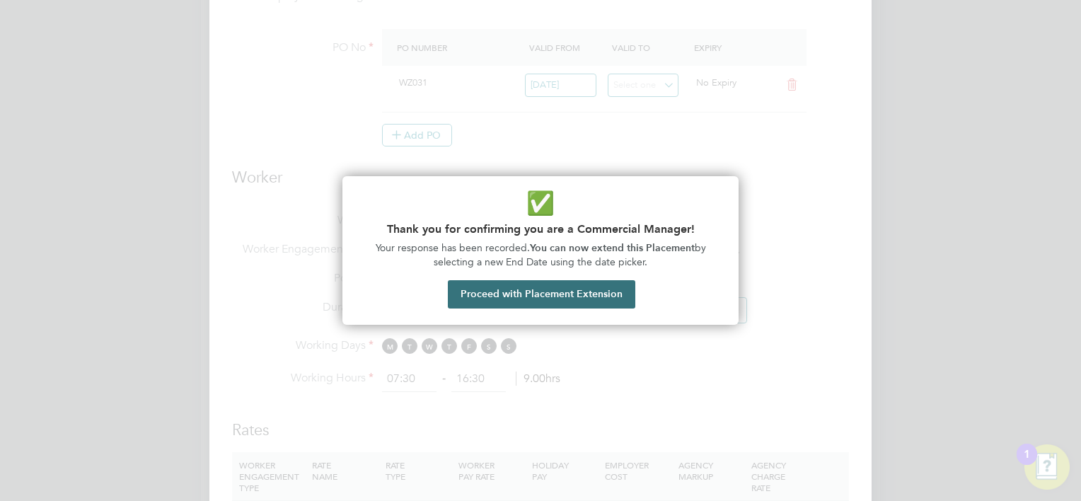
click at [489, 288] on button "Proceed with Placement Extension" at bounding box center [541, 294] width 187 height 28
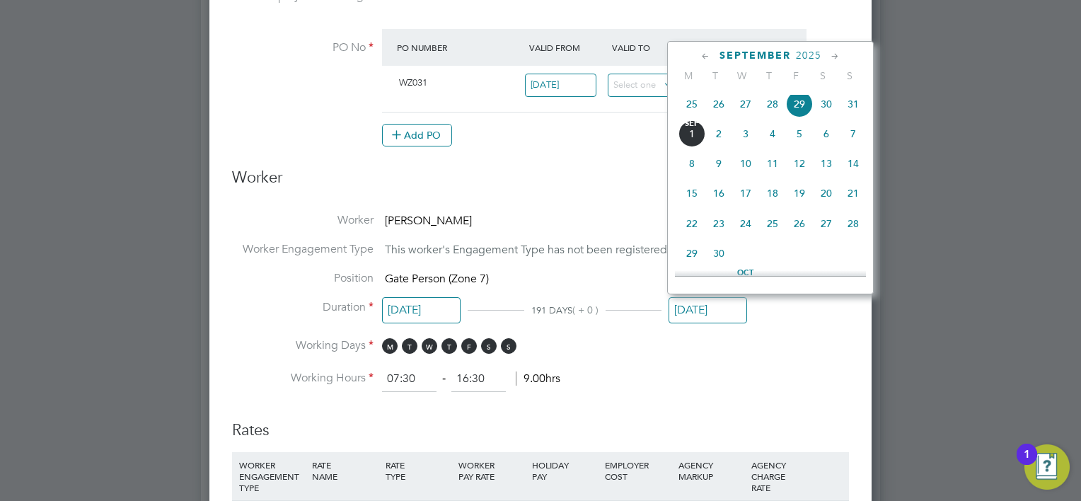
click at [797, 237] on span "26" at bounding box center [799, 223] width 27 height 27
type input "[DATE]"
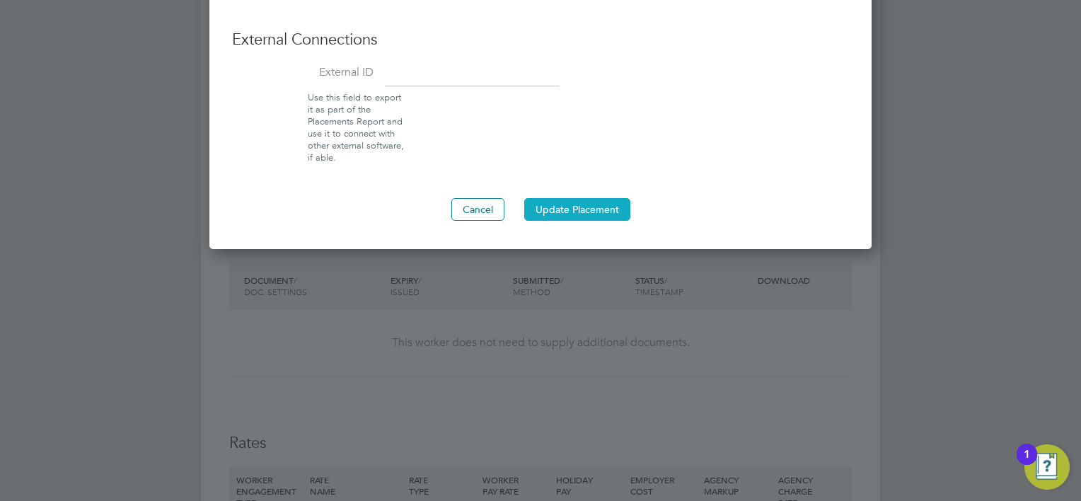
click at [567, 198] on button "Update Placement" at bounding box center [577, 209] width 106 height 23
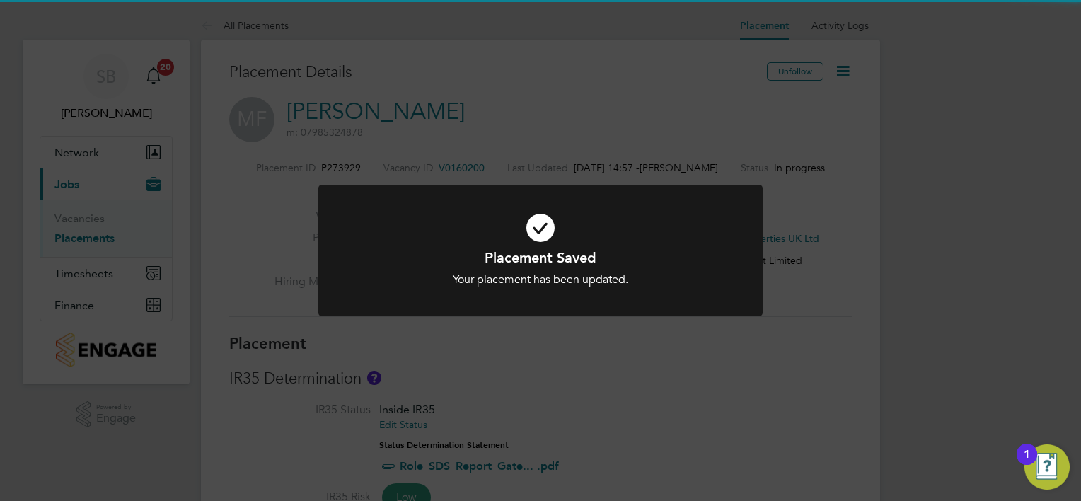
click at [560, 380] on div "Placement Saved Your placement has been updated. Cancel Okay" at bounding box center [540, 250] width 1081 height 501
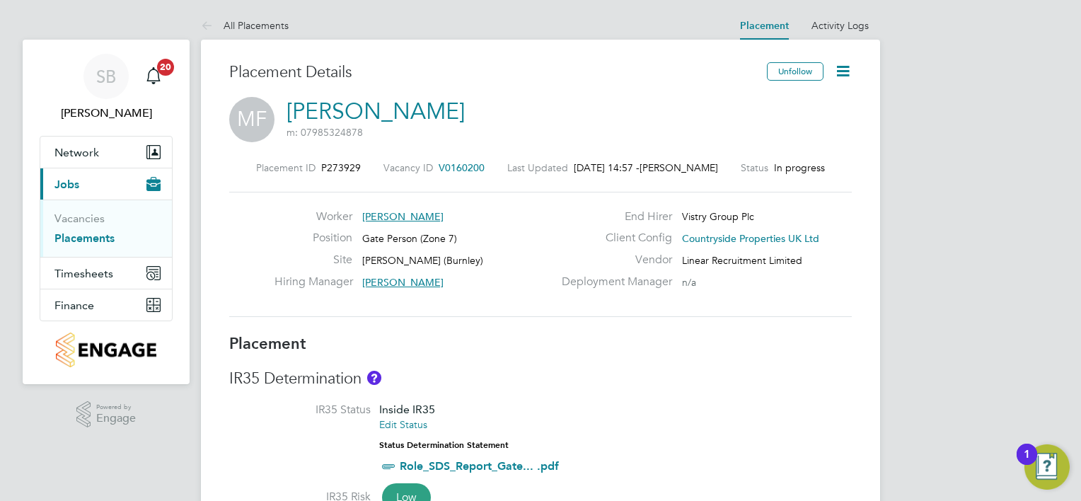
click at [847, 76] on icon at bounding box center [843, 71] width 18 height 18
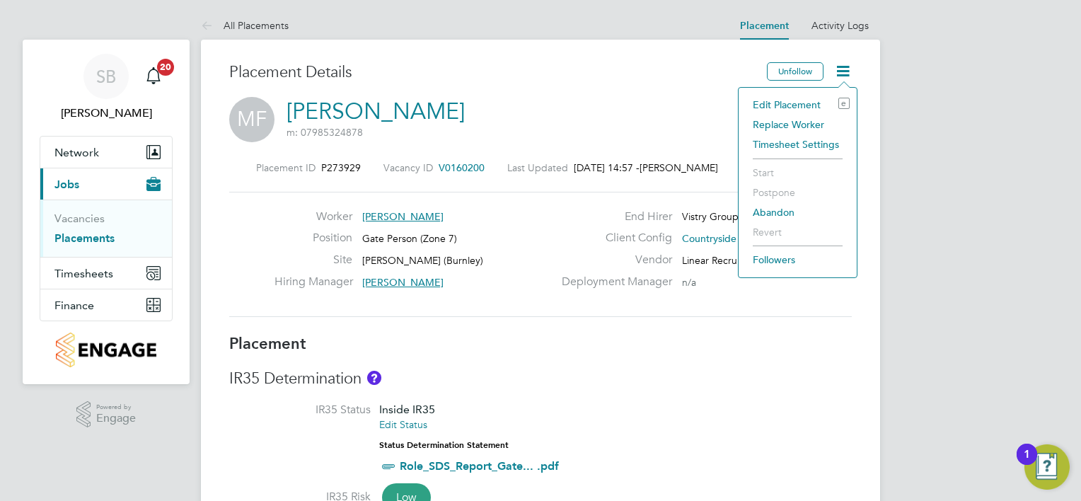
click at [796, 124] on li "Replace Worker" at bounding box center [798, 125] width 104 height 20
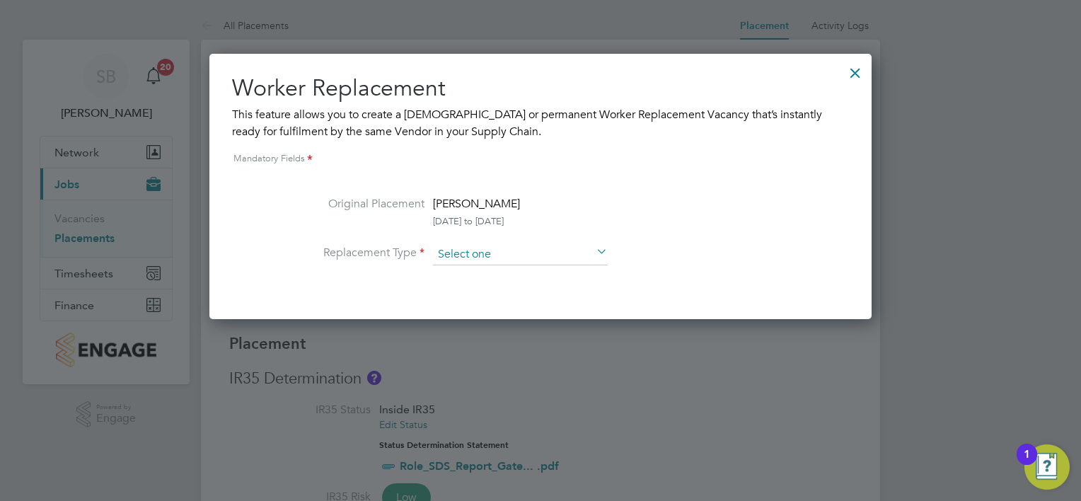
click at [525, 259] on input at bounding box center [520, 254] width 175 height 21
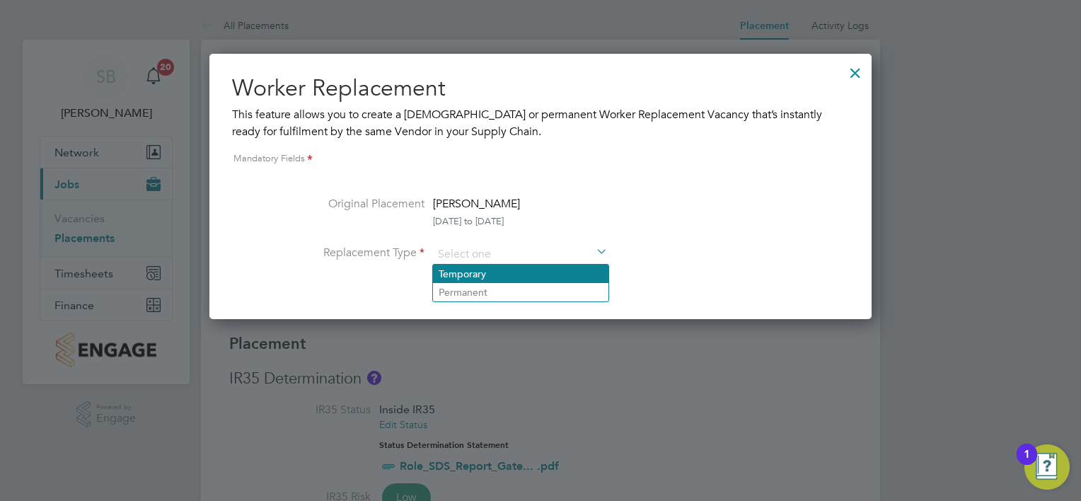
click at [503, 279] on li "Temporary" at bounding box center [520, 274] width 175 height 18
type input "Temporary"
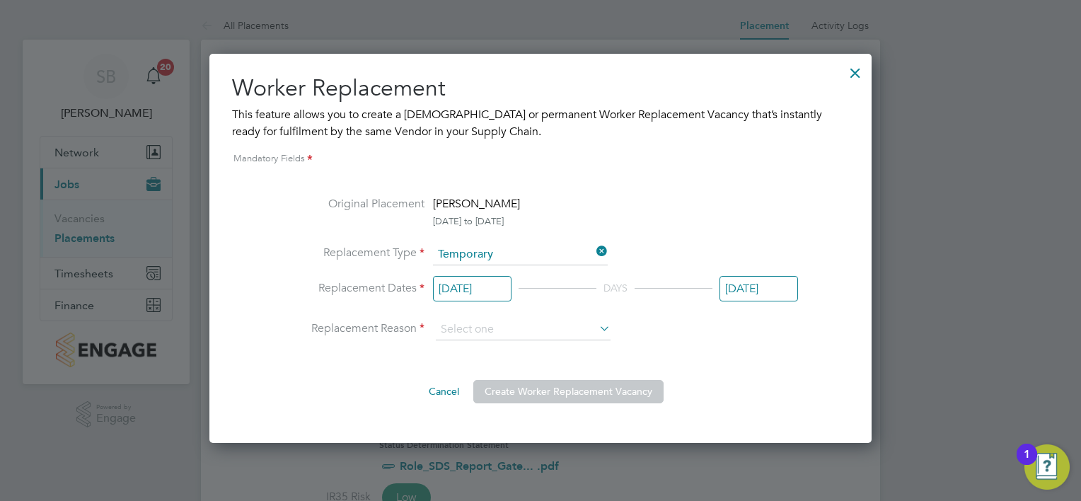
click at [473, 290] on input "20 Feb 2025" at bounding box center [472, 289] width 79 height 26
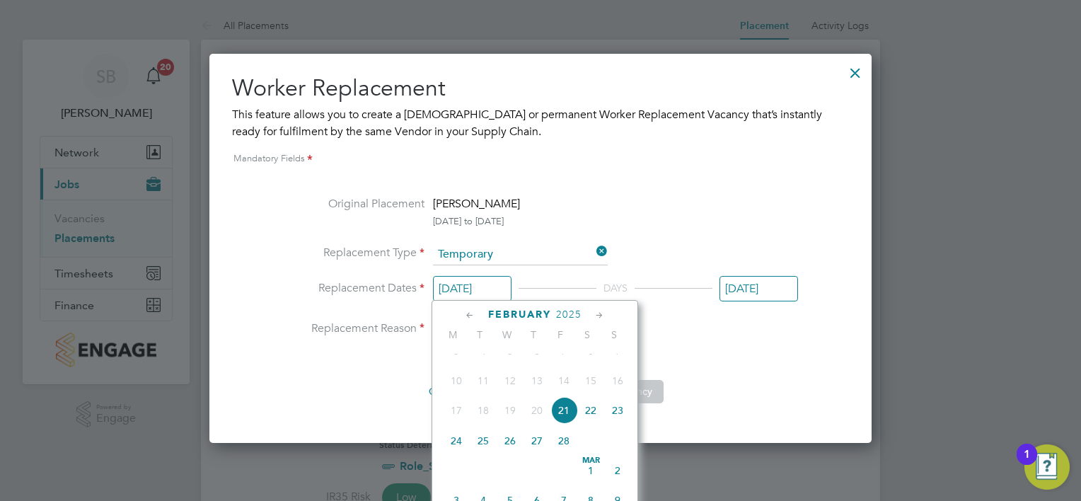
click at [597, 315] on icon at bounding box center [599, 316] width 13 height 16
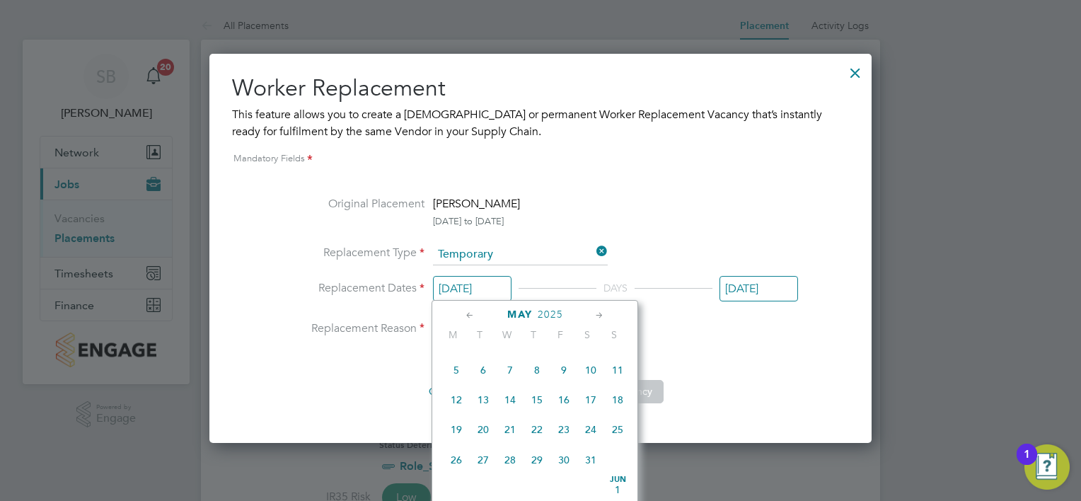
click at [597, 315] on icon at bounding box center [599, 316] width 13 height 16
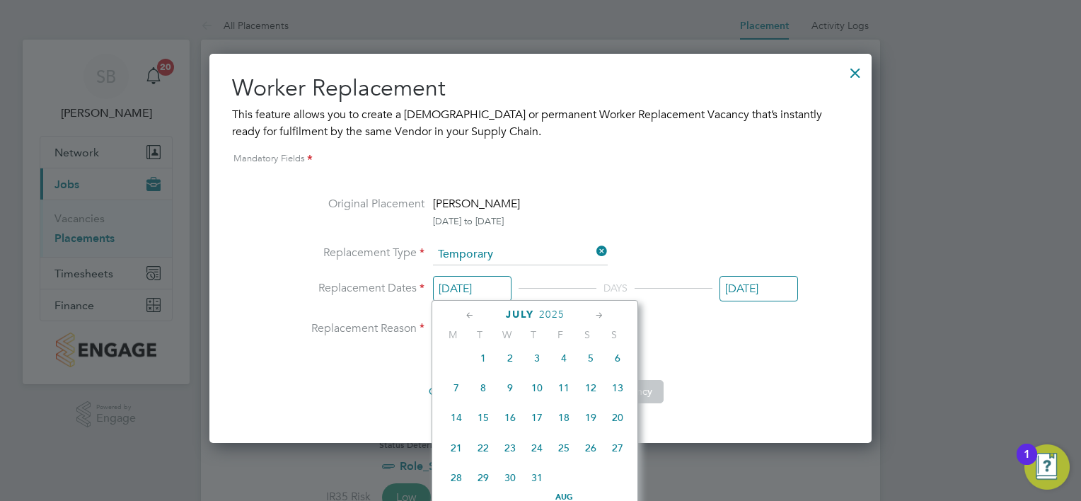
click at [597, 315] on icon at bounding box center [599, 316] width 13 height 16
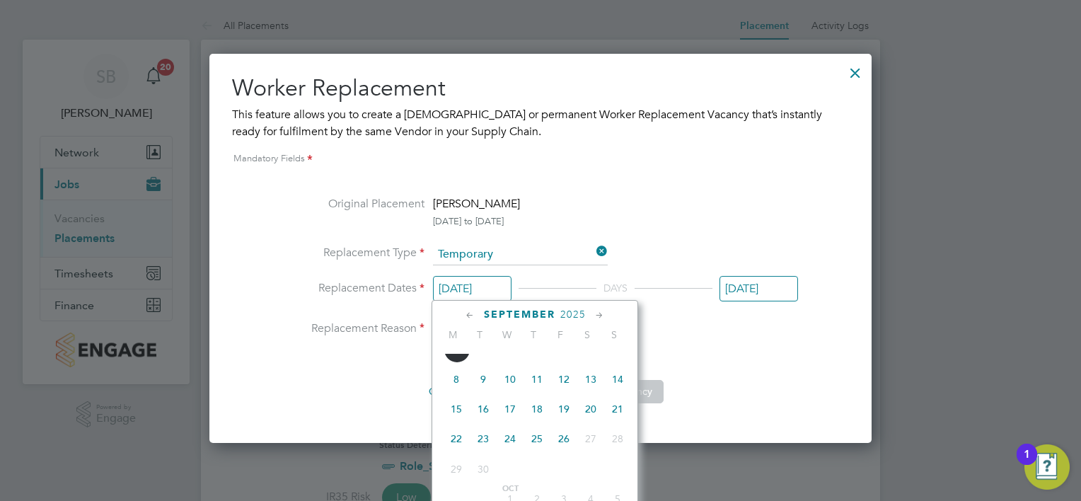
click at [456, 363] on span "Sep 1" at bounding box center [456, 349] width 27 height 27
type input "[DATE]"
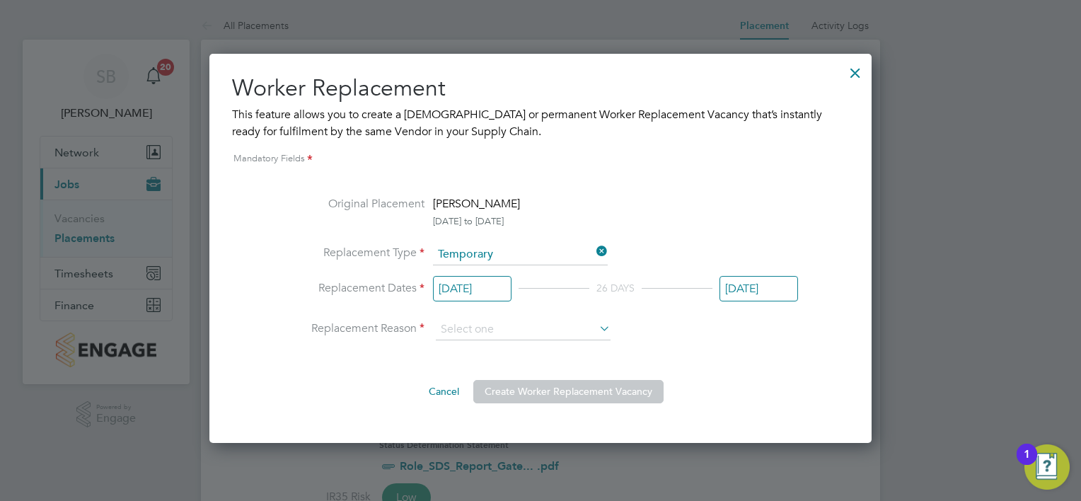
click at [746, 297] on input "[DATE]" at bounding box center [758, 289] width 79 height 26
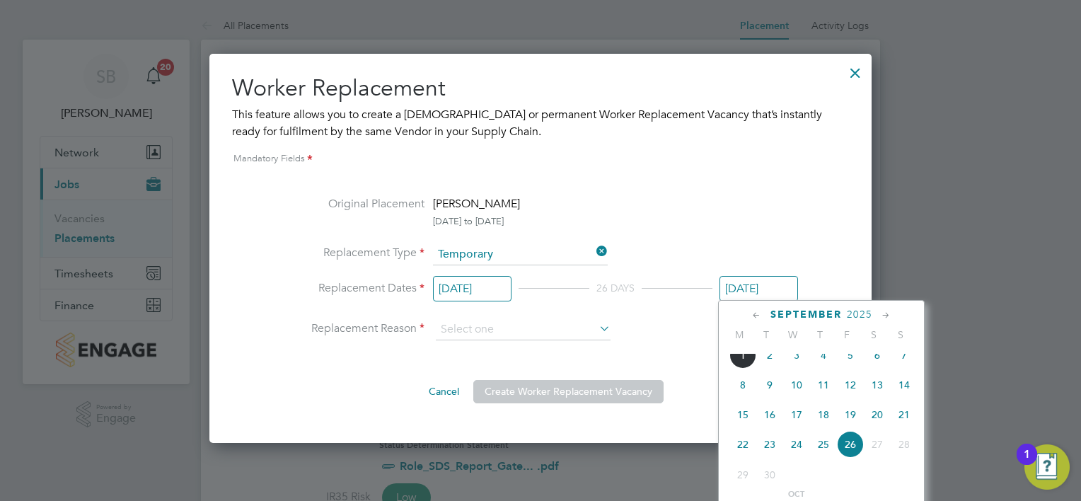
scroll to position [489, 0]
click at [848, 367] on span "5" at bounding box center [850, 355] width 27 height 27
type input "[DATE]"
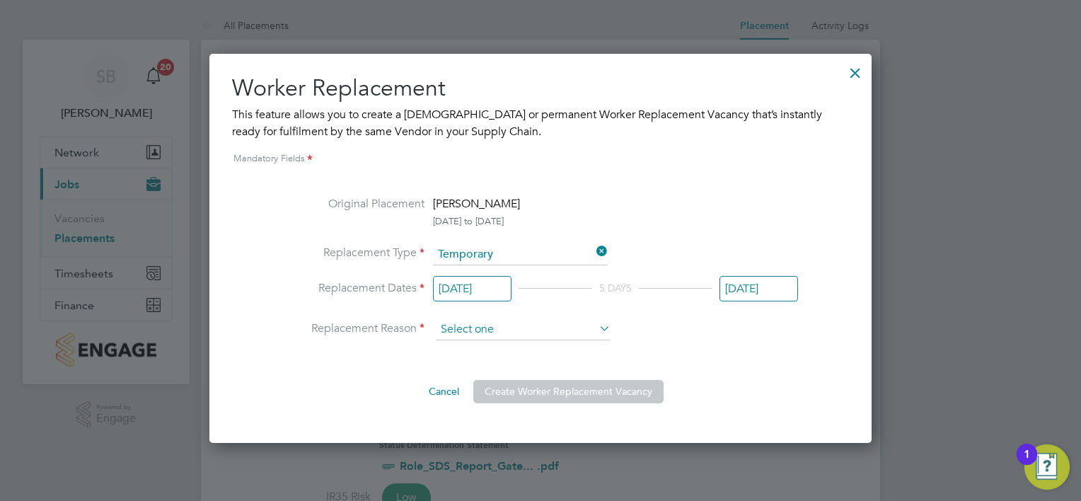
click at [538, 323] on input at bounding box center [523, 329] width 175 height 21
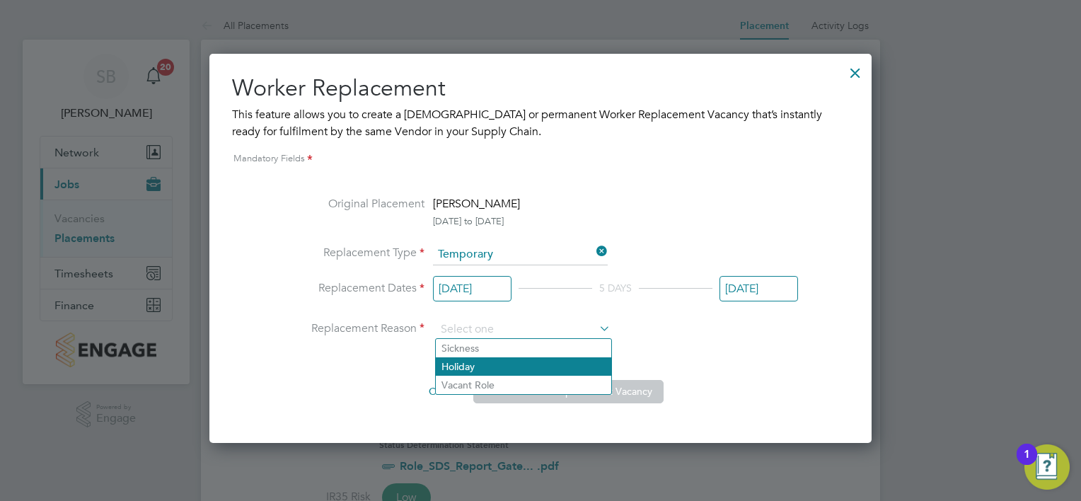
click at [518, 361] on li "Holiday" at bounding box center [523, 366] width 175 height 18
type input "Holiday"
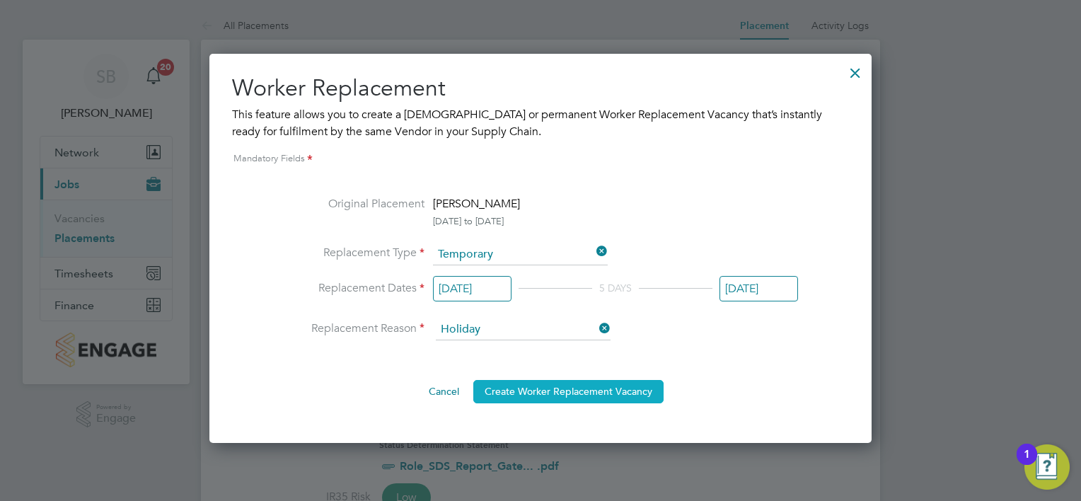
click at [521, 395] on button "Create Worker Replacement Vacancy" at bounding box center [568, 391] width 190 height 23
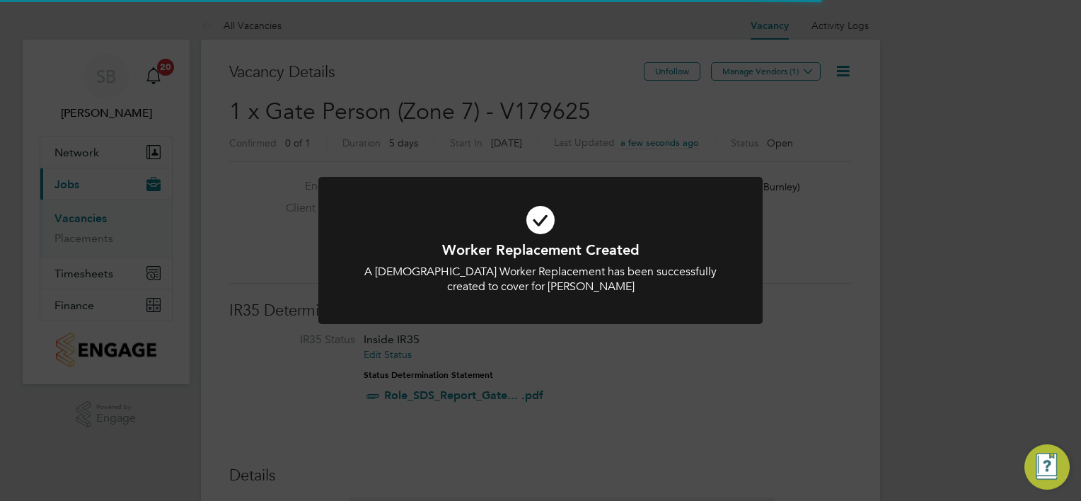
scroll to position [6, 7]
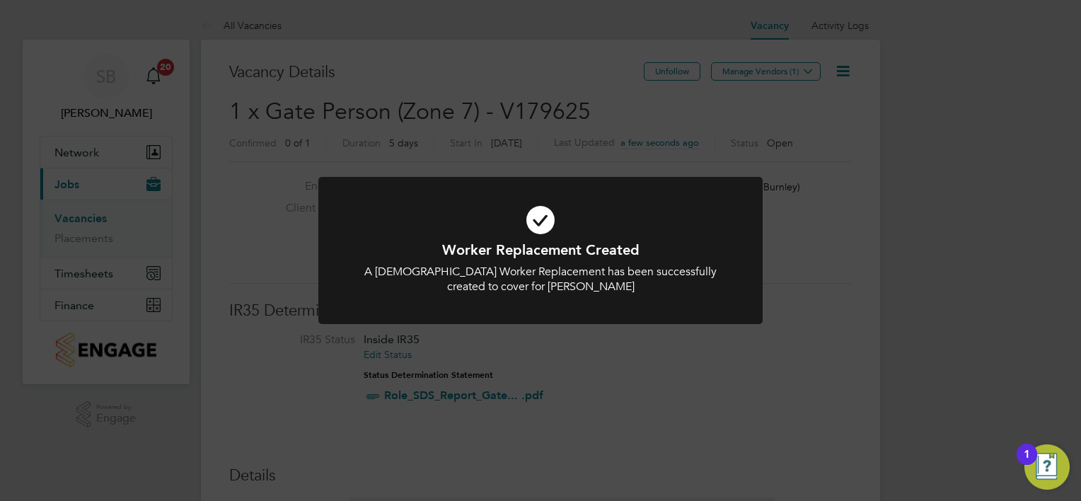
click at [770, 76] on div "Worker Replacement Created A Temporary Worker Replacement has been successfully…" at bounding box center [540, 250] width 1081 height 501
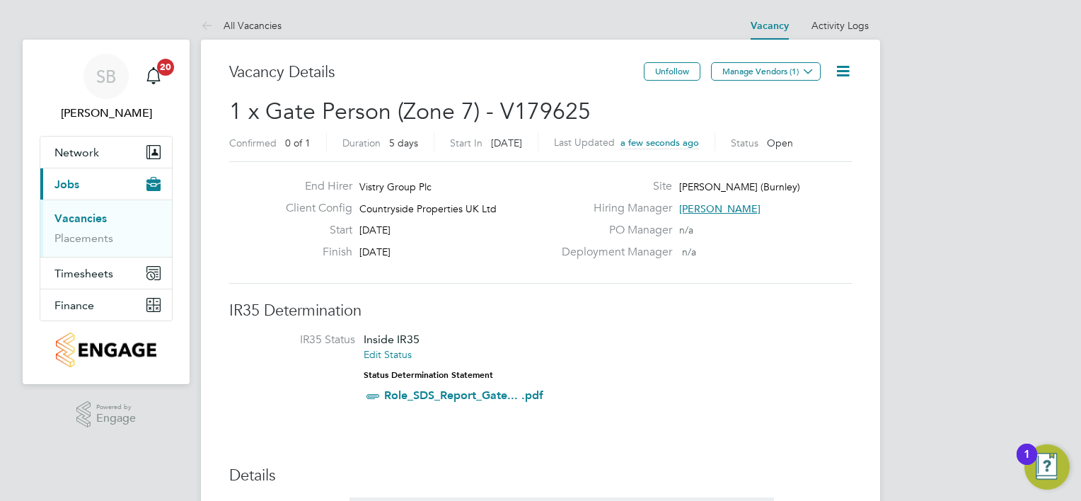
click at [770, 76] on button "Manage Vendors (1)" at bounding box center [766, 71] width 110 height 18
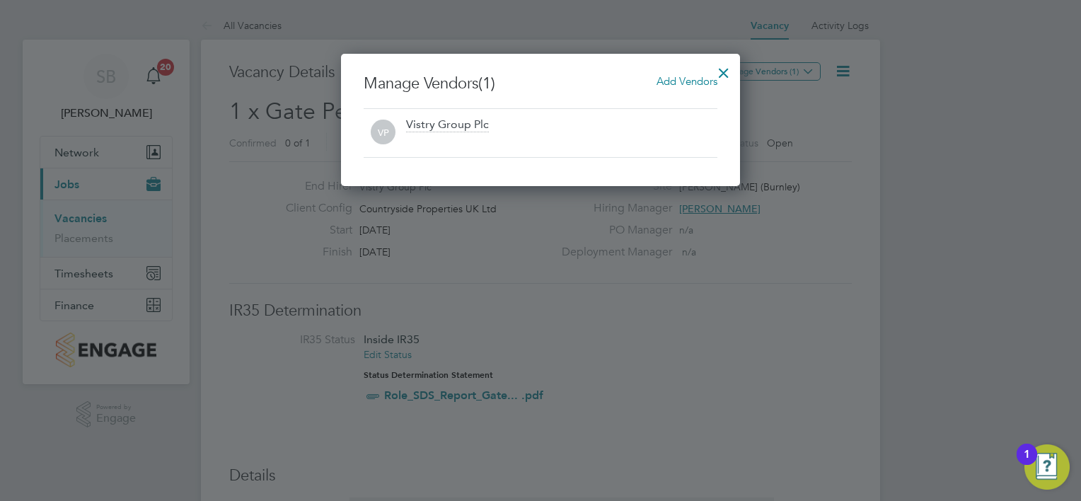
click at [664, 83] on span "Add Vendors" at bounding box center [686, 80] width 61 height 13
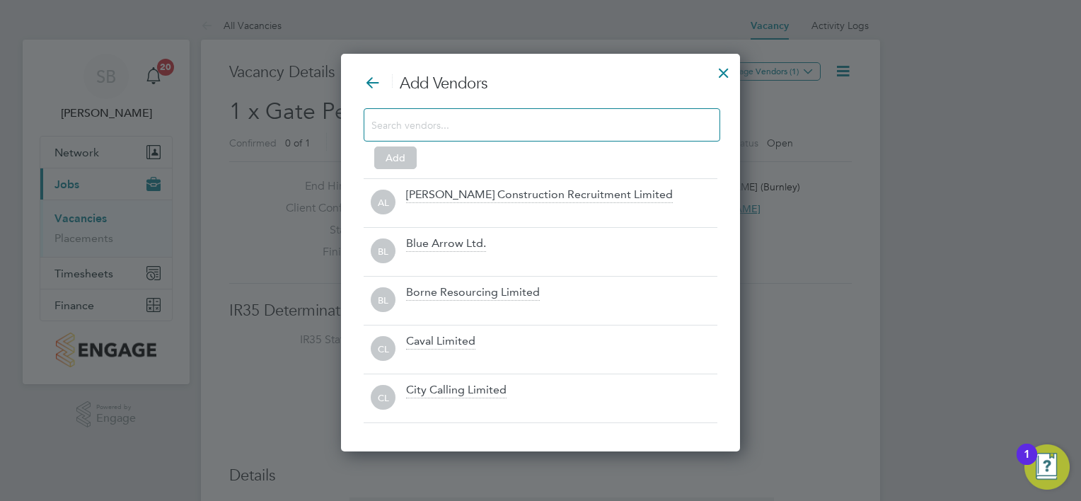
click at [447, 126] on input at bounding box center [530, 124] width 318 height 18
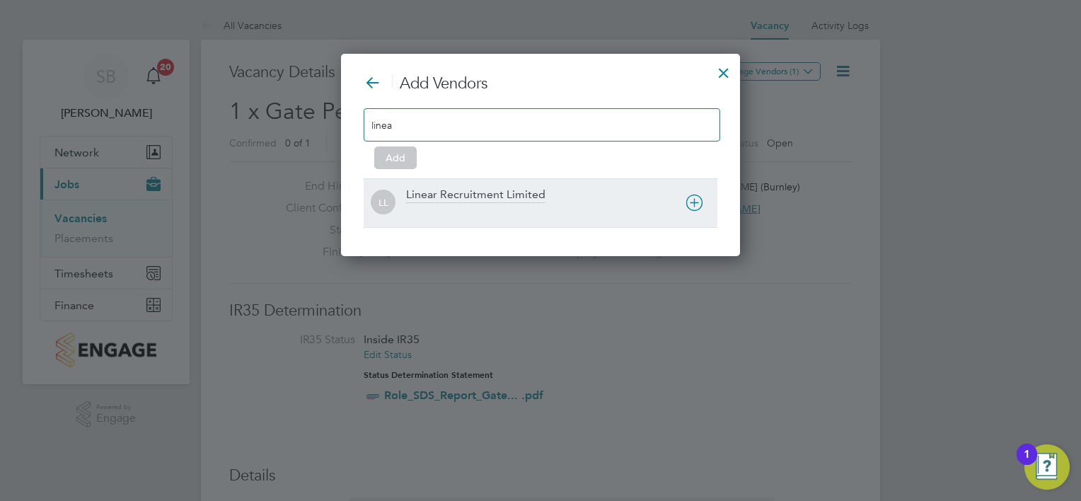
type input "linea"
click at [439, 207] on div at bounding box center [561, 212] width 311 height 14
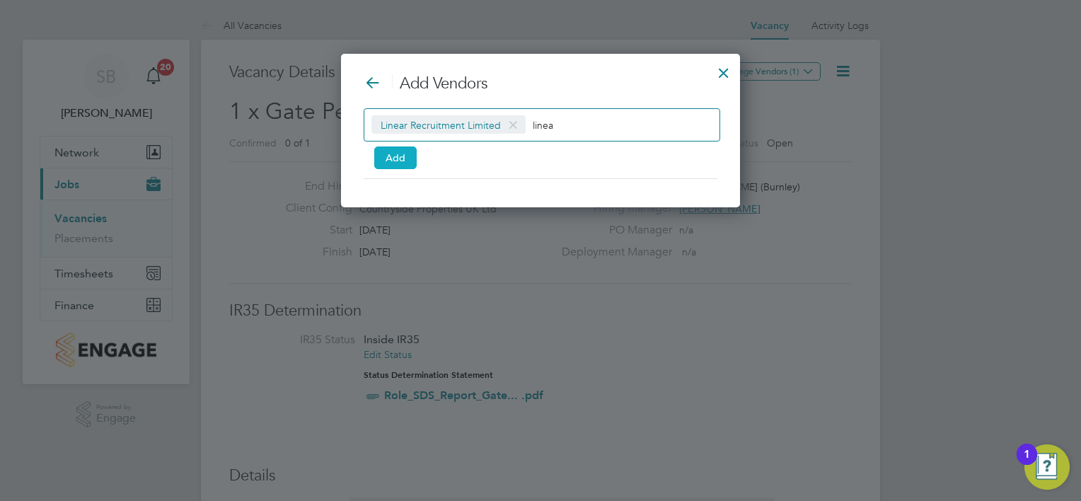
click at [392, 161] on button "Add" at bounding box center [395, 157] width 42 height 23
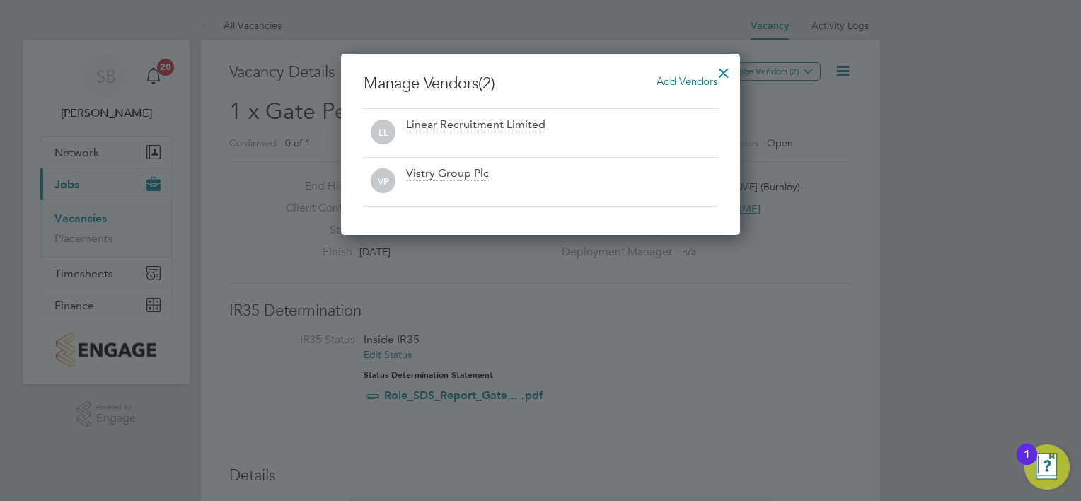
click at [726, 75] on div at bounding box center [723, 69] width 25 height 25
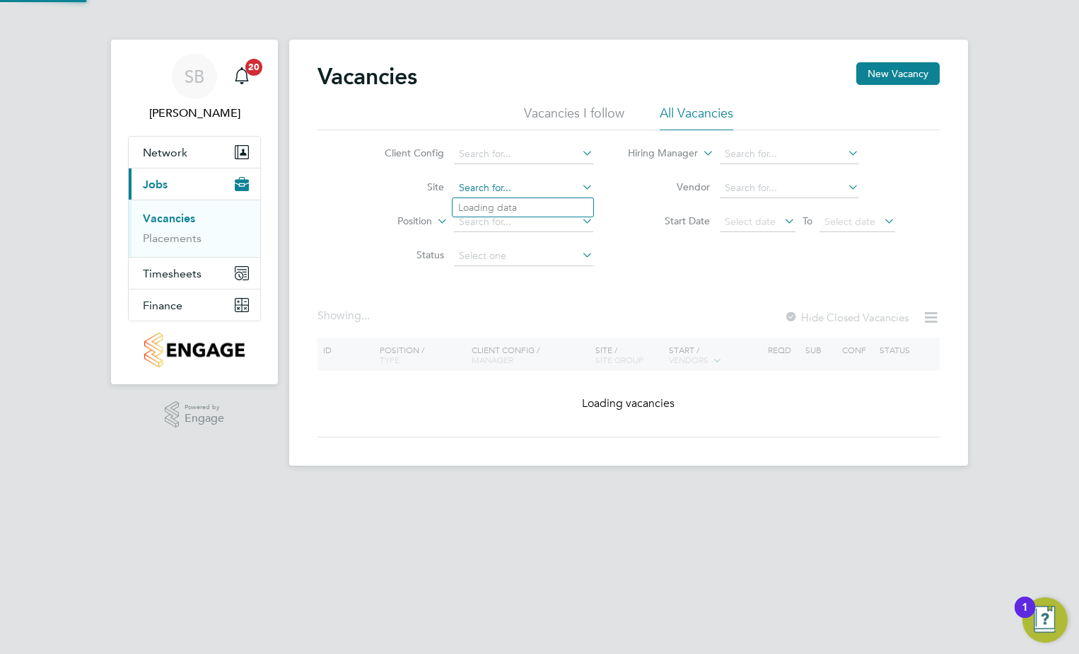
click at [480, 190] on input at bounding box center [523, 188] width 139 height 20
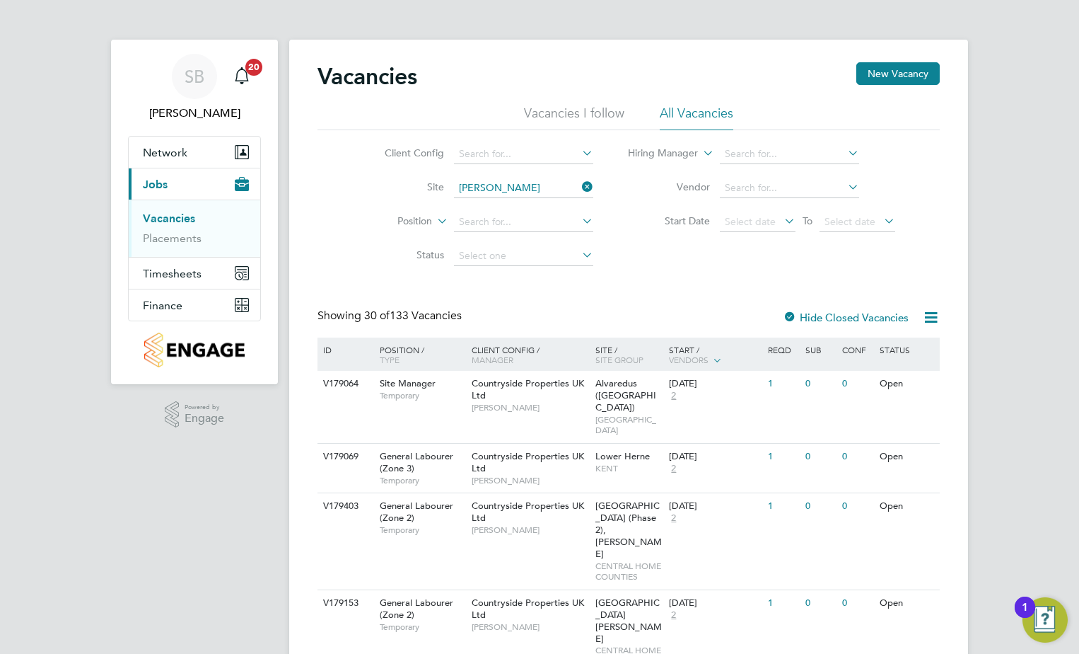
click at [504, 241] on li "[PERSON_NAME], Hatters Chase, [GEOGRAPHIC_DATA]" at bounding box center [605, 245] width 305 height 19
type input "Sandymoor, Hatters Chase, [GEOGRAPHIC_DATA]"
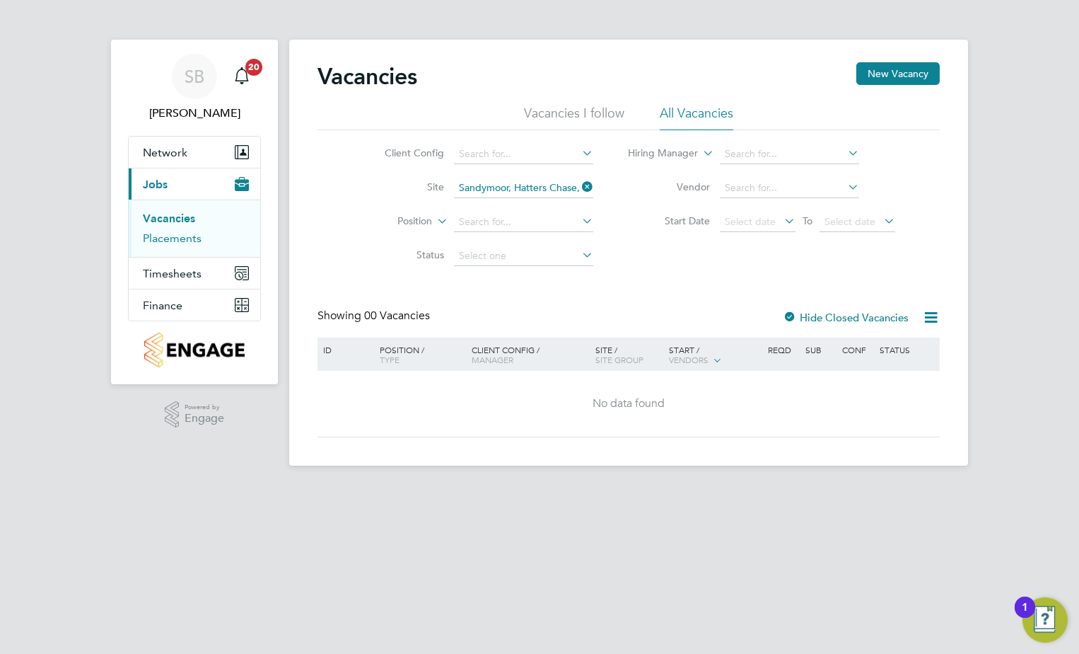
drag, startPoint x: 176, startPoint y: 240, endPoint x: 192, endPoint y: 237, distance: 16.5
click at [176, 240] on link "Placements" at bounding box center [172, 237] width 59 height 13
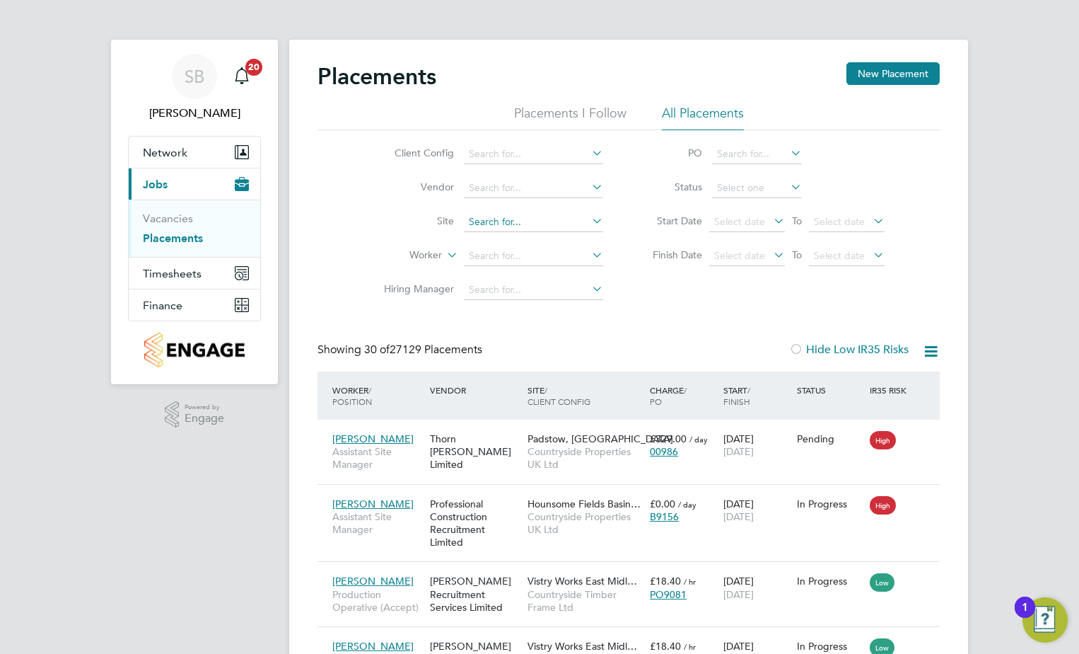
click at [500, 219] on input at bounding box center [533, 222] width 139 height 20
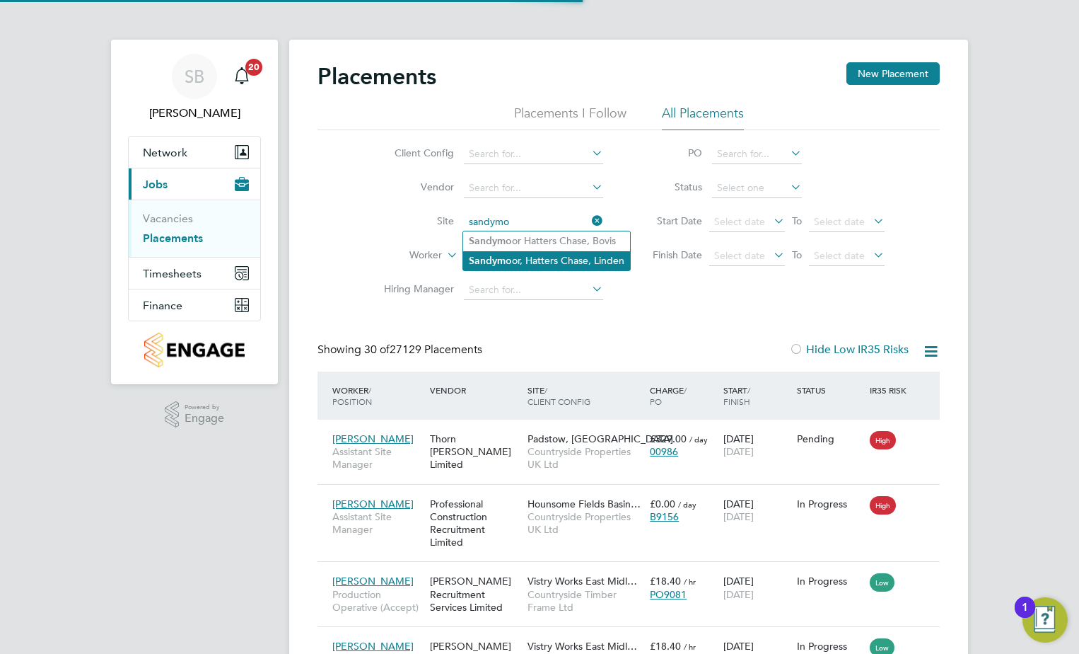
click at [500, 263] on b "Sandymo" at bounding box center [490, 261] width 43 height 12
type input "Sandymoor, Hatters Chase, [GEOGRAPHIC_DATA]"
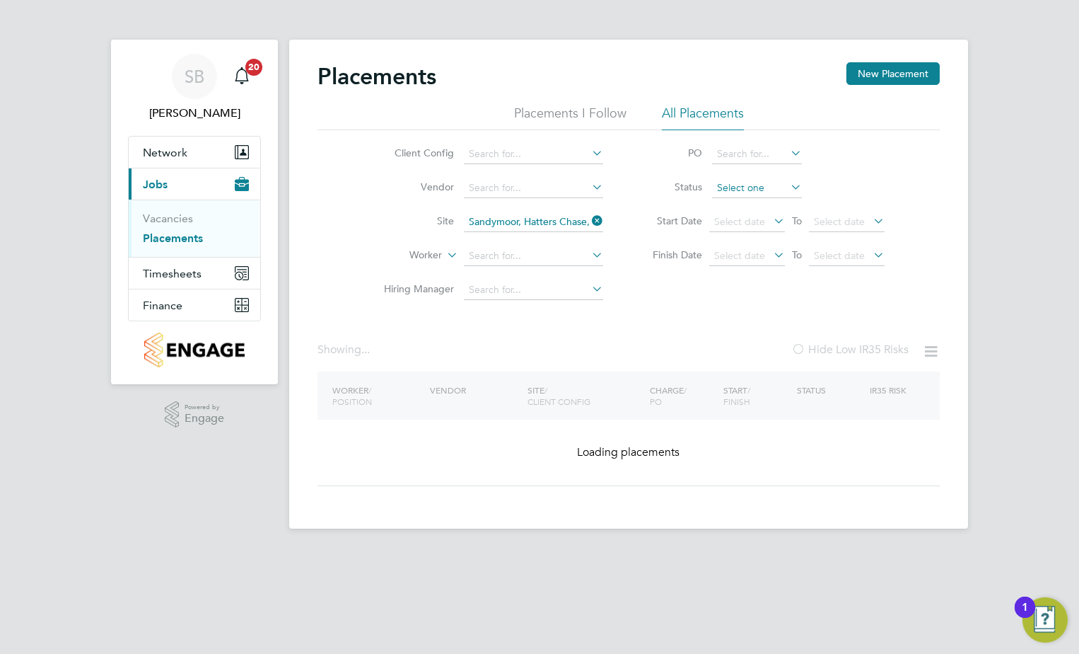
click at [736, 187] on input at bounding box center [757, 188] width 90 height 20
click at [727, 209] on li "Active" at bounding box center [757, 207] width 91 height 18
type input "Active"
click at [771, 188] on input at bounding box center [757, 188] width 90 height 20
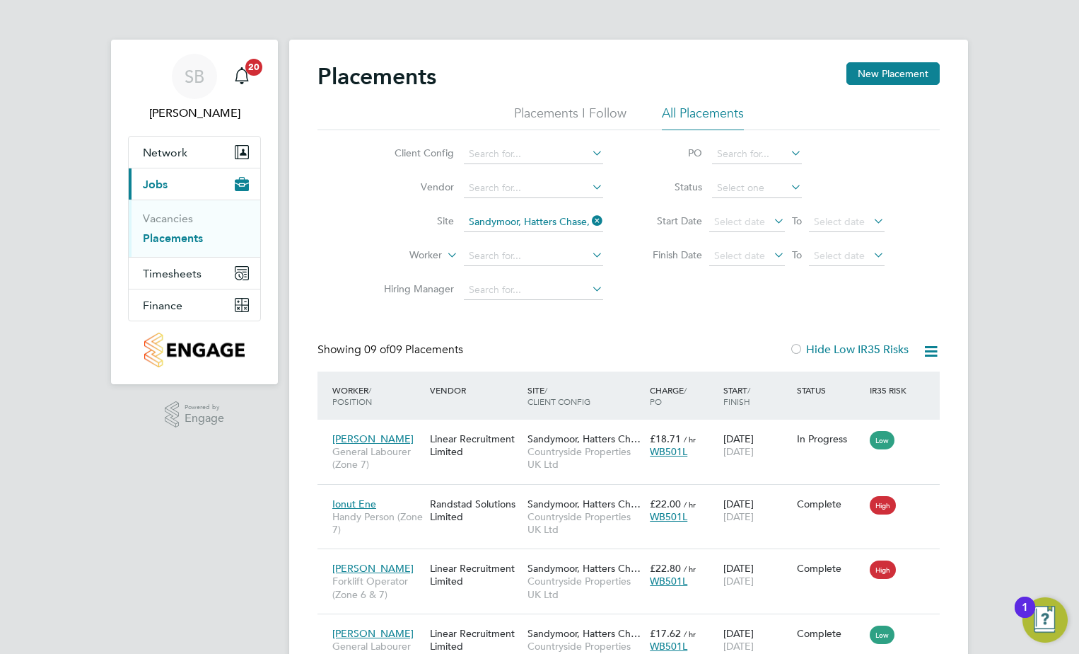
click at [743, 207] on li "Active" at bounding box center [757, 207] width 91 height 18
type input "Active"
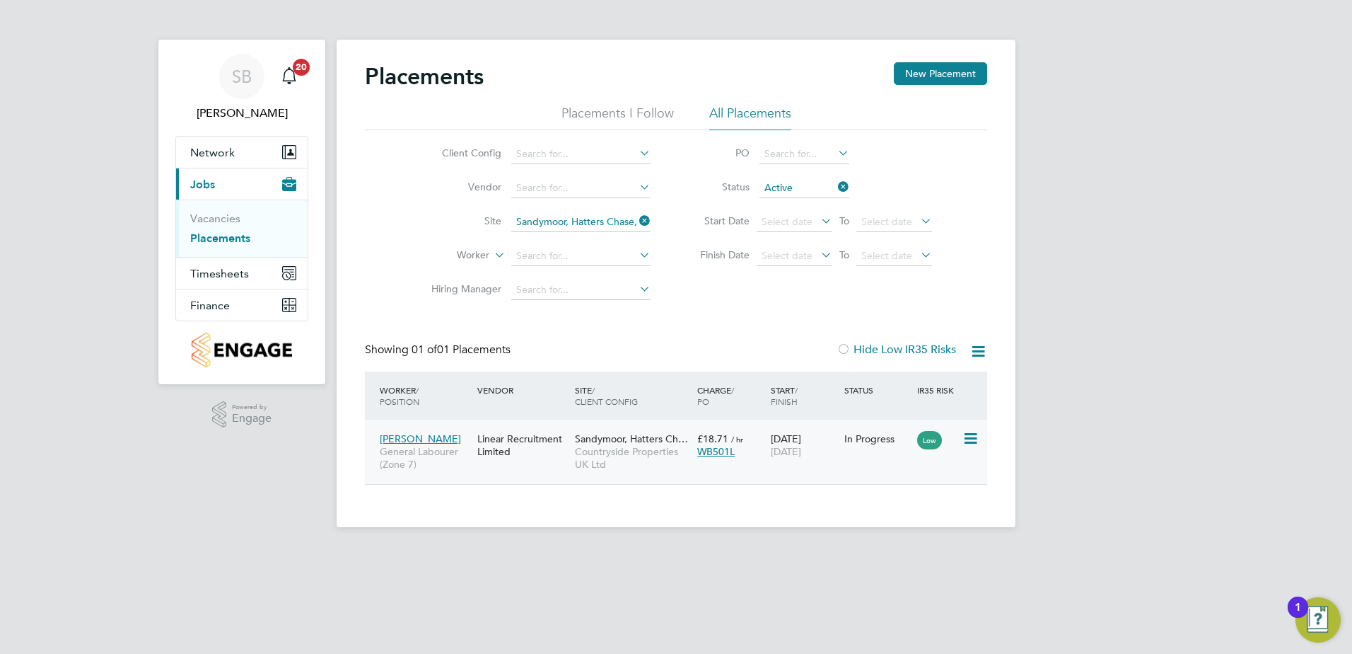
click at [533, 439] on div "Linear Recruitment Limited" at bounding box center [523, 445] width 98 height 40
click at [637, 220] on icon at bounding box center [637, 221] width 0 height 20
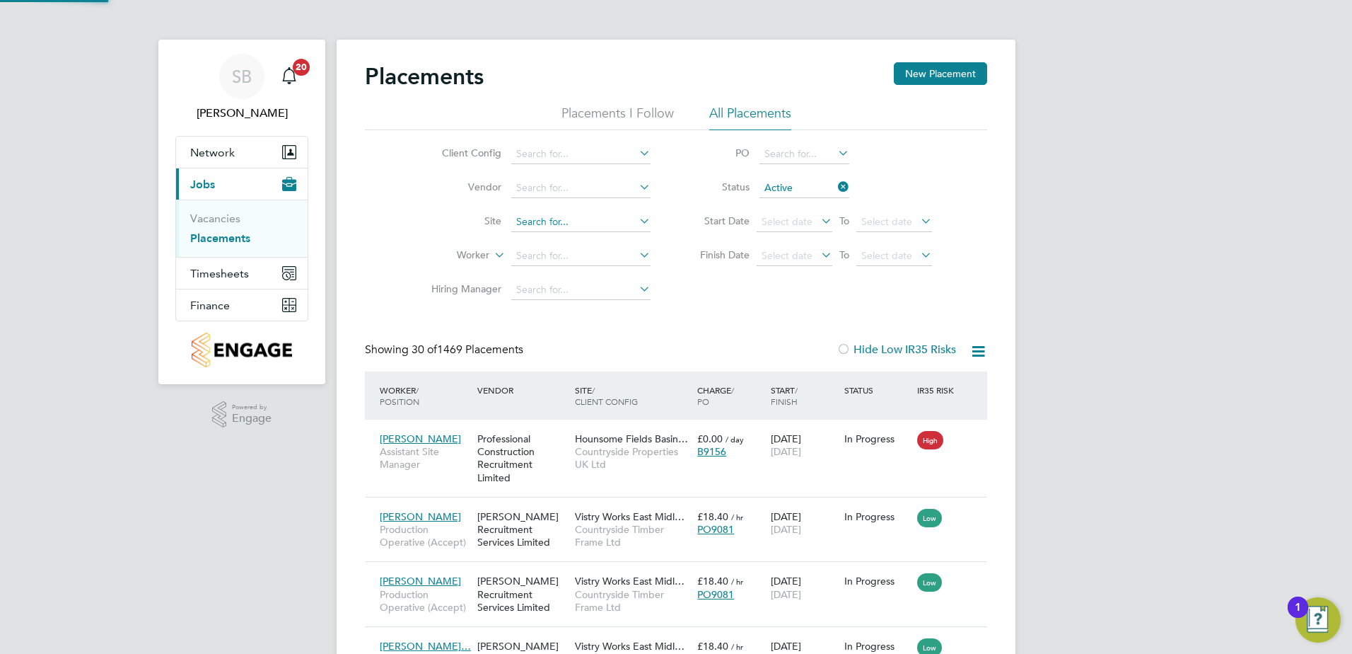
scroll to position [53, 123]
click at [533, 225] on input at bounding box center [580, 222] width 139 height 20
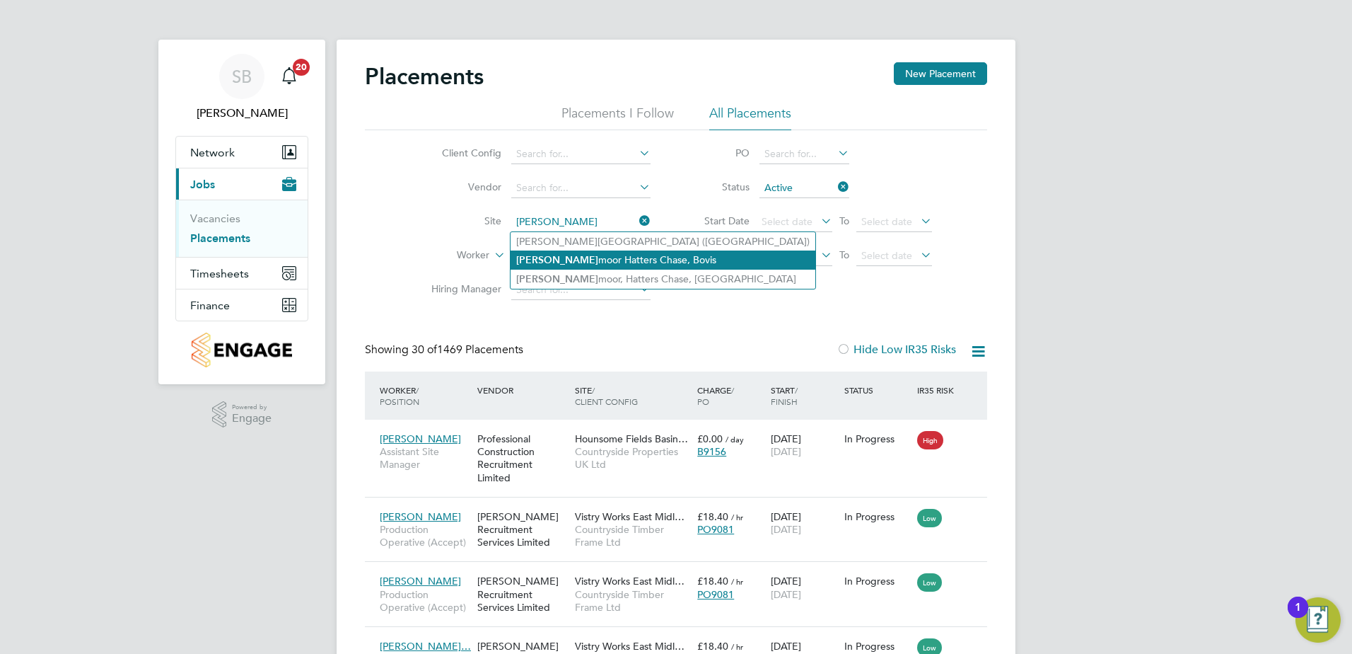
click at [555, 261] on li "Sandy moor Hatters Chase, Bovis" at bounding box center [663, 259] width 305 height 19
type input "Sandymoor Hatters Chase, Bovis"
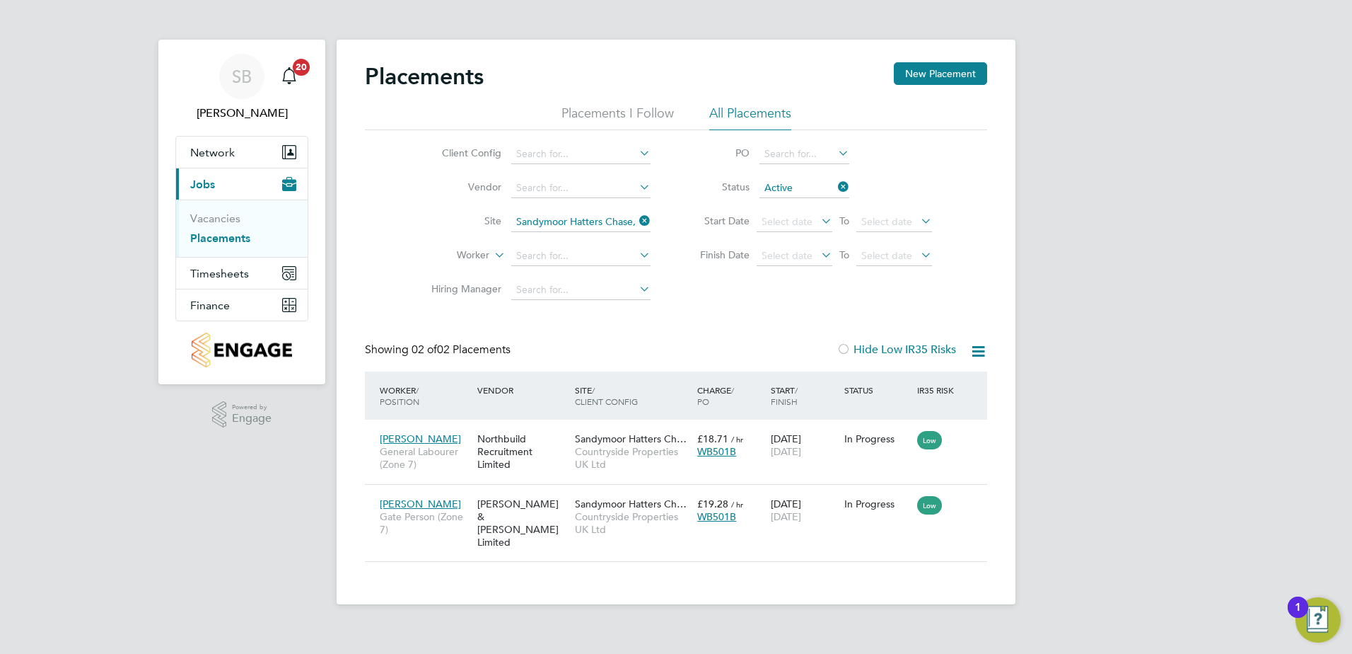
click at [975, 353] on icon at bounding box center [979, 351] width 18 height 18
click at [920, 380] on li "Download Placements Report" at bounding box center [909, 385] width 151 height 20
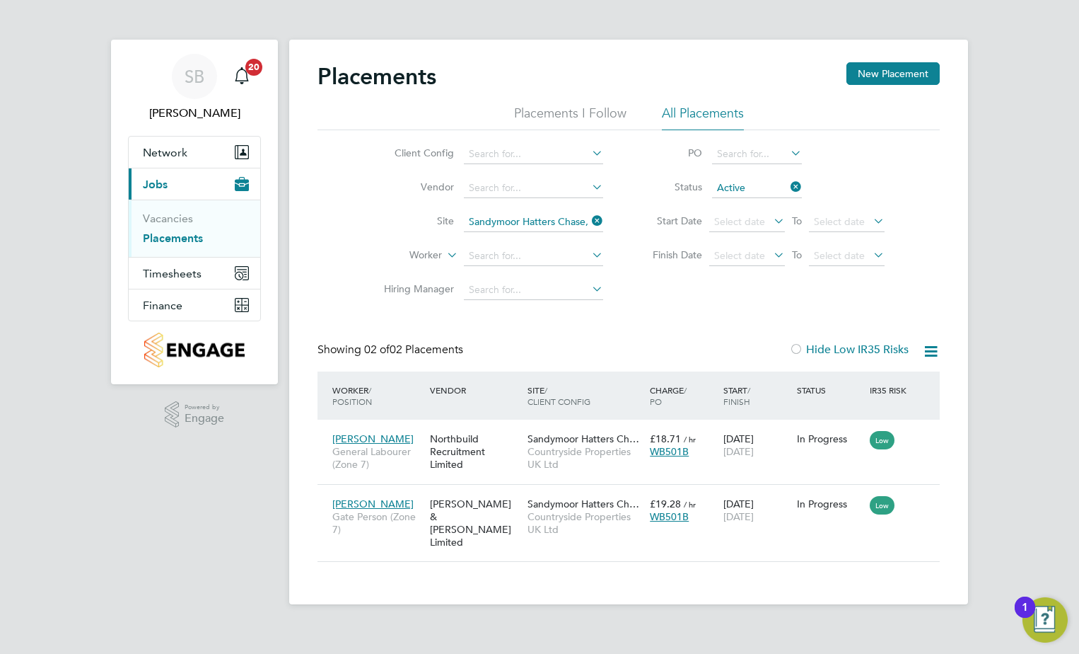
drag, startPoint x: 592, startPoint y: 217, endPoint x: 584, endPoint y: 218, distance: 7.8
click at [589, 217] on icon at bounding box center [589, 221] width 0 height 20
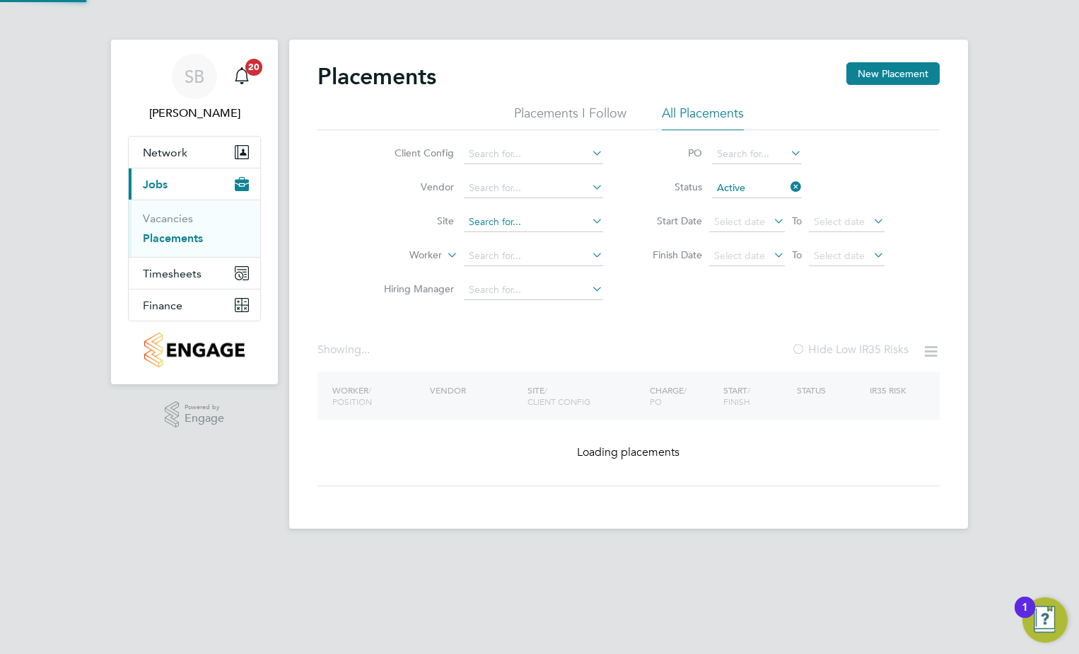
click at [548, 222] on input at bounding box center [533, 222] width 139 height 20
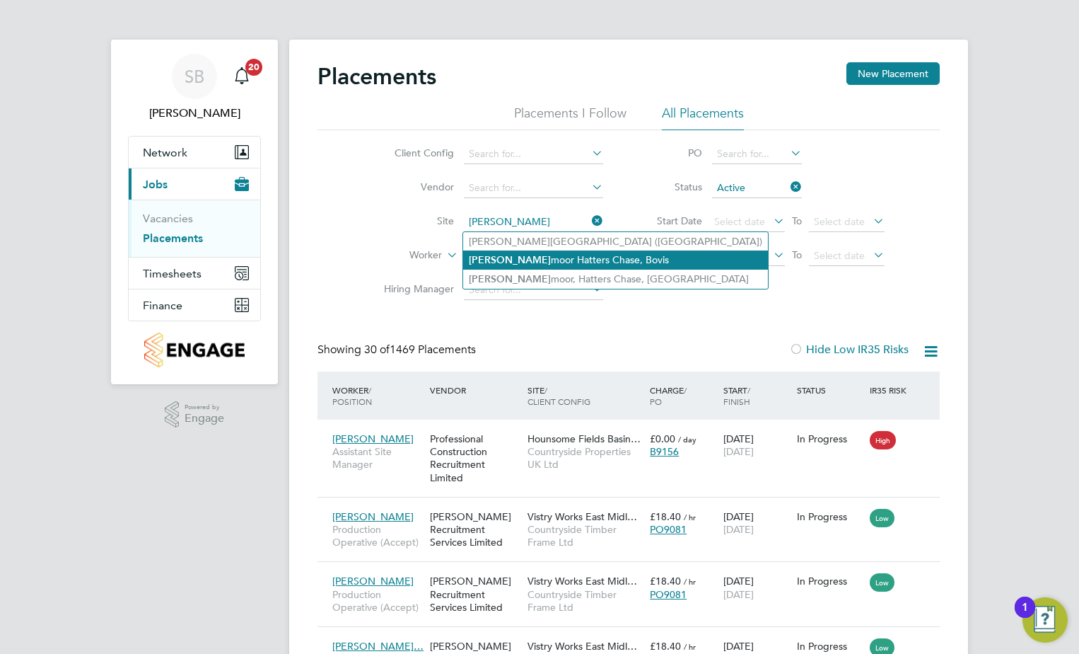
click at [544, 253] on li "Sandy moor Hatters Chase, Bovis" at bounding box center [615, 259] width 305 height 19
type input "Sandymoor Hatters Chase, Bovis"
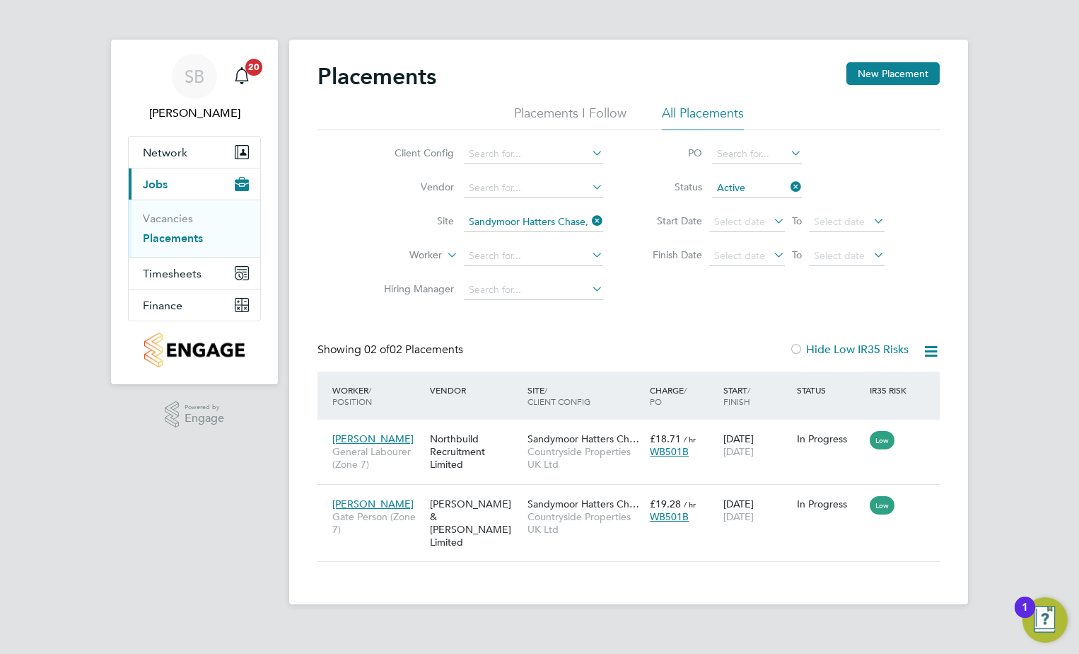
click at [589, 216] on icon at bounding box center [589, 221] width 0 height 20
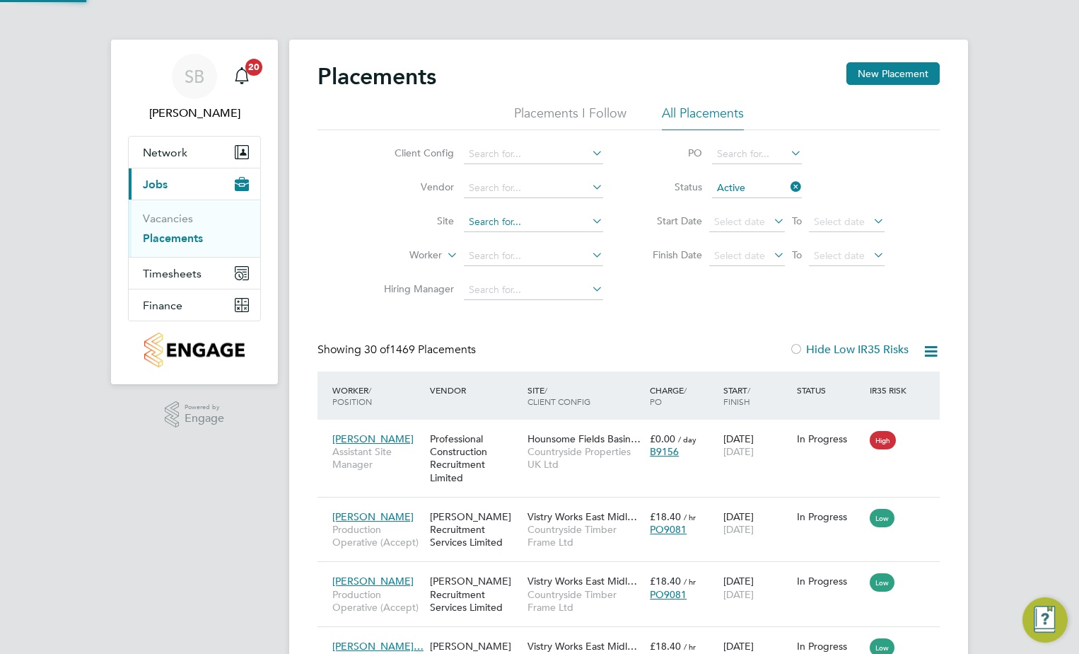
click at [550, 229] on input at bounding box center [533, 222] width 139 height 20
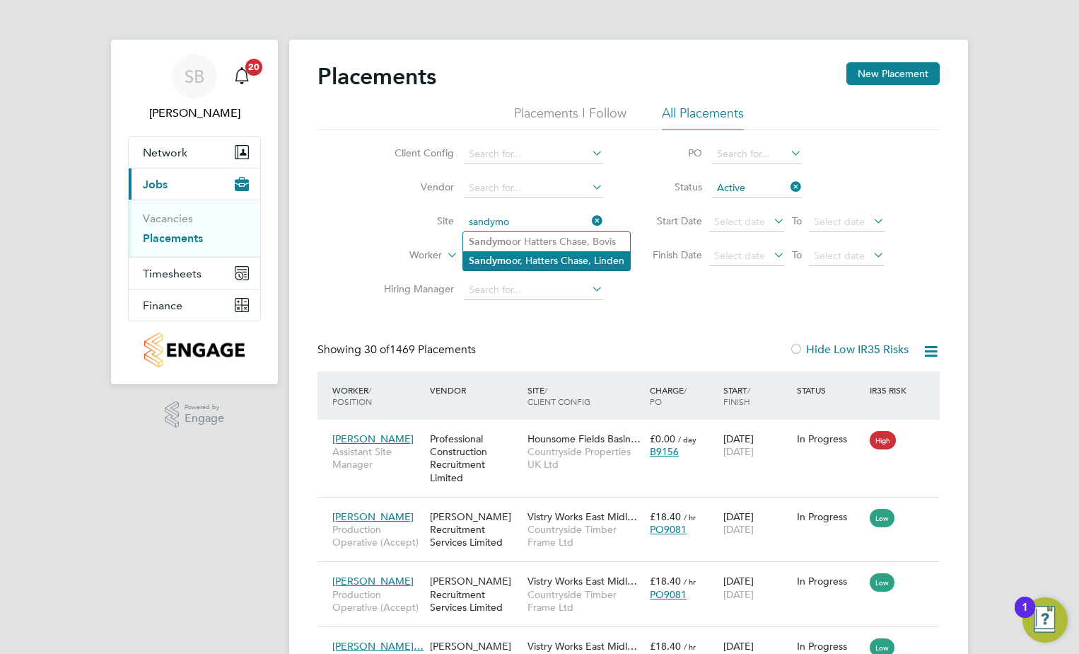
click at [556, 254] on li "Sandymo or, Hatters Chase, Linden" at bounding box center [546, 260] width 167 height 19
type input "Sandymoor, Hatters Chase, Linden"
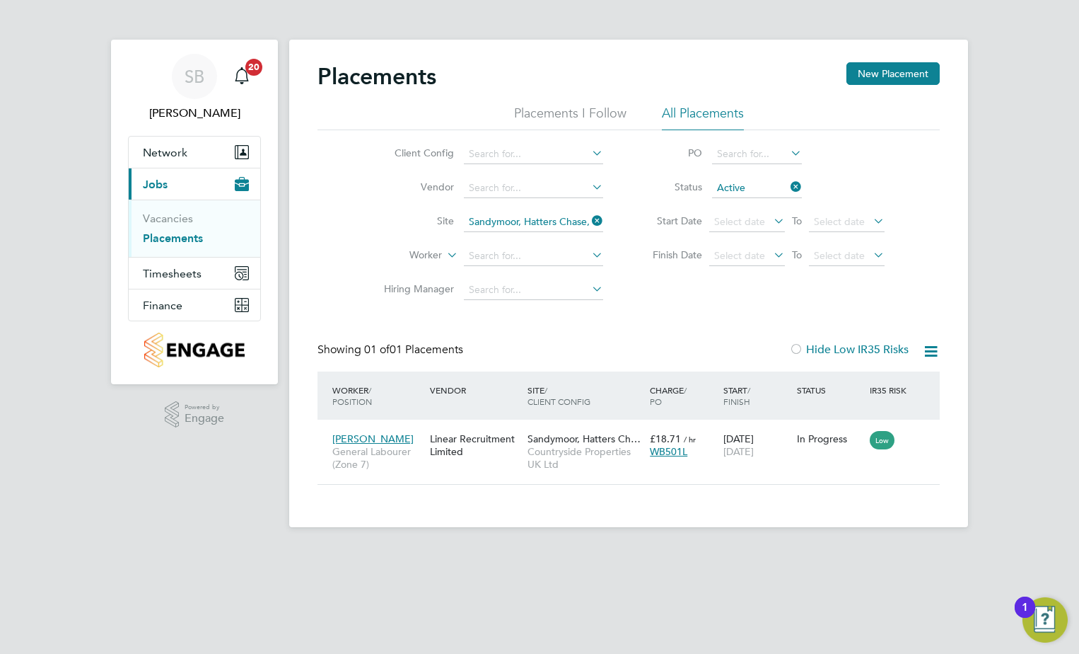
click at [934, 357] on icon at bounding box center [931, 351] width 18 height 18
click at [855, 378] on li "Download Placements Report" at bounding box center [862, 385] width 151 height 20
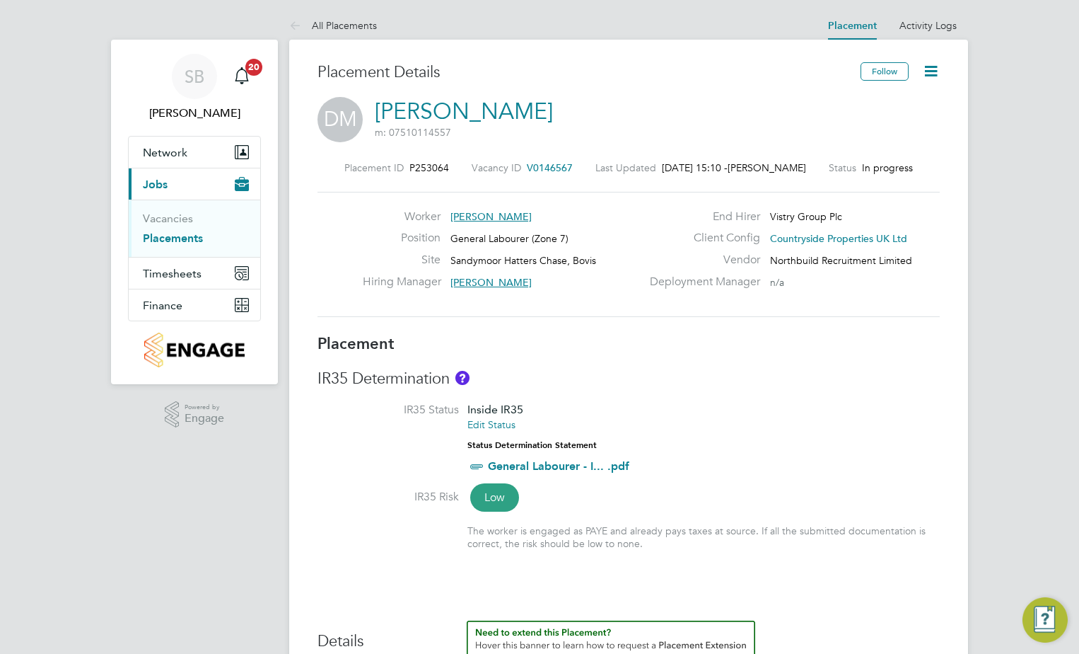
scroll to position [13, 104]
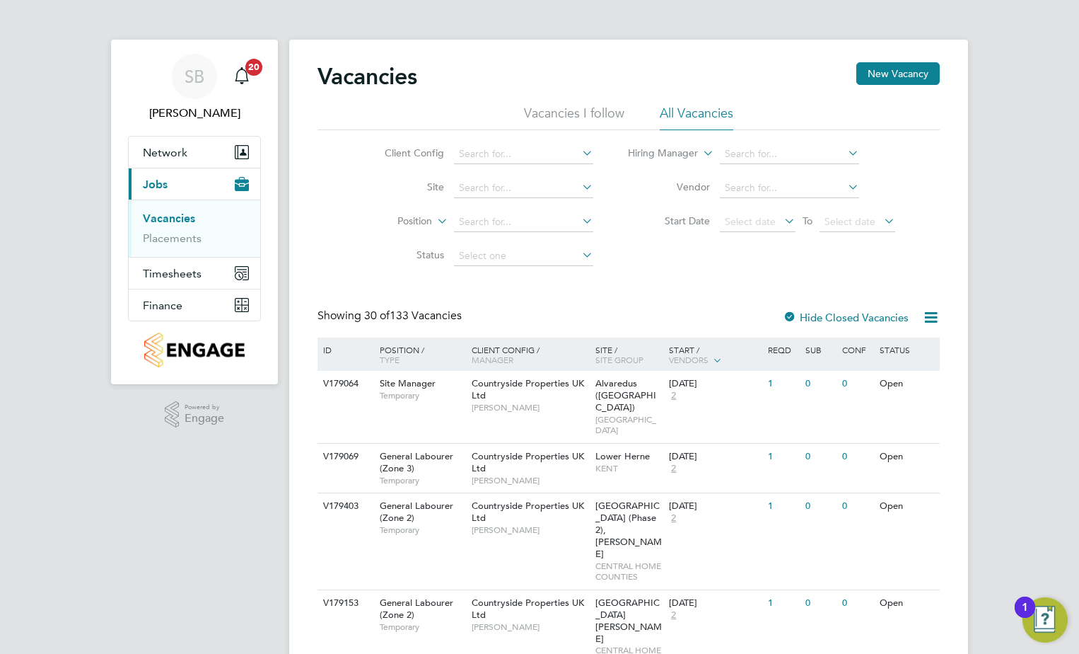
click at [205, 245] on li "Placements" at bounding box center [196, 238] width 106 height 14
click at [192, 238] on link "Placements" at bounding box center [172, 237] width 59 height 13
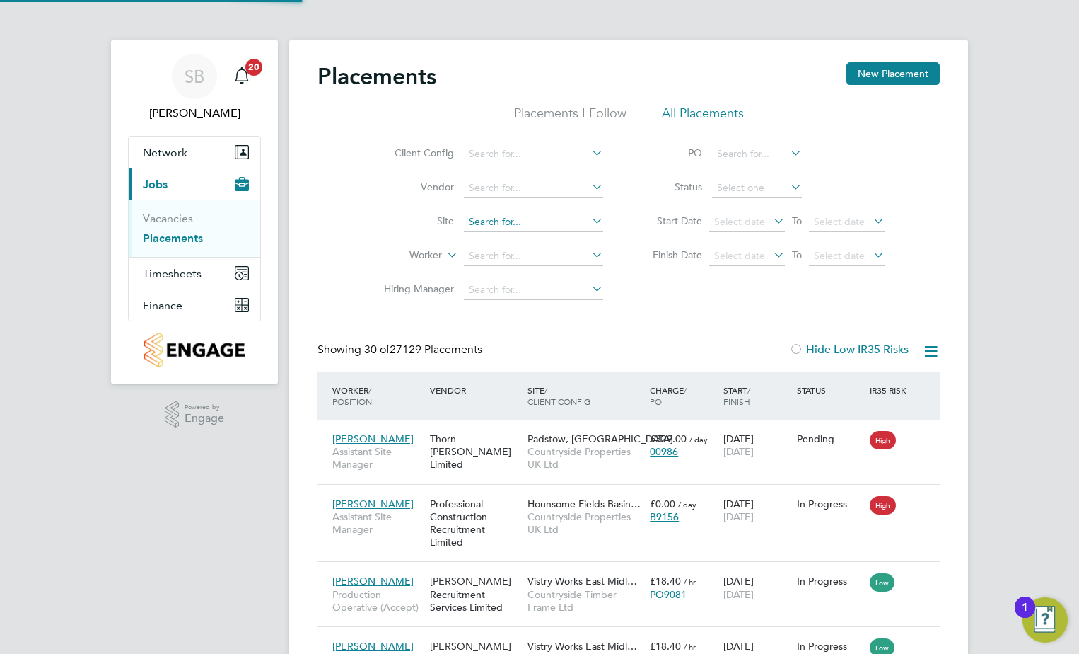
click at [482, 223] on input at bounding box center [533, 222] width 139 height 20
click at [493, 246] on b "Ainsdale" at bounding box center [489, 241] width 40 height 12
type input "Ainsdale (Sandbrook Road)"
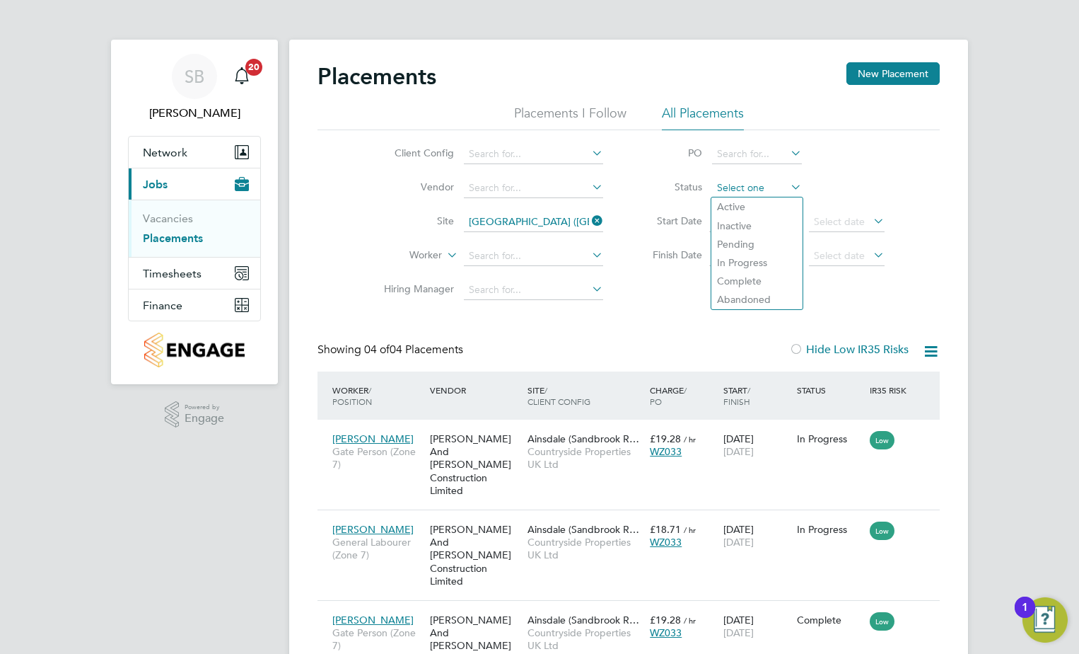
click at [736, 183] on input at bounding box center [757, 188] width 90 height 20
click at [734, 201] on li "Active" at bounding box center [757, 206] width 91 height 18
type input "Active"
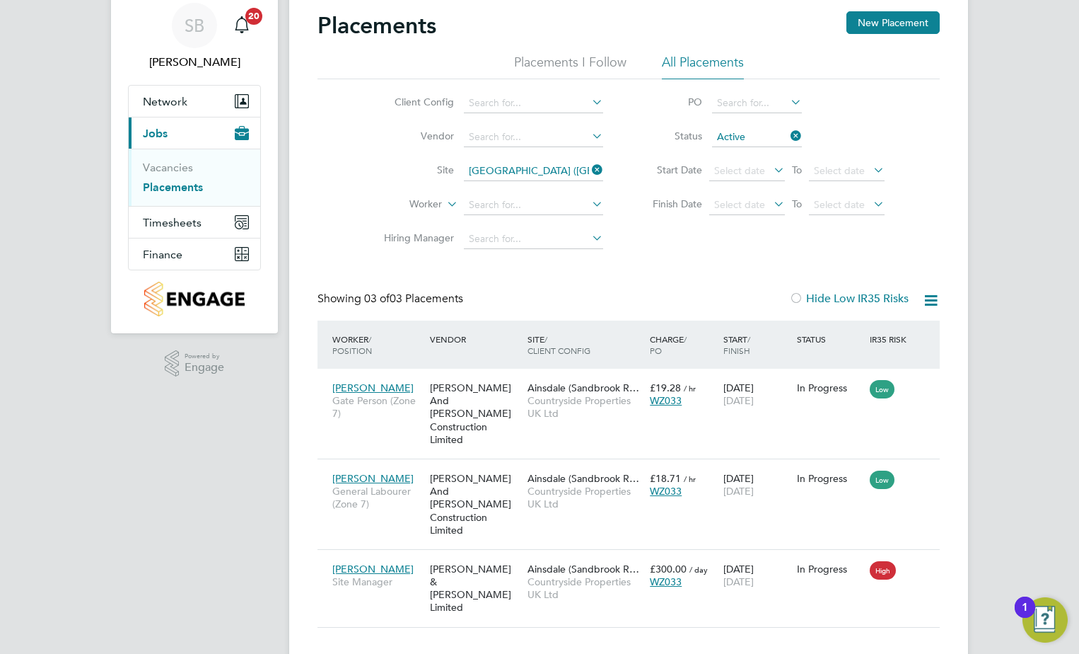
click at [788, 132] on icon at bounding box center [788, 136] width 0 height 20
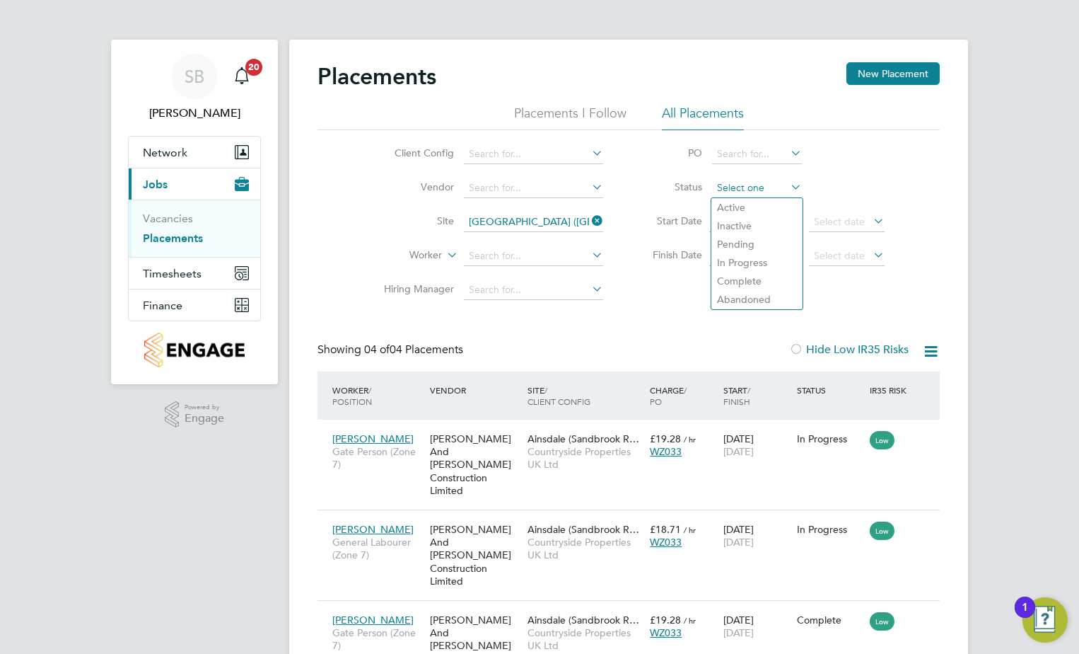
click at [746, 197] on div "Placements New Placement Placements I Follow All Placements Client Config Vendo…" at bounding box center [628, 426] width 679 height 772
click at [734, 202] on li "Active" at bounding box center [757, 207] width 91 height 18
type input "Active"
click at [926, 347] on icon at bounding box center [931, 351] width 18 height 18
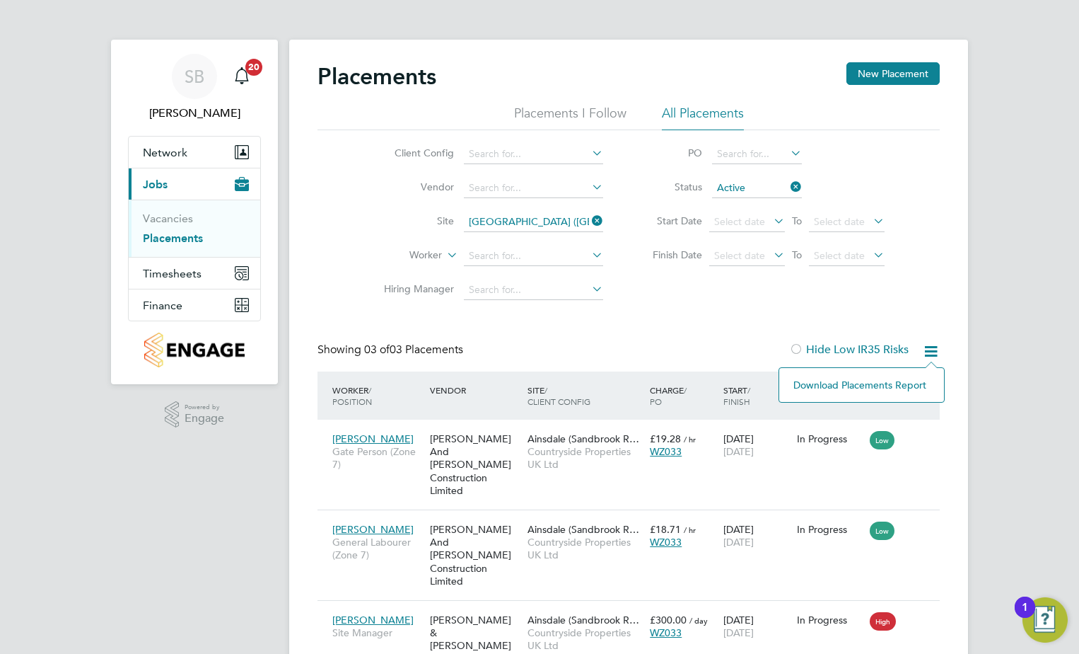
click at [855, 378] on li "Download Placements Report" at bounding box center [862, 385] width 151 height 20
drag, startPoint x: 598, startPoint y: 221, endPoint x: 531, endPoint y: 221, distance: 66.5
click at [589, 221] on icon at bounding box center [589, 221] width 0 height 20
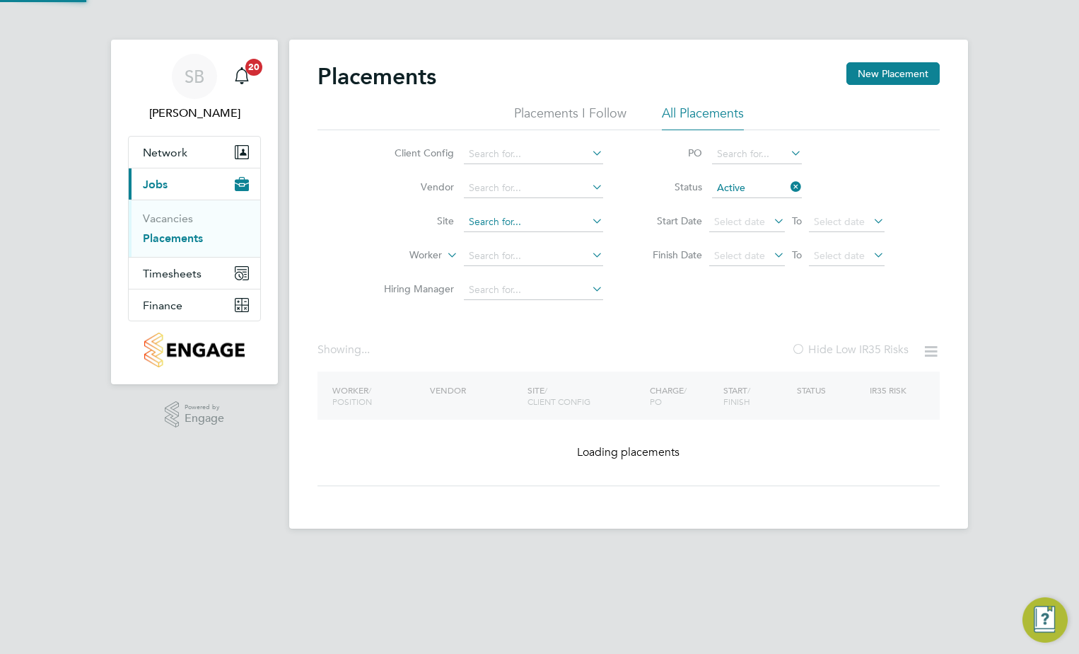
click at [530, 221] on input at bounding box center [533, 222] width 139 height 20
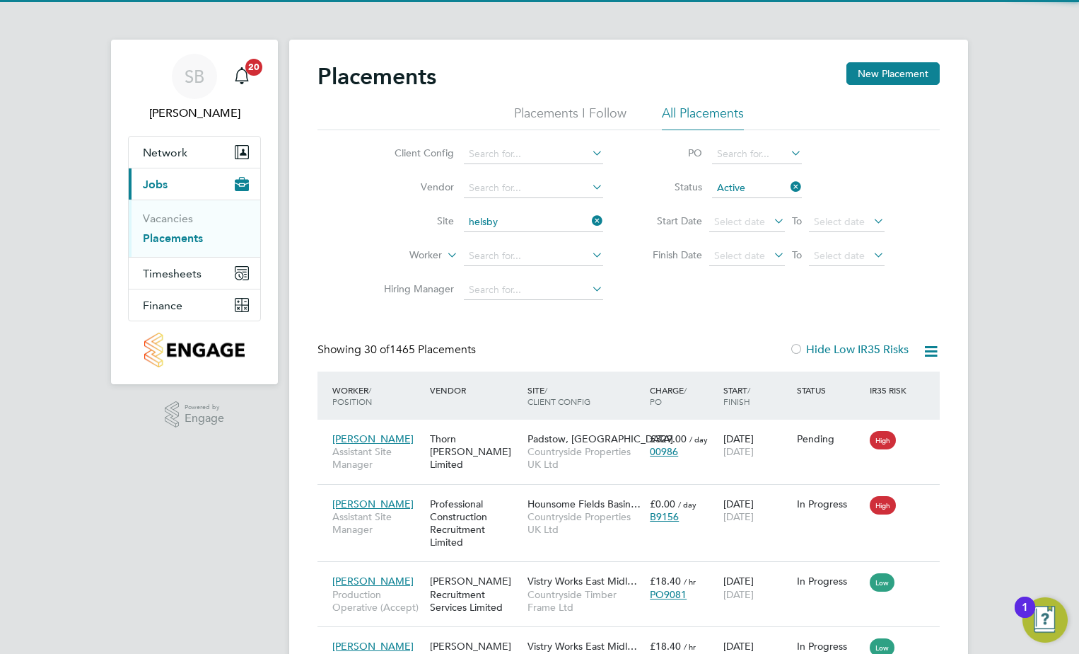
click at [530, 234] on li "Helsby" at bounding box center [533, 241] width 141 height 19
type input "Helsby"
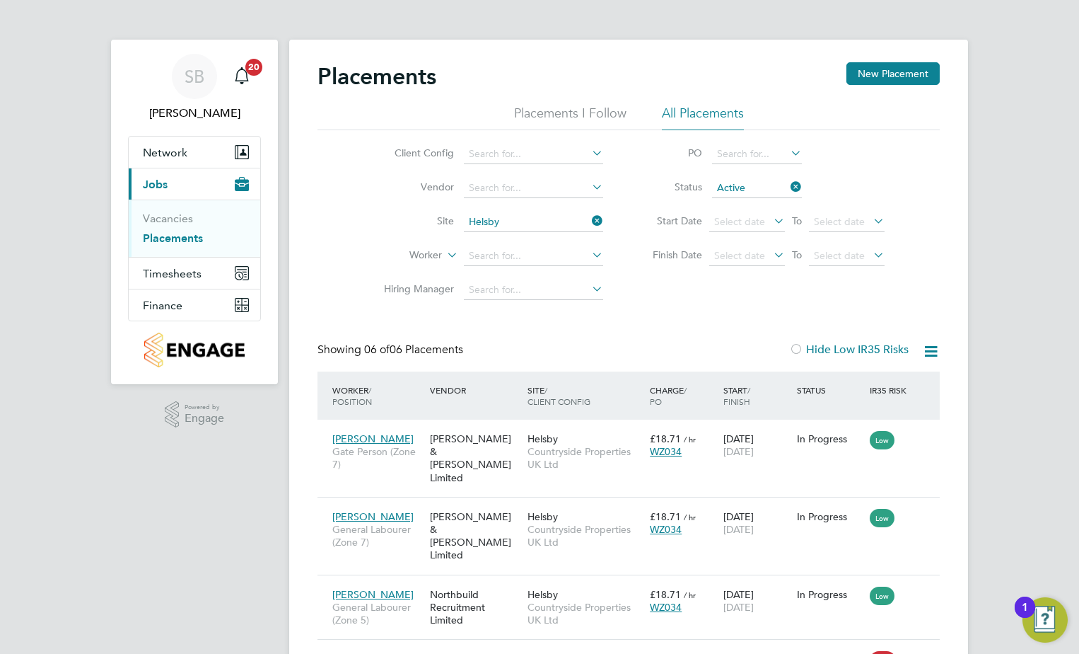
click at [788, 190] on icon at bounding box center [788, 187] width 0 height 20
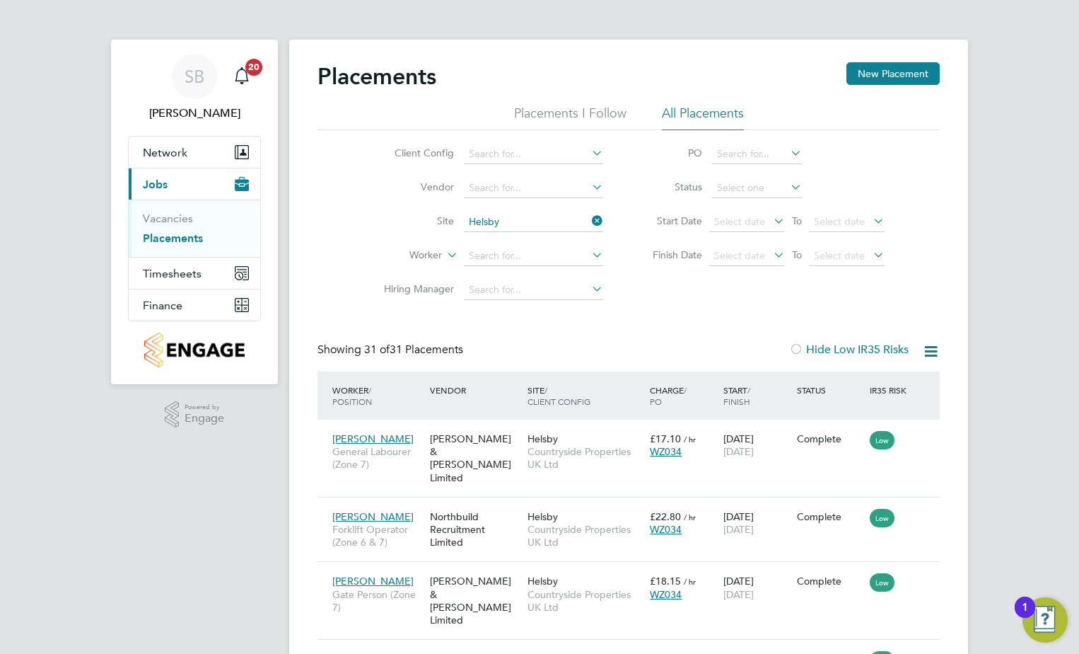
click at [746, 174] on li "Status" at bounding box center [762, 188] width 282 height 34
click at [746, 187] on input at bounding box center [757, 188] width 90 height 20
click at [731, 214] on li "Active" at bounding box center [757, 207] width 91 height 18
type input "Active"
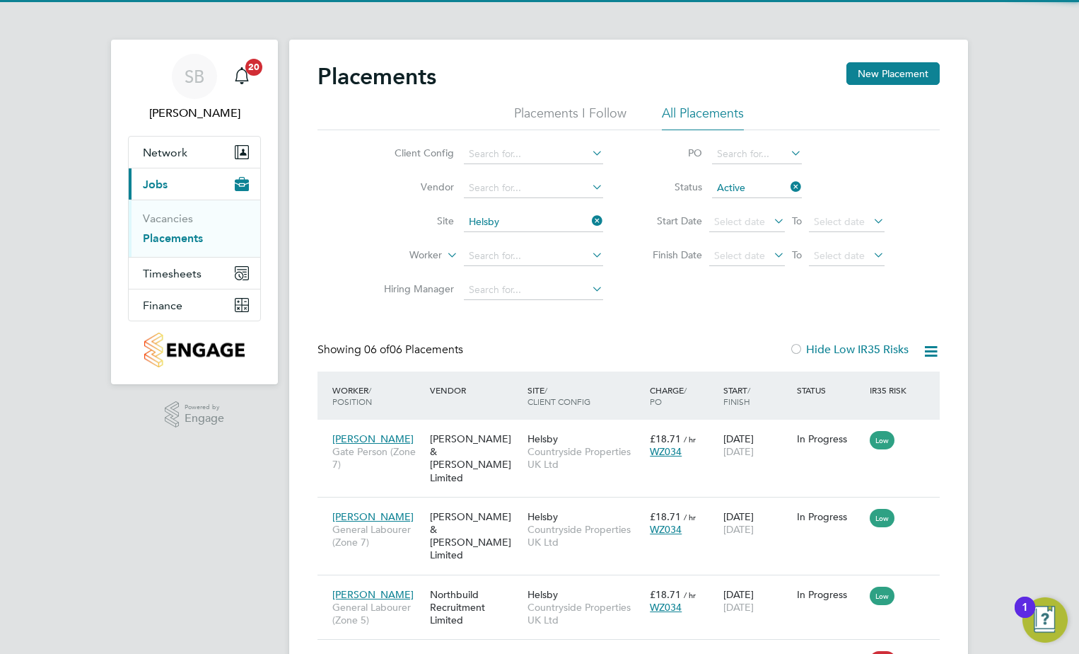
click at [929, 359] on icon at bounding box center [931, 351] width 18 height 18
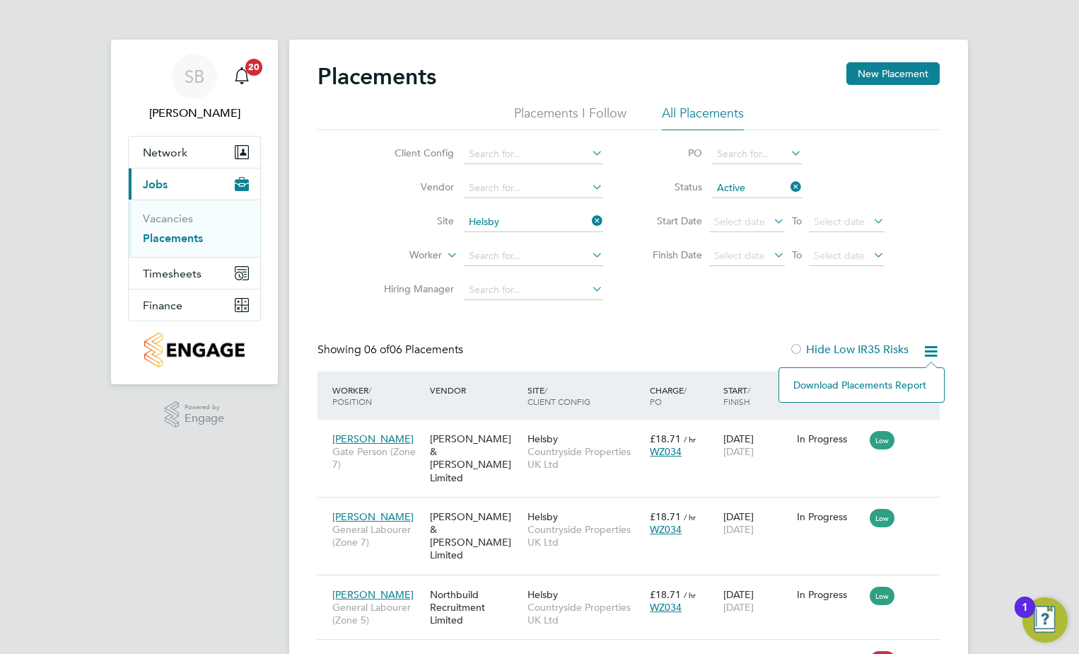
click at [840, 386] on li "Download Placements Report" at bounding box center [862, 385] width 151 height 20
drag, startPoint x: 602, startPoint y: 224, endPoint x: 593, endPoint y: 224, distance: 8.5
click at [589, 224] on icon at bounding box center [589, 221] width 0 height 20
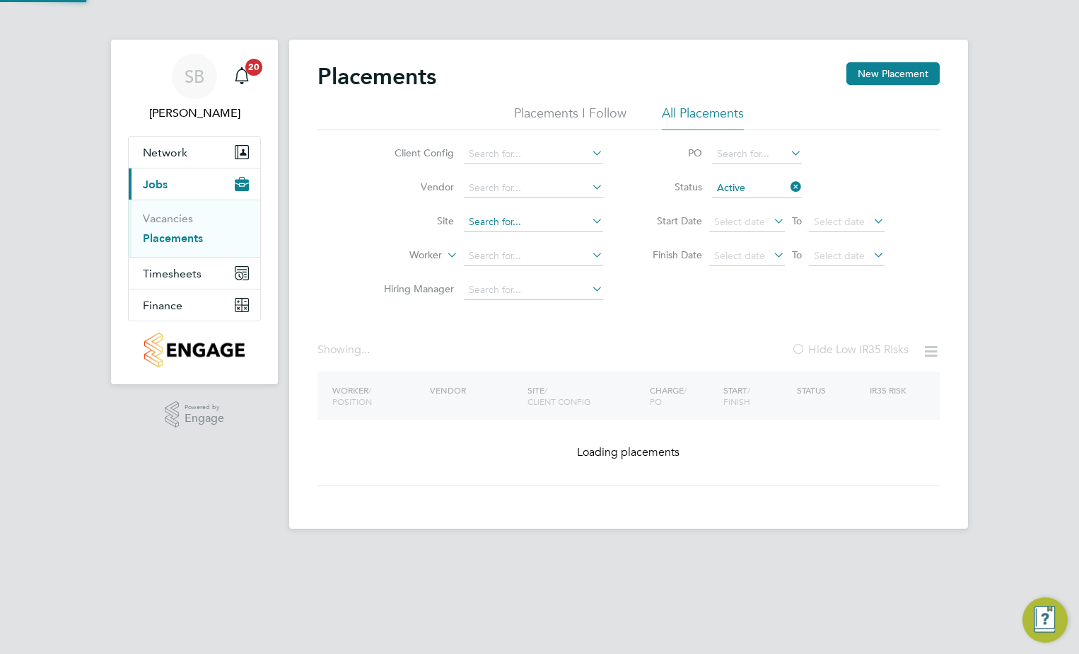
click at [565, 222] on input at bounding box center [533, 222] width 139 height 20
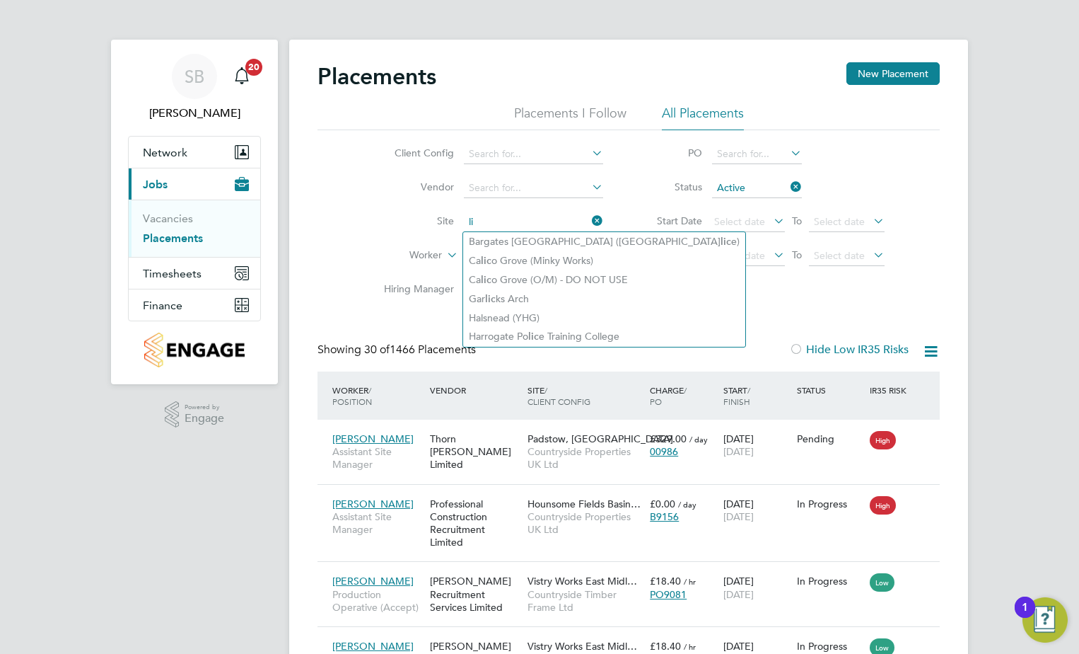
type input "l"
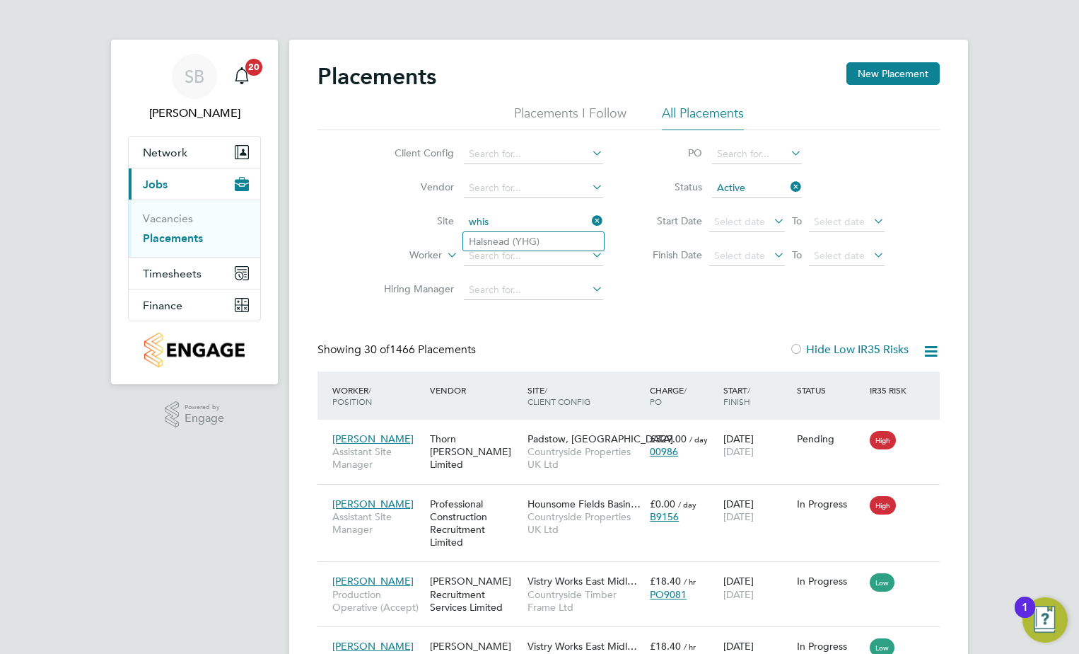
type input "whis"
